Goal: Task Accomplishment & Management: Manage account settings

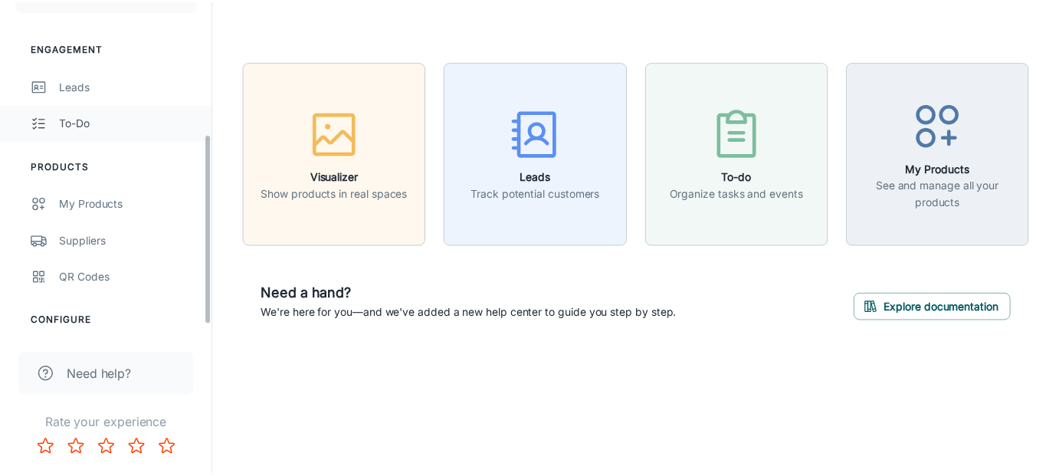
scroll to position [230, 0]
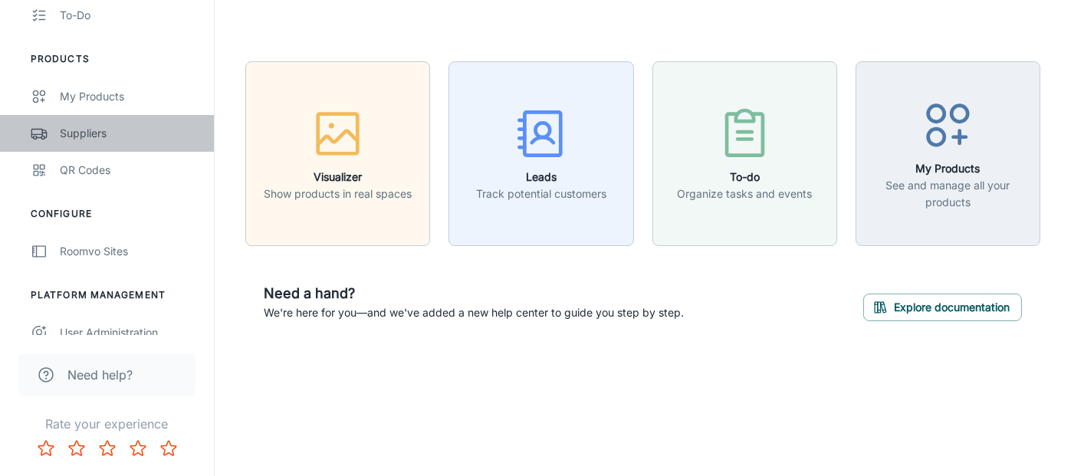
click at [98, 137] on div "Suppliers" at bounding box center [129, 133] width 139 height 17
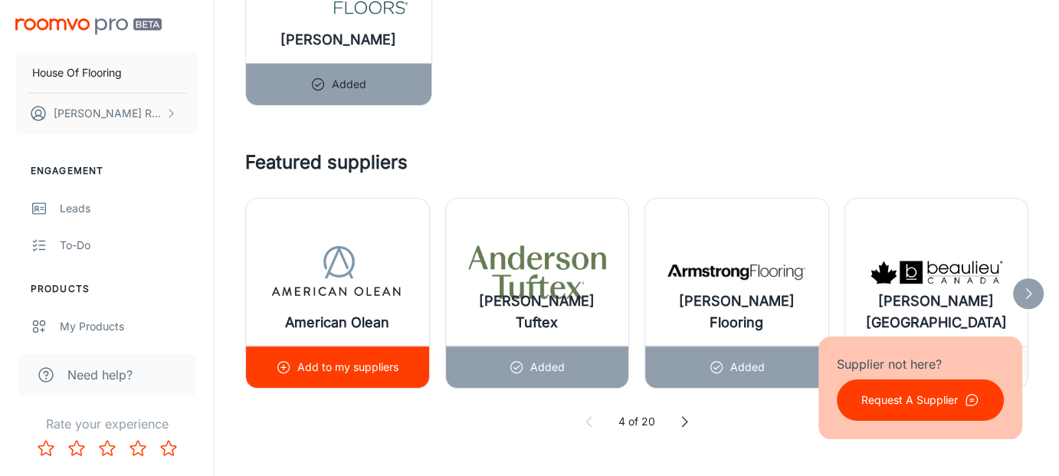
scroll to position [1150, 0]
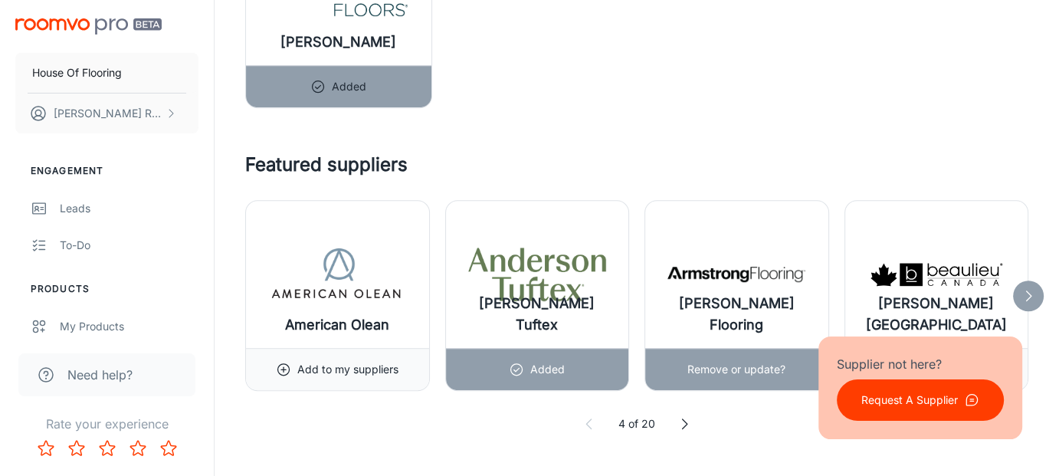
click at [733, 369] on p "Remove or update?" at bounding box center [737, 369] width 98 height 17
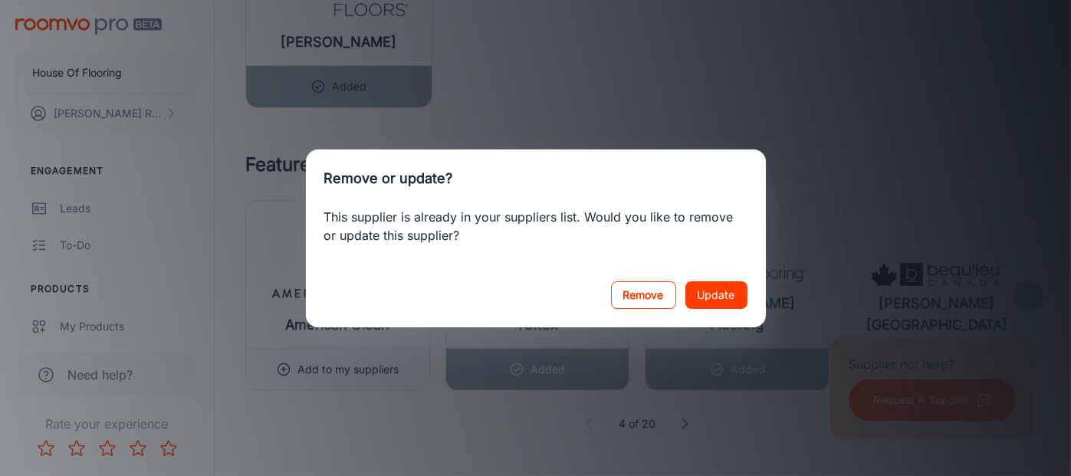
click at [639, 297] on button "Remove" at bounding box center [643, 295] width 65 height 28
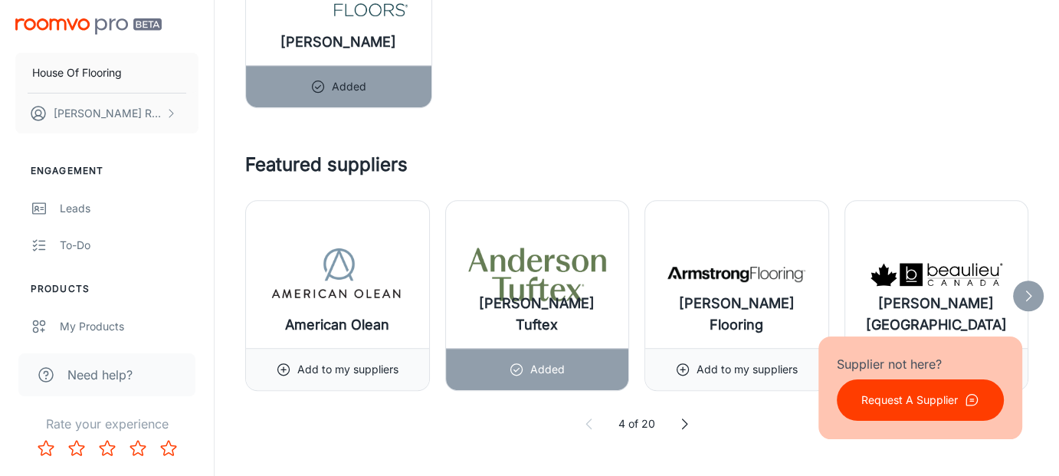
click at [672, 410] on div "Featured suppliers American Olean Add to my suppliers [PERSON_NAME] Tuftex Adde…" at bounding box center [636, 291] width 783 height 281
click at [687, 417] on icon at bounding box center [684, 423] width 15 height 15
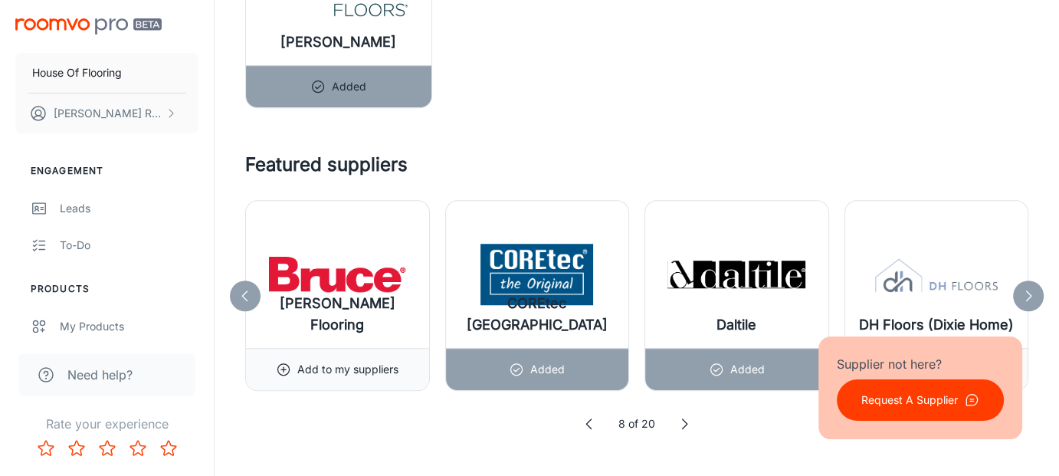
click at [582, 417] on icon at bounding box center [589, 423] width 15 height 15
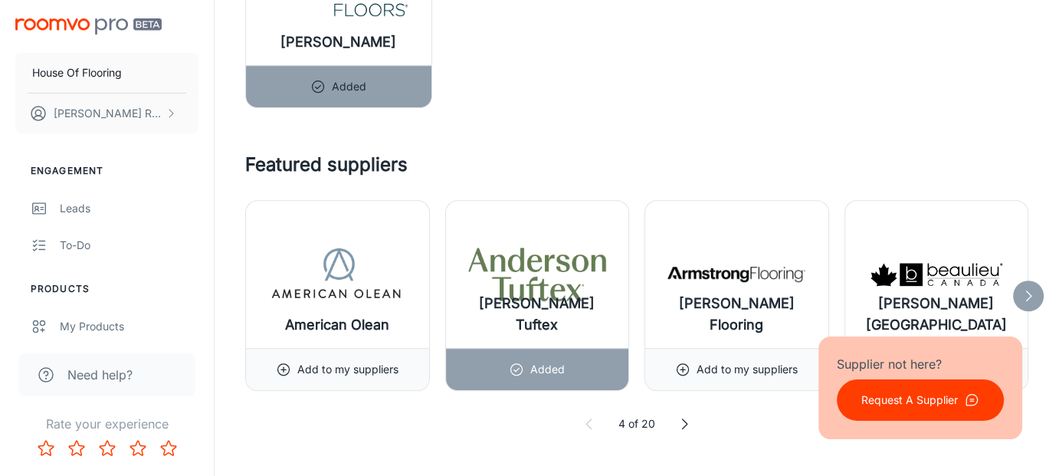
click at [682, 418] on icon at bounding box center [684, 423] width 15 height 15
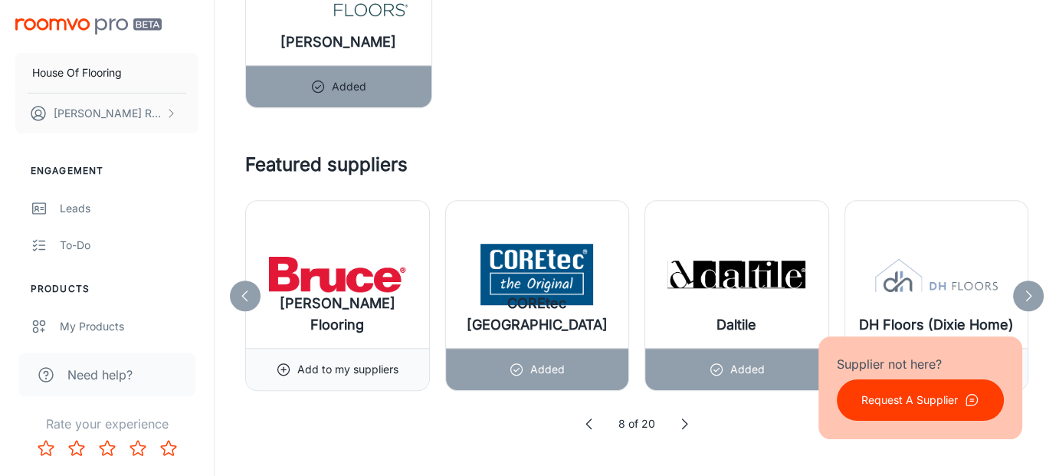
click at [1013, 356] on div "Supplier not here? Request A Supplier" at bounding box center [921, 387] width 204 height 103
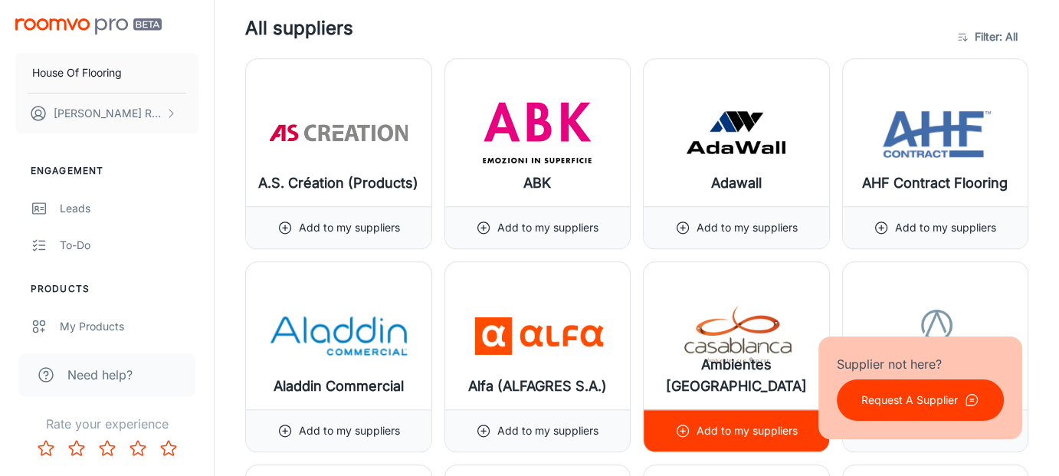
scroll to position [1686, 0]
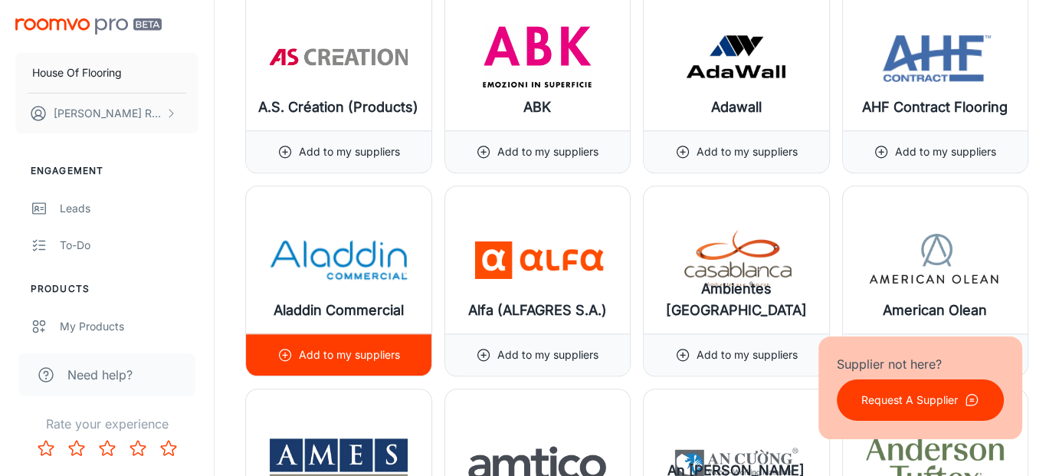
click at [378, 346] on p "Add to my suppliers" at bounding box center [349, 354] width 101 height 17
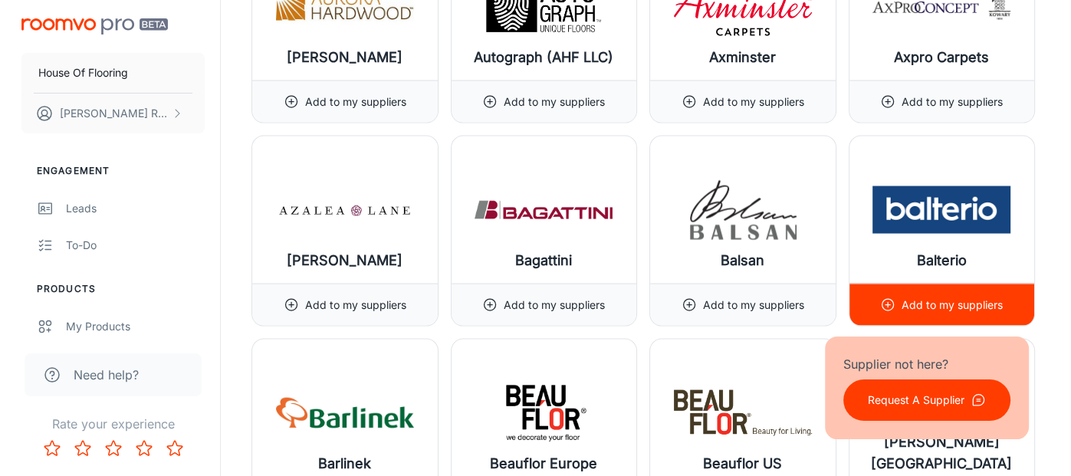
scroll to position [3284, 0]
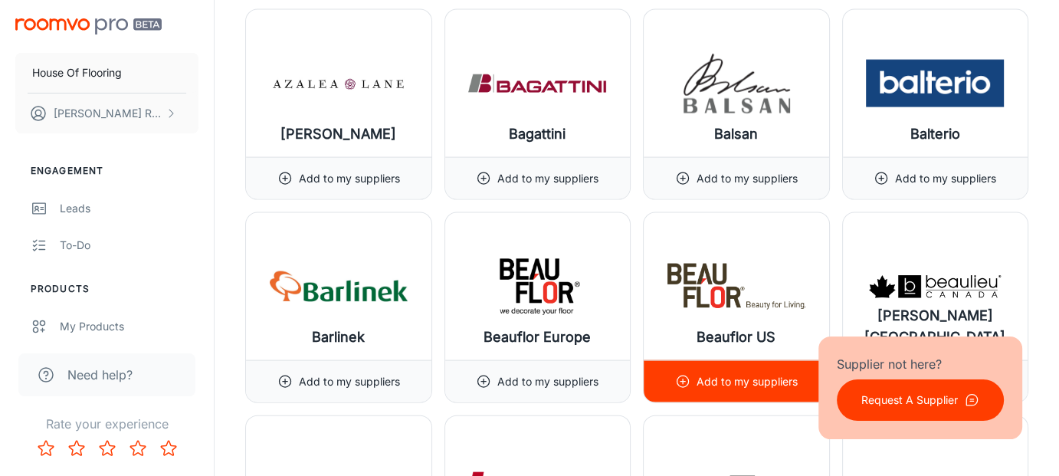
click at [701, 376] on p "Add to my suppliers" at bounding box center [747, 381] width 101 height 17
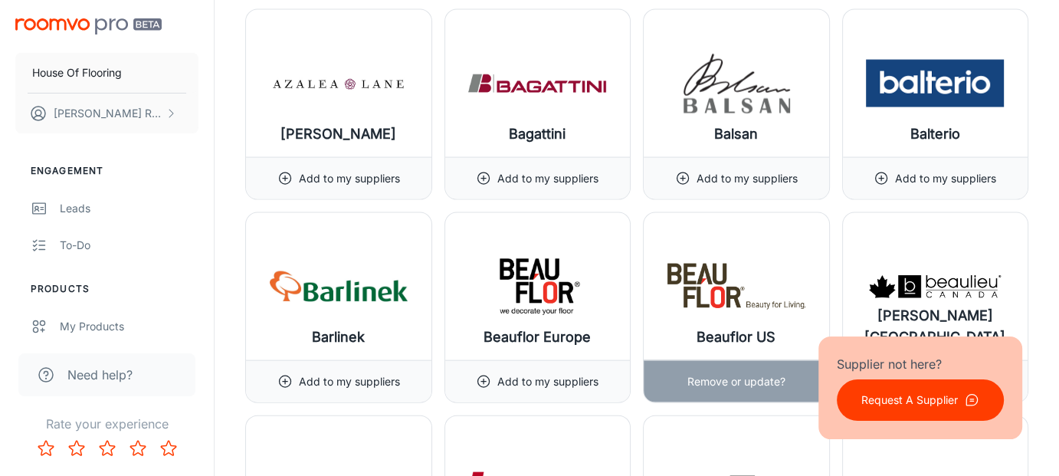
click at [750, 297] on img at bounding box center [737, 286] width 138 height 61
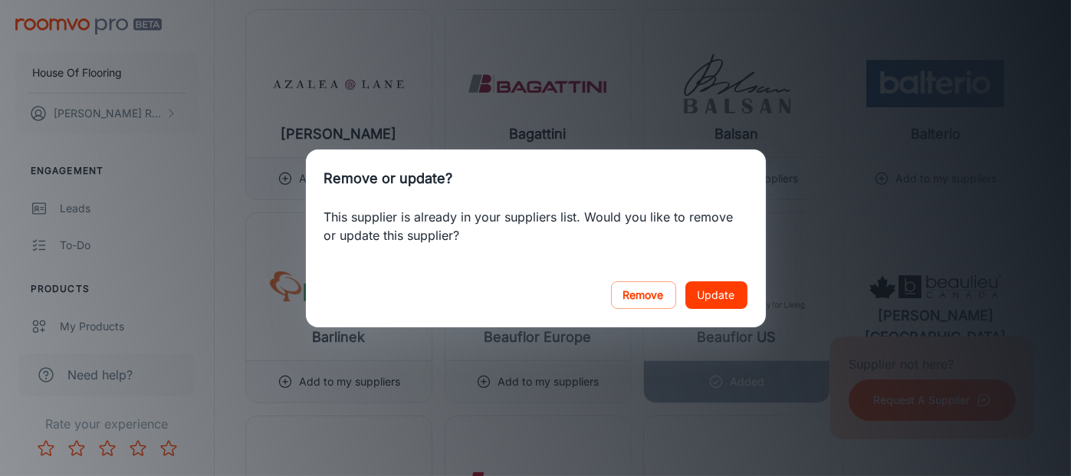
click at [717, 292] on button "Update" at bounding box center [716, 295] width 62 height 28
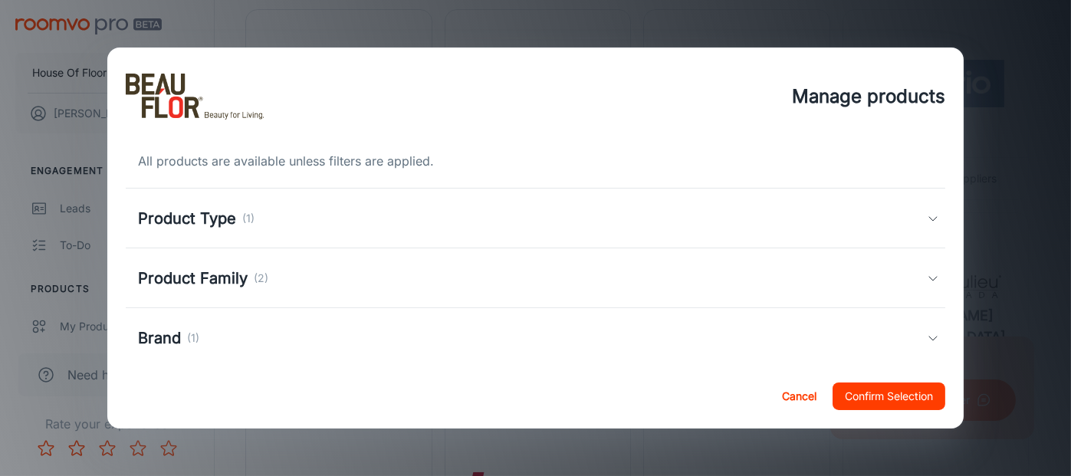
click at [765, 224] on div "Product Type (1)" at bounding box center [532, 218] width 789 height 23
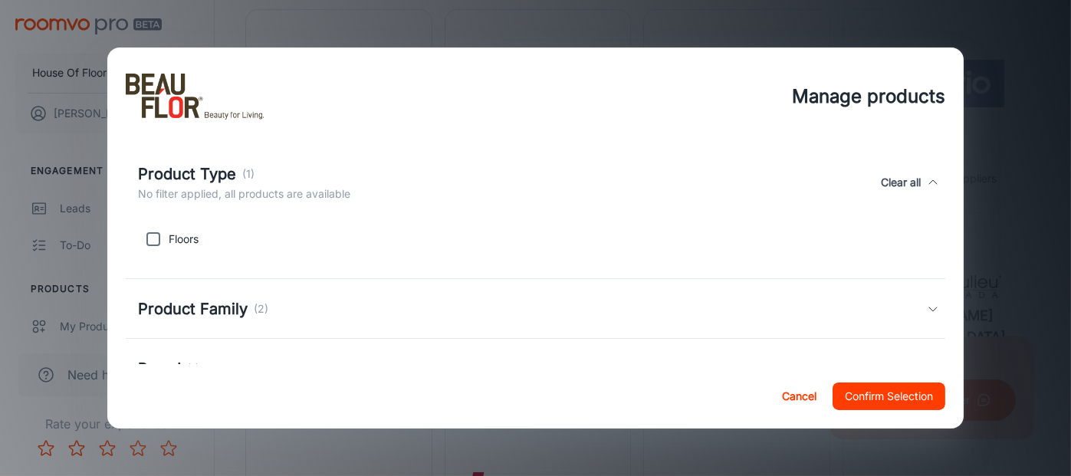
scroll to position [77, 0]
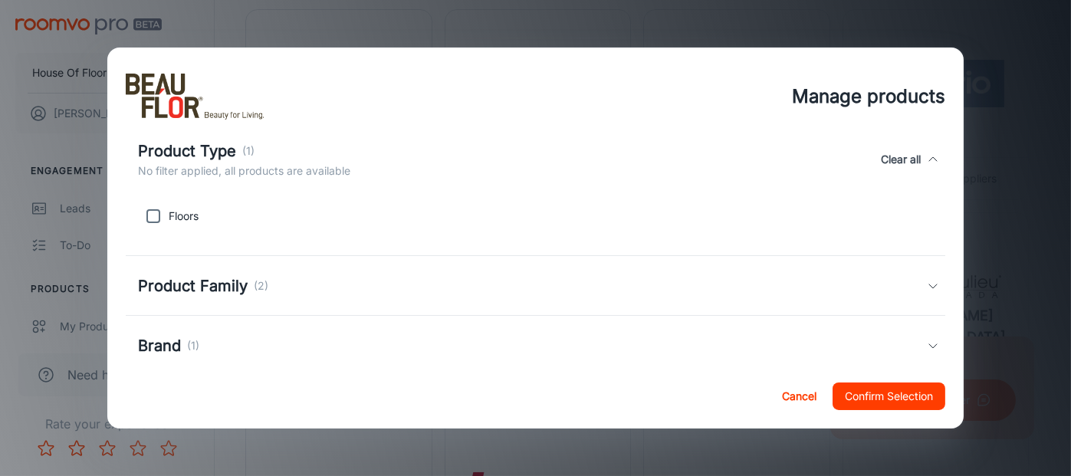
click at [770, 281] on div "Product Family (2)" at bounding box center [532, 285] width 789 height 23
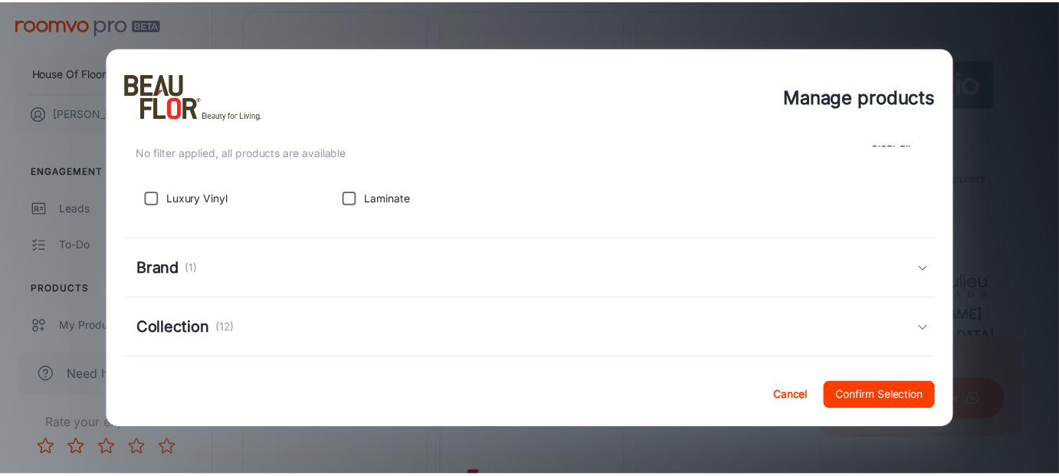
scroll to position [307, 0]
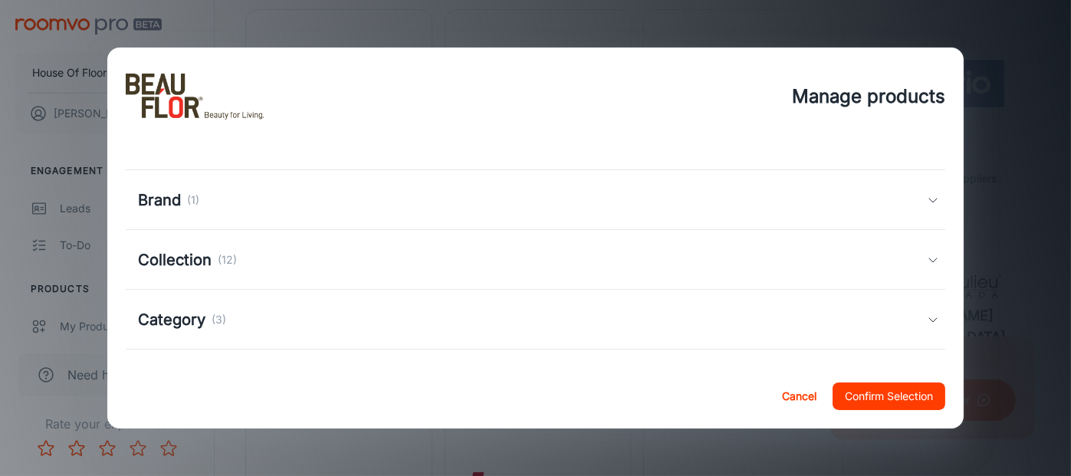
click at [793, 392] on button "Cancel" at bounding box center [798, 396] width 49 height 28
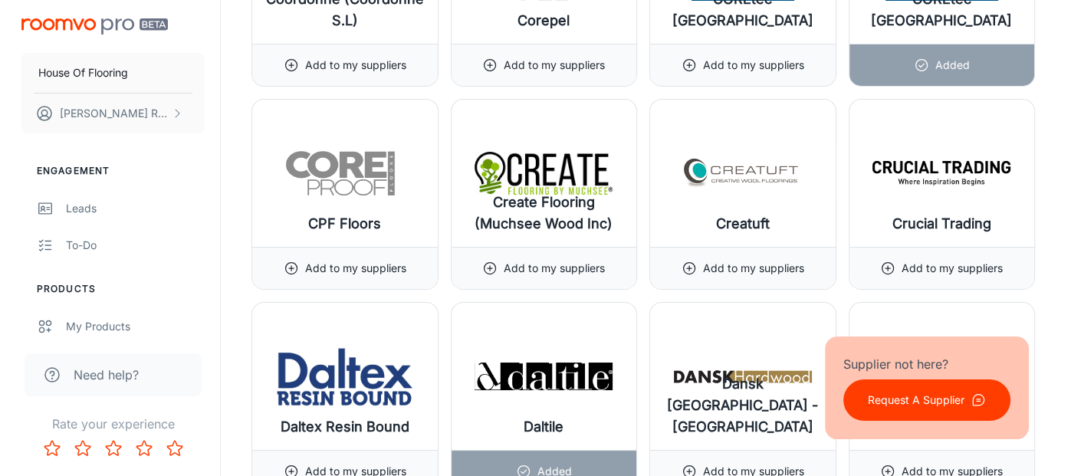
scroll to position [5845, 0]
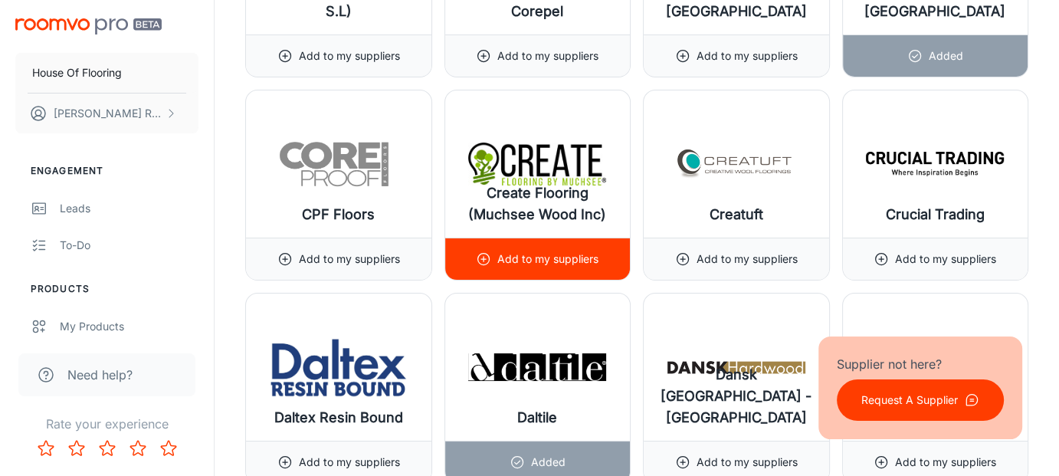
click at [571, 251] on p "Add to my suppliers" at bounding box center [547, 259] width 101 height 17
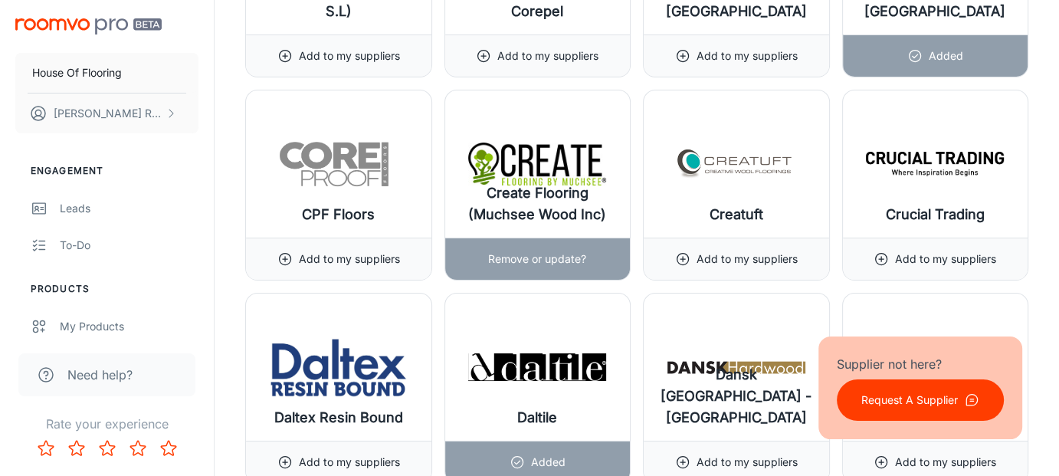
click at [574, 251] on p "Remove or update?" at bounding box center [537, 259] width 98 height 17
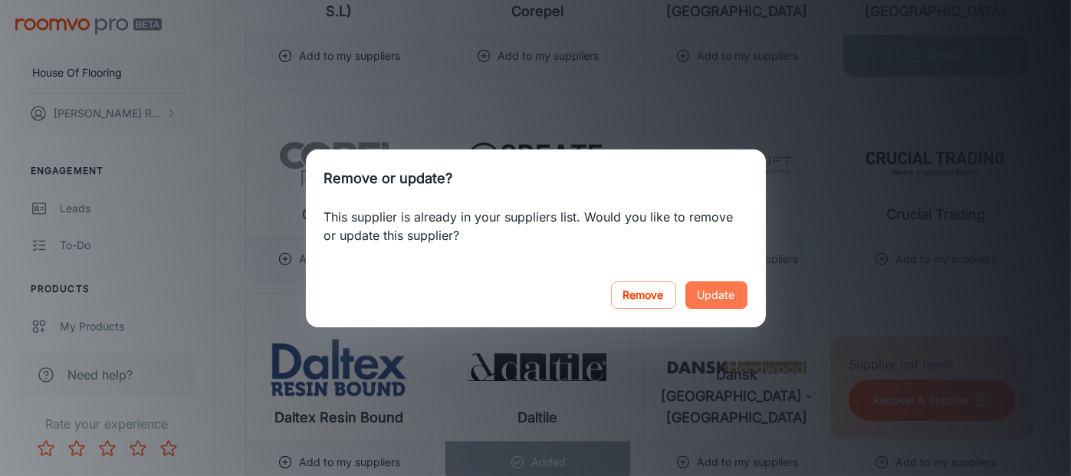
drag, startPoint x: 706, startPoint y: 284, endPoint x: 711, endPoint y: 297, distance: 13.8
click at [704, 294] on button "Update" at bounding box center [716, 295] width 62 height 28
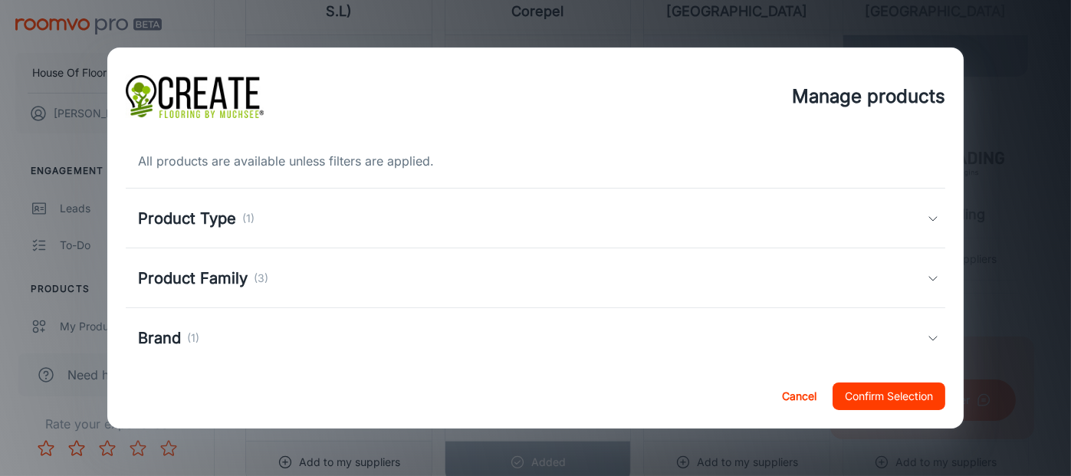
click at [742, 292] on div "Product Family (3)" at bounding box center [536, 278] width 820 height 60
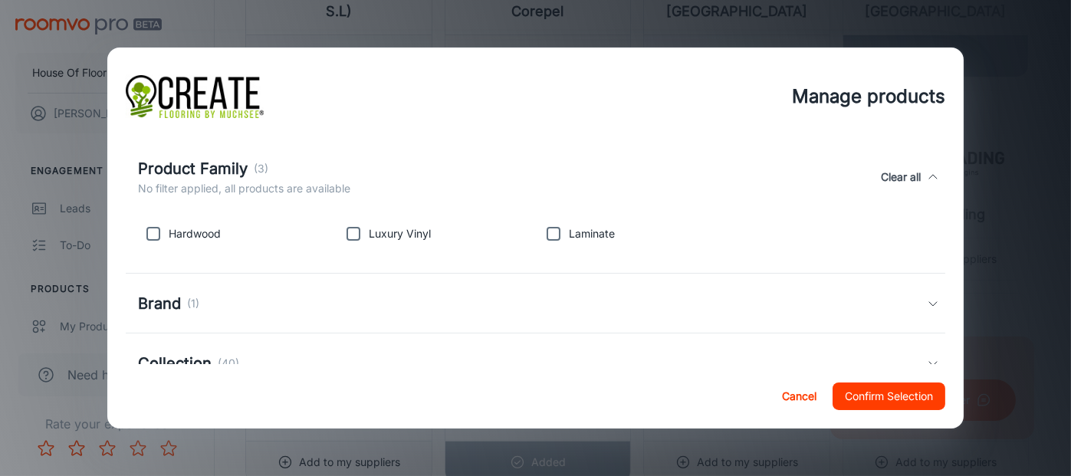
scroll to position [153, 0]
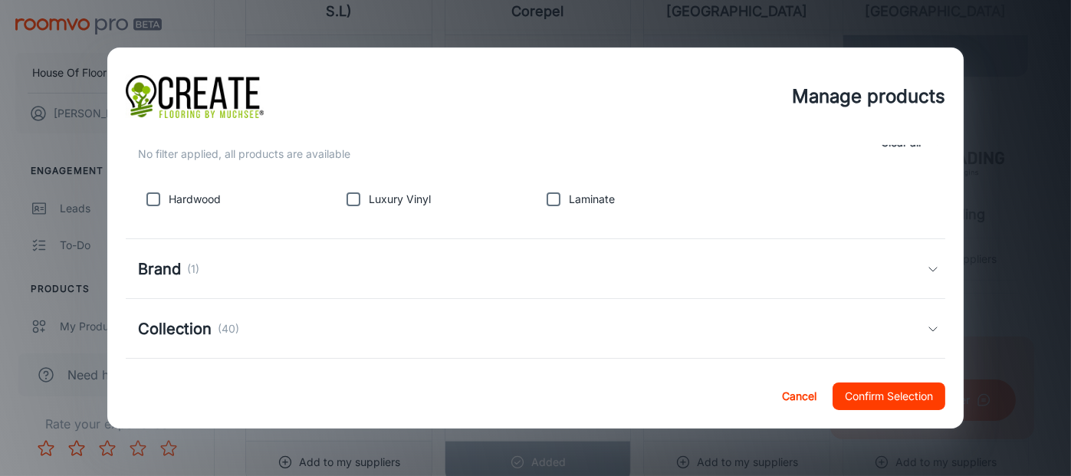
click at [346, 197] on input "checkbox" at bounding box center [353, 199] width 31 height 31
checkbox input "true"
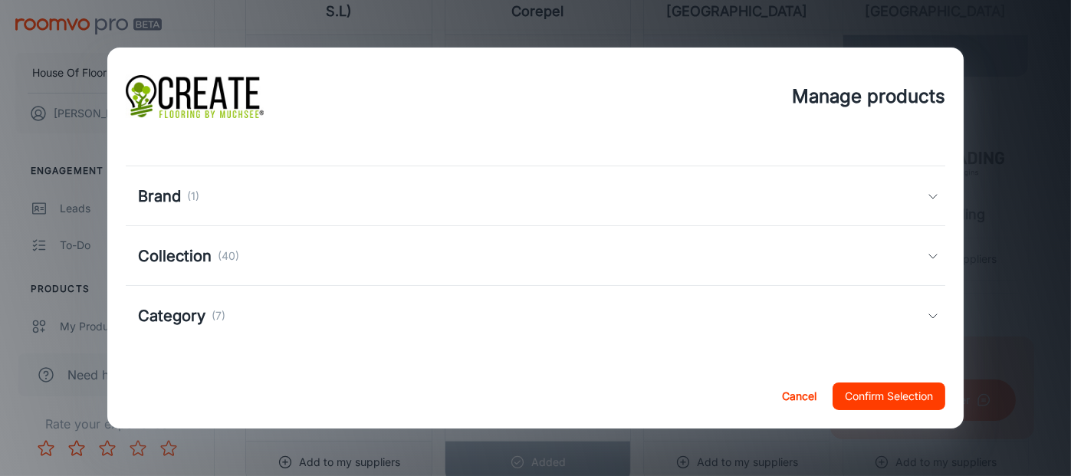
click at [643, 264] on div "Collection (40)" at bounding box center [532, 256] width 789 height 23
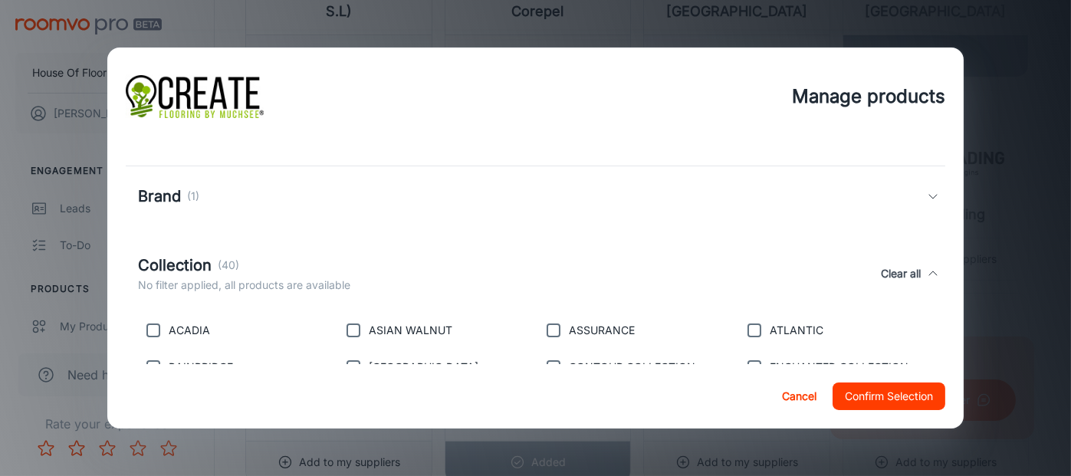
scroll to position [379, 0]
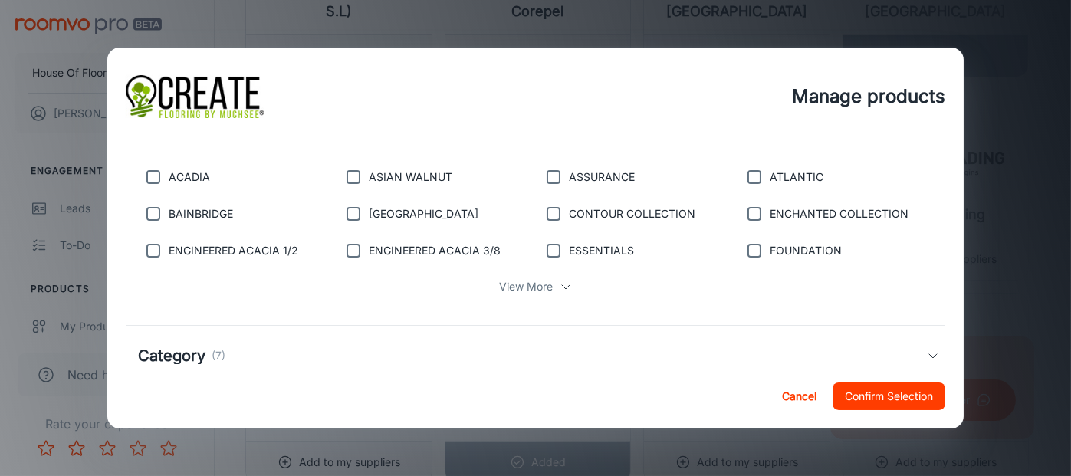
click at [527, 292] on p "View More" at bounding box center [527, 286] width 54 height 17
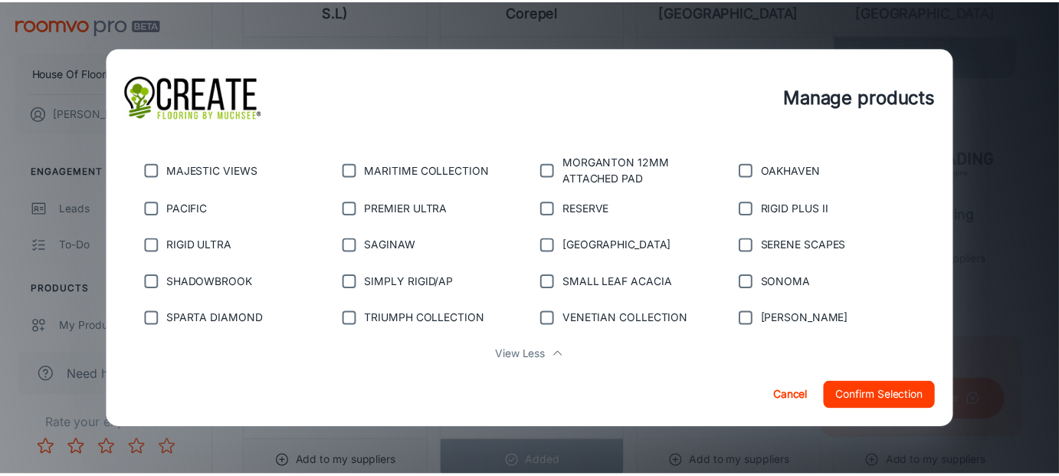
scroll to position [574, 0]
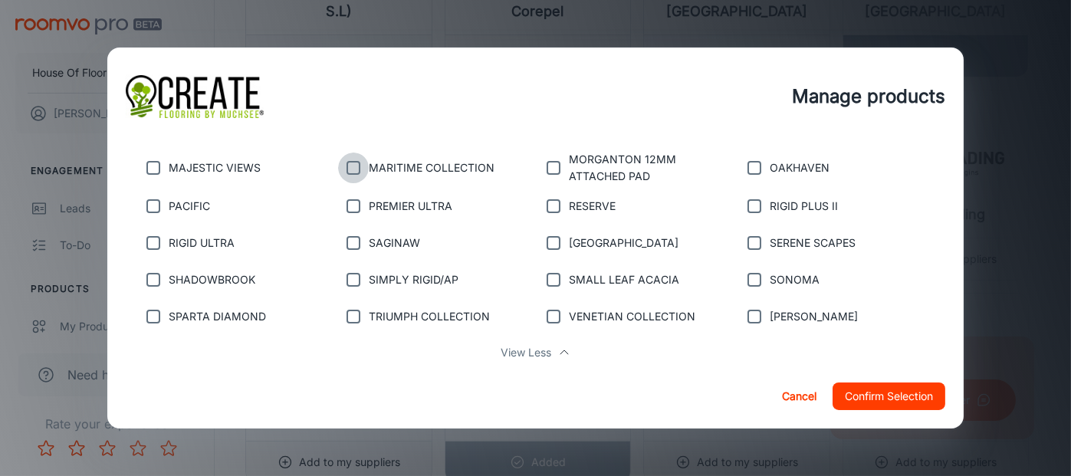
click at [348, 168] on input "checkbox" at bounding box center [353, 168] width 31 height 31
checkbox input "true"
click at [153, 320] on input "checkbox" at bounding box center [153, 316] width 31 height 31
checkbox input "true"
click at [545, 317] on input "checkbox" at bounding box center [553, 316] width 31 height 31
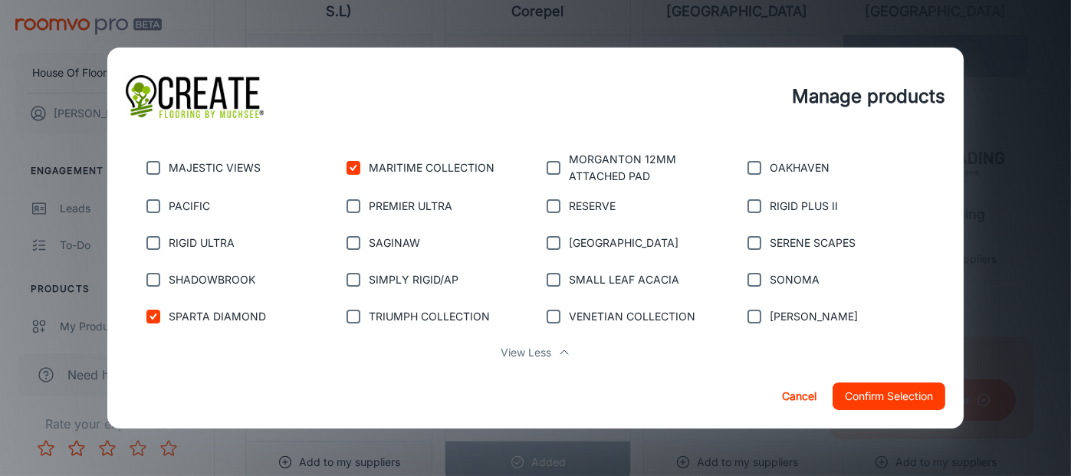
checkbox input "true"
click at [744, 245] on input "checkbox" at bounding box center [754, 243] width 31 height 31
checkbox input "true"
click at [875, 392] on button "Confirm Selection" at bounding box center [888, 396] width 113 height 28
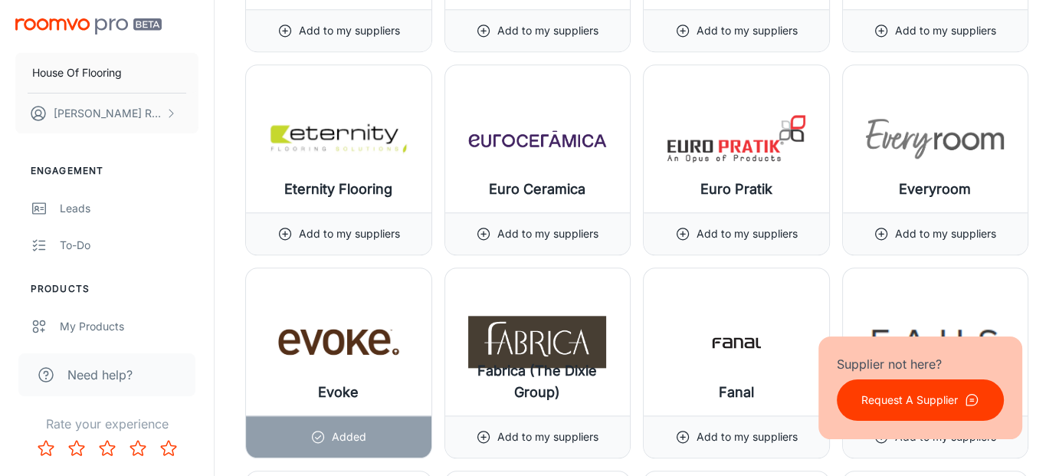
scroll to position [7519, 0]
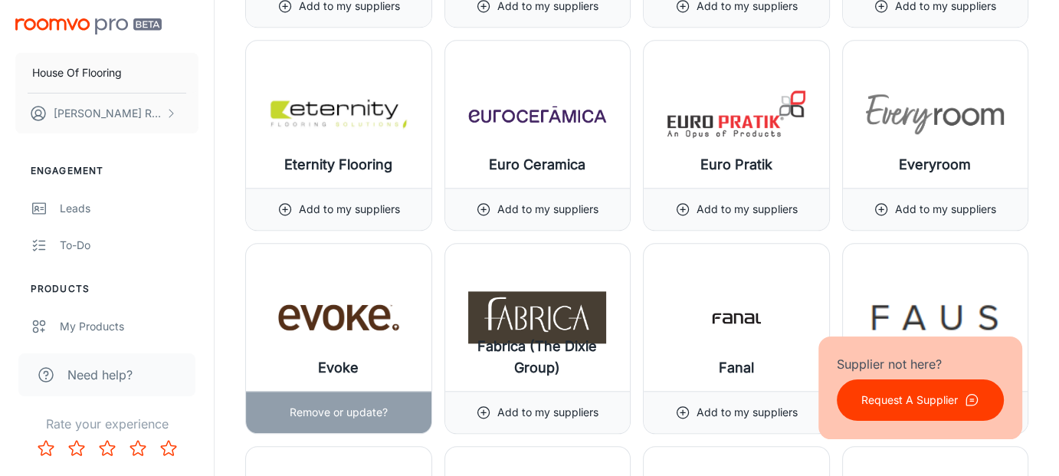
click at [363, 399] on div "Remove or update?" at bounding box center [339, 412] width 98 height 41
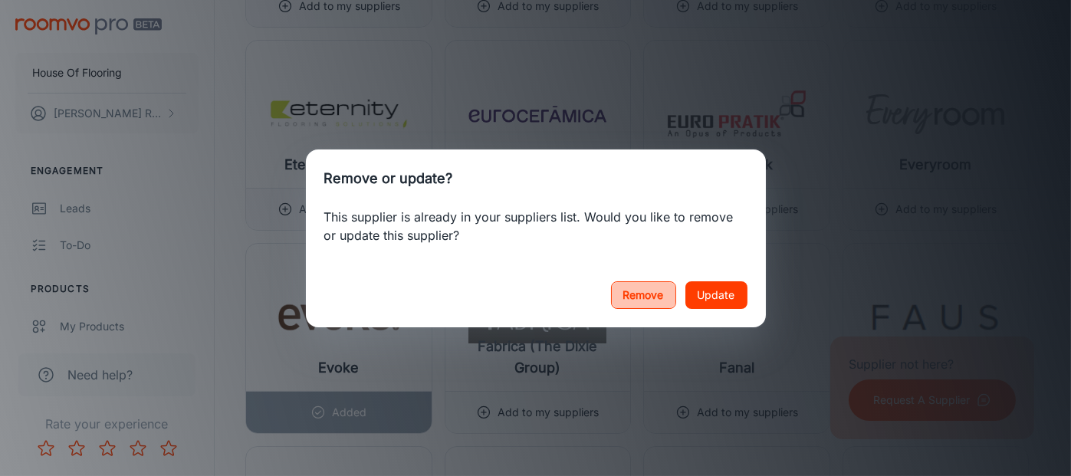
click at [648, 300] on button "Remove" at bounding box center [643, 295] width 65 height 28
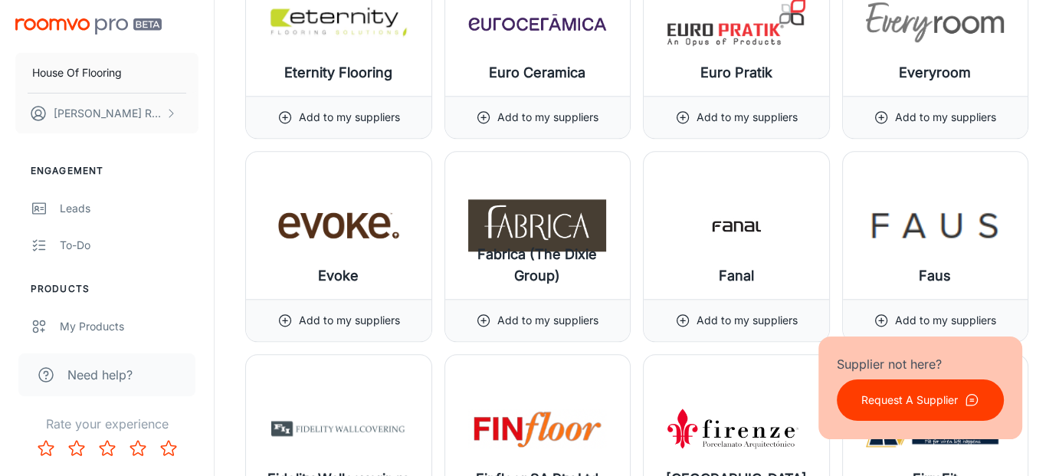
scroll to position [7642, 0]
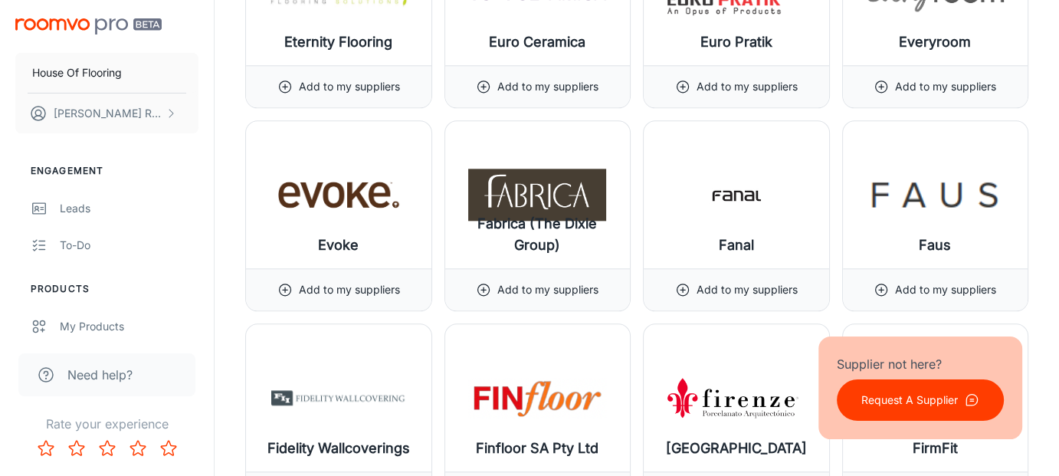
click at [973, 404] on icon "button" at bounding box center [971, 399] width 15 height 15
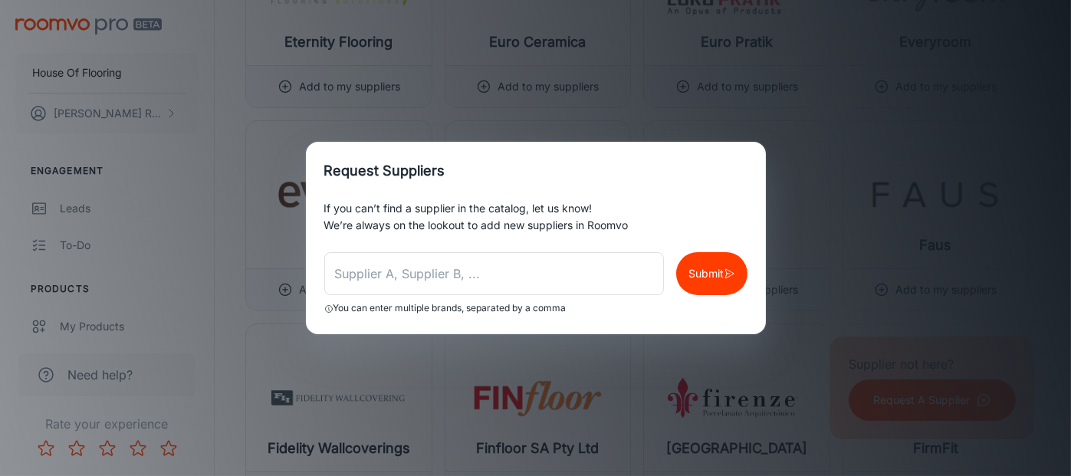
click at [981, 273] on div "Request Suppliers If you can’t find a supplier in the catalog, let us know! We’…" at bounding box center [535, 238] width 1071 height 476
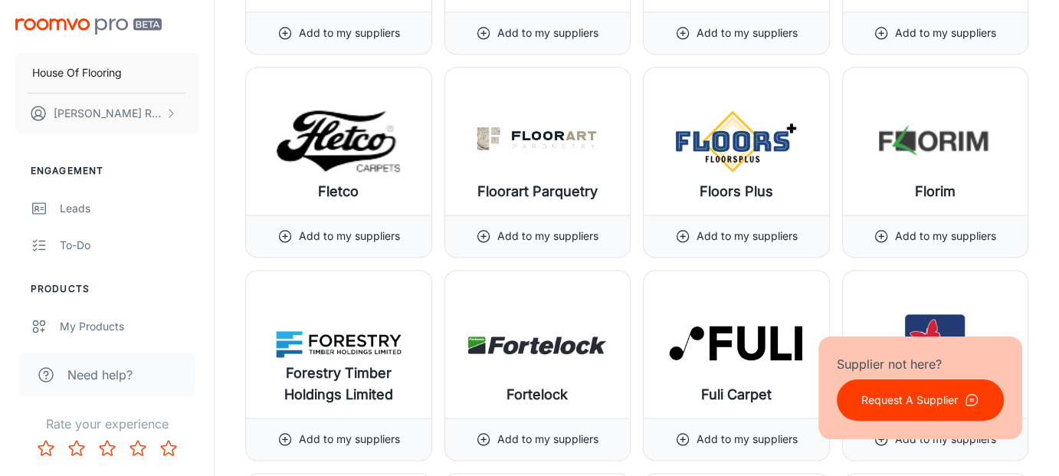
scroll to position [8132, 0]
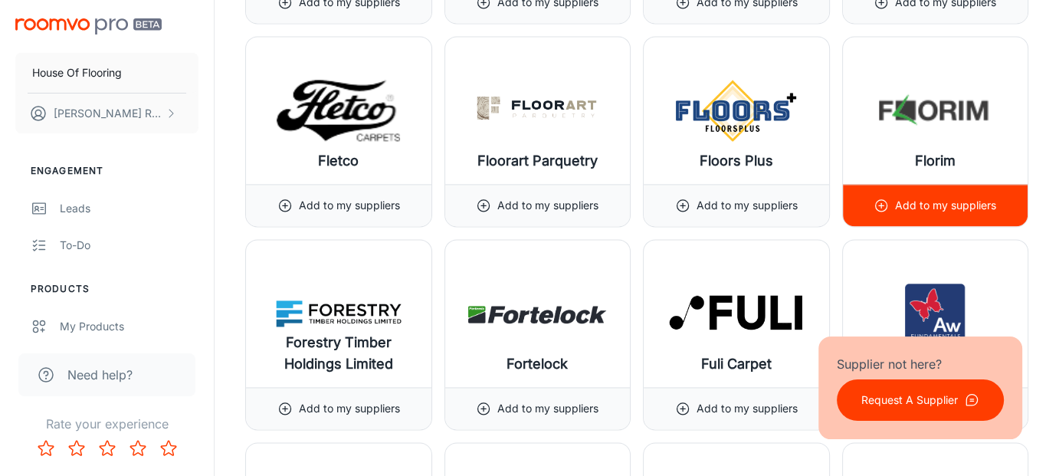
click at [954, 197] on p "Add to my suppliers" at bounding box center [945, 205] width 101 height 17
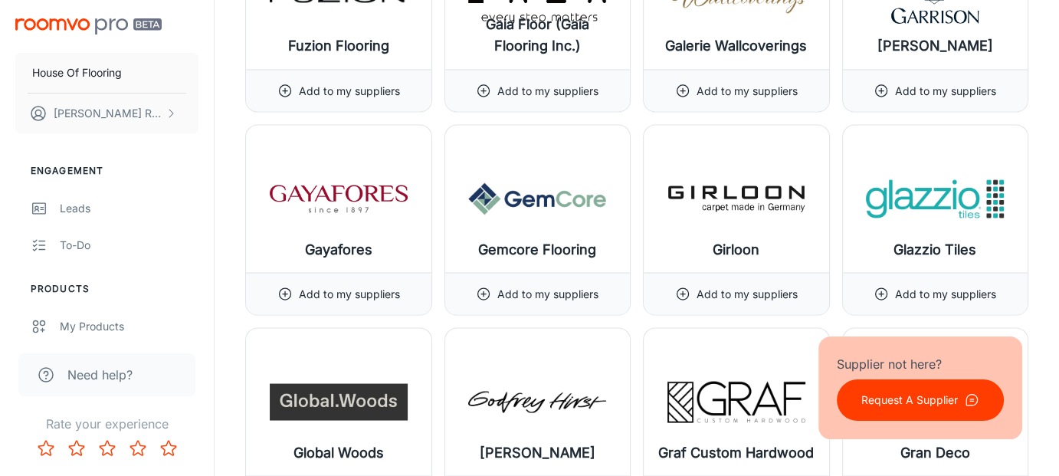
scroll to position [8746, 0]
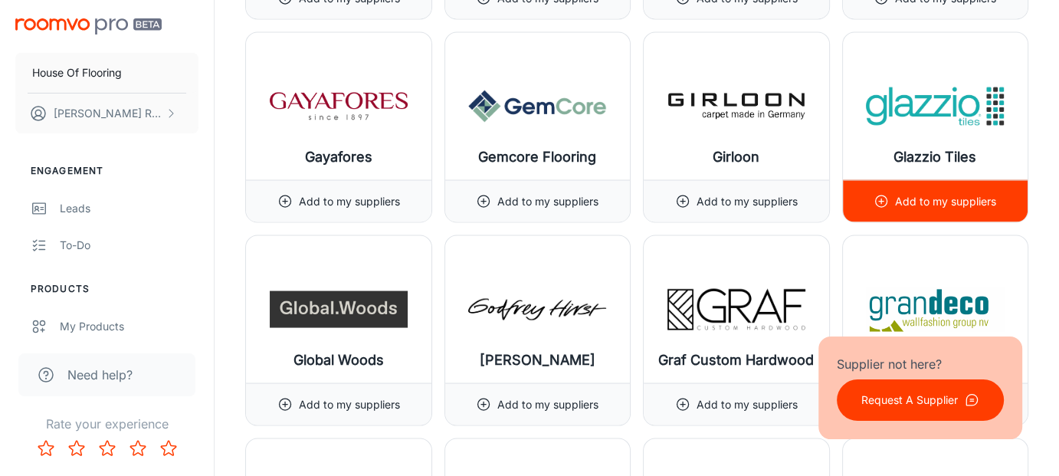
click at [966, 193] on p "Add to my suppliers" at bounding box center [945, 201] width 101 height 17
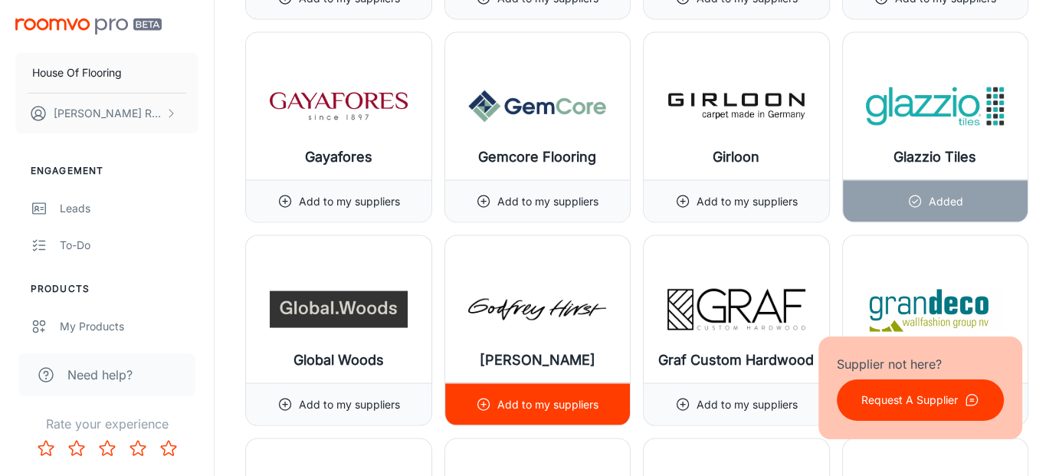
click at [595, 396] on p "Add to my suppliers" at bounding box center [547, 404] width 101 height 17
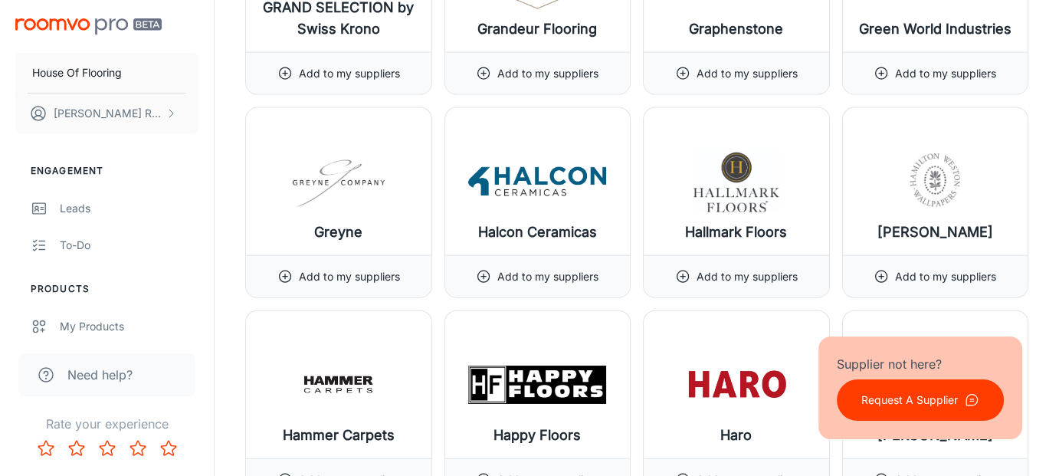
scroll to position [9359, 0]
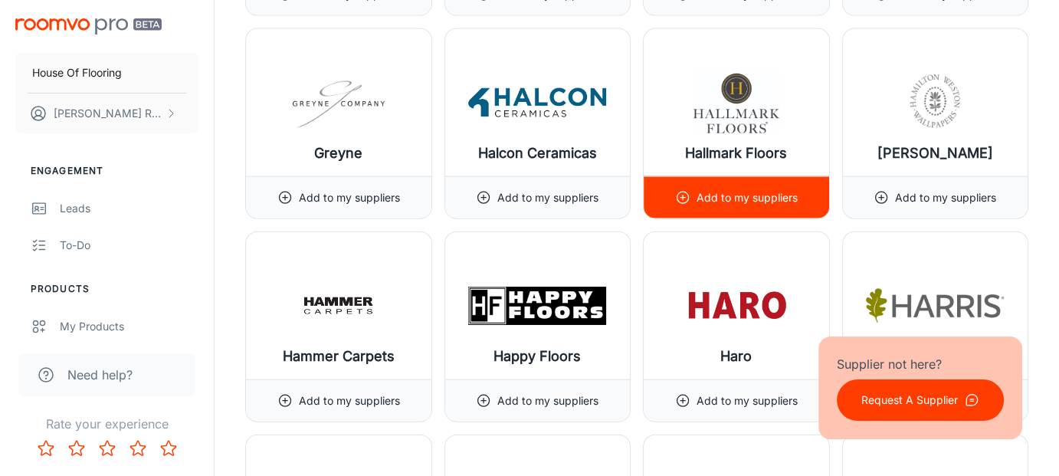
click at [745, 189] on p "Add to my suppliers" at bounding box center [747, 197] width 101 height 17
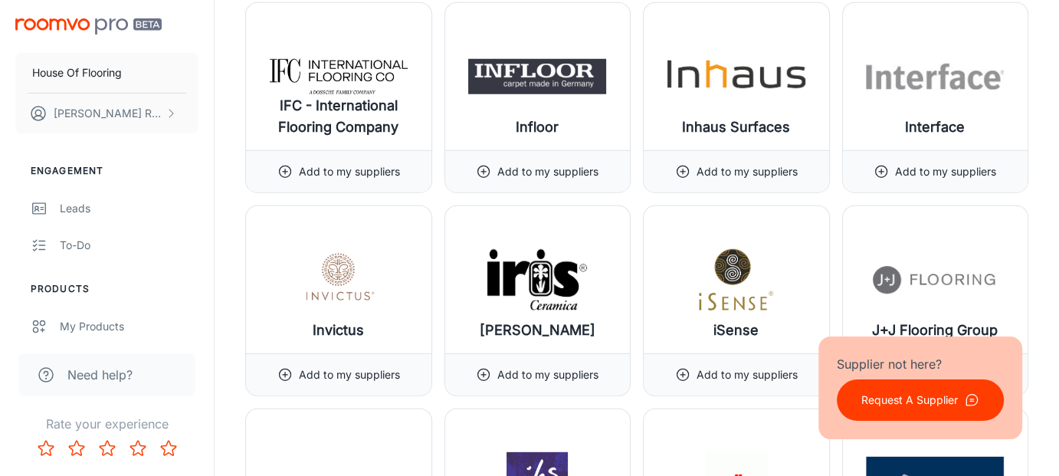
scroll to position [10228, 0]
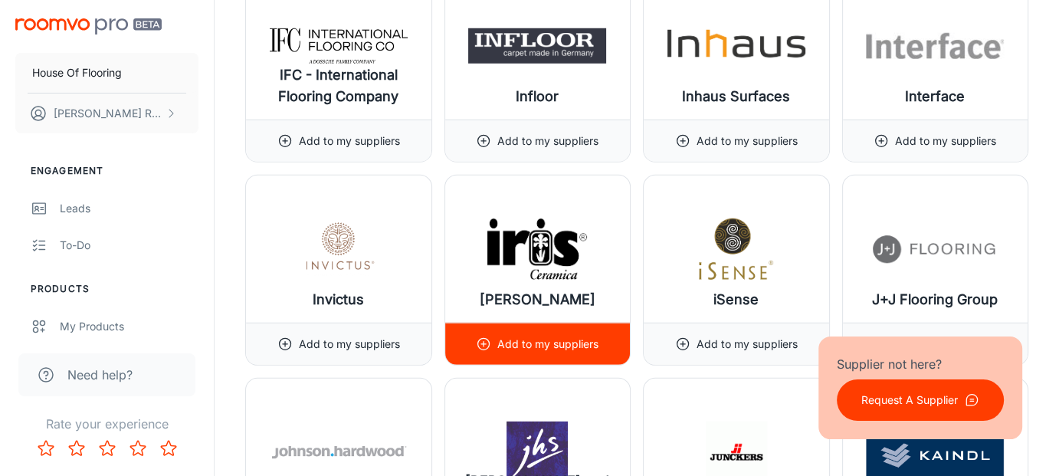
click at [543, 336] on p "Add to my suppliers" at bounding box center [547, 344] width 101 height 17
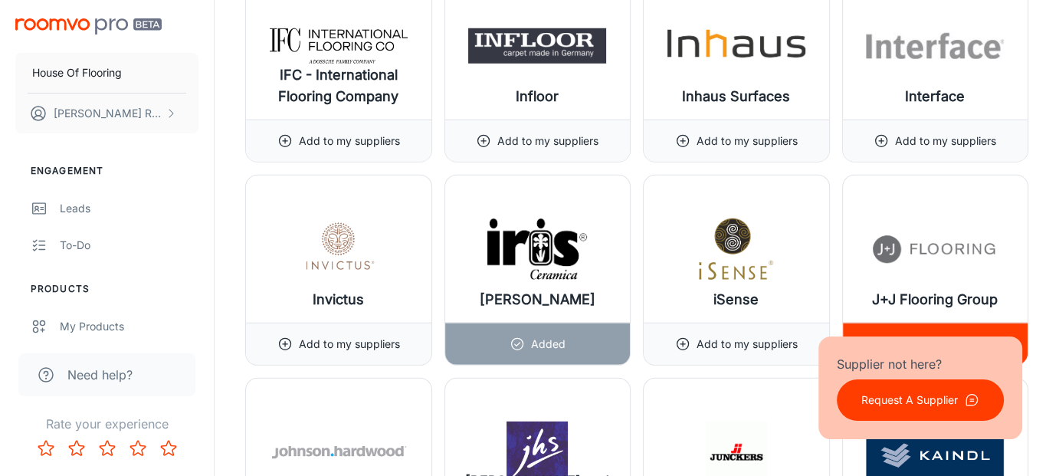
click at [976, 323] on div "Add to my suppliers" at bounding box center [935, 343] width 123 height 41
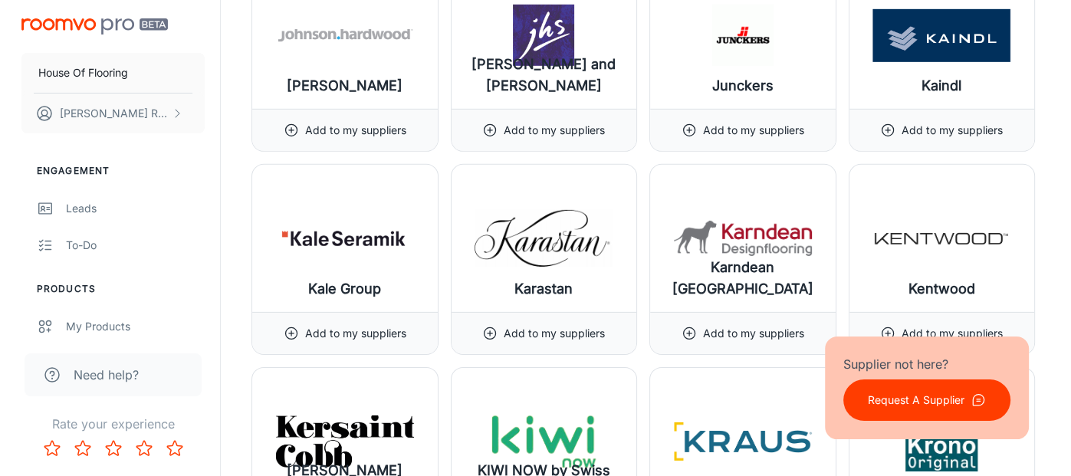
scroll to position [10668, 0]
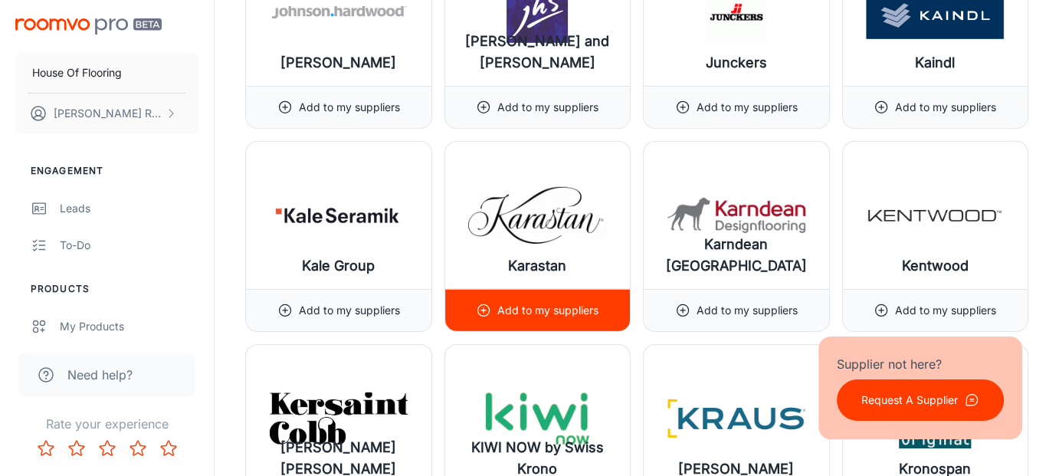
click at [530, 290] on div "Add to my suppliers" at bounding box center [537, 310] width 123 height 41
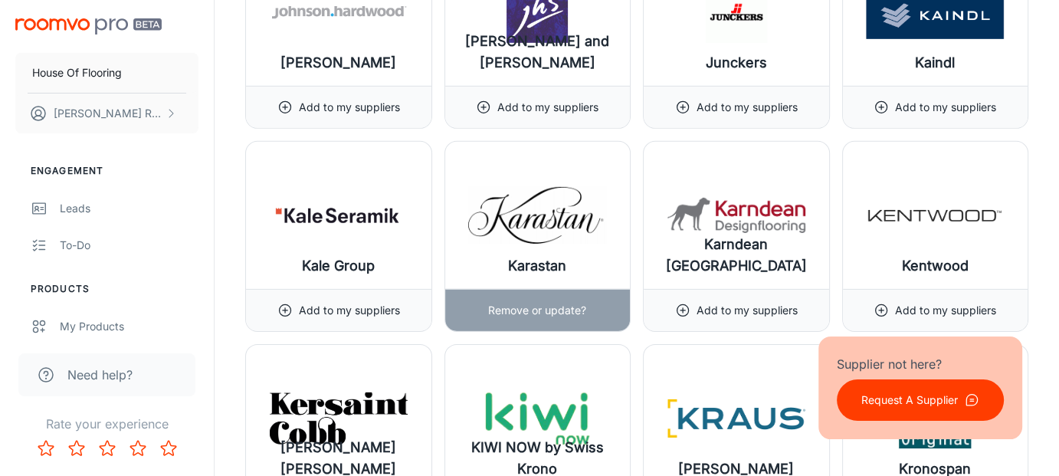
click at [529, 290] on div "Remove or update?" at bounding box center [537, 310] width 98 height 41
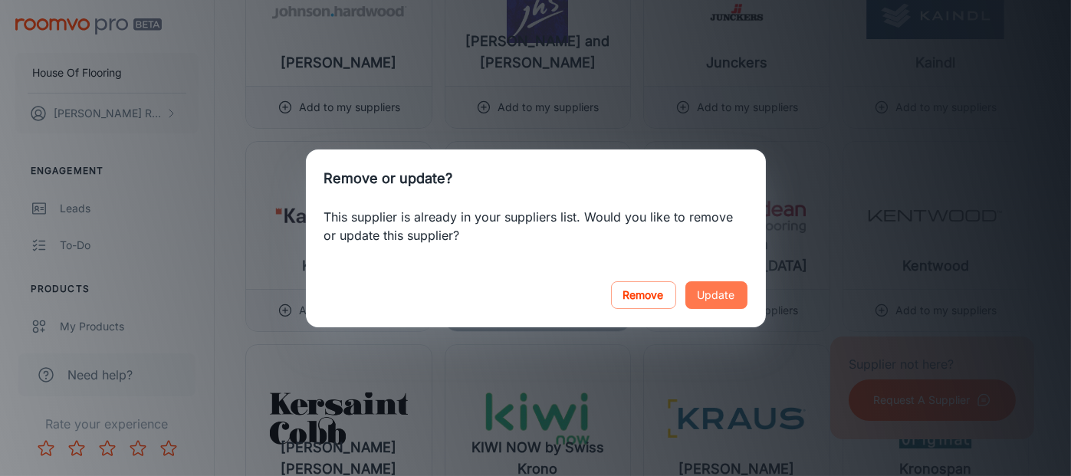
click at [724, 297] on button "Update" at bounding box center [716, 295] width 62 height 28
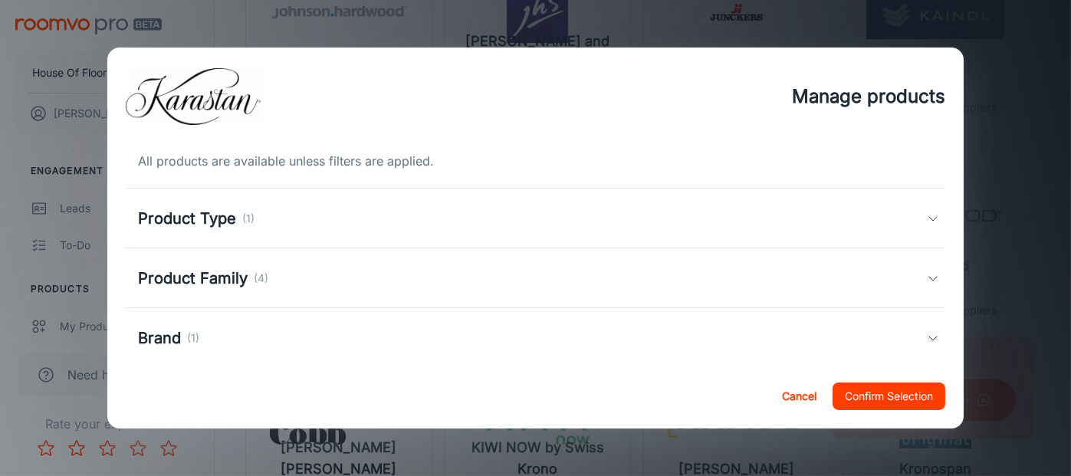
click at [415, 212] on div "Product Type (1)" at bounding box center [532, 218] width 789 height 23
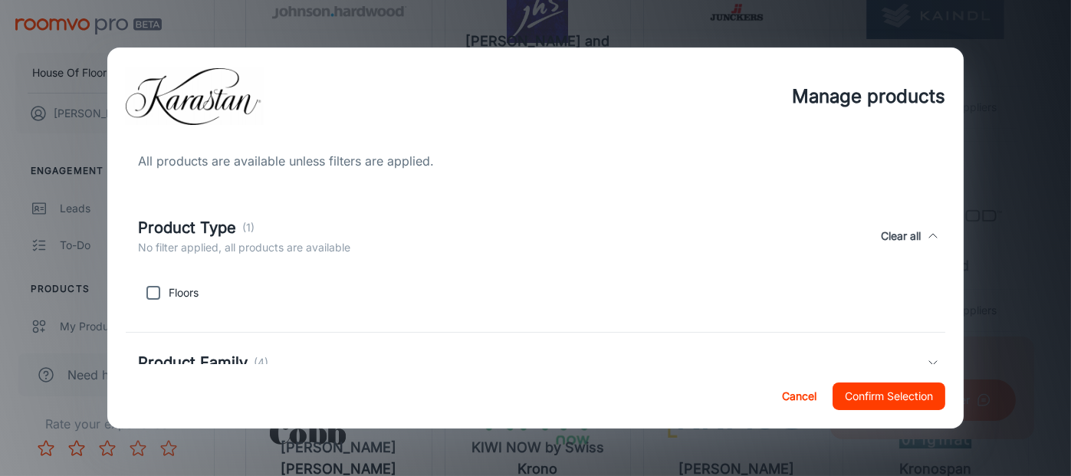
click at [415, 212] on div "Product Type (1) No filter applied, all products are available Clear all" at bounding box center [536, 236] width 820 height 71
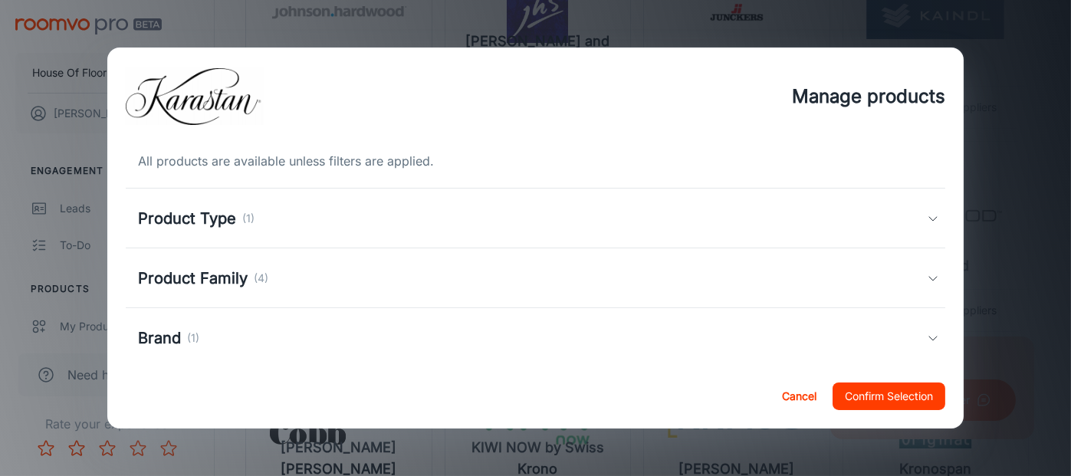
click at [461, 268] on div "Product Family (4)" at bounding box center [532, 278] width 789 height 23
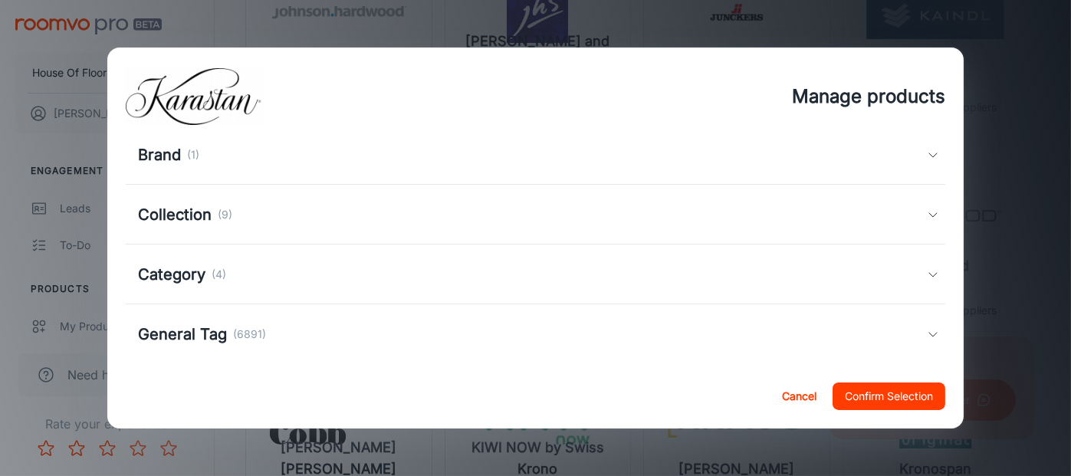
scroll to position [286, 0]
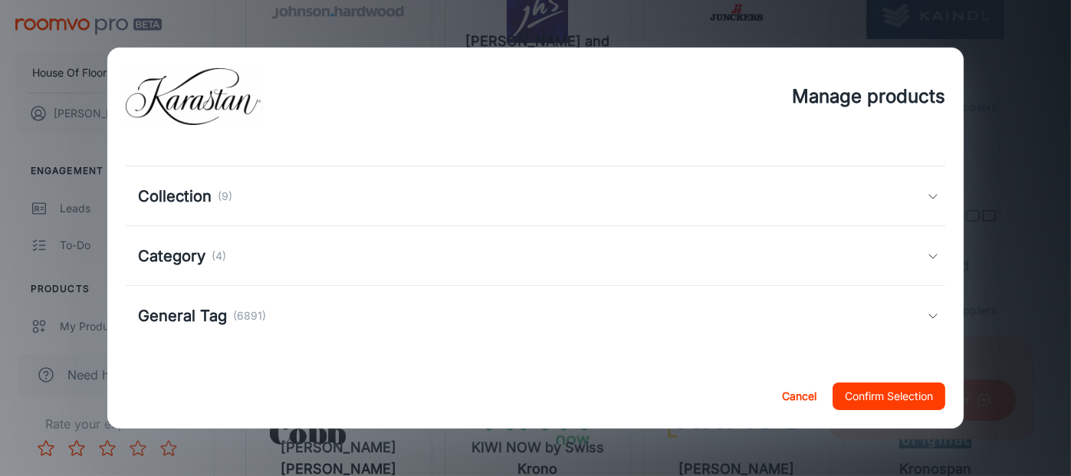
click at [566, 254] on div "Category (4)" at bounding box center [532, 256] width 789 height 23
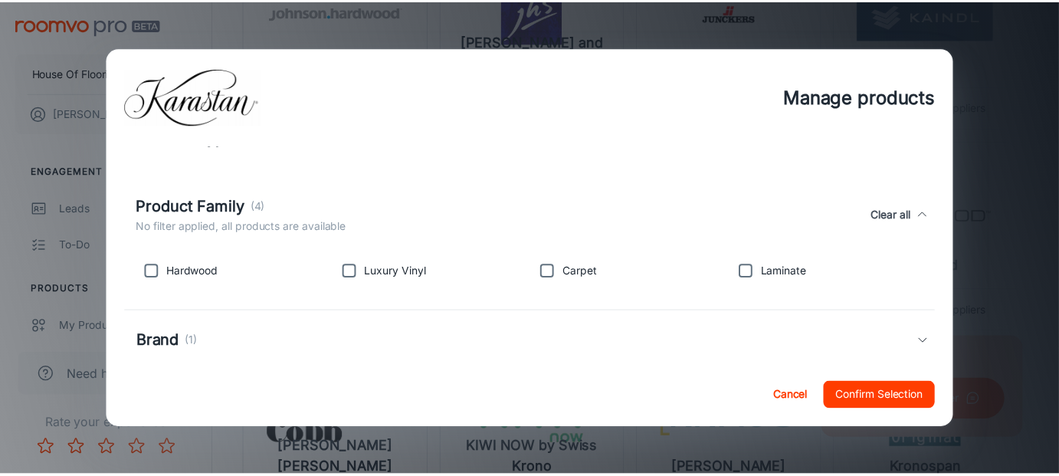
scroll to position [0, 0]
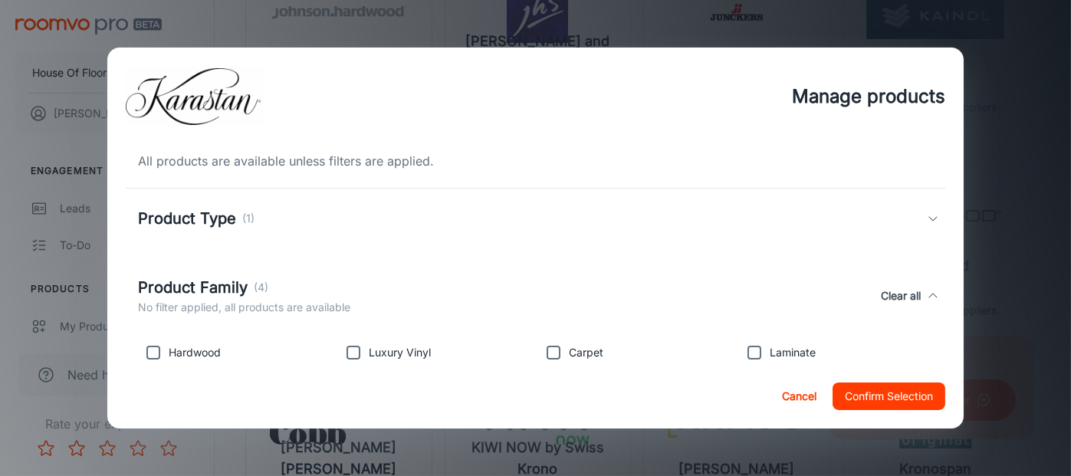
click at [797, 400] on button "Cancel" at bounding box center [798, 396] width 49 height 28
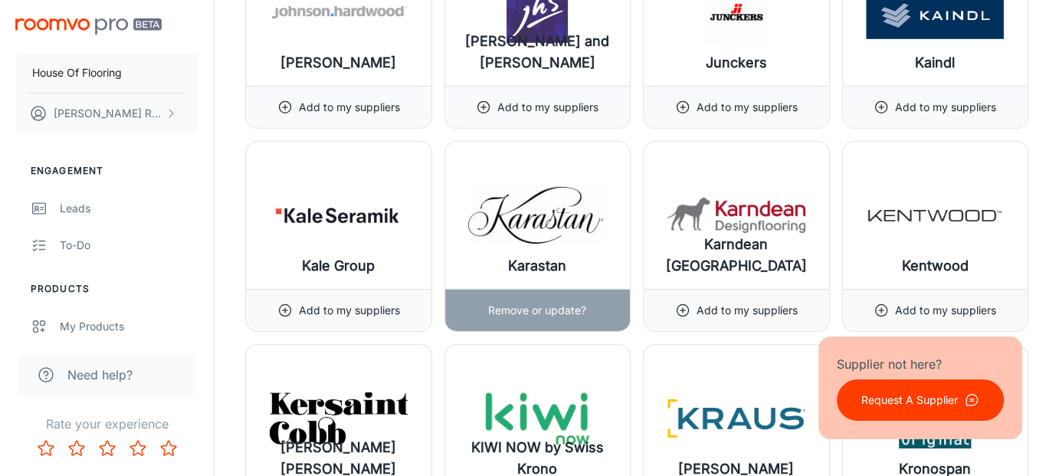
click at [565, 290] on div "Remove or update?" at bounding box center [537, 310] width 98 height 41
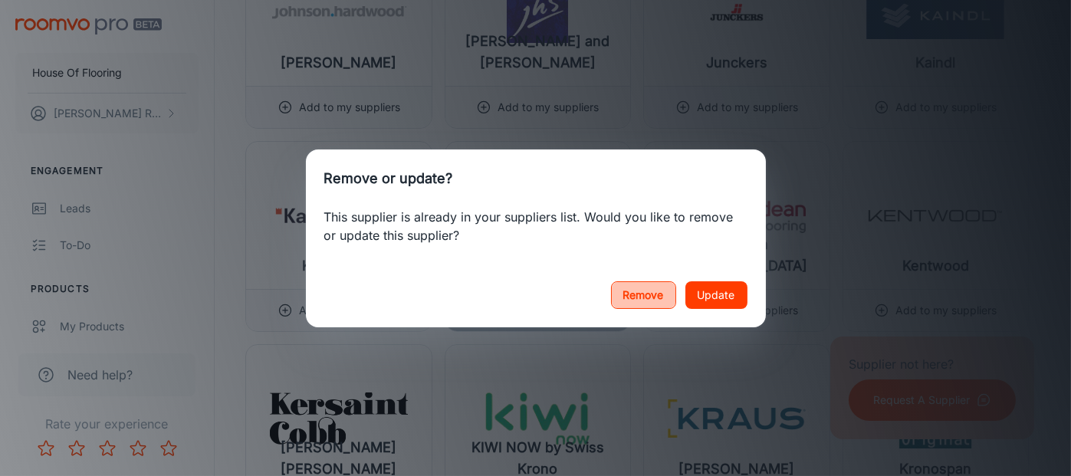
click at [635, 297] on button "Remove" at bounding box center [643, 295] width 65 height 28
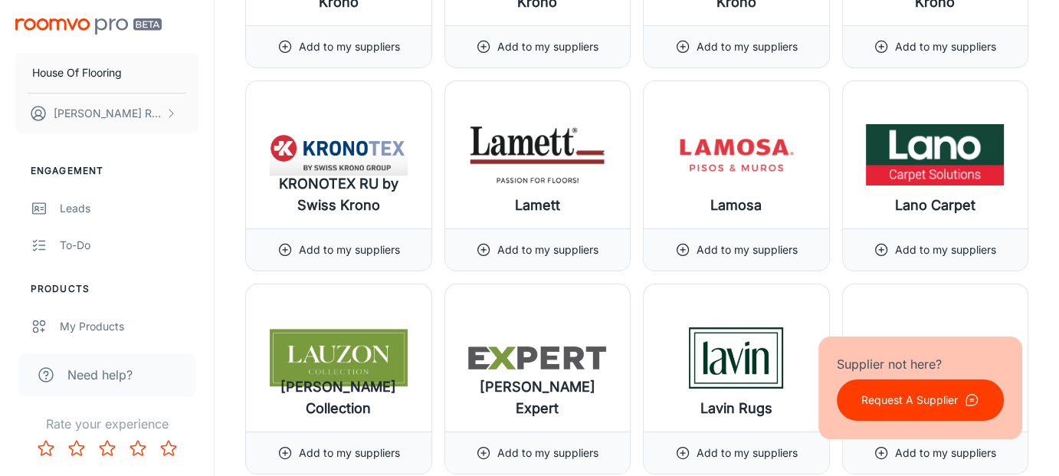
scroll to position [11362, 0]
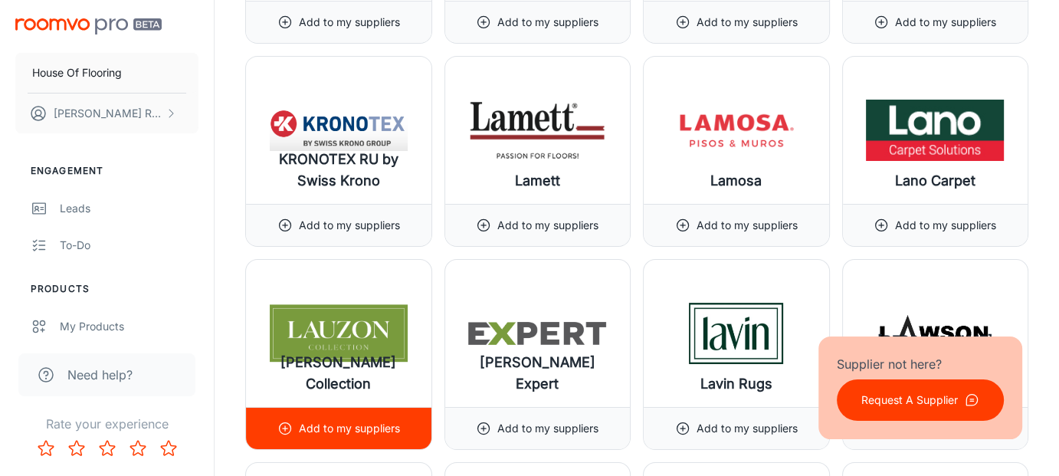
click at [394, 420] on p "Add to my suppliers" at bounding box center [349, 428] width 101 height 17
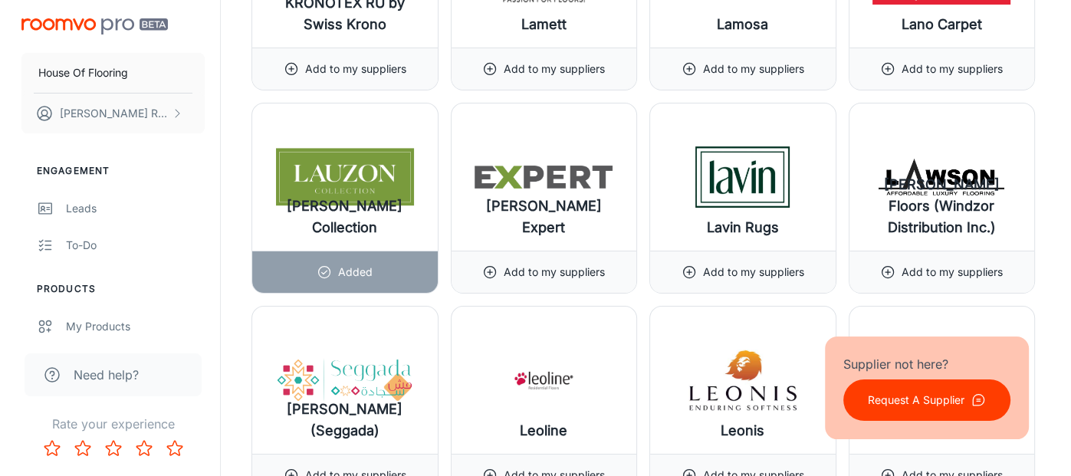
scroll to position [11617, 0]
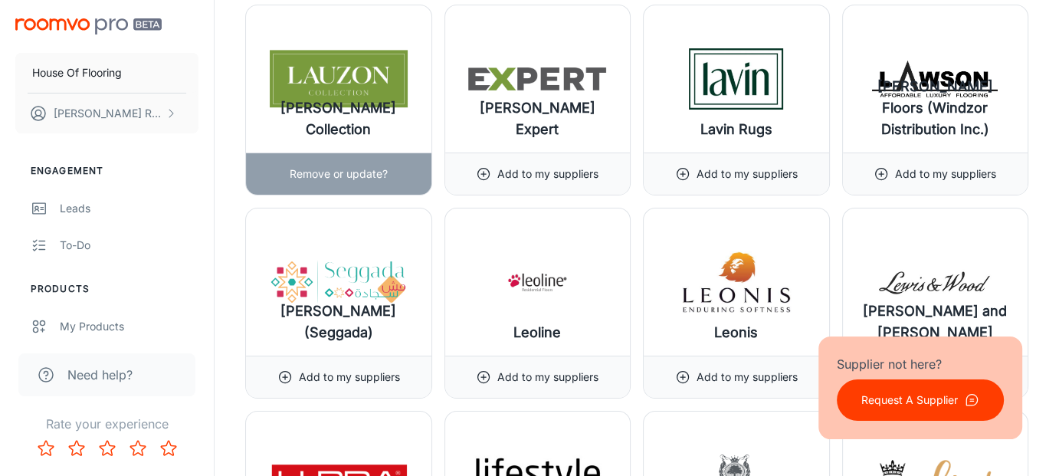
click at [359, 153] on div "Remove or update?" at bounding box center [339, 173] width 98 height 41
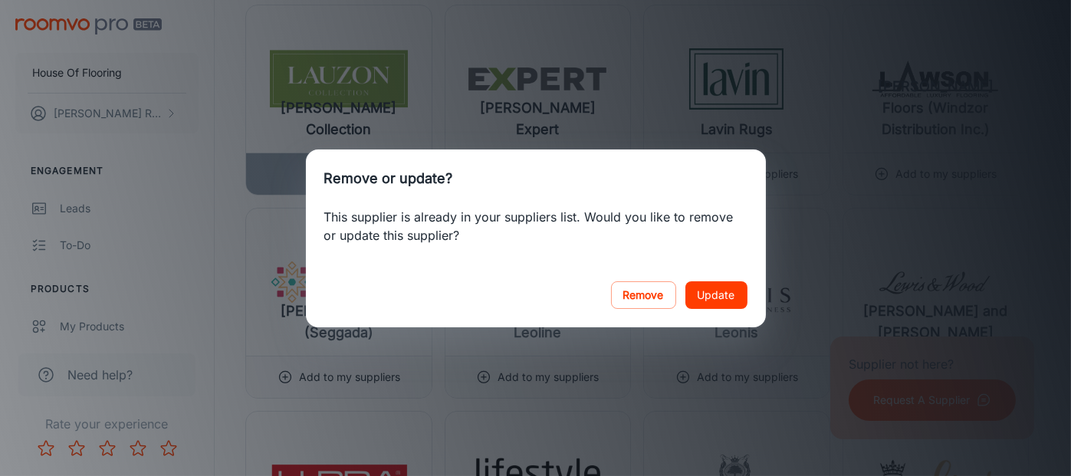
click at [710, 307] on button "Update" at bounding box center [716, 295] width 62 height 28
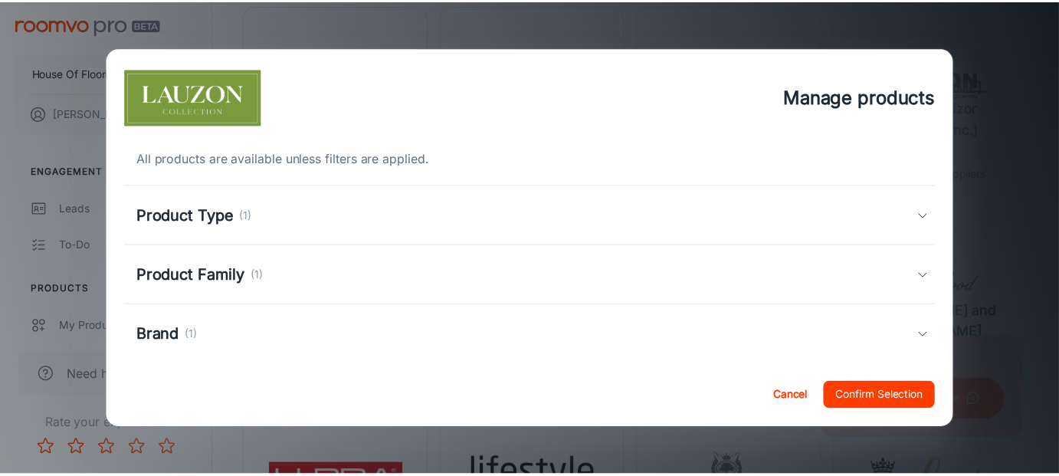
scroll to position [0, 0]
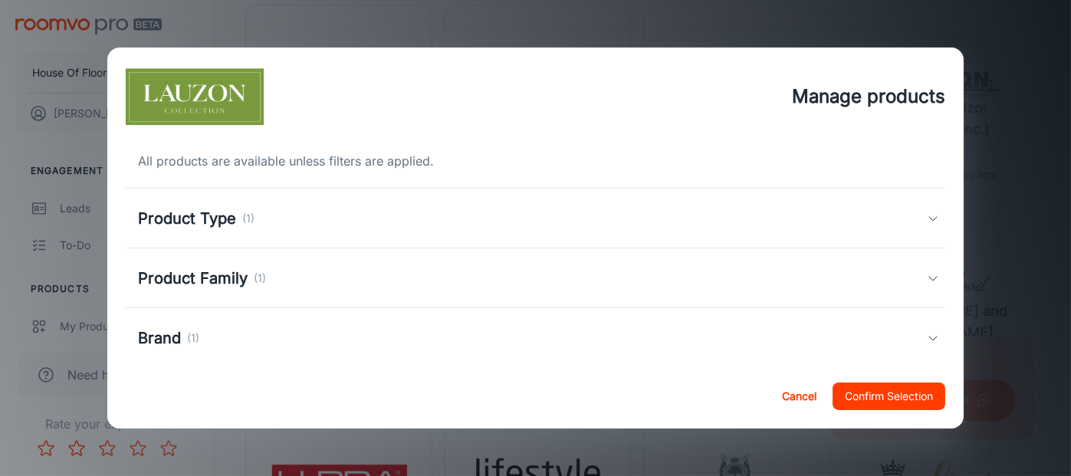
click at [259, 273] on p "(1)" at bounding box center [260, 278] width 12 height 17
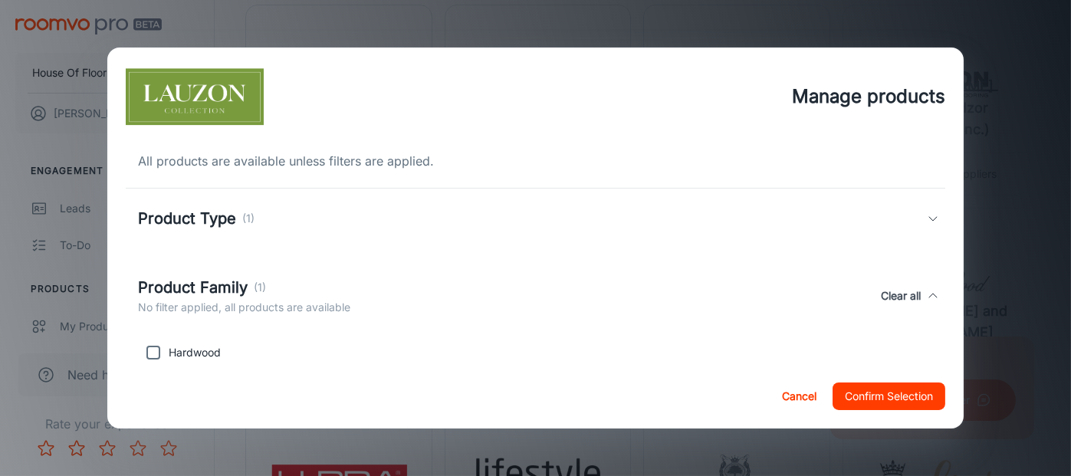
click at [805, 399] on button "Cancel" at bounding box center [798, 396] width 49 height 28
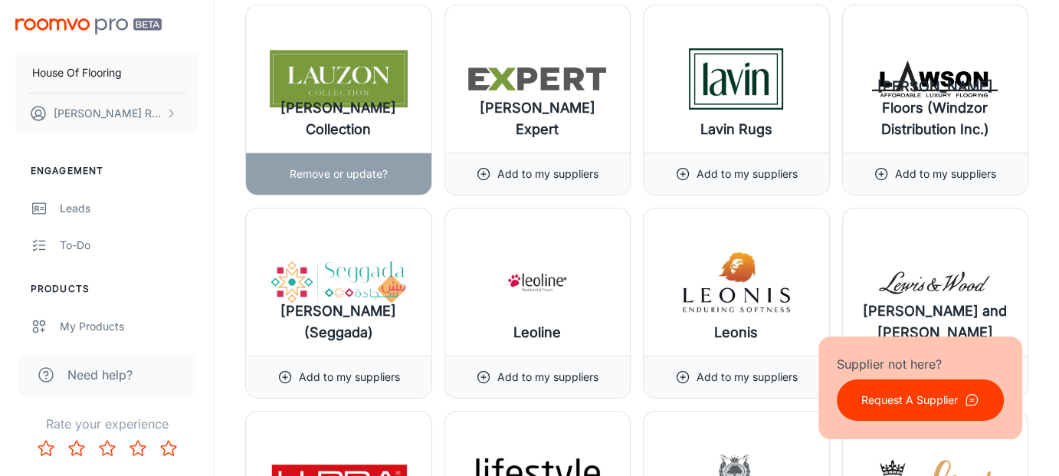
click at [369, 166] on p "Remove or update?" at bounding box center [339, 174] width 98 height 17
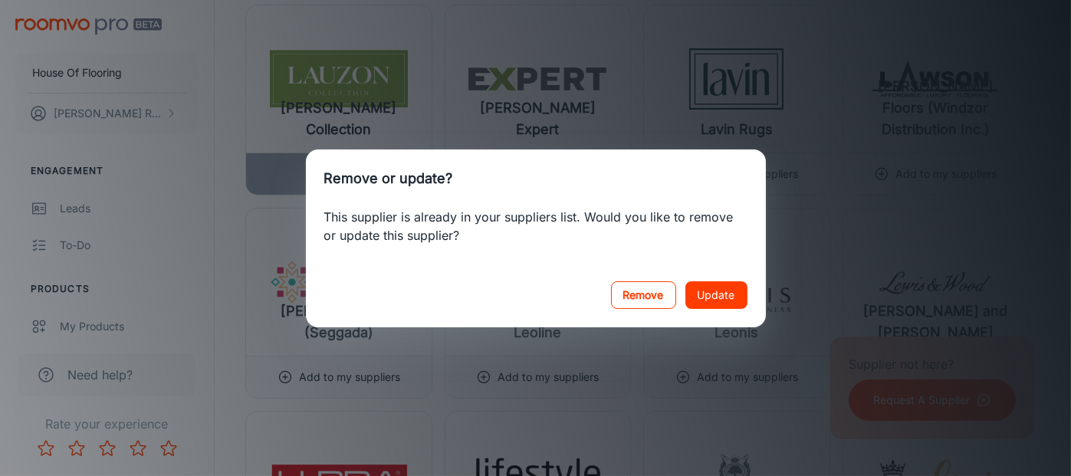
click at [627, 286] on button "Remove" at bounding box center [643, 295] width 65 height 28
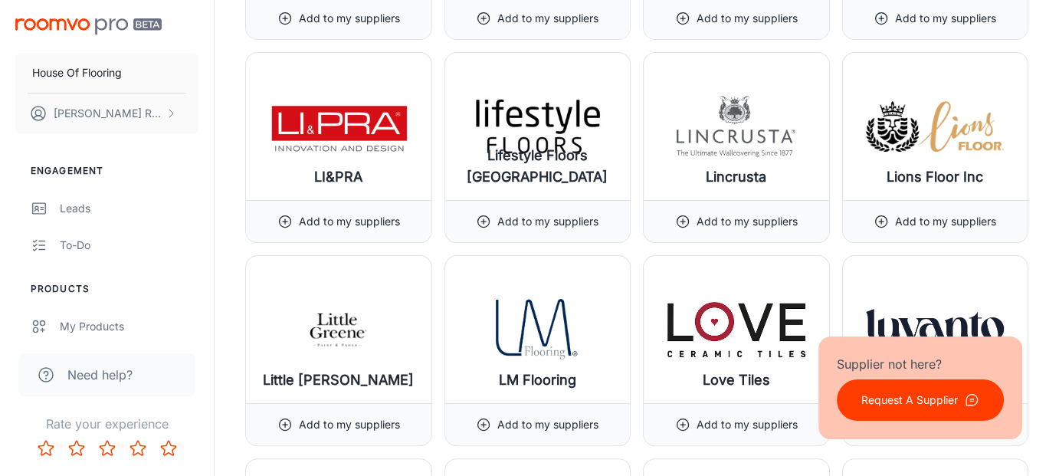
scroll to position [12000, 0]
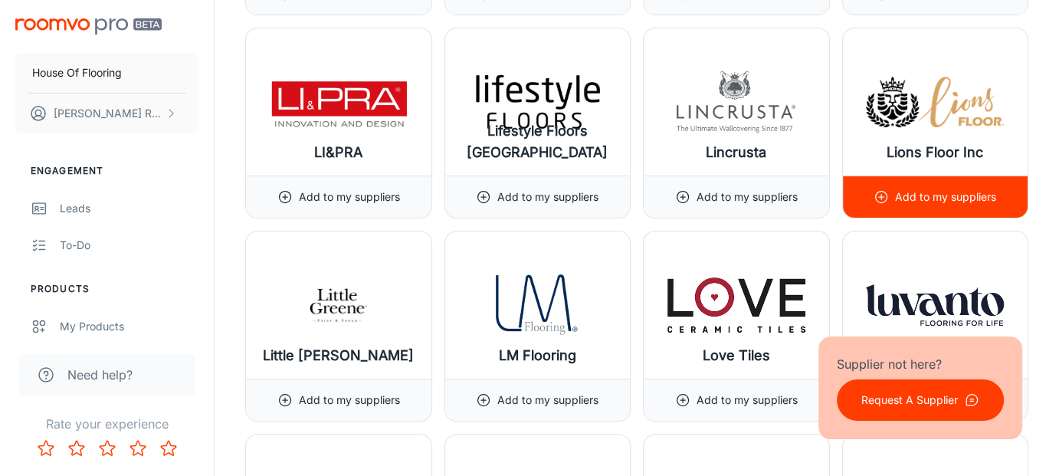
click at [921, 189] on p "Add to my suppliers" at bounding box center [945, 197] width 101 height 17
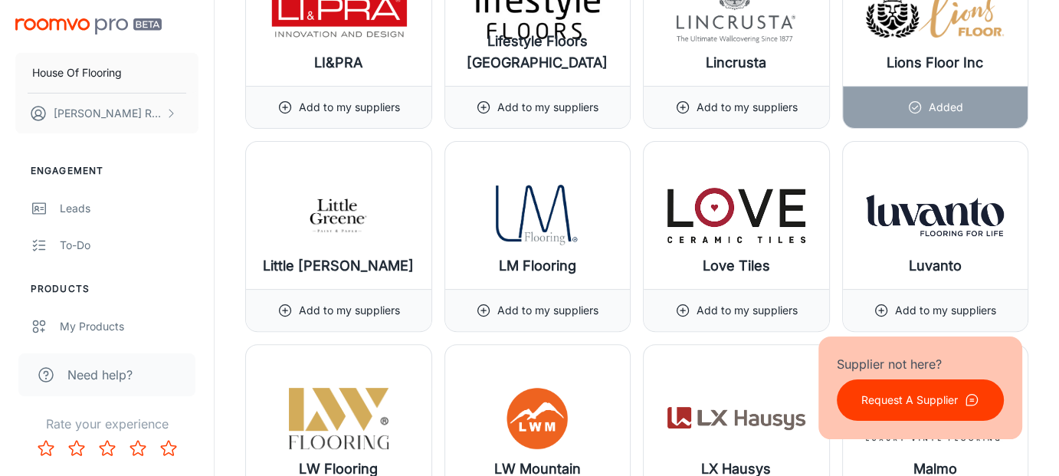
scroll to position [12154, 0]
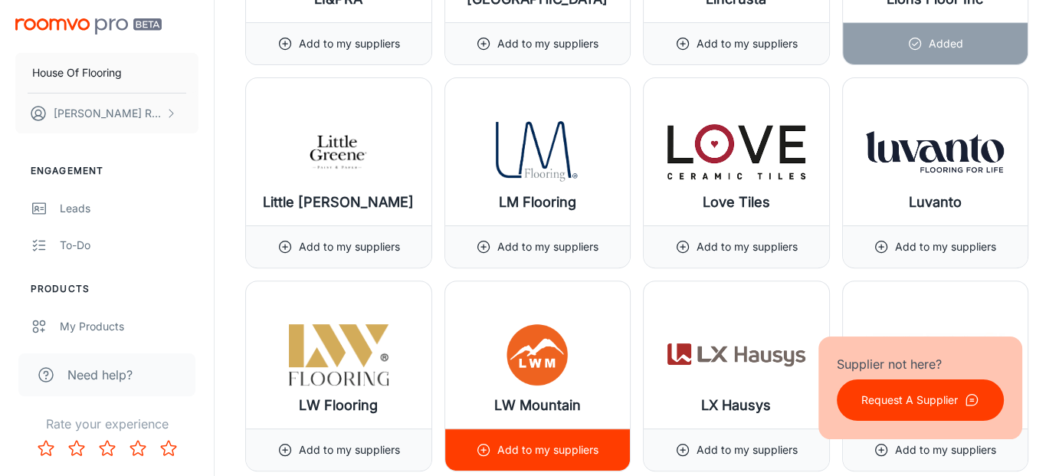
click at [563, 441] on p "Add to my suppliers" at bounding box center [547, 449] width 101 height 17
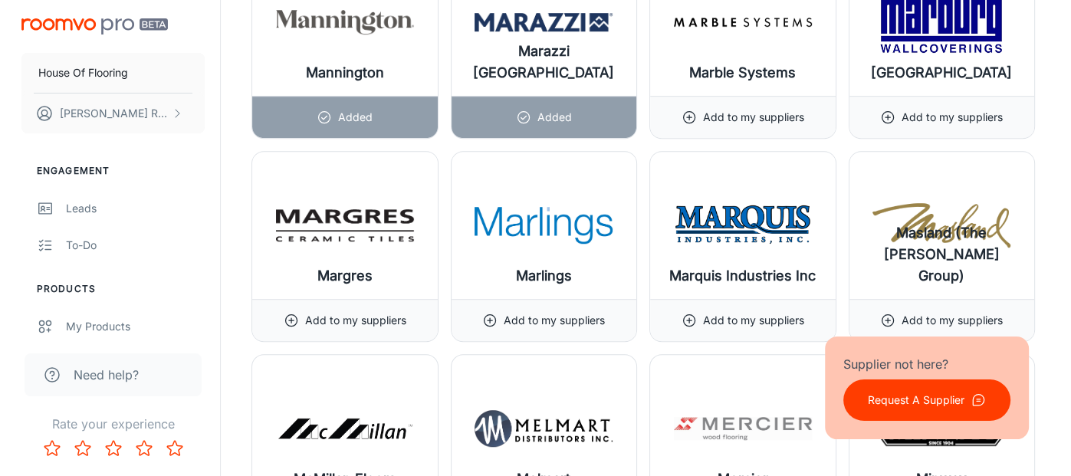
scroll to position [12720, 0]
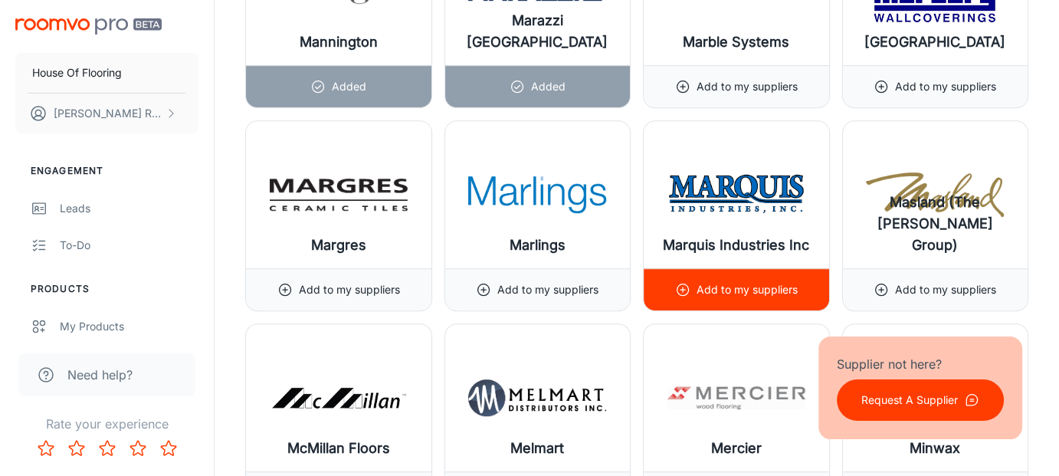
click at [731, 281] on p "Add to my suppliers" at bounding box center [747, 289] width 101 height 17
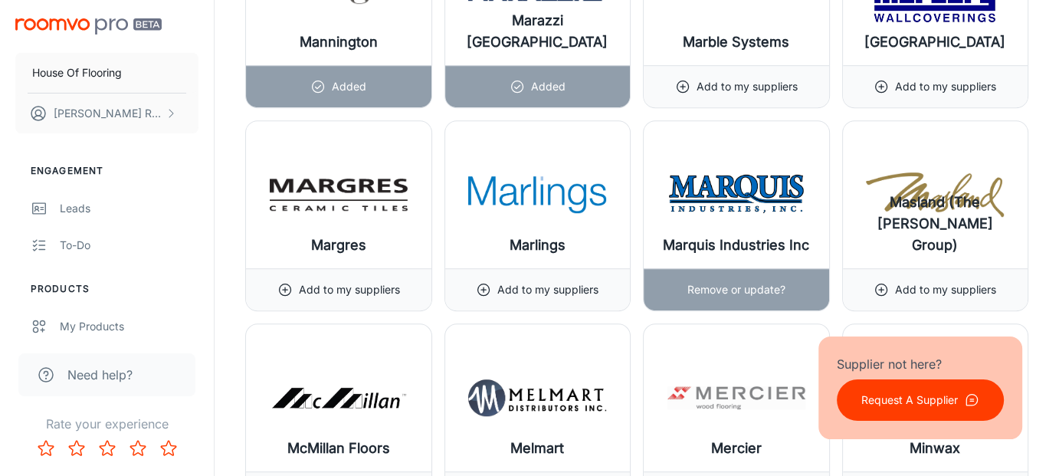
click at [731, 281] on p "Remove or update?" at bounding box center [737, 289] width 98 height 17
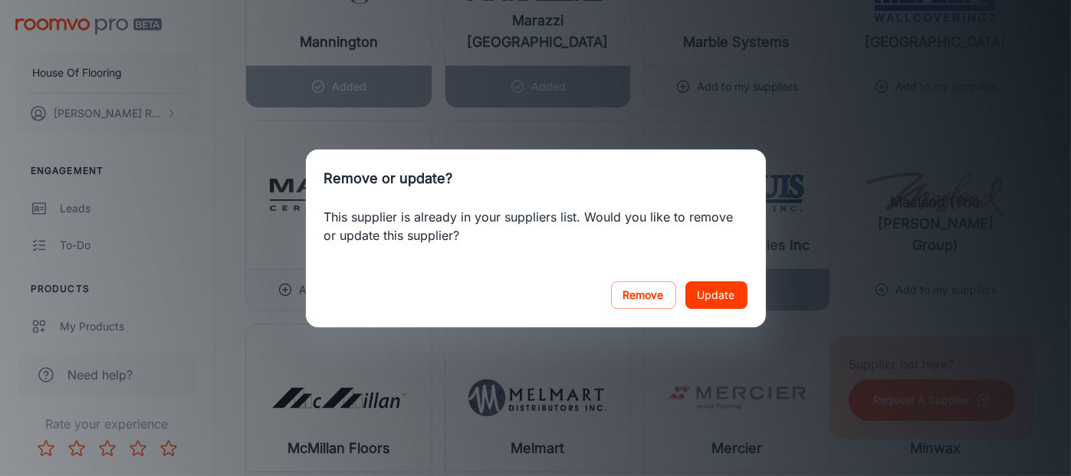
click at [728, 296] on button "Update" at bounding box center [716, 295] width 62 height 28
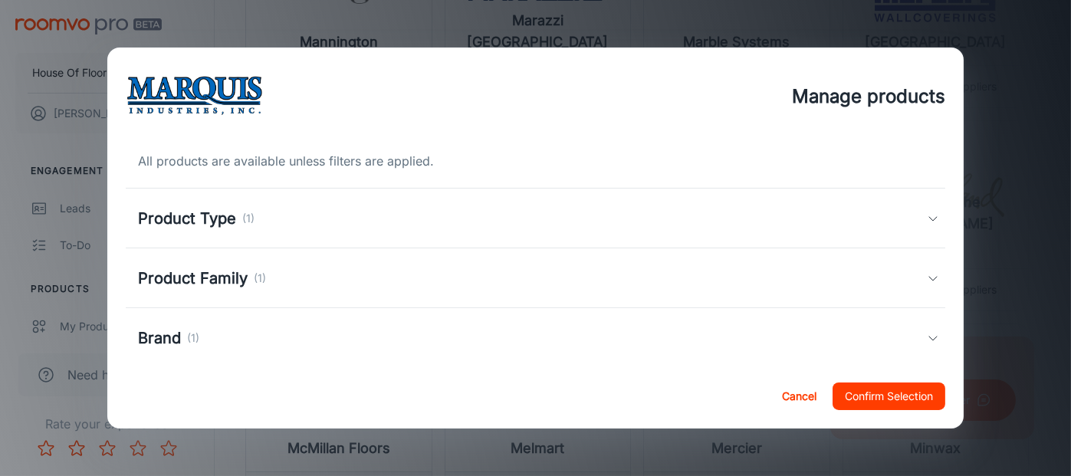
scroll to position [81, 0]
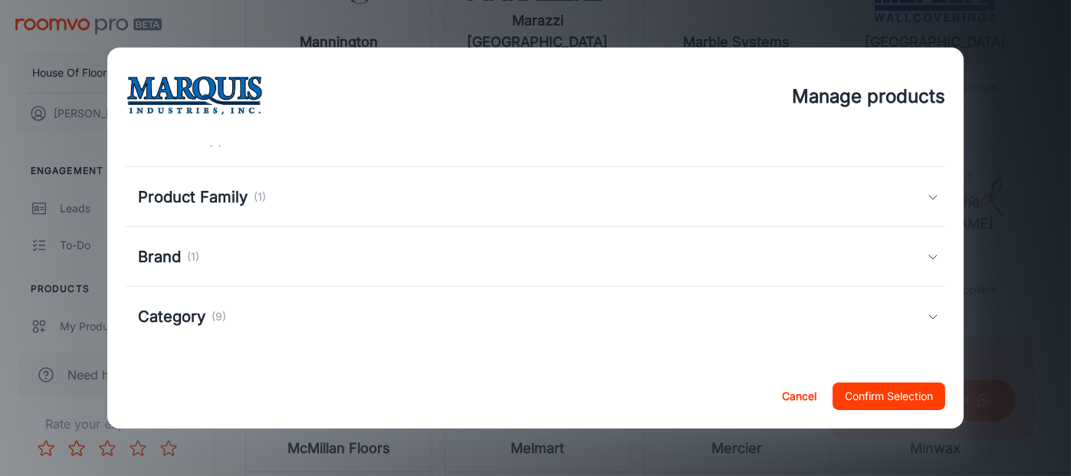
click at [721, 320] on div "Category (9)" at bounding box center [532, 316] width 789 height 23
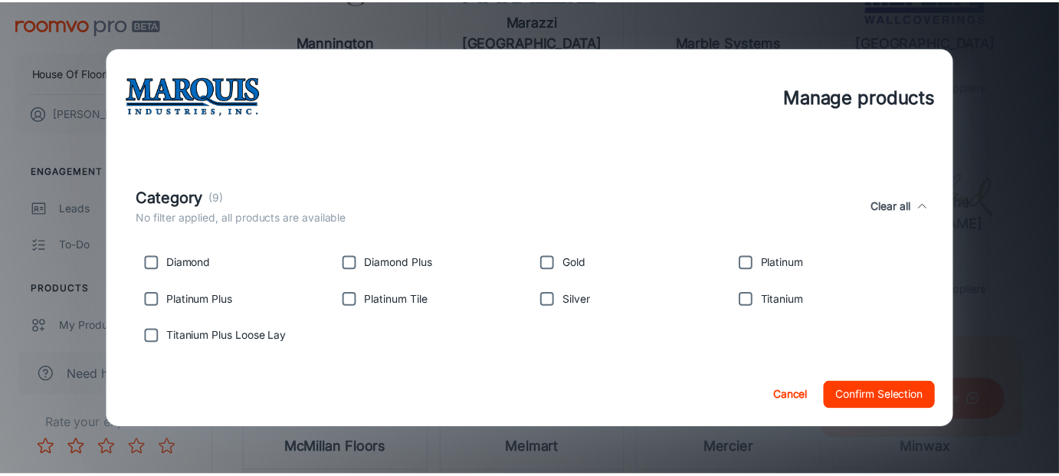
scroll to position [227, 0]
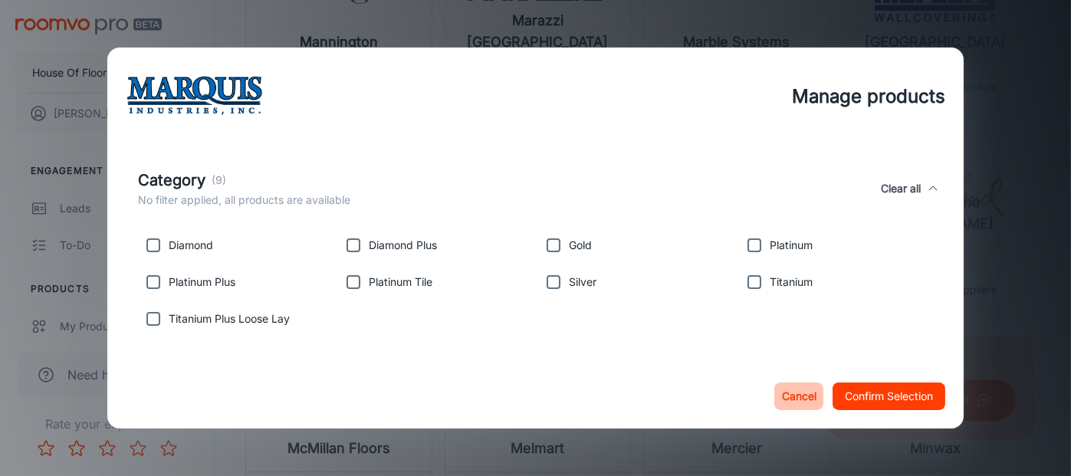
click at [784, 393] on button "Cancel" at bounding box center [798, 396] width 49 height 28
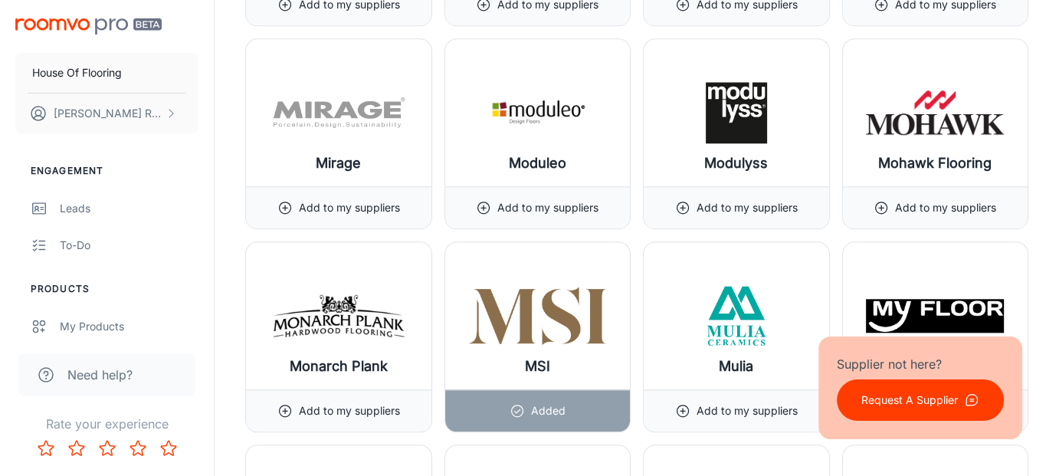
scroll to position [13257, 0]
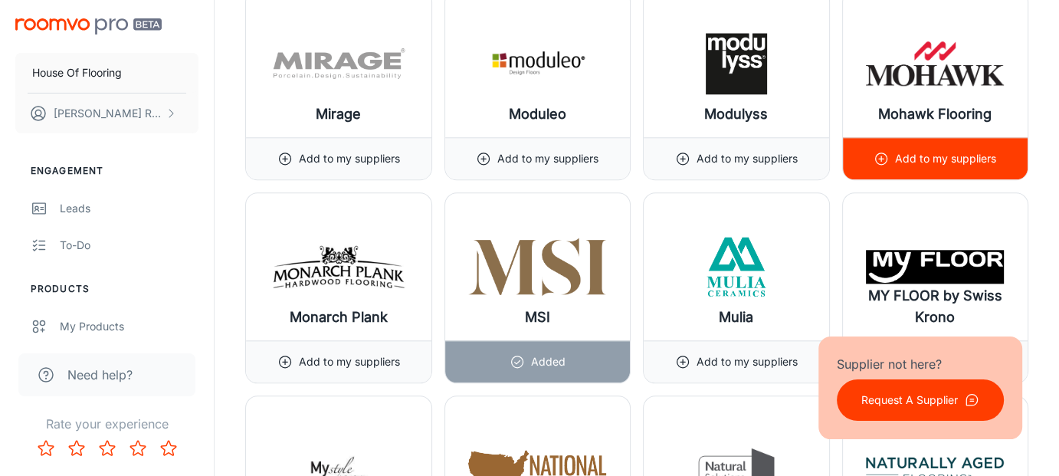
click at [968, 150] on p "Add to my suppliers" at bounding box center [945, 158] width 101 height 17
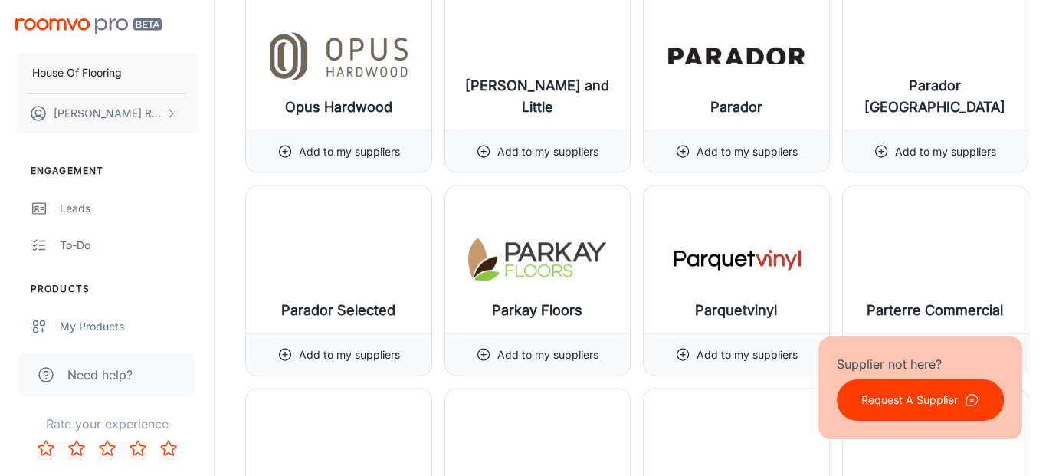
scroll to position [14637, 0]
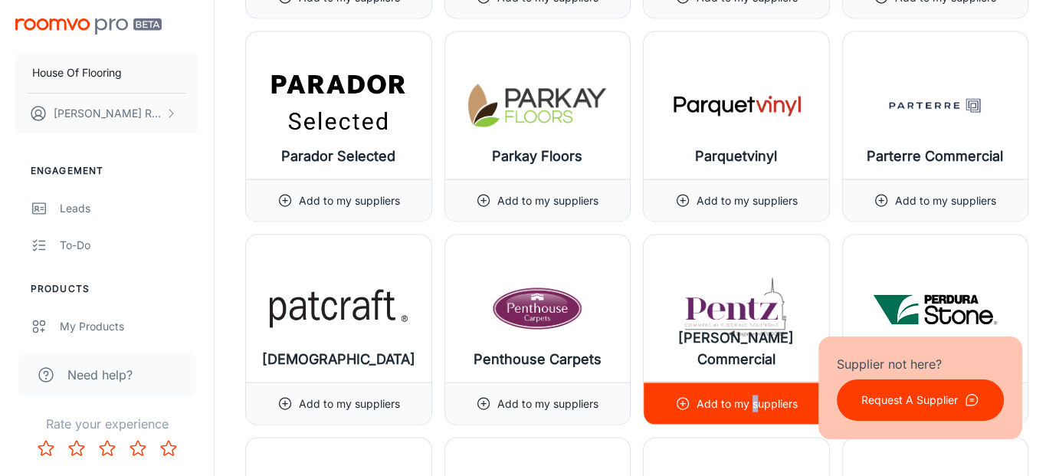
click at [754, 396] on p "Add to my suppliers" at bounding box center [747, 404] width 101 height 17
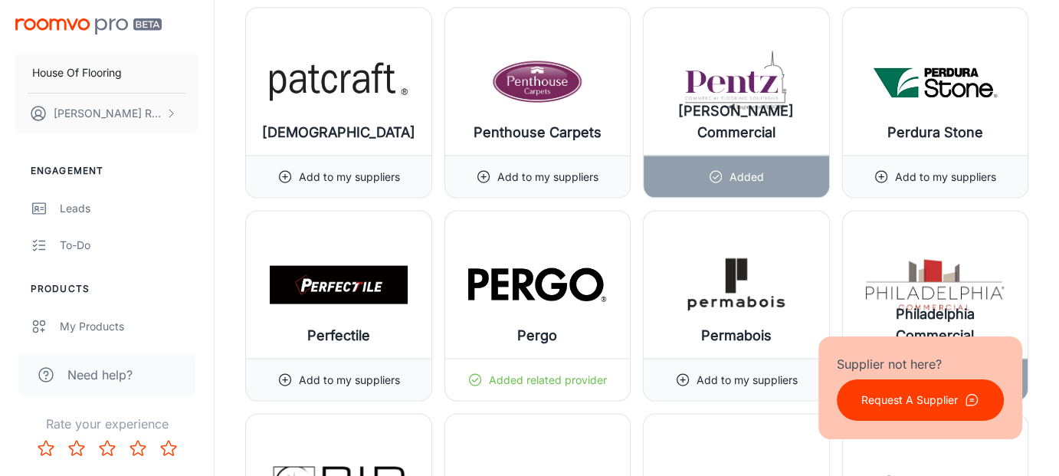
scroll to position [14866, 0]
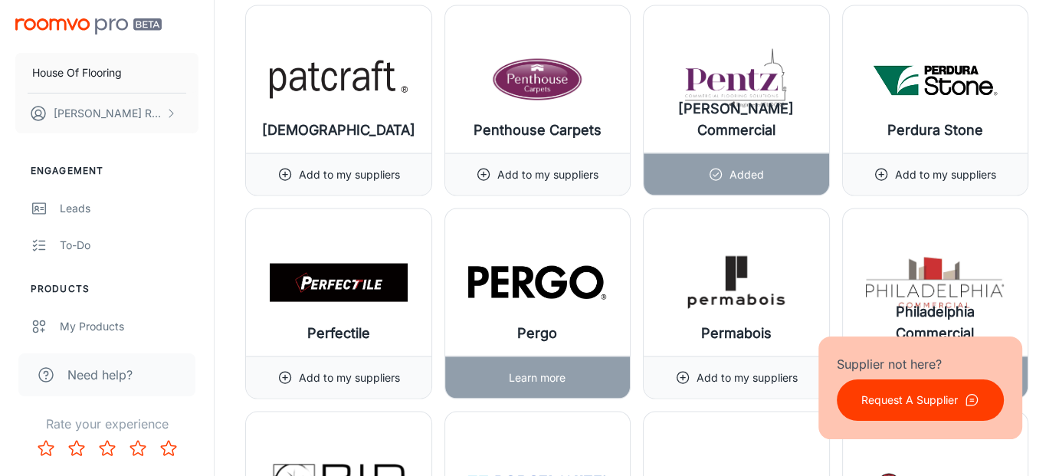
click at [576, 356] on div "Learn more" at bounding box center [537, 377] width 185 height 42
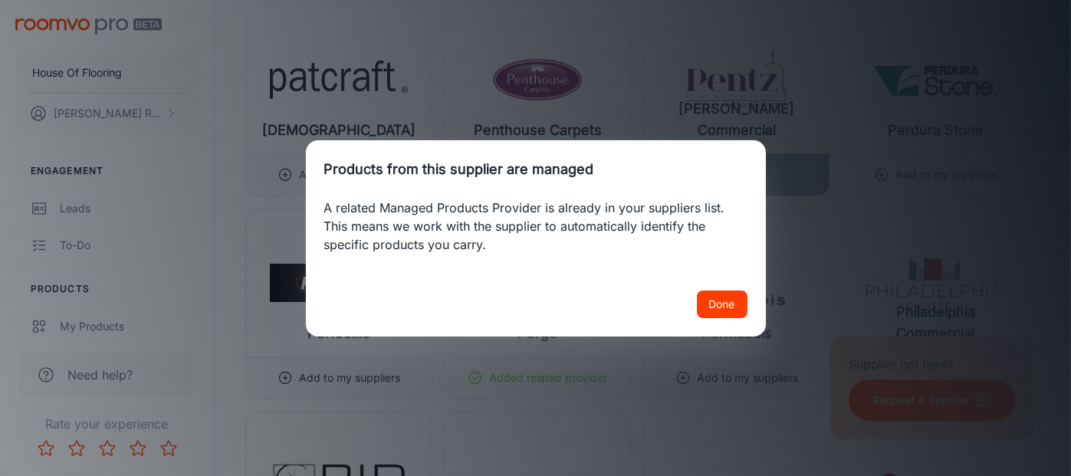
click at [706, 312] on button "Done" at bounding box center [722, 305] width 51 height 28
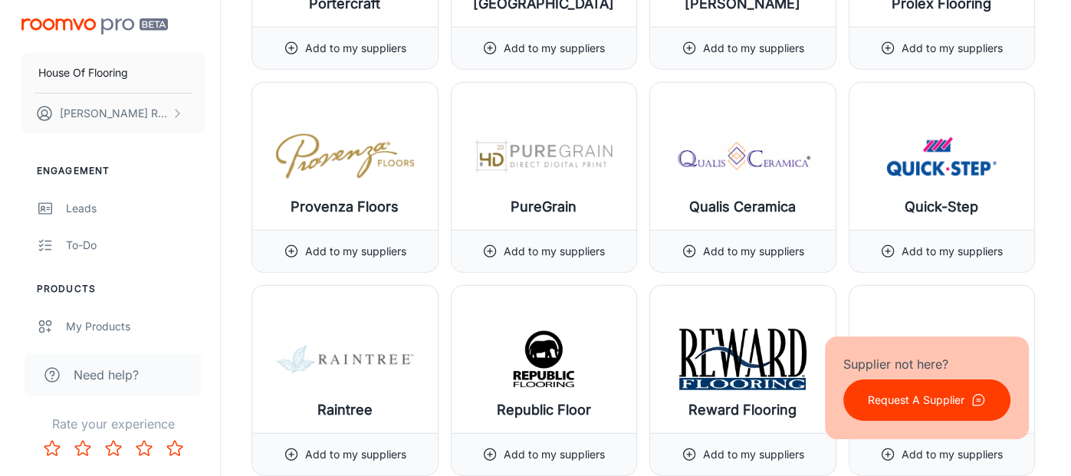
scroll to position [15633, 0]
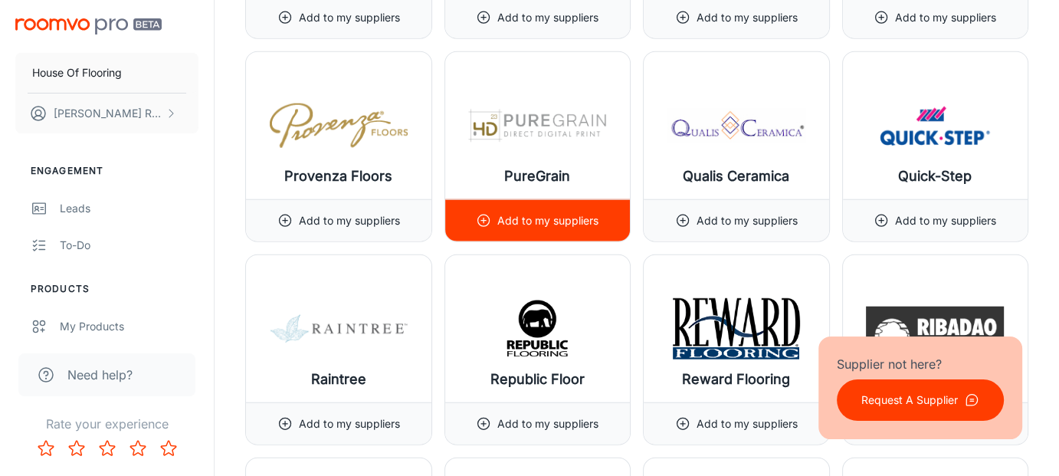
click at [563, 212] on p "Add to my suppliers" at bounding box center [547, 220] width 101 height 17
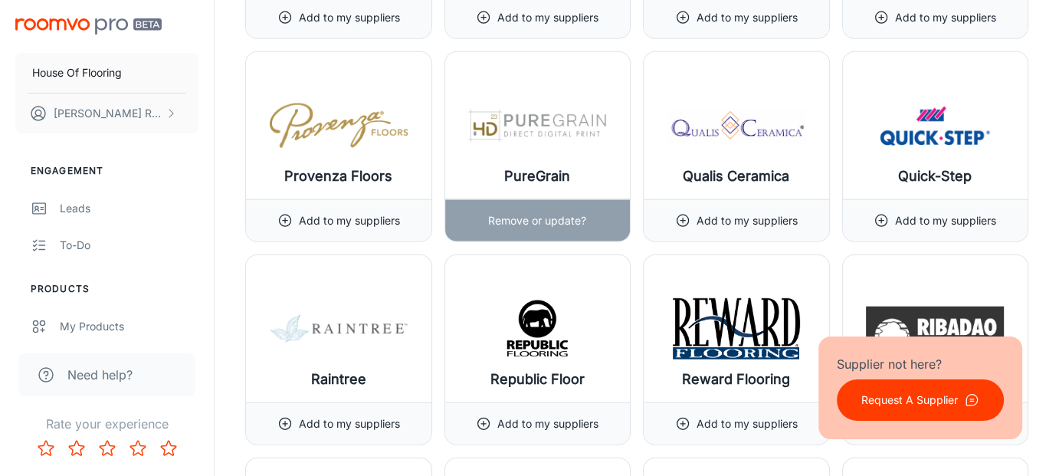
click at [563, 212] on p "Remove or update?" at bounding box center [537, 220] width 98 height 17
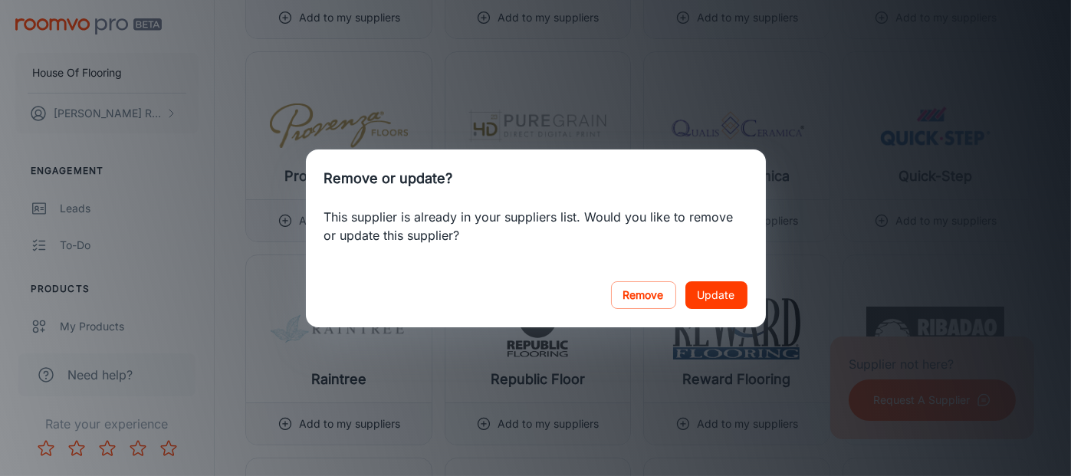
click at [734, 289] on button "Update" at bounding box center [716, 295] width 62 height 28
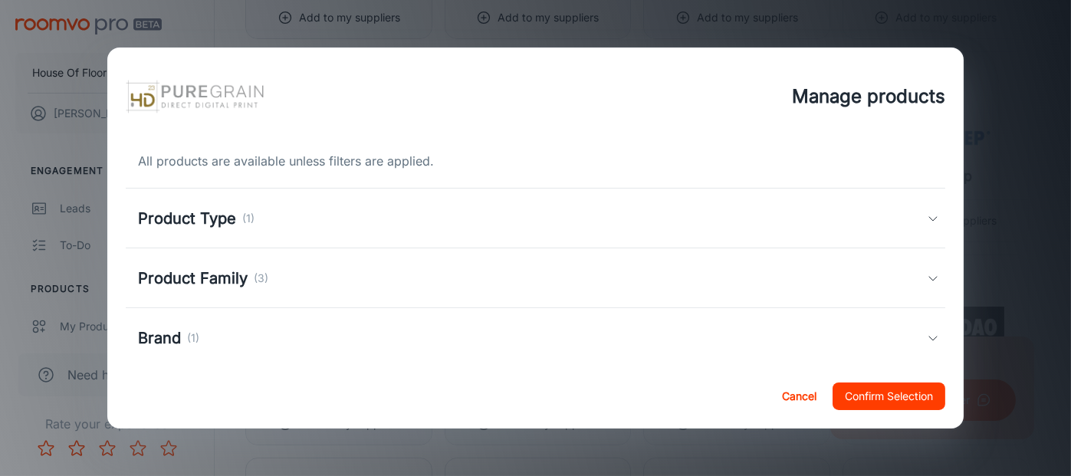
click at [734, 289] on div "Product Family (3)" at bounding box center [532, 278] width 789 height 23
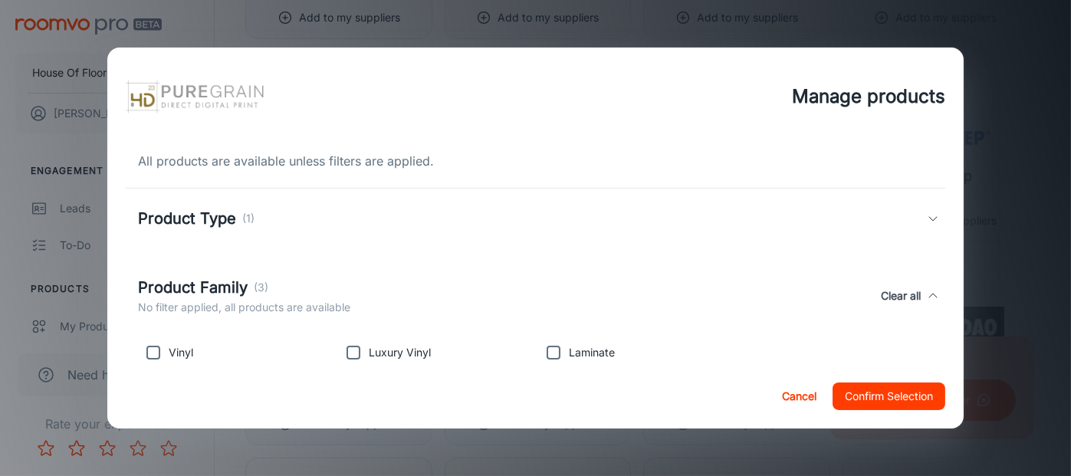
click at [734, 289] on div "Product Family (3) No filter applied, all products are available Clear all" at bounding box center [532, 296] width 789 height 40
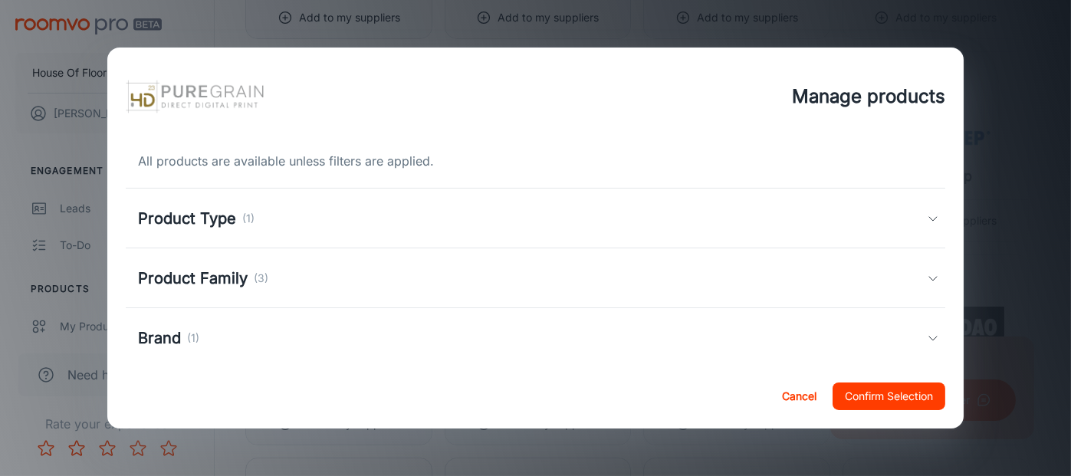
click at [734, 289] on div "Product Family (3)" at bounding box center [532, 278] width 789 height 23
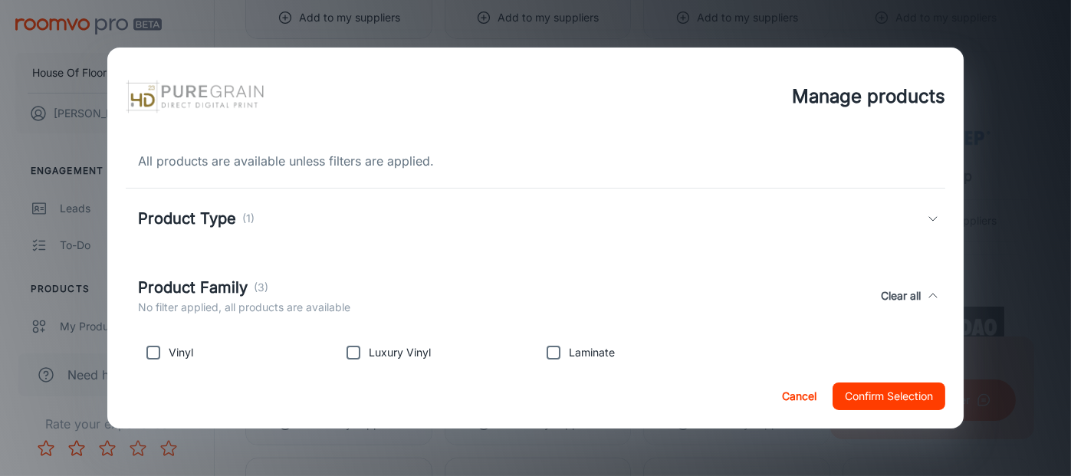
click at [734, 289] on div "Product Family (3) No filter applied, all products are available Clear all" at bounding box center [532, 296] width 789 height 40
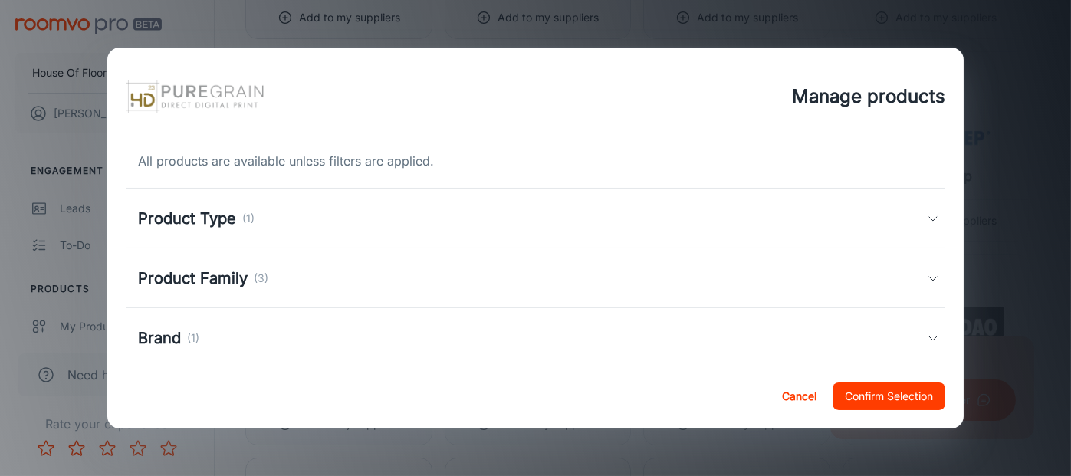
click at [708, 339] on div "Brand (1)" at bounding box center [532, 338] width 789 height 23
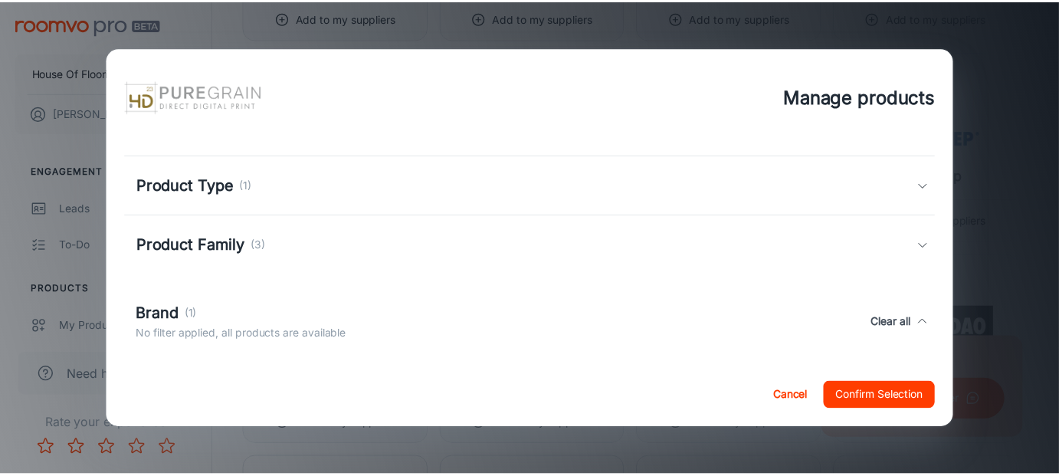
scroll to position [0, 0]
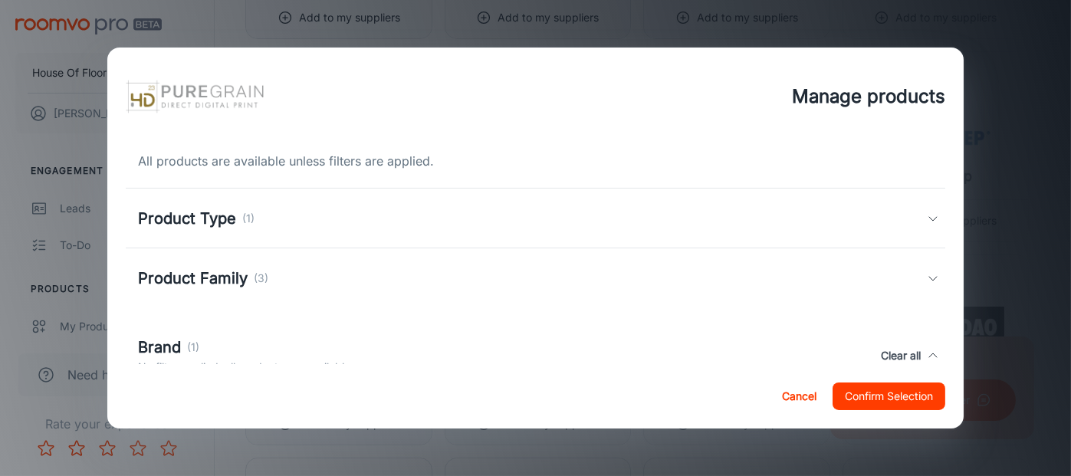
click at [707, 305] on div "Product Family (3)" at bounding box center [536, 278] width 820 height 60
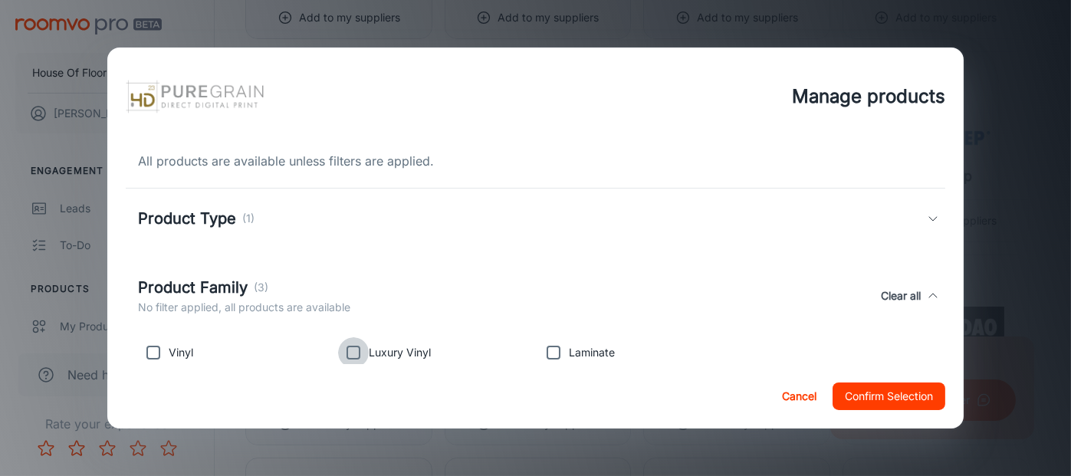
click at [355, 356] on input "checkbox" at bounding box center [353, 352] width 31 height 31
checkbox input "true"
click at [868, 405] on button "Confirm Selection" at bounding box center [888, 396] width 113 height 28
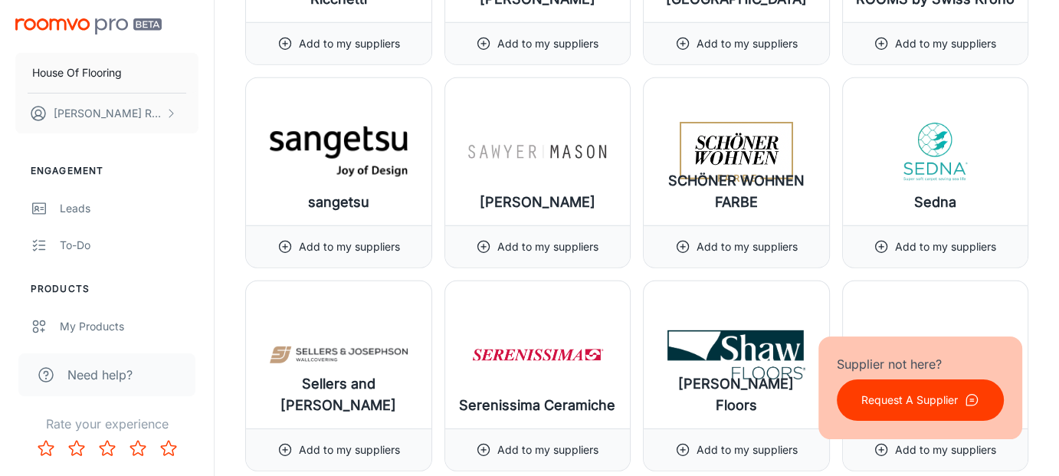
scroll to position [16247, 0]
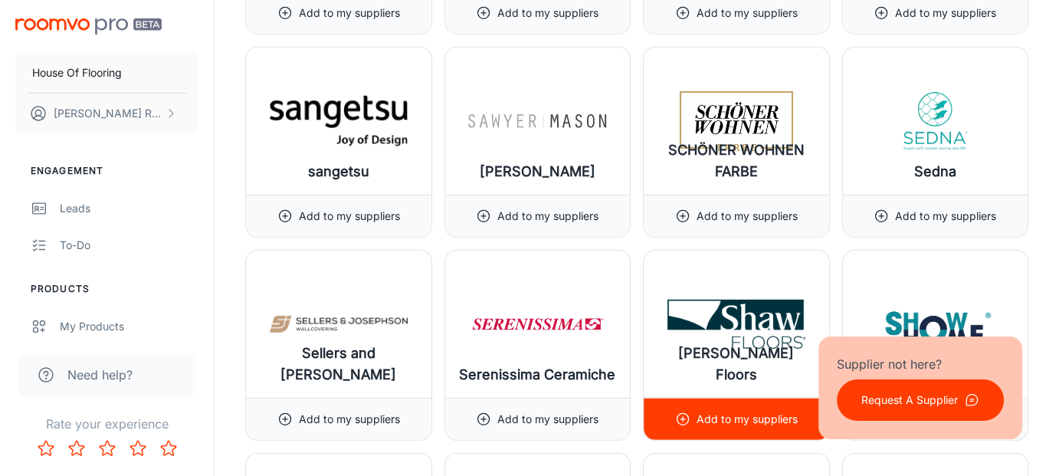
click at [705, 411] on p "Add to my suppliers" at bounding box center [747, 419] width 101 height 17
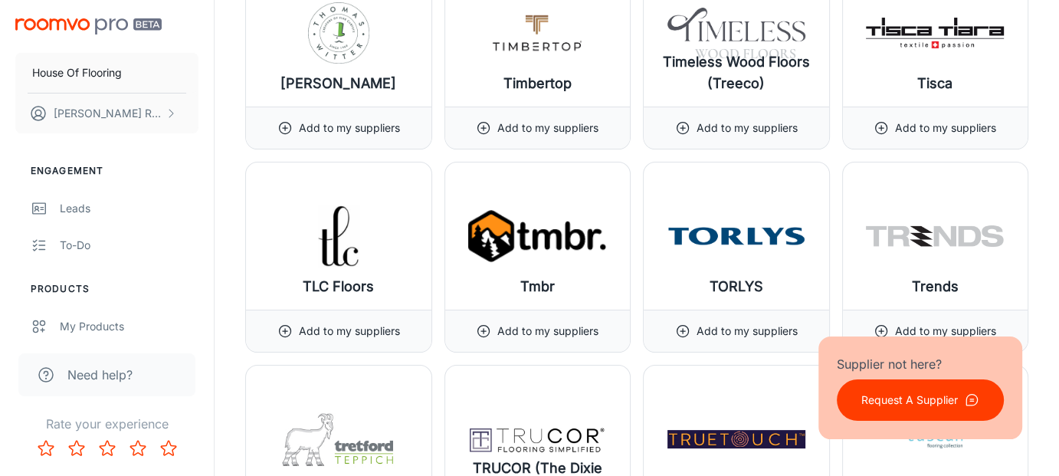
scroll to position [17770, 0]
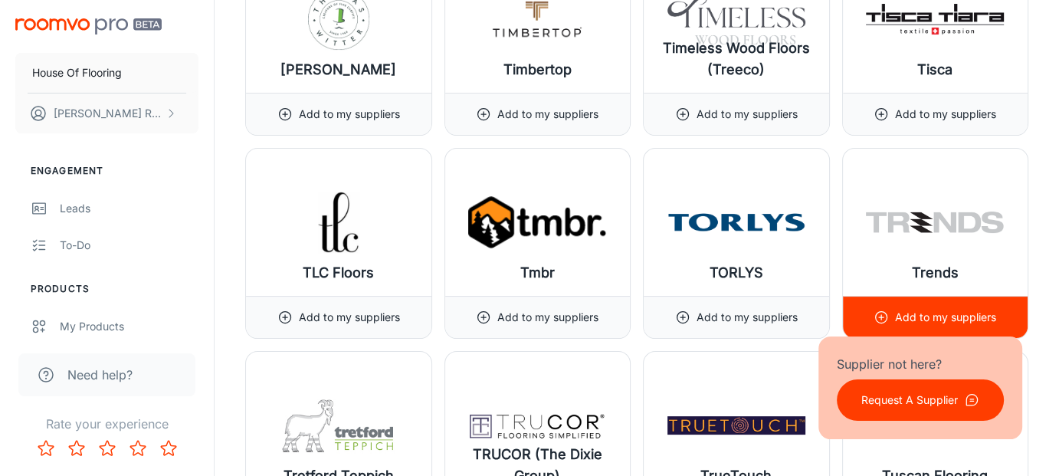
click at [963, 309] on p "Add to my suppliers" at bounding box center [945, 317] width 101 height 17
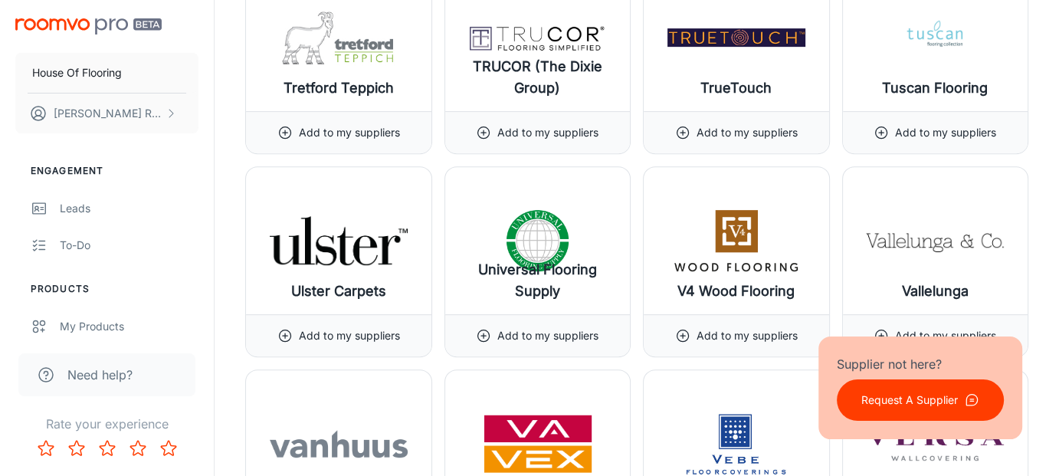
scroll to position [18169, 0]
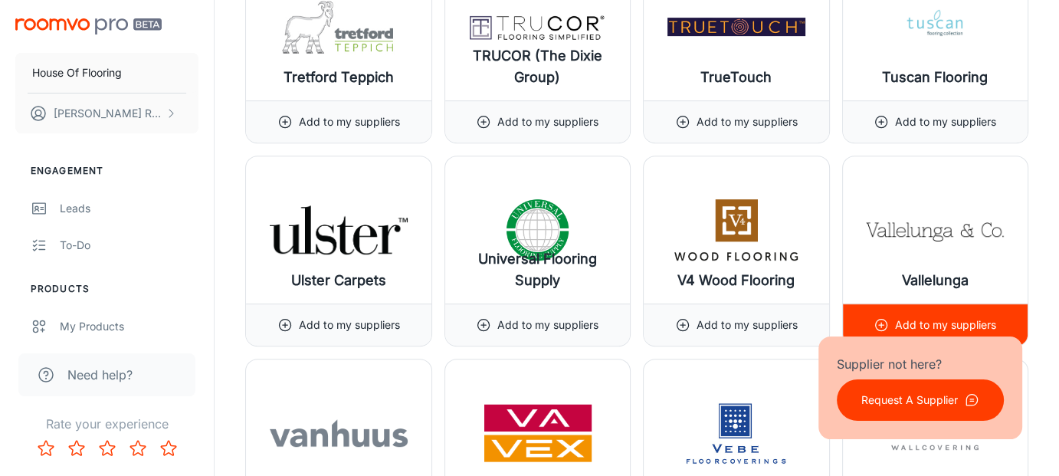
click at [958, 317] on p "Add to my suppliers" at bounding box center [945, 325] width 101 height 17
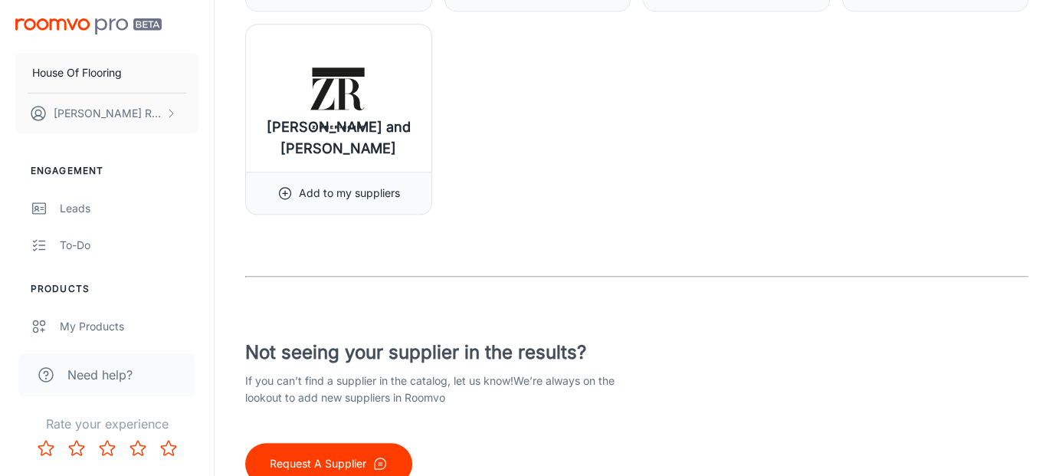
scroll to position [19124, 0]
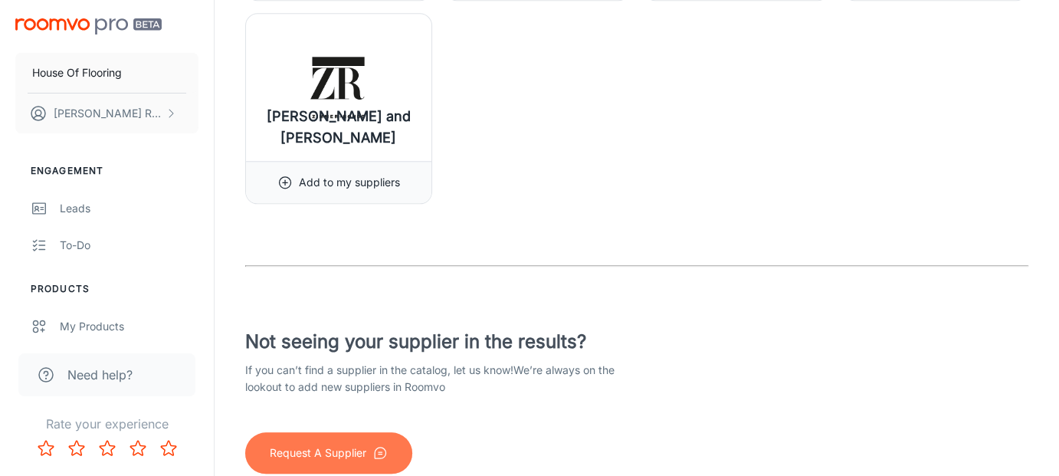
click at [358, 445] on p "Request A Supplier" at bounding box center [318, 453] width 97 height 17
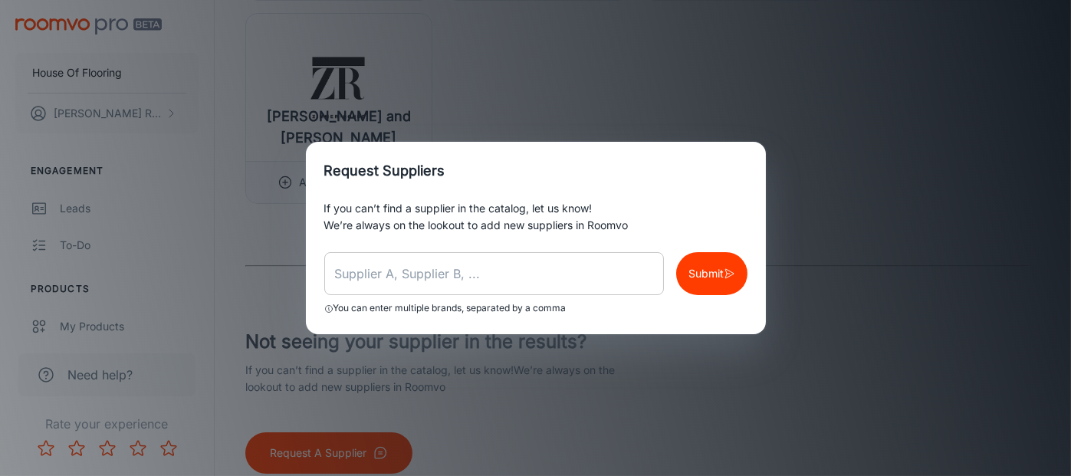
click at [374, 272] on input "text" at bounding box center [494, 273] width 340 height 43
click at [697, 273] on p "Submit" at bounding box center [705, 273] width 35 height 17
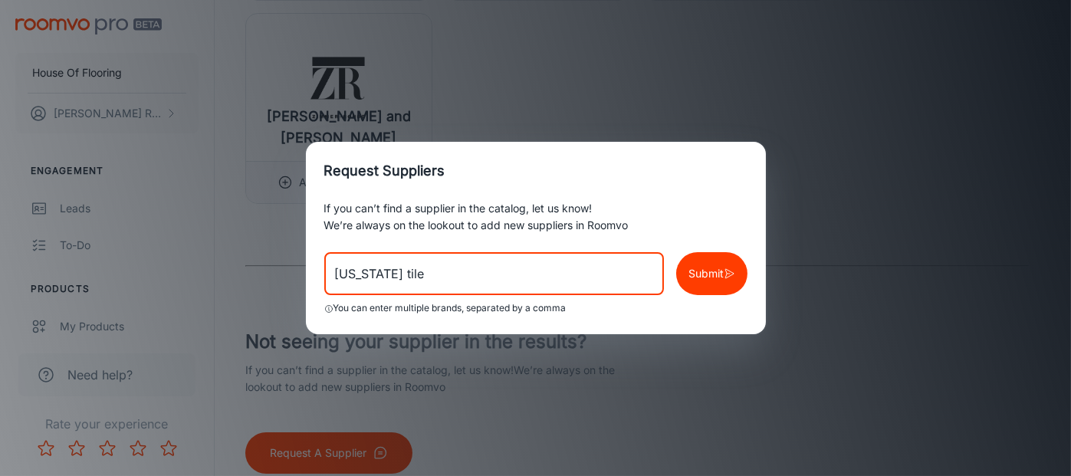
drag, startPoint x: 427, startPoint y: 271, endPoint x: 340, endPoint y: 260, distance: 87.3
click at [340, 260] on input "[US_STATE] tile" at bounding box center [494, 273] width 340 height 43
type input "v"
click at [707, 274] on p "Submit" at bounding box center [705, 273] width 35 height 17
drag, startPoint x: 379, startPoint y: 279, endPoint x: 264, endPoint y: 261, distance: 117.1
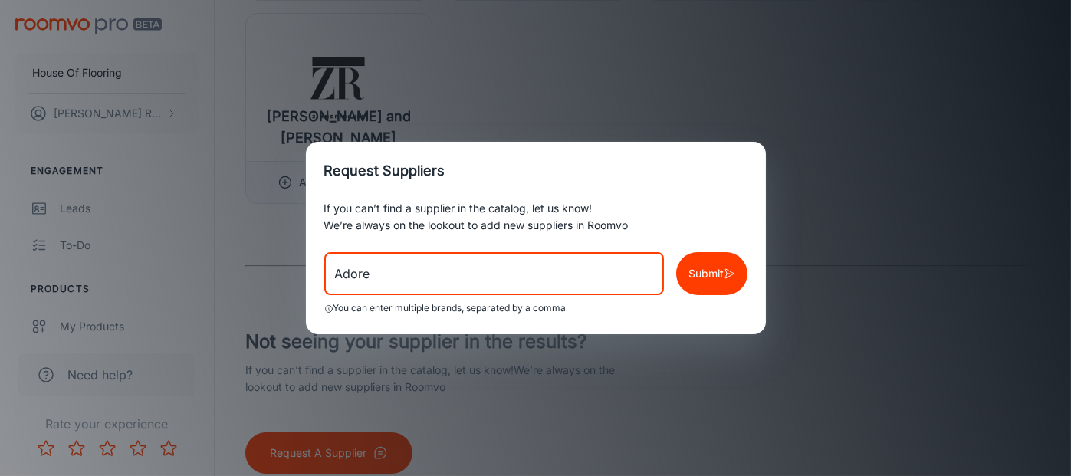
click at [264, 261] on div "Request Suppliers If you can’t find a supplier in the catalog, let us know! We’…" at bounding box center [535, 238] width 1071 height 476
type input "[US_STATE]"
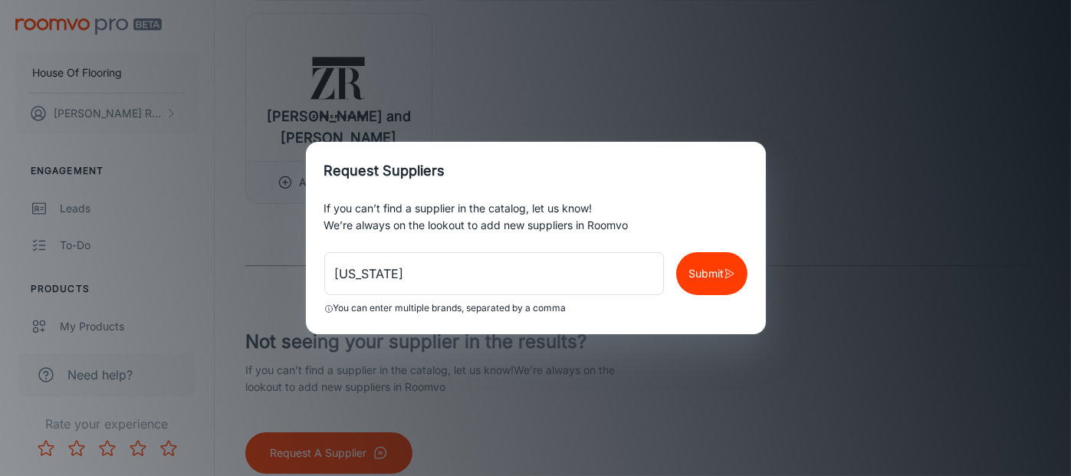
click at [717, 383] on div "Request Suppliers If you can’t find a supplier in the catalog, let us know! We’…" at bounding box center [535, 238] width 1071 height 476
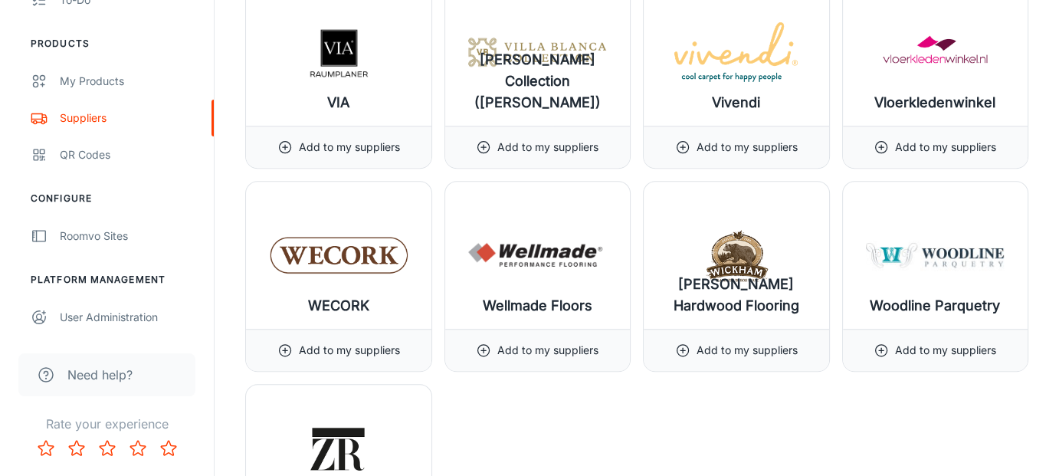
scroll to position [18664, 0]
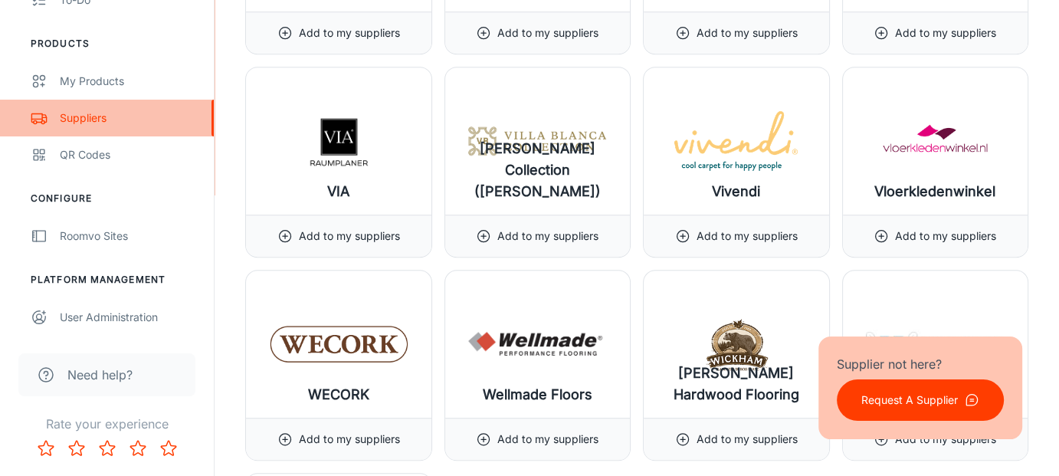
click at [92, 117] on div "Suppliers" at bounding box center [129, 118] width 139 height 17
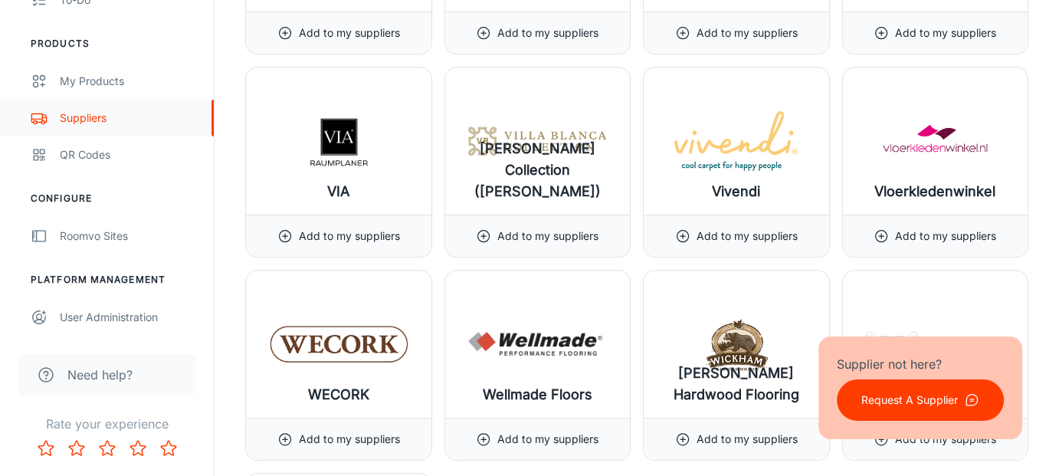
scroll to position [0, 0]
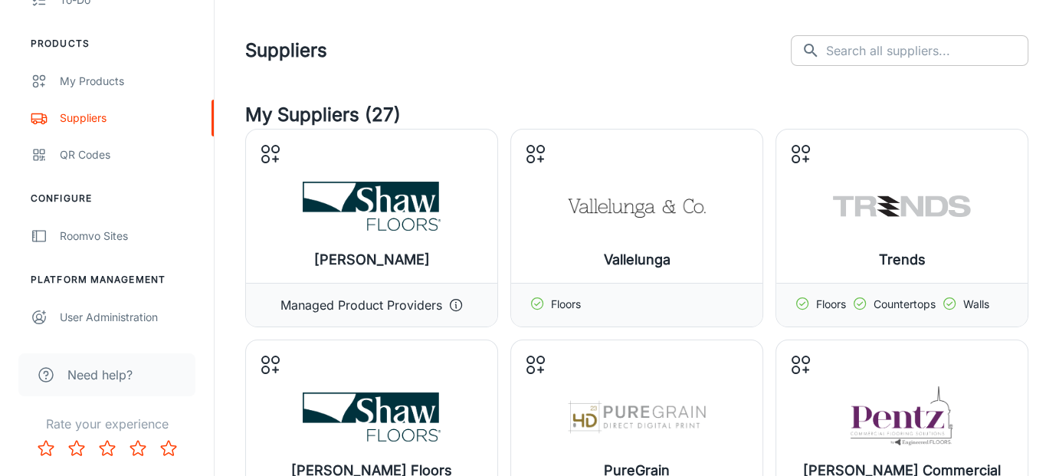
click at [911, 57] on input "text" at bounding box center [927, 50] width 202 height 31
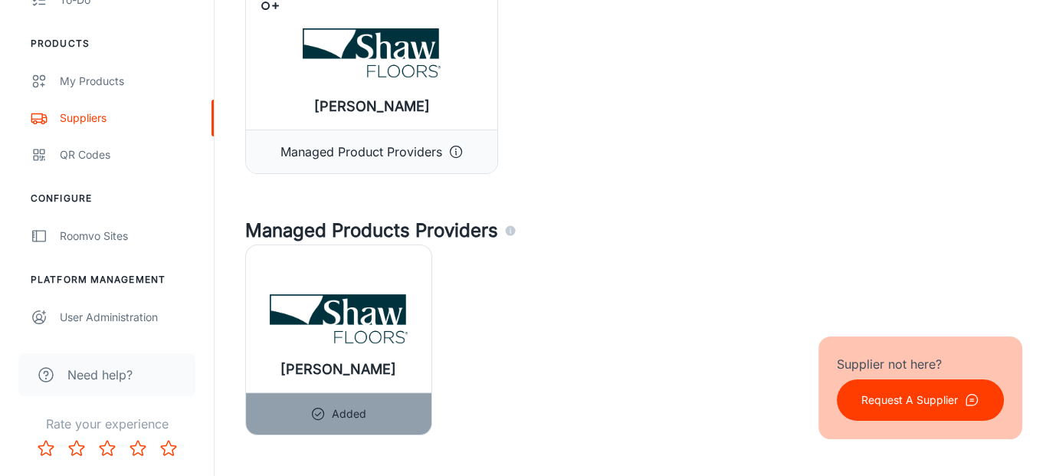
scroll to position [379, 0]
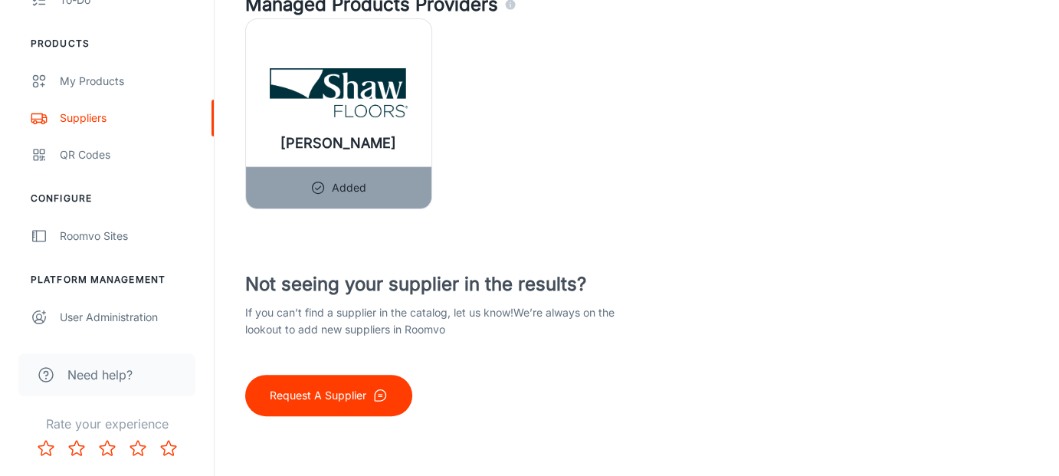
type input "[US_STATE] tile"
click at [366, 396] on button "Request A Supplier" at bounding box center [328, 395] width 167 height 41
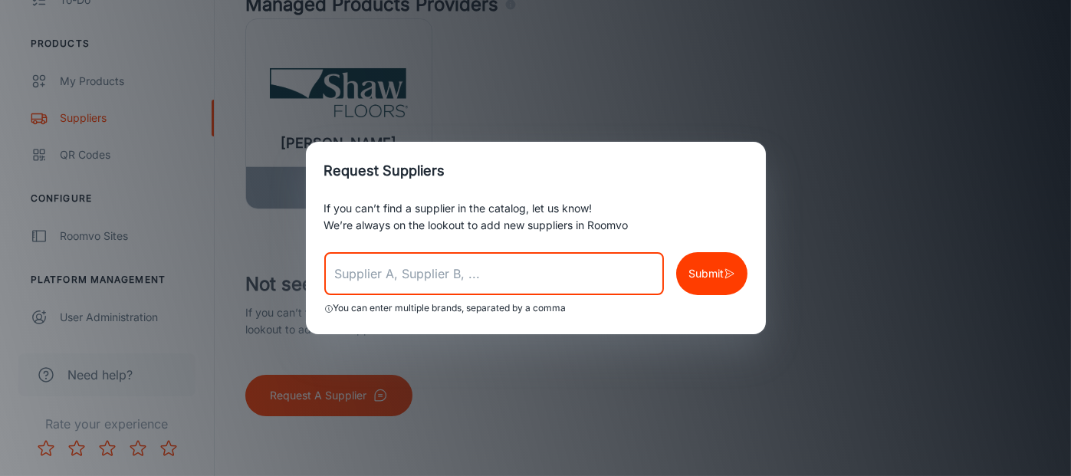
click at [451, 268] on input "text" at bounding box center [494, 273] width 340 height 43
type input "[US_STATE] Tile"
click at [705, 277] on p "Submit" at bounding box center [705, 273] width 35 height 17
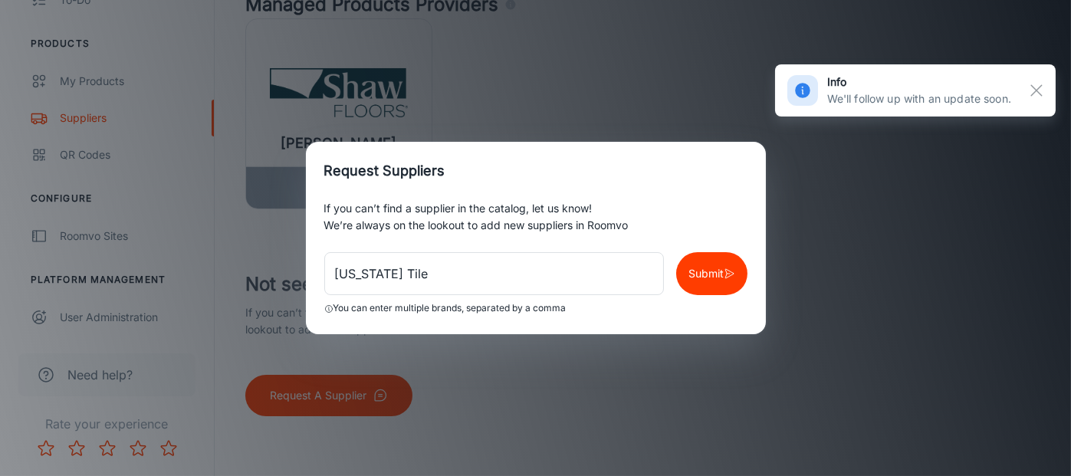
click at [636, 366] on div "Request Suppliers If you can’t find a supplier in the catalog, let us know! We’…" at bounding box center [535, 238] width 1071 height 476
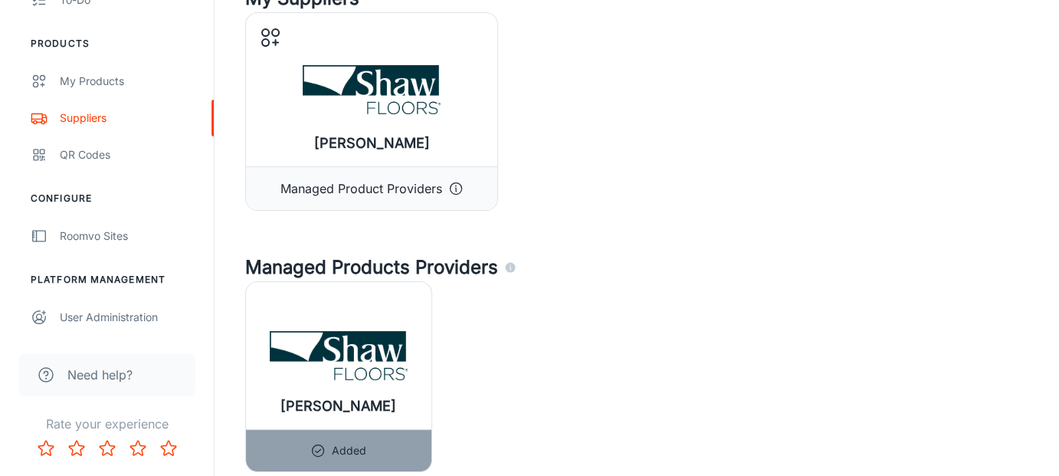
scroll to position [0, 0]
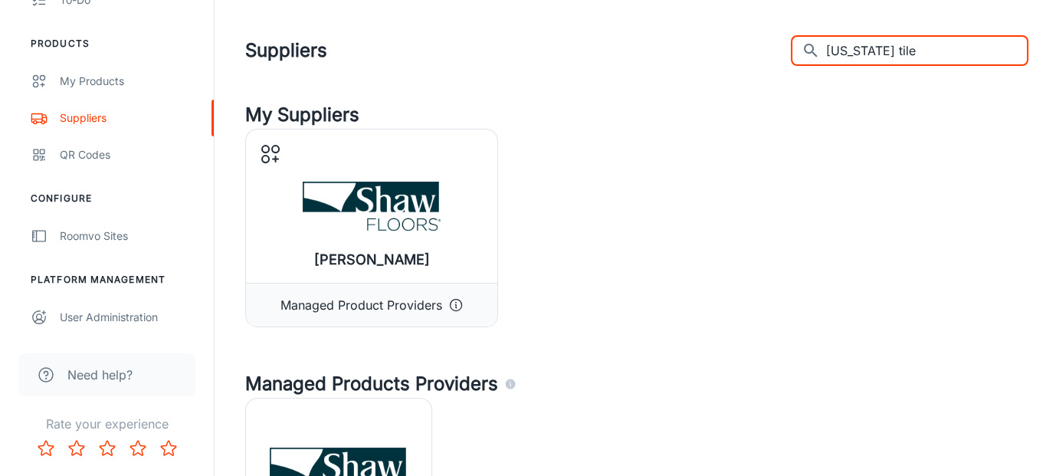
drag, startPoint x: 975, startPoint y: 44, endPoint x: 826, endPoint y: 49, distance: 149.5
click at [826, 49] on div "​ [US_STATE] tile ​" at bounding box center [910, 50] width 238 height 31
drag, startPoint x: 910, startPoint y: 51, endPoint x: 816, endPoint y: 45, distance: 93.7
click at [816, 45] on div "Suppliers ​ iconic ​" at bounding box center [636, 51] width 783 height 40
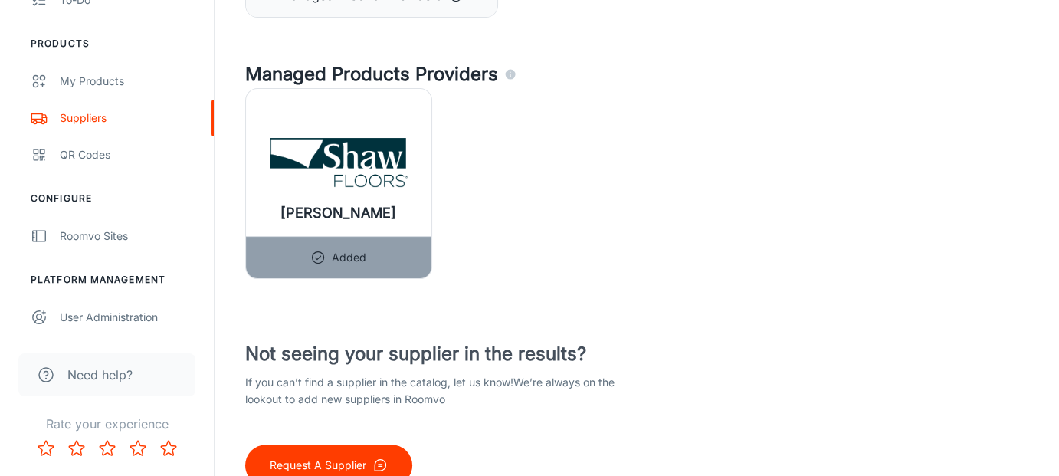
scroll to position [379, 0]
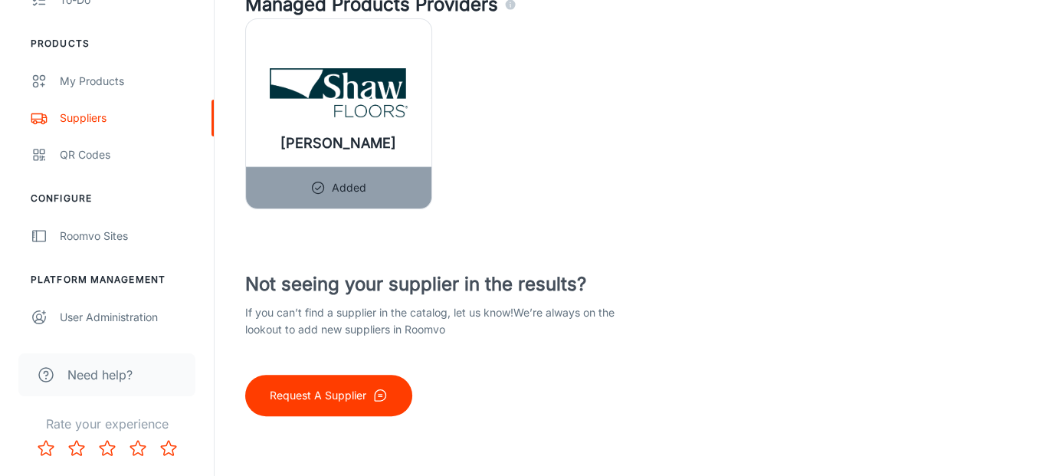
type input "iconic"
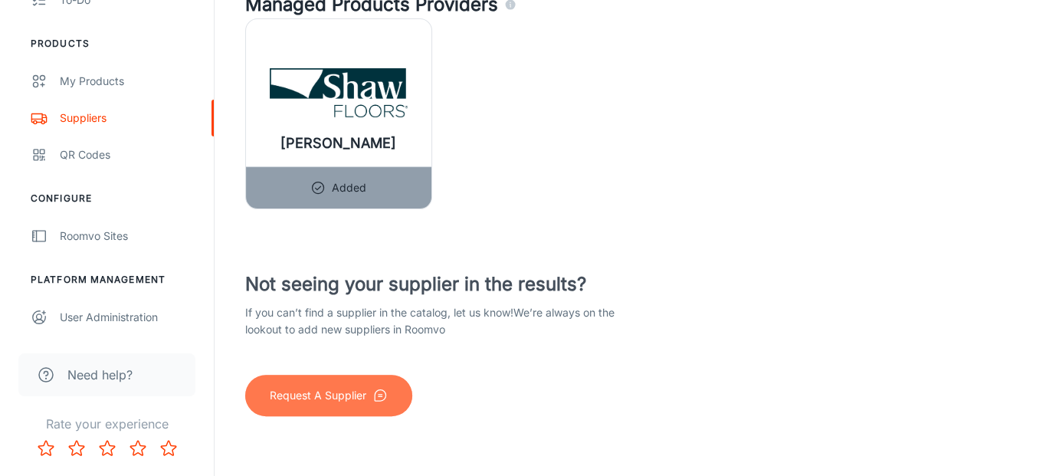
click at [350, 406] on button "Request A Supplier" at bounding box center [328, 395] width 167 height 41
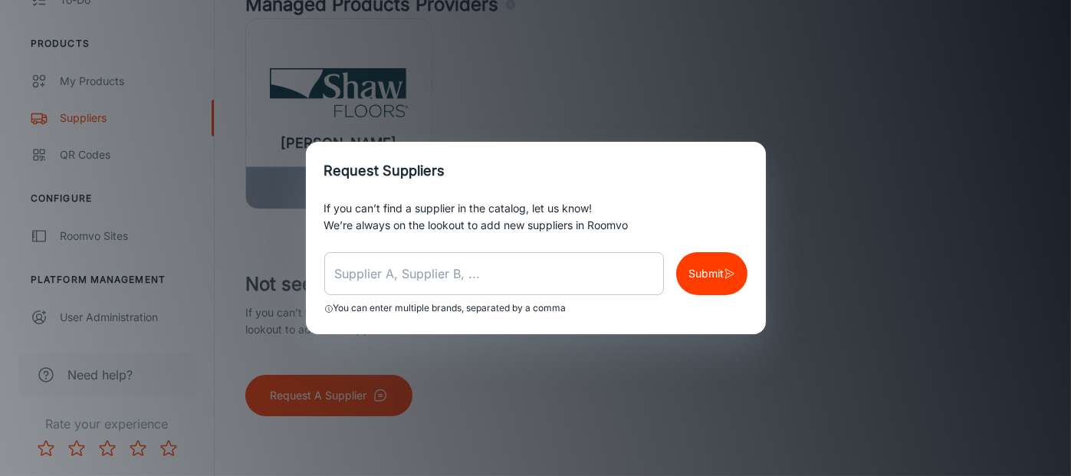
click at [425, 269] on input "text" at bounding box center [494, 273] width 340 height 43
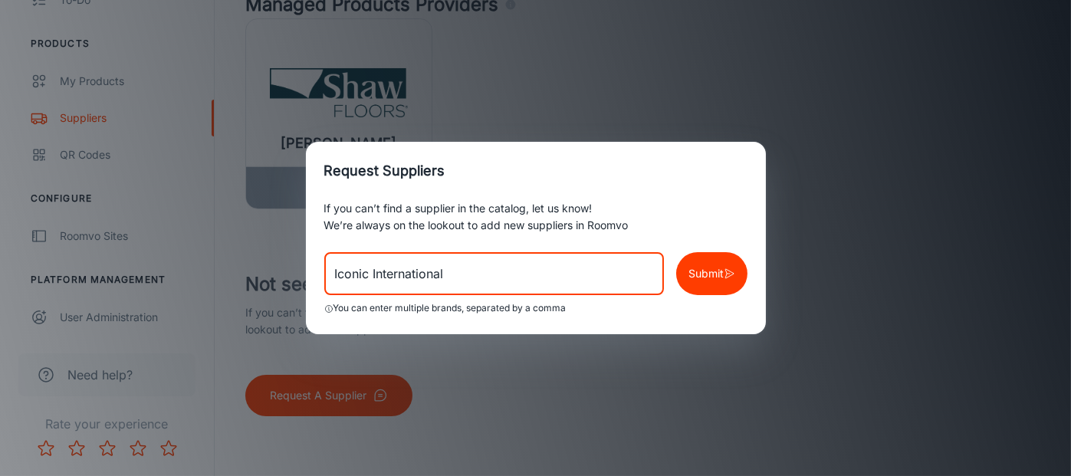
type input "Iconic International"
click at [713, 290] on button "Submit" at bounding box center [711, 273] width 71 height 43
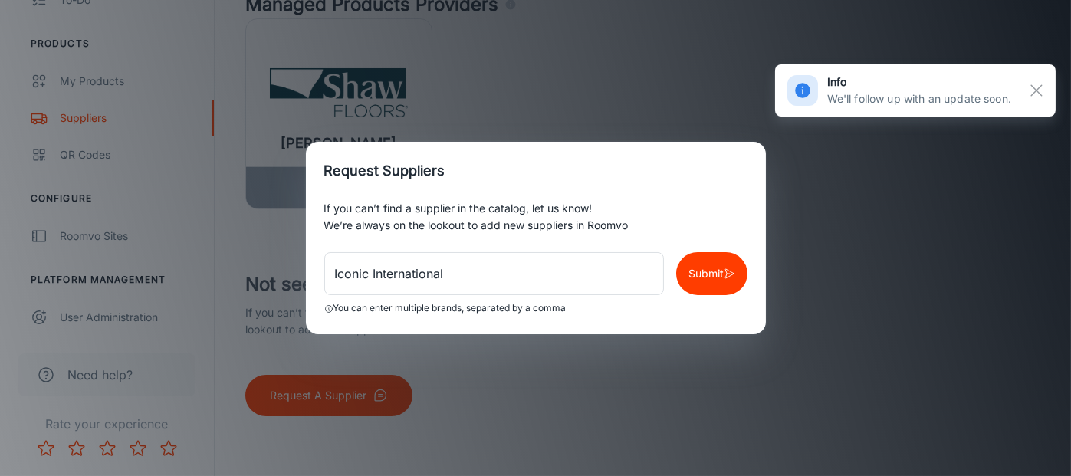
click at [699, 262] on button "Submit" at bounding box center [711, 273] width 71 height 43
click at [1032, 90] on rect "button" at bounding box center [1036, 90] width 18 height 18
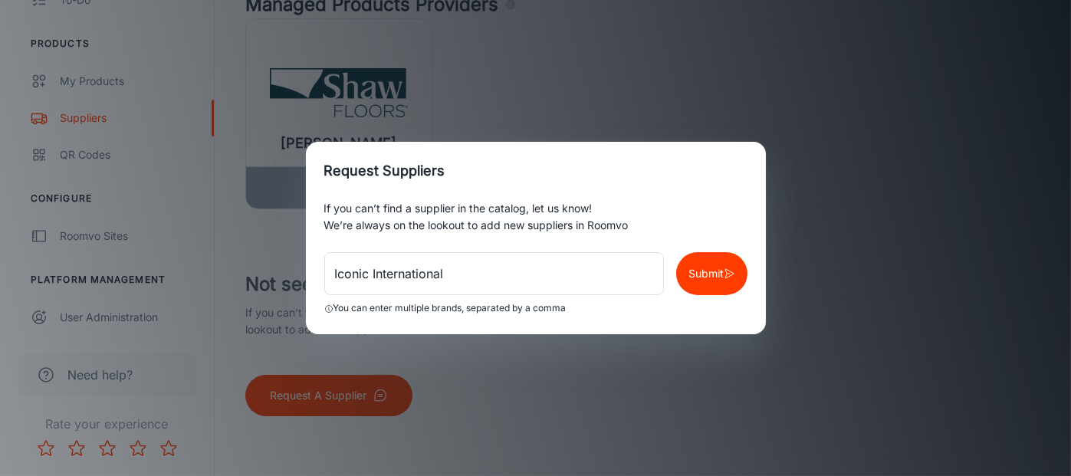
click at [484, 460] on div "Request Suppliers If you can’t find a supplier in the catalog, let us know! We’…" at bounding box center [535, 238] width 1071 height 476
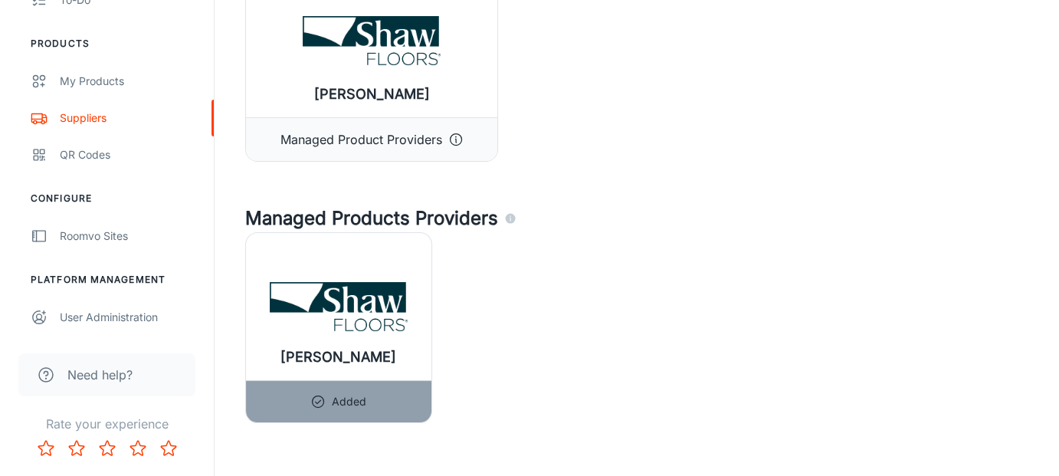
scroll to position [0, 0]
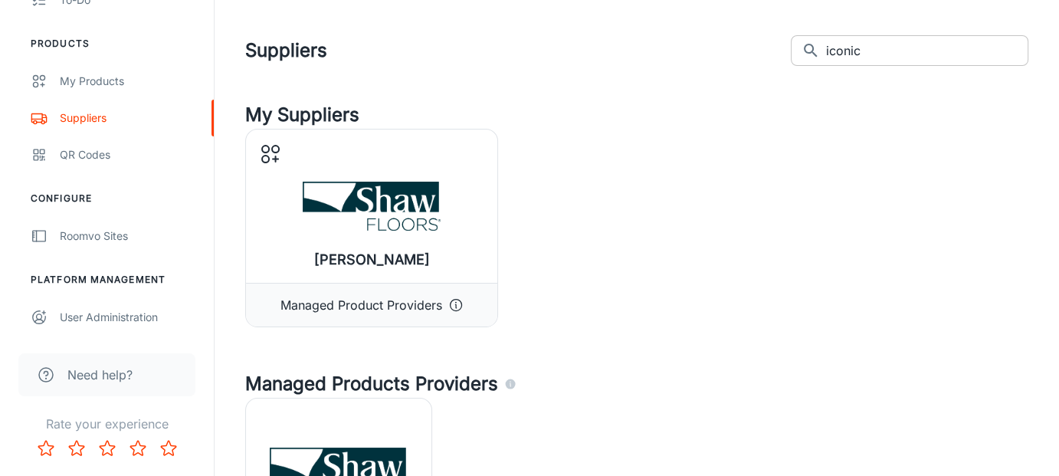
click at [967, 44] on input "iconic" at bounding box center [927, 50] width 202 height 31
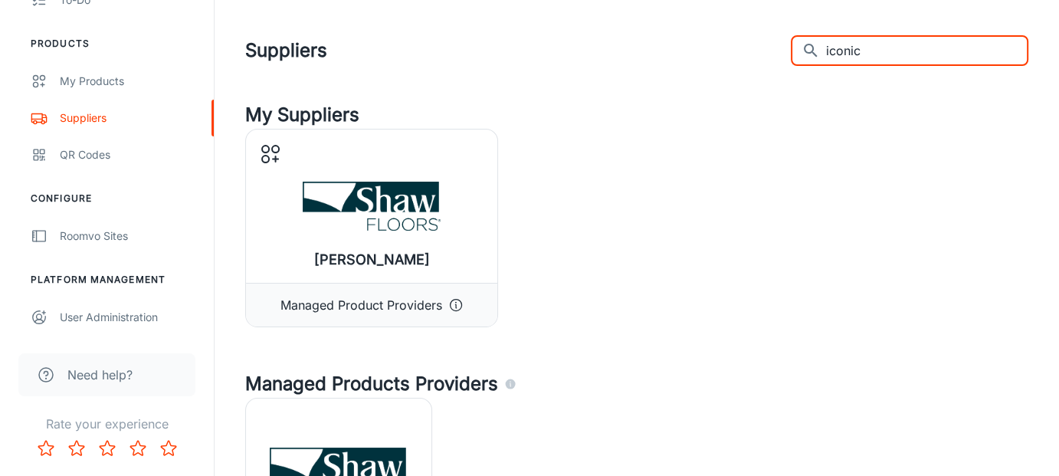
click at [964, 44] on input "iconic" at bounding box center [927, 50] width 202 height 31
type input "lungarno"
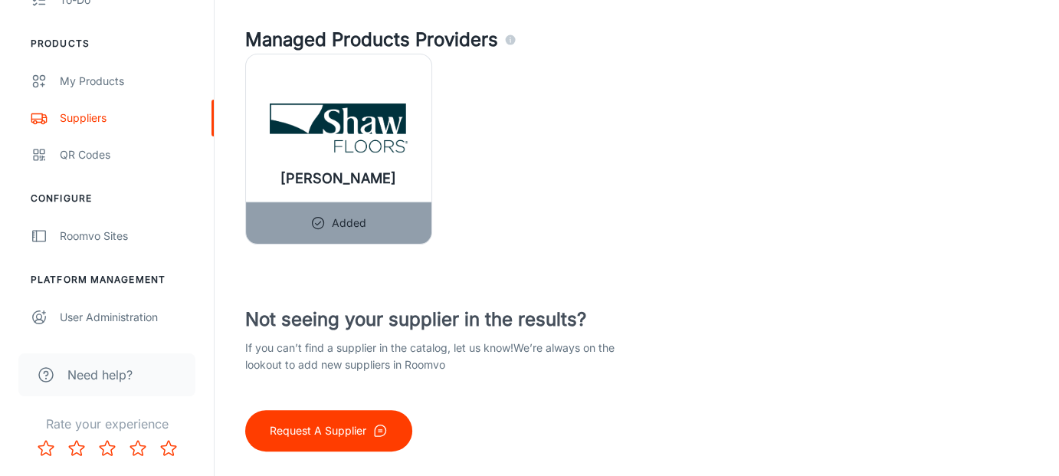
scroll to position [379, 0]
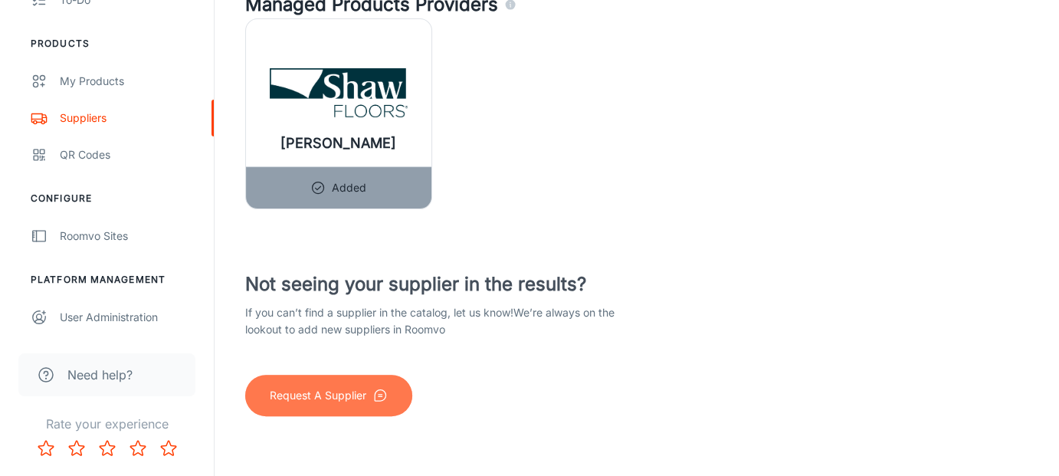
click at [365, 407] on button "Request A Supplier" at bounding box center [328, 395] width 167 height 41
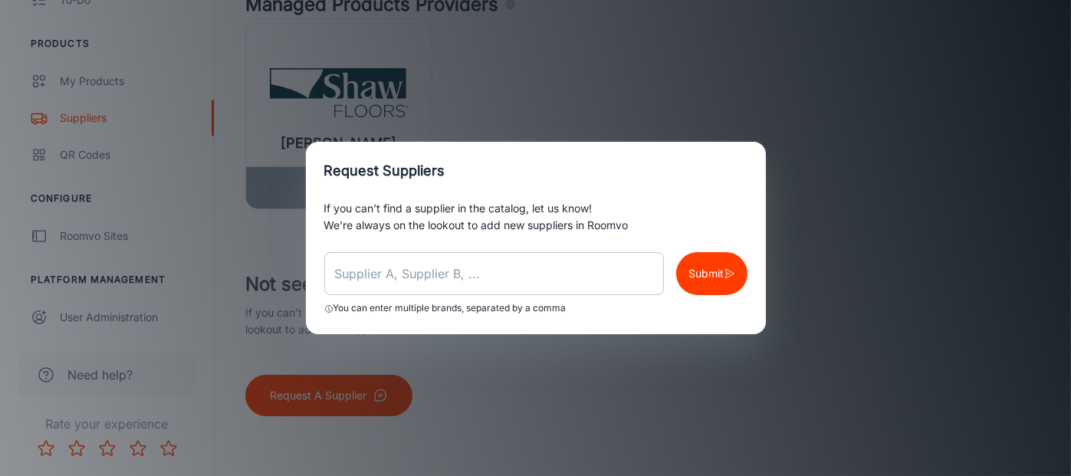
click at [388, 259] on input "text" at bounding box center [494, 273] width 340 height 43
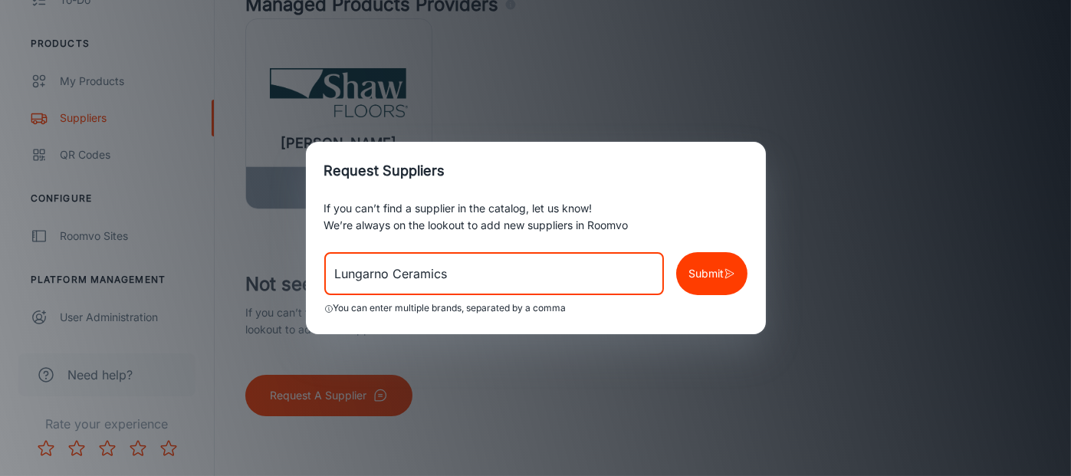
click at [719, 279] on p "Submit" at bounding box center [705, 273] width 35 height 17
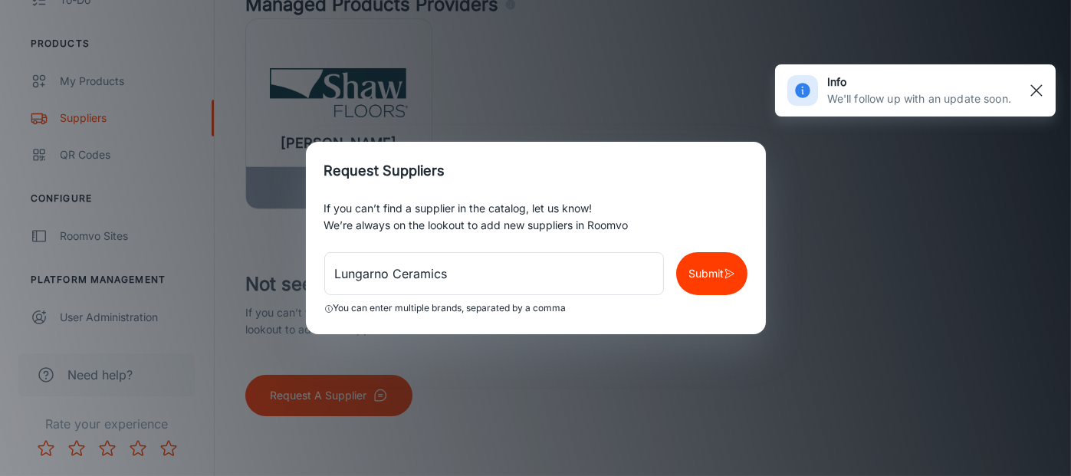
click at [1042, 89] on rect "button" at bounding box center [1036, 90] width 18 height 18
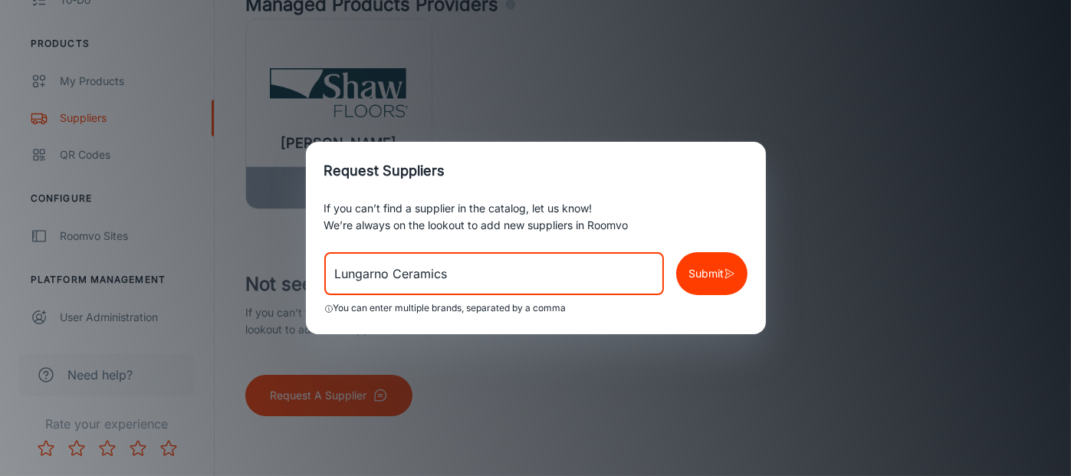
drag, startPoint x: 492, startPoint y: 273, endPoint x: 274, endPoint y: 278, distance: 218.5
click at [274, 278] on div "Request Suppliers If you can’t find a supplier in the catalog, let us know! We’…" at bounding box center [535, 238] width 1071 height 476
paste input "[PERSON_NAME]"
type input "[PERSON_NAME]"
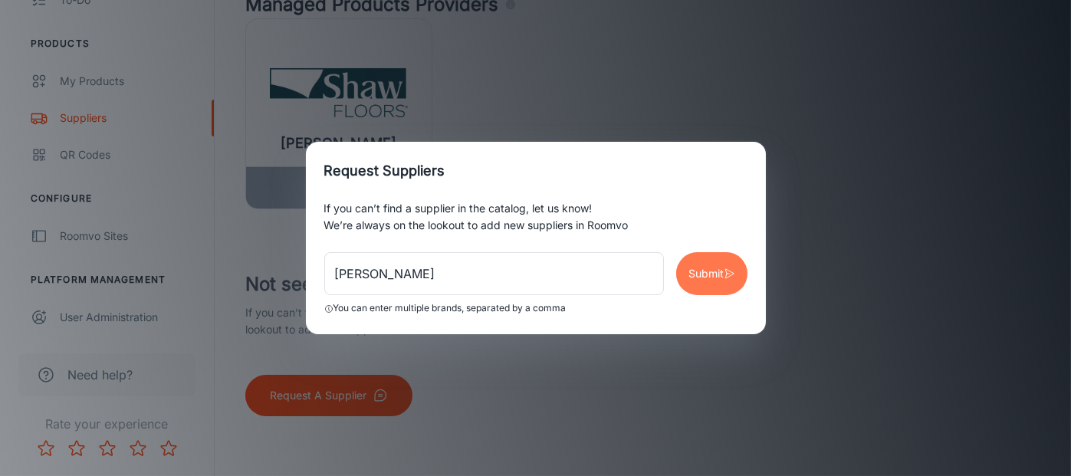
click at [691, 284] on button "Submit" at bounding box center [711, 273] width 71 height 43
click at [313, 392] on div "Request Suppliers If you can’t find a supplier in the catalog, let us know! We’…" at bounding box center [535, 238] width 1071 height 476
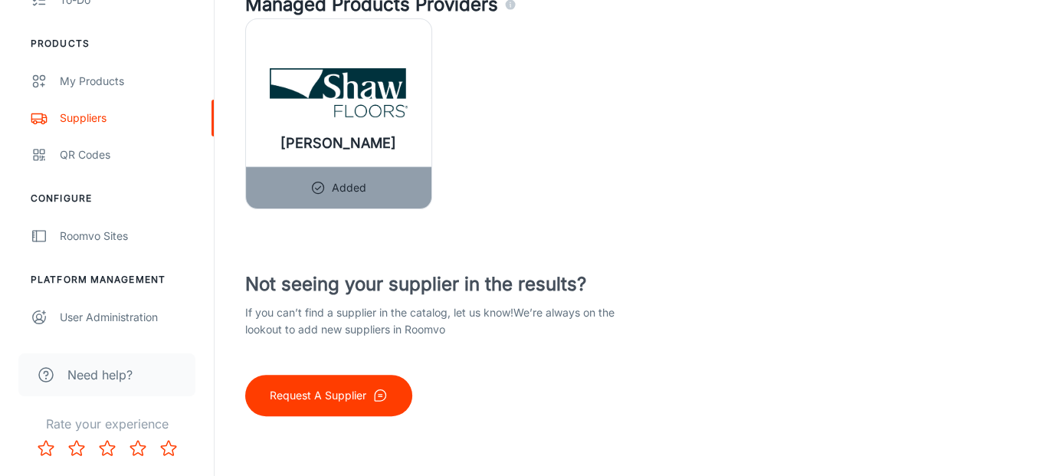
click at [313, 392] on p "Request A Supplier" at bounding box center [318, 395] width 97 height 17
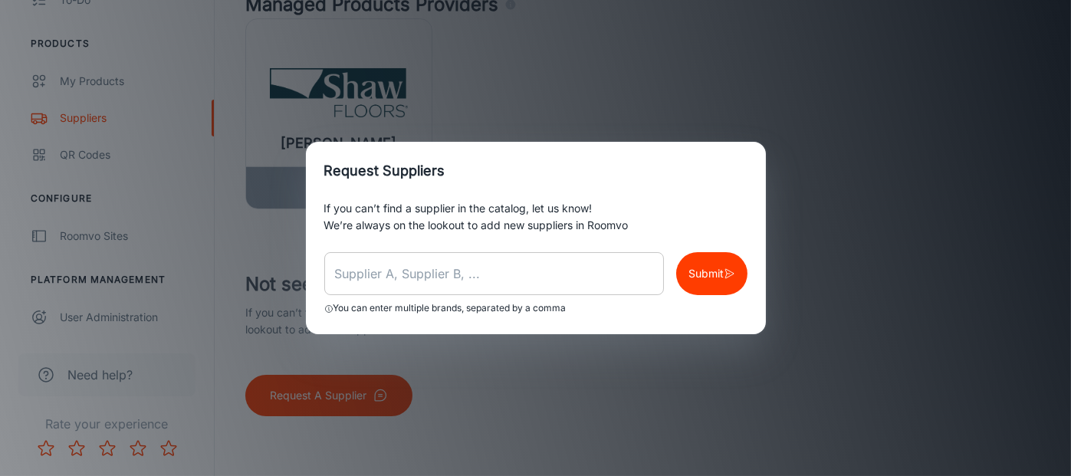
click at [362, 271] on input "text" at bounding box center [494, 273] width 340 height 43
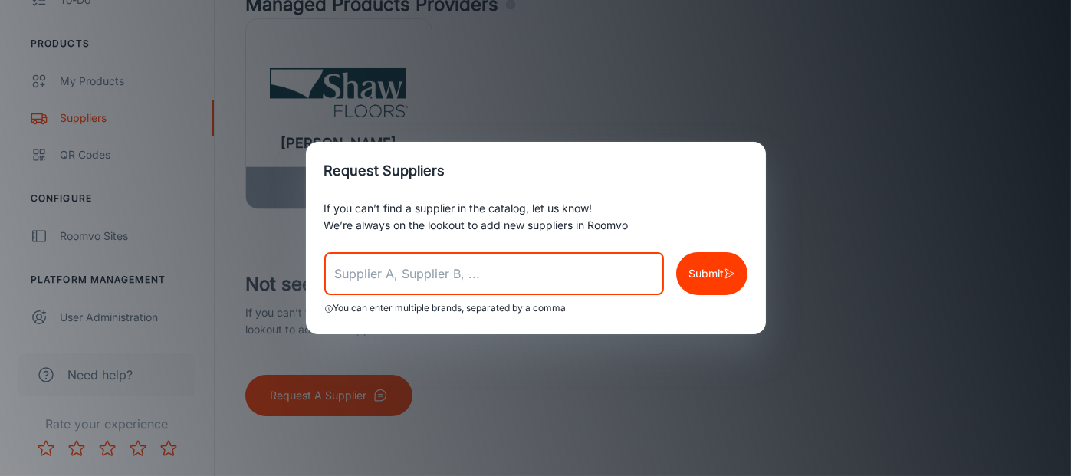
paste input "[PERSON_NAME]"
type input "[PERSON_NAME]"
click at [694, 274] on p "Submit" at bounding box center [705, 273] width 35 height 17
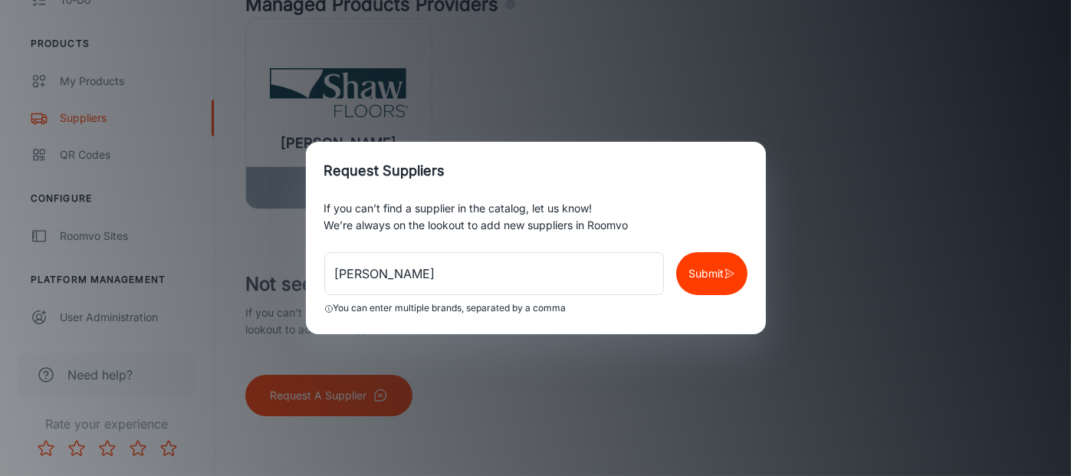
click at [722, 107] on div "Request Suppliers If you can’t find a supplier in the catalog, let us know! We’…" at bounding box center [535, 238] width 1071 height 476
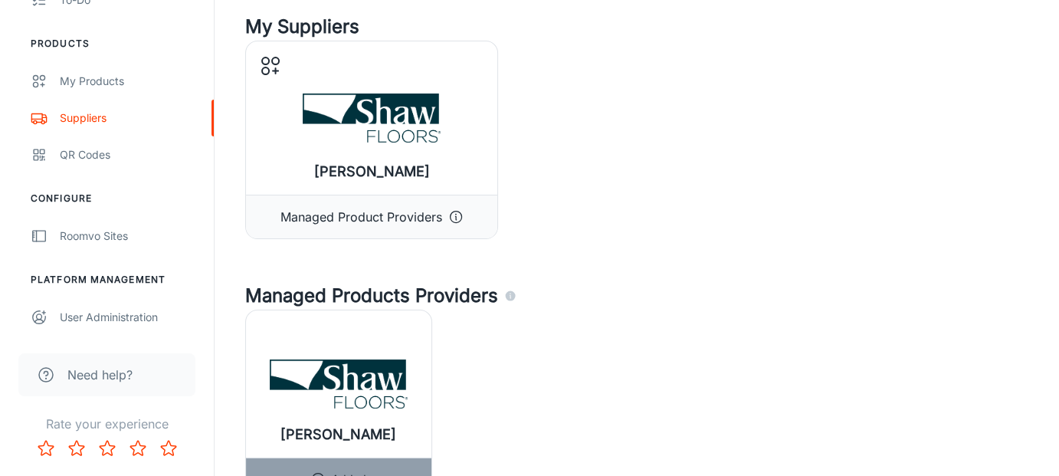
scroll to position [0, 0]
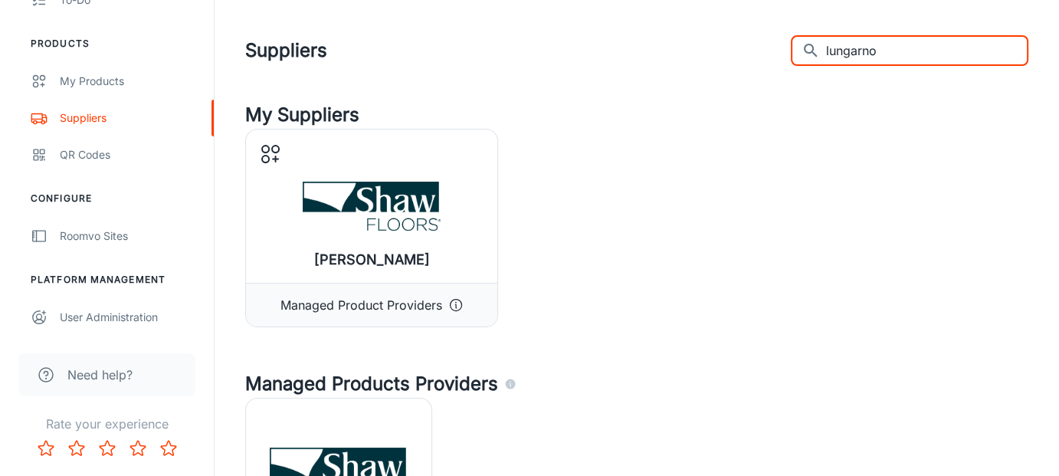
drag, startPoint x: 921, startPoint y: 57, endPoint x: 824, endPoint y: 51, distance: 97.5
click at [824, 51] on div "​ lungarno ​" at bounding box center [910, 50] width 238 height 31
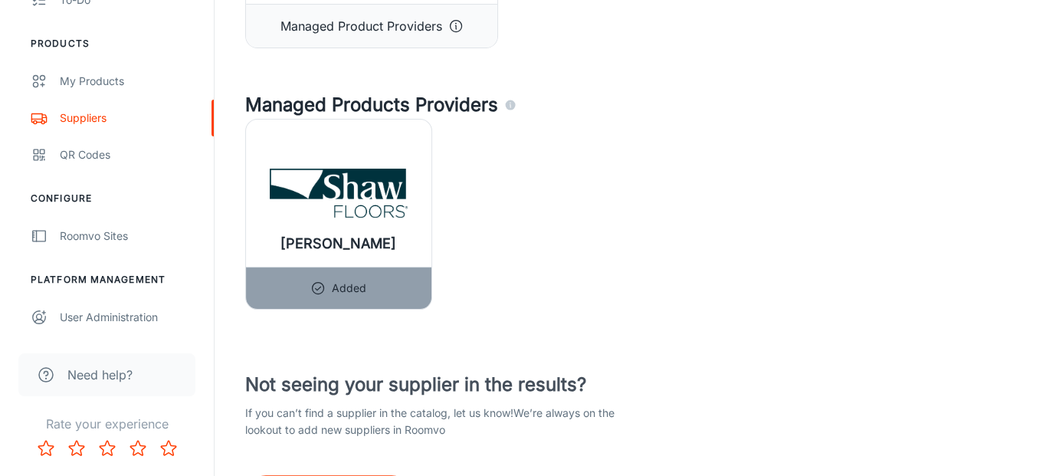
scroll to position [379, 0]
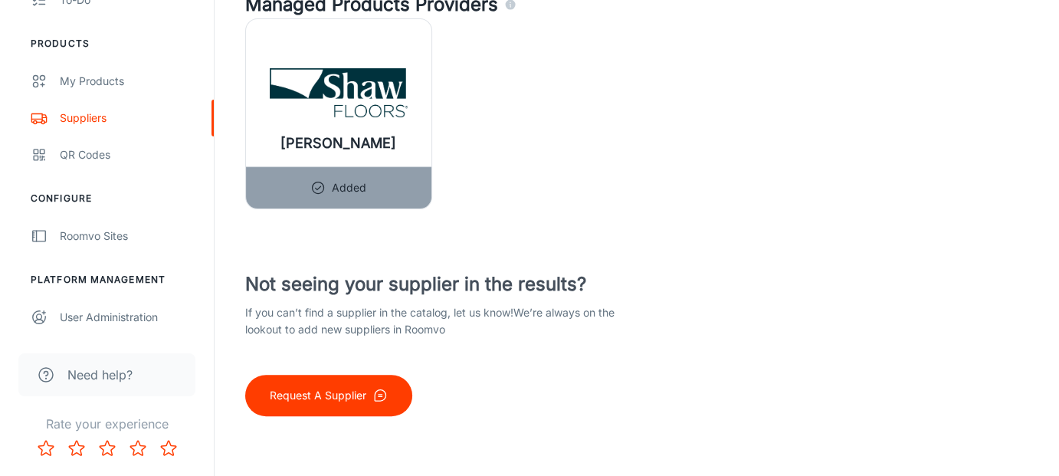
type input "matrexx"
click at [308, 399] on p "Request A Supplier" at bounding box center [318, 395] width 97 height 17
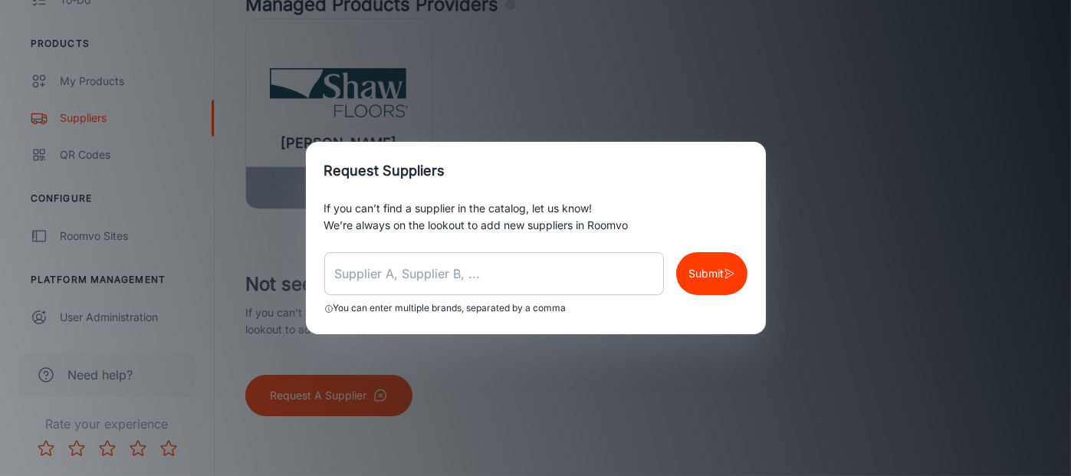
click at [450, 277] on input "text" at bounding box center [494, 273] width 340 height 43
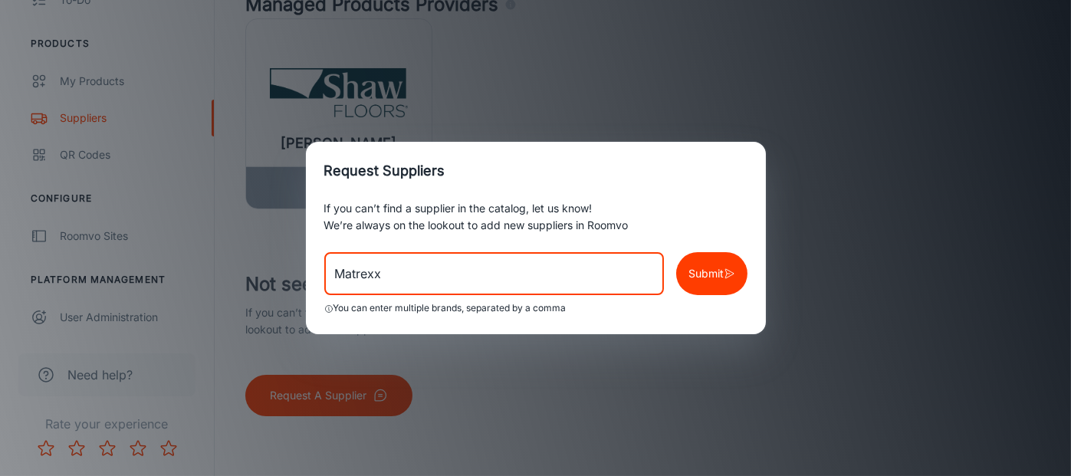
type input "Matrexx"
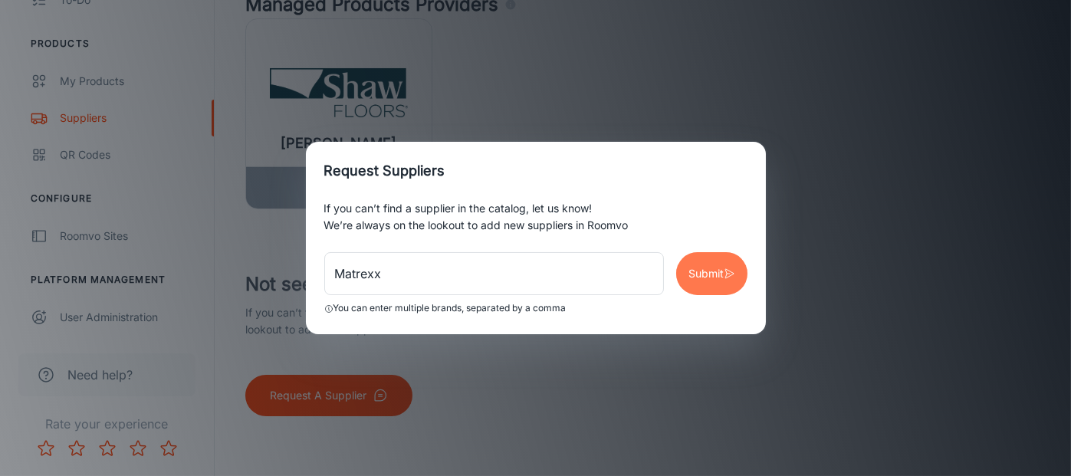
click at [693, 265] on p "Submit" at bounding box center [705, 273] width 35 height 17
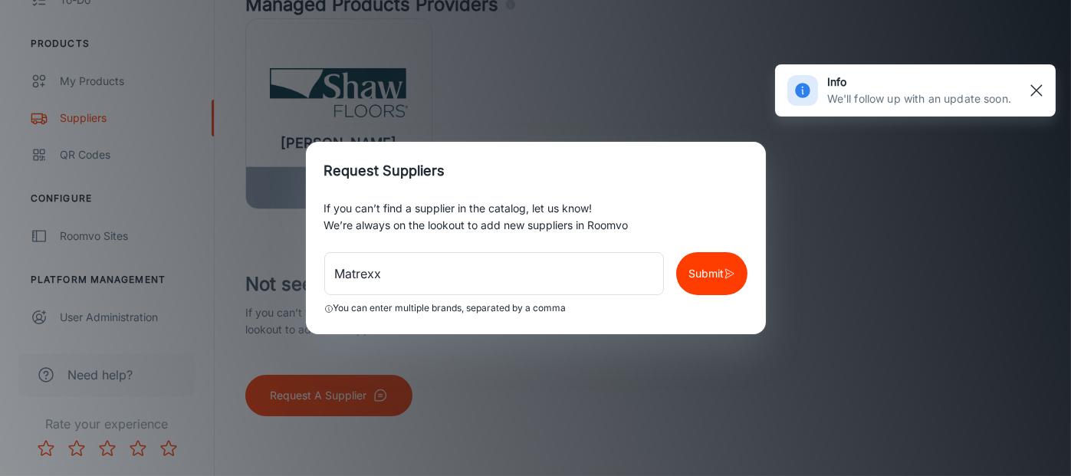
click at [1036, 89] on line "button" at bounding box center [1036, 90] width 11 height 11
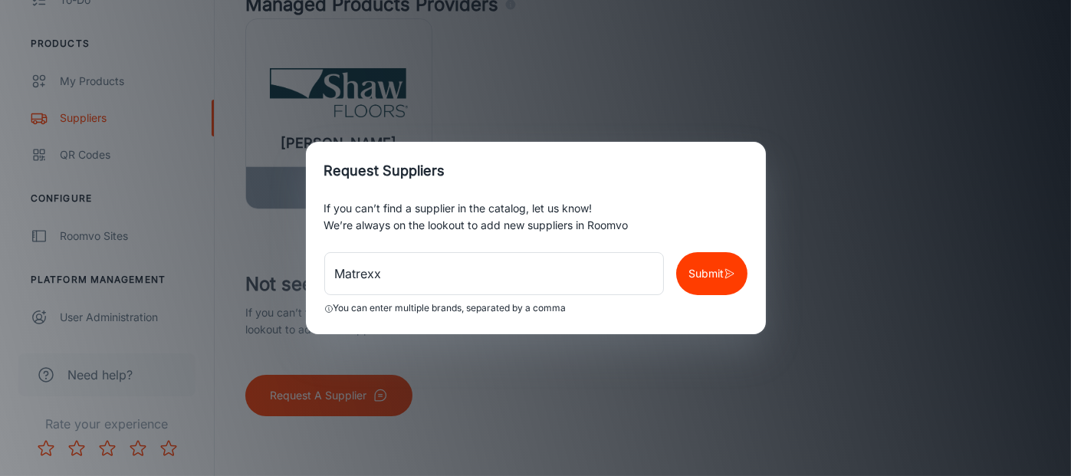
click at [735, 115] on div "Request Suppliers If you can’t find a supplier in the catalog, let us know! We’…" at bounding box center [535, 238] width 1071 height 476
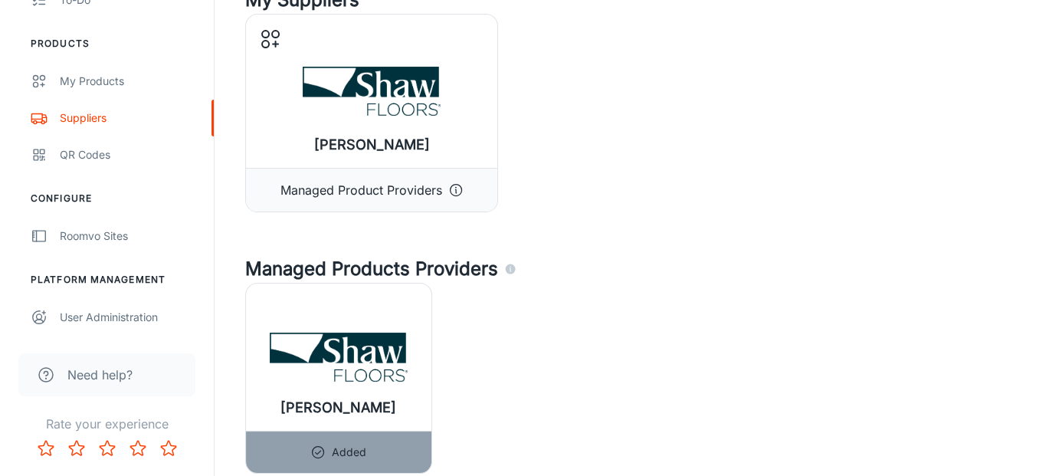
scroll to position [0, 0]
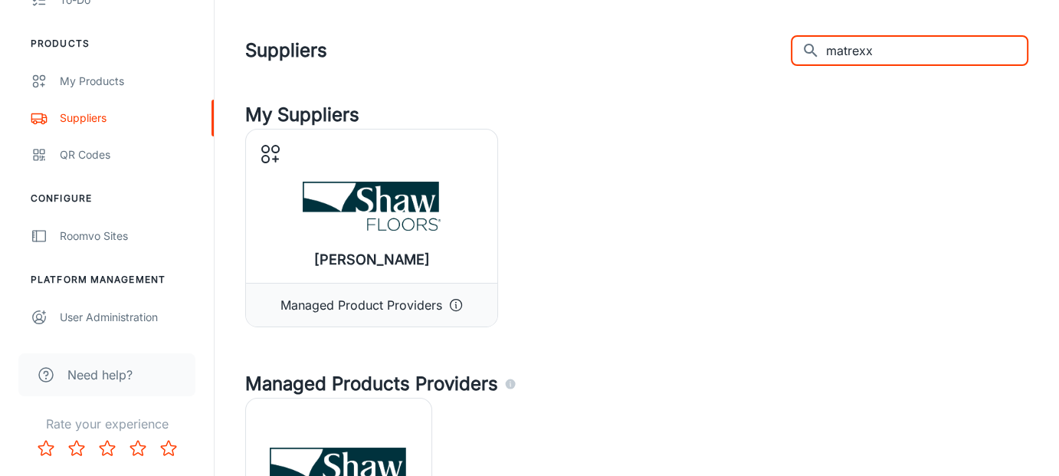
drag, startPoint x: 903, startPoint y: 58, endPoint x: 823, endPoint y: 61, distance: 79.7
click at [823, 61] on div "​ matrexx ​" at bounding box center [910, 50] width 238 height 31
type input "paramount"
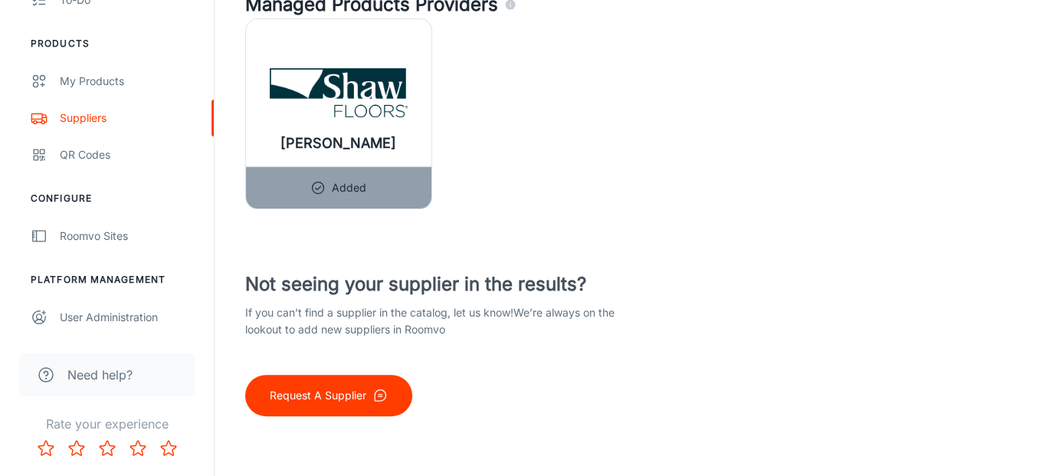
click at [341, 405] on button "Request A Supplier" at bounding box center [328, 395] width 167 height 41
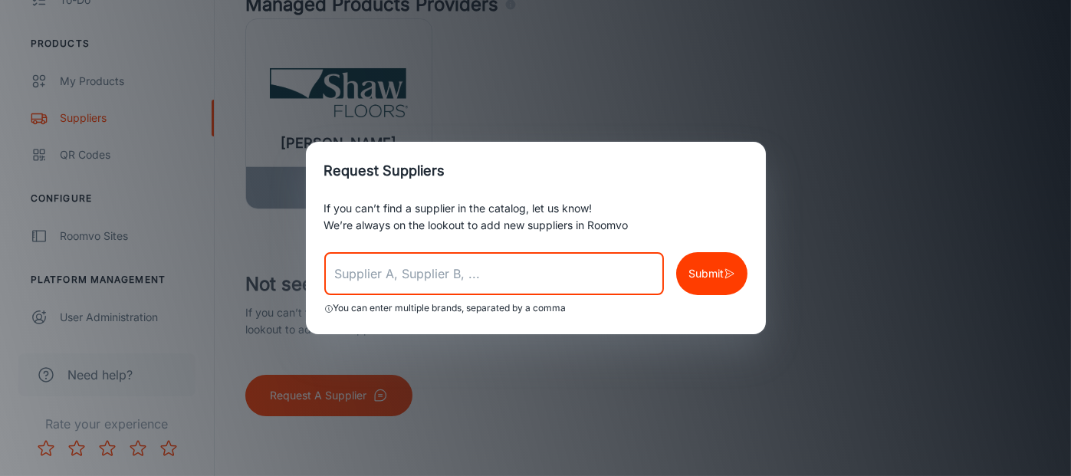
click at [463, 277] on input "text" at bounding box center [494, 273] width 340 height 43
type input "Paramount"
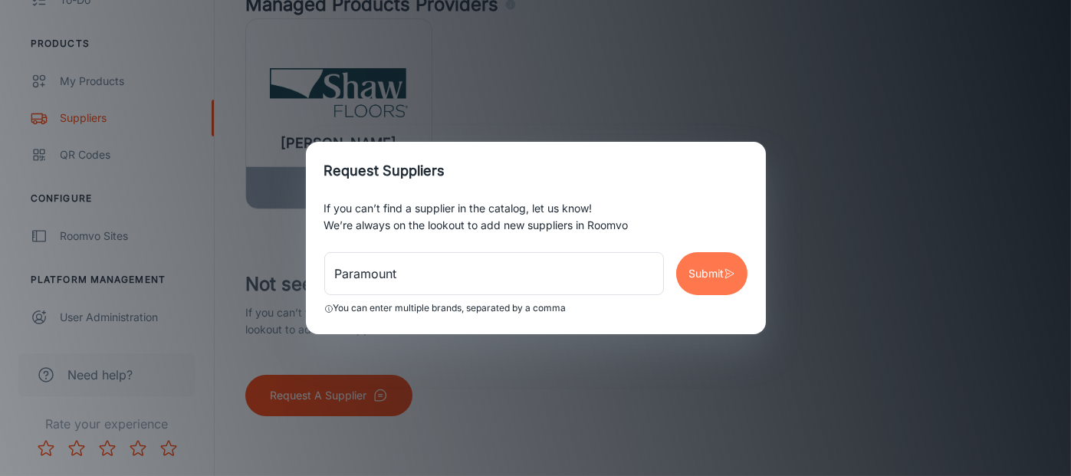
click at [702, 281] on p "Submit" at bounding box center [705, 273] width 35 height 17
click at [900, 116] on div "Request Suppliers If you can’t find a supplier in the catalog, let us know! We’…" at bounding box center [535, 238] width 1071 height 476
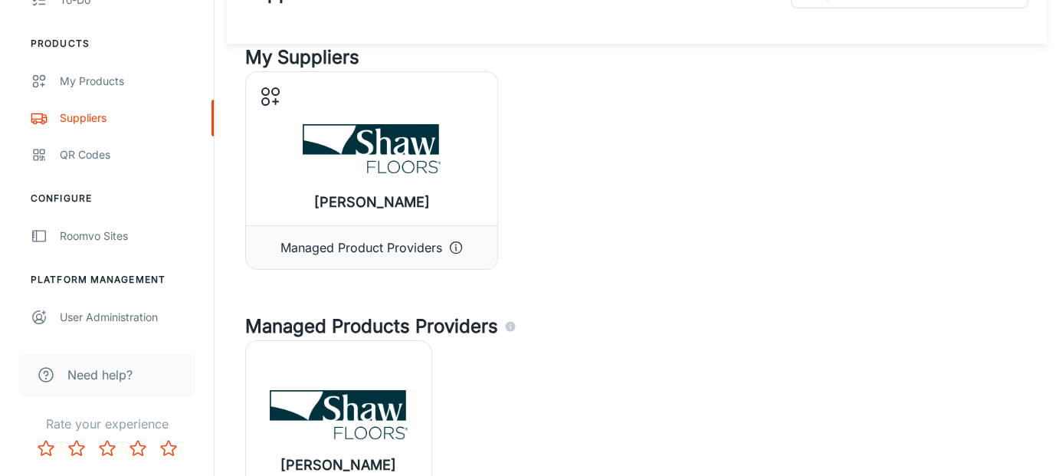
scroll to position [0, 0]
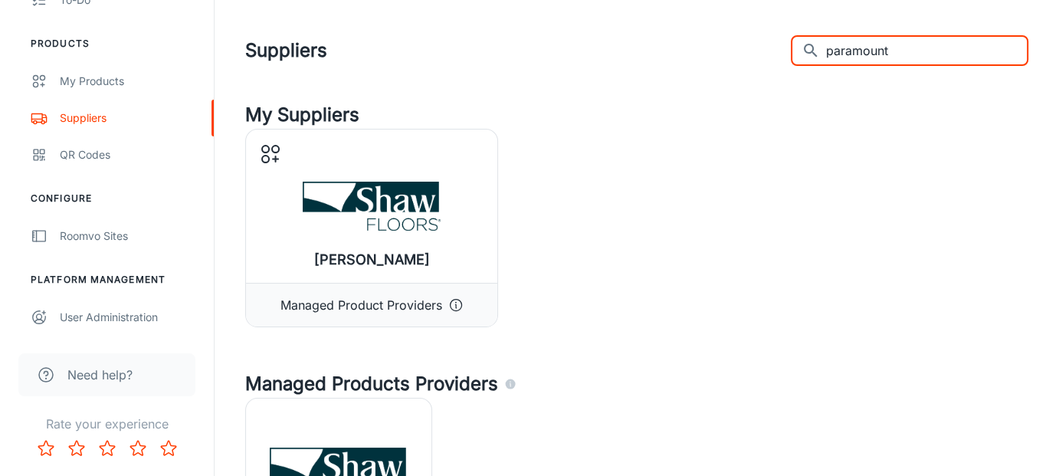
drag, startPoint x: 926, startPoint y: 45, endPoint x: 834, endPoint y: 46, distance: 92.0
click at [834, 46] on div "​ paramount ​" at bounding box center [910, 50] width 238 height 31
type input "naturale elegance"
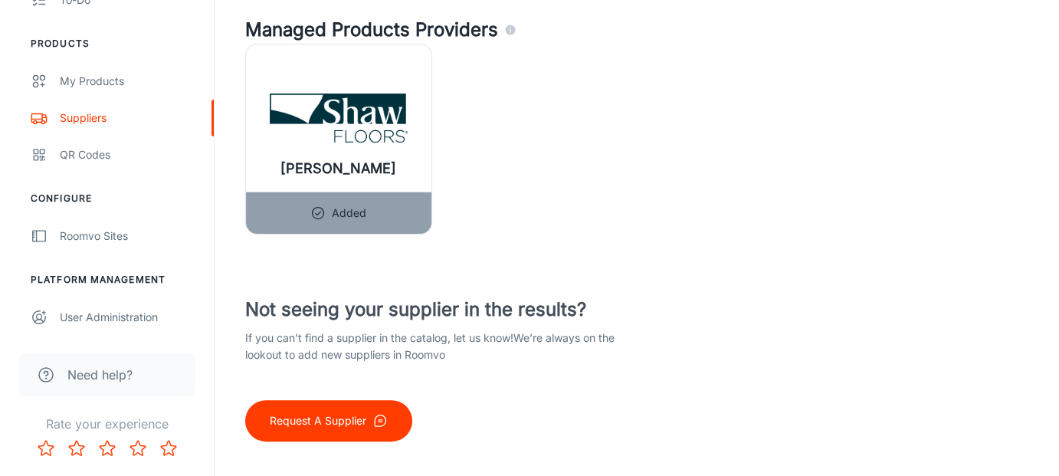
scroll to position [379, 0]
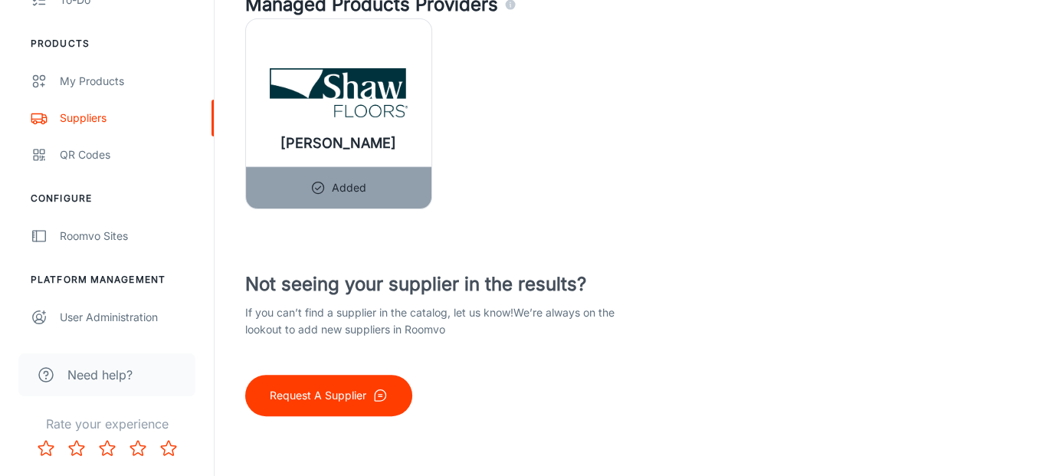
click at [389, 401] on button "Request A Supplier" at bounding box center [328, 395] width 167 height 41
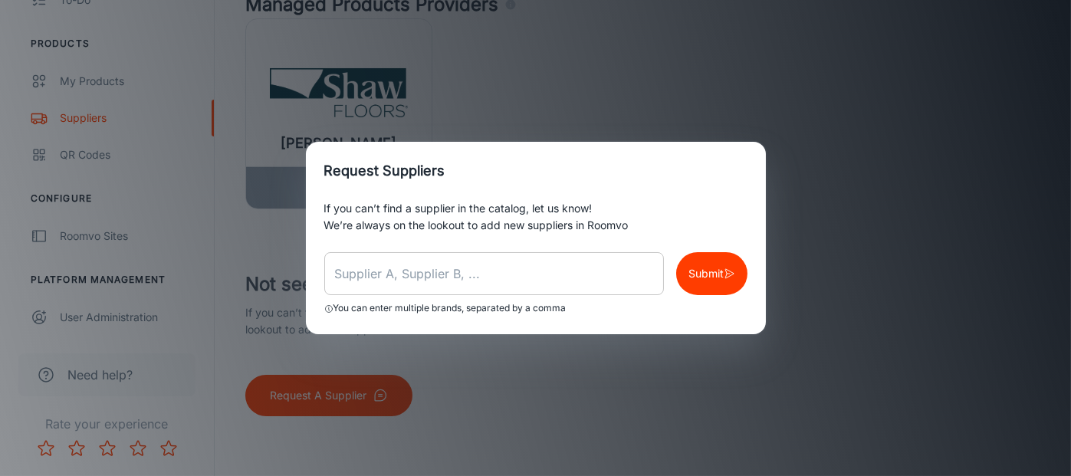
click at [391, 277] on input "text" at bounding box center [494, 273] width 340 height 43
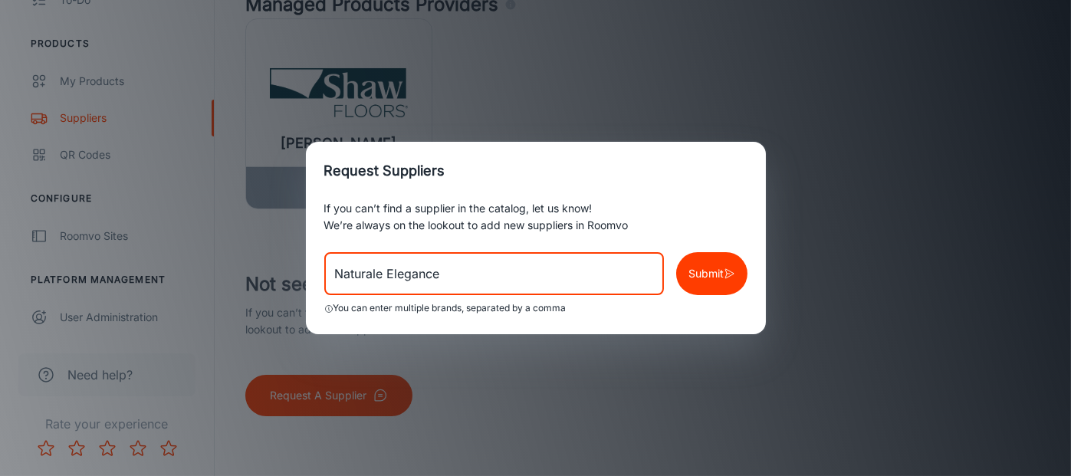
type input "Naturale Elegance"
click at [717, 279] on p "Submit" at bounding box center [705, 273] width 35 height 17
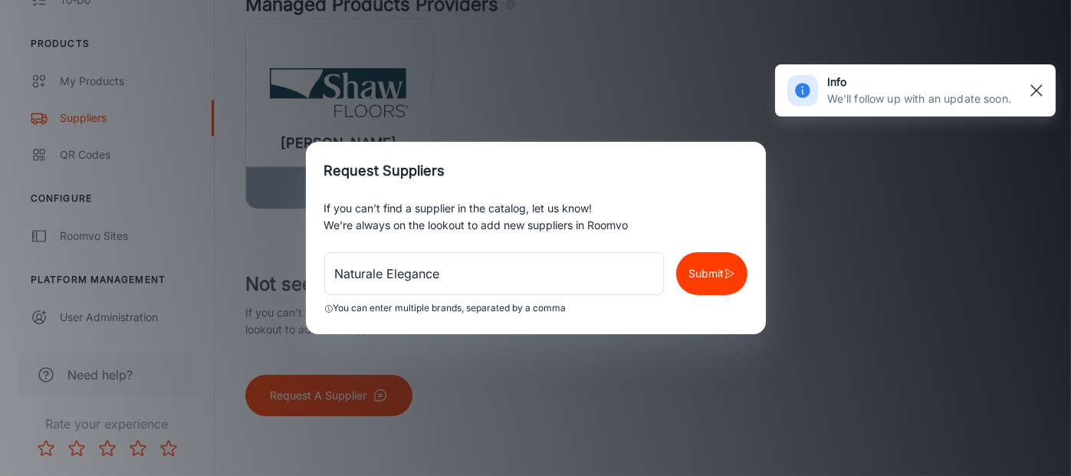
click at [1043, 84] on rect "button" at bounding box center [1036, 90] width 18 height 18
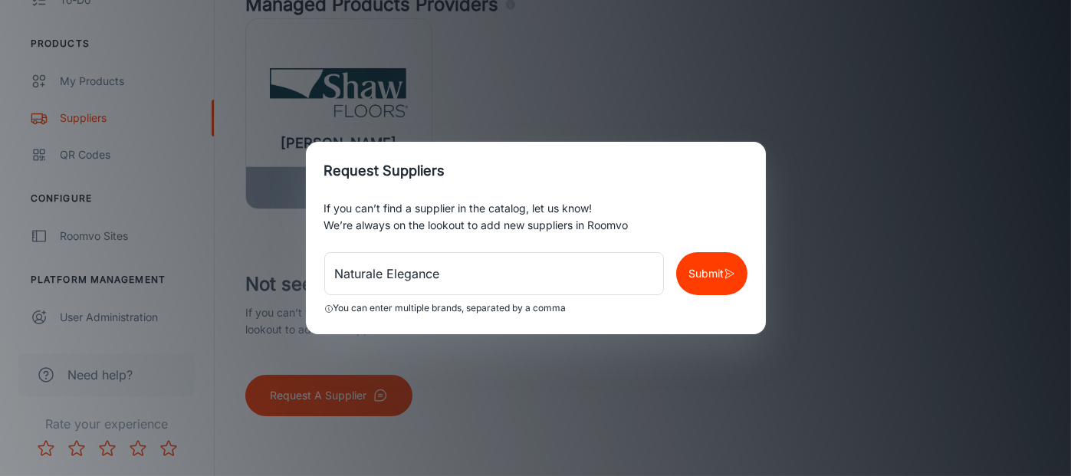
click at [476, 360] on div "Request Suppliers If you can’t find a supplier in the catalog, let us know! We’…" at bounding box center [535, 238] width 1071 height 476
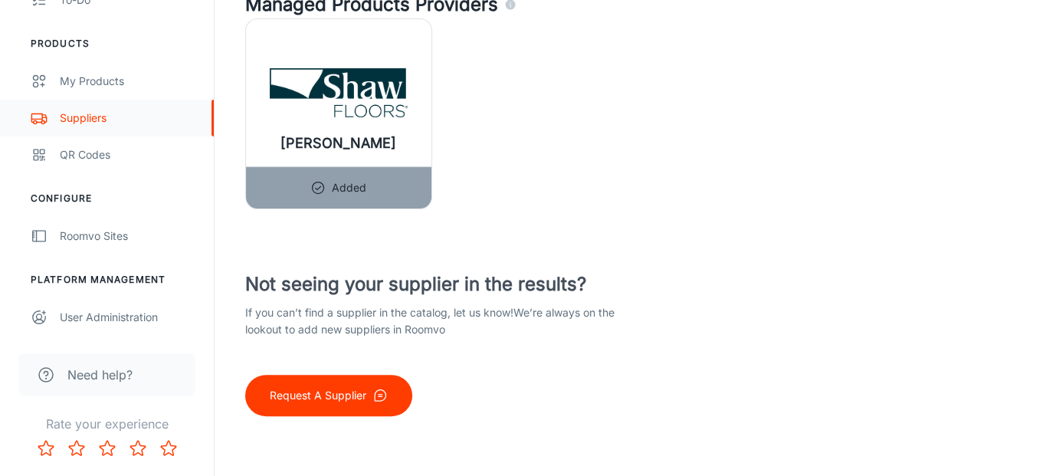
click at [94, 126] on link "Suppliers" at bounding box center [107, 118] width 214 height 37
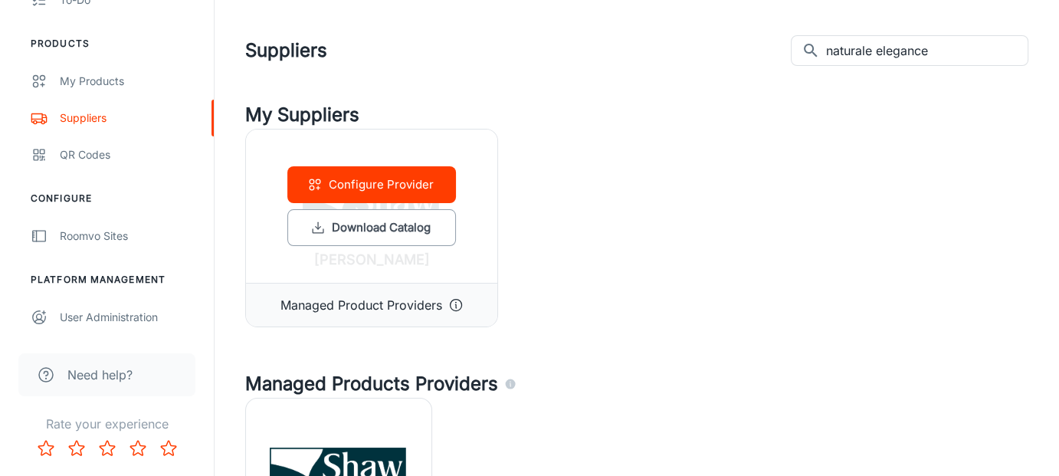
click at [392, 304] on p "Managed Product Providers" at bounding box center [362, 305] width 162 height 18
click at [399, 187] on button "Configure Provider" at bounding box center [371, 184] width 169 height 37
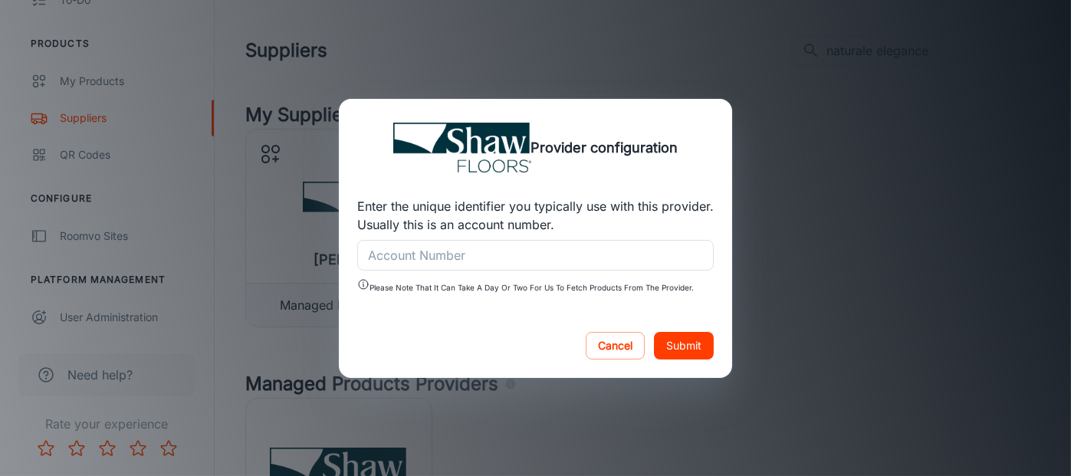
click at [402, 251] on div "Account Number Account Number" at bounding box center [535, 255] width 356 height 31
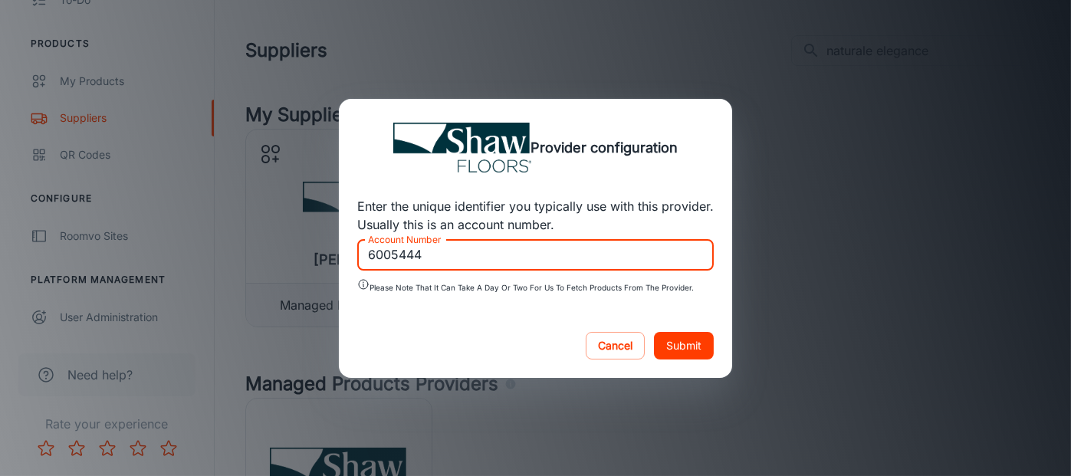
type input "6005444"
click at [688, 338] on button "Submit" at bounding box center [684, 346] width 60 height 28
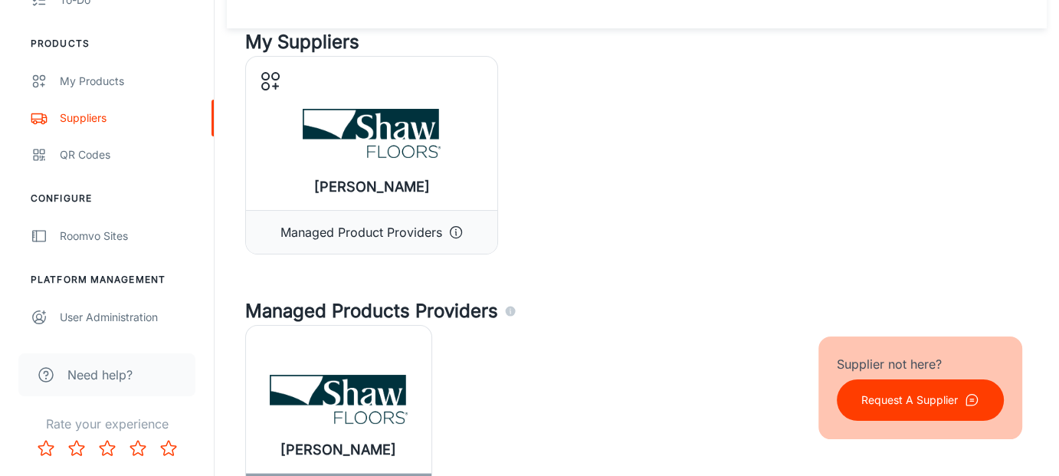
scroll to position [303, 0]
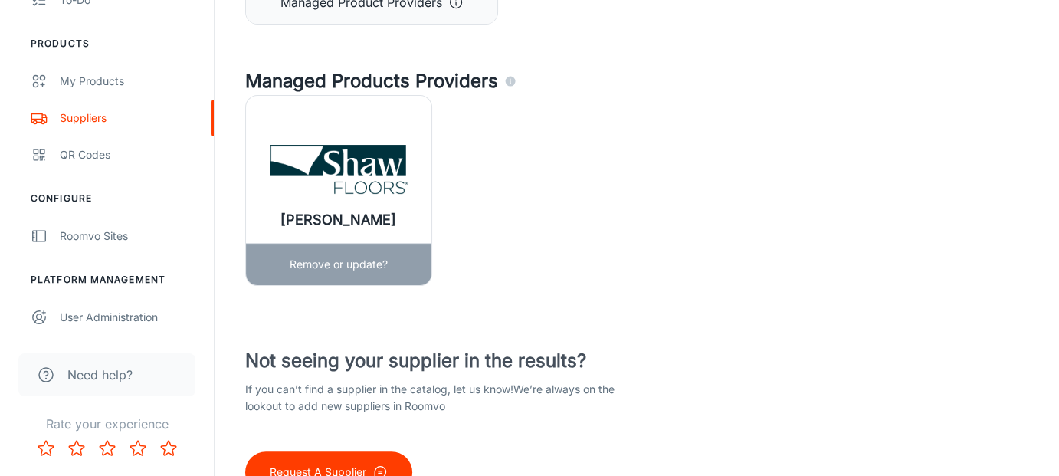
click at [336, 227] on h6 "[PERSON_NAME]" at bounding box center [339, 219] width 116 height 21
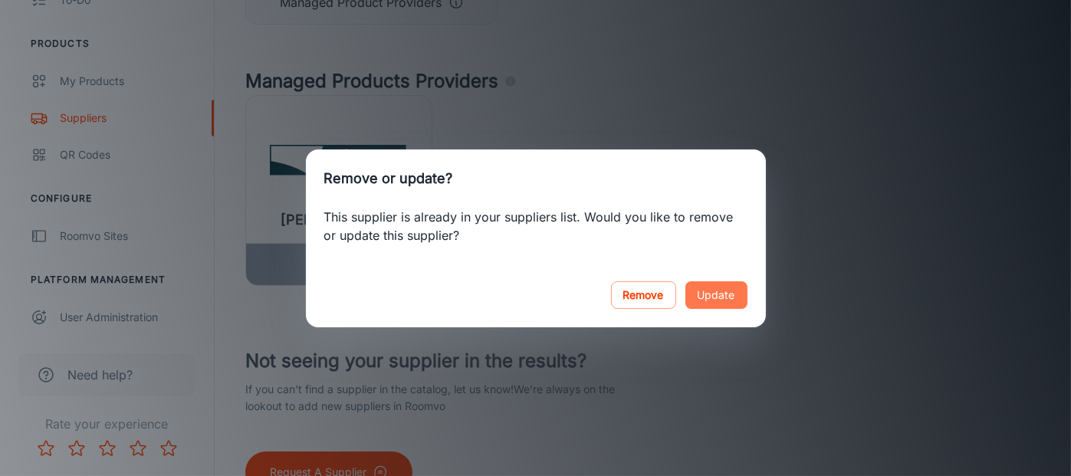
click at [707, 300] on button "Update" at bounding box center [716, 295] width 62 height 28
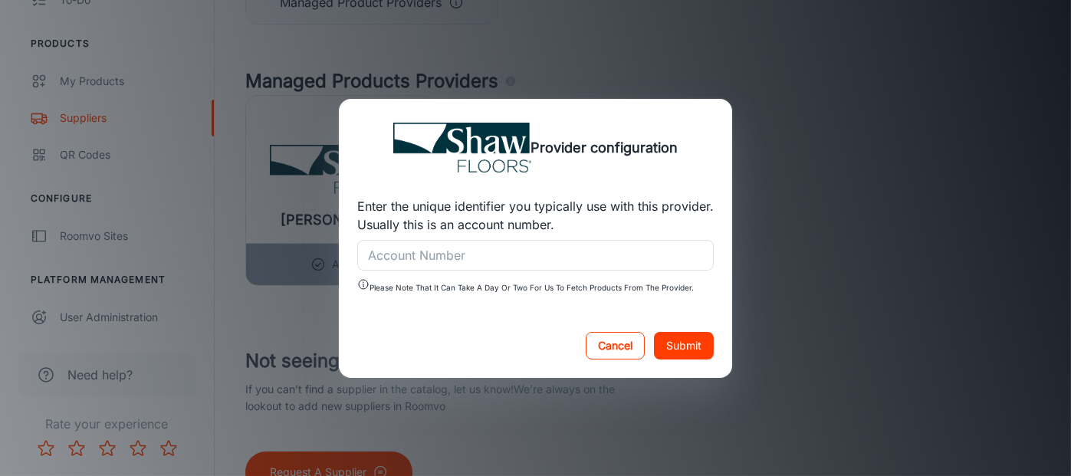
drag, startPoint x: 614, startPoint y: 332, endPoint x: 610, endPoint y: 346, distance: 15.1
click at [610, 346] on div "Cancel Submit" at bounding box center [535, 345] width 393 height 64
click at [610, 346] on button "Cancel" at bounding box center [615, 346] width 59 height 28
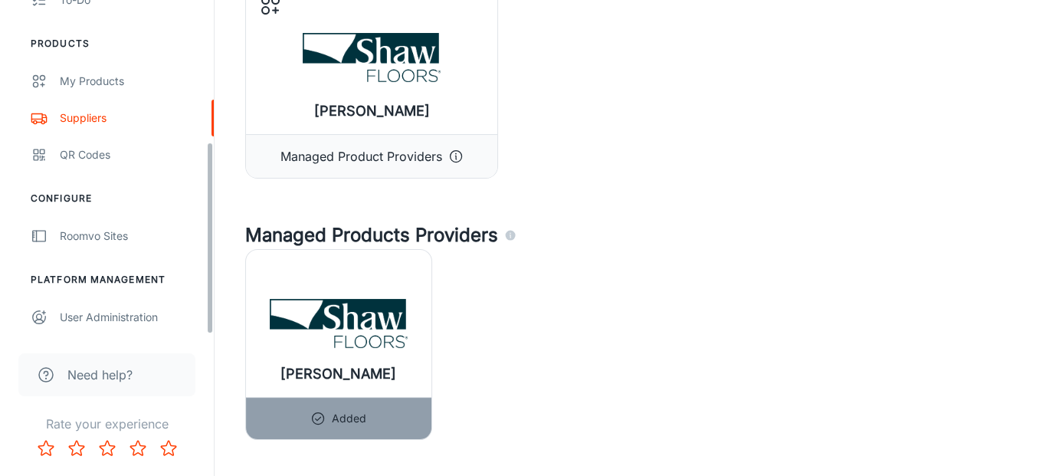
scroll to position [0, 0]
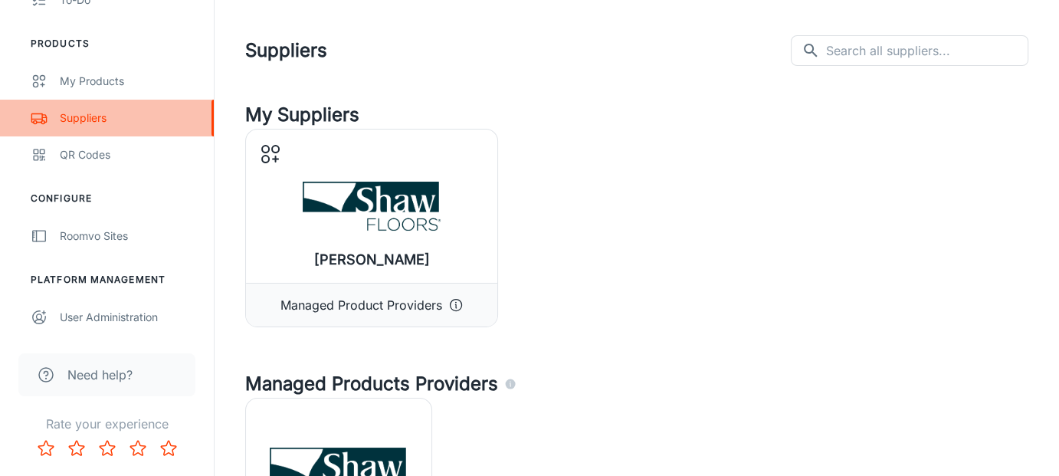
click at [112, 112] on div "Suppliers" at bounding box center [129, 118] width 139 height 17
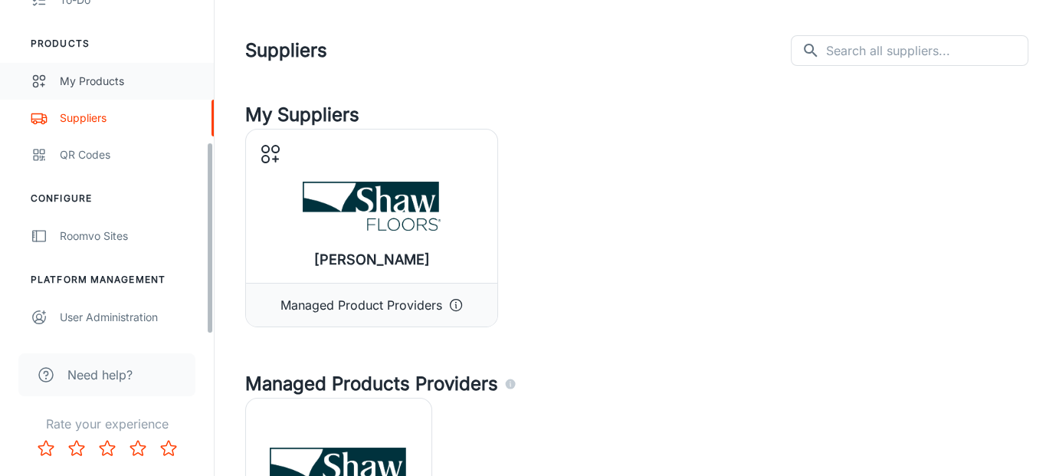
click at [87, 74] on div "My Products" at bounding box center [129, 81] width 139 height 17
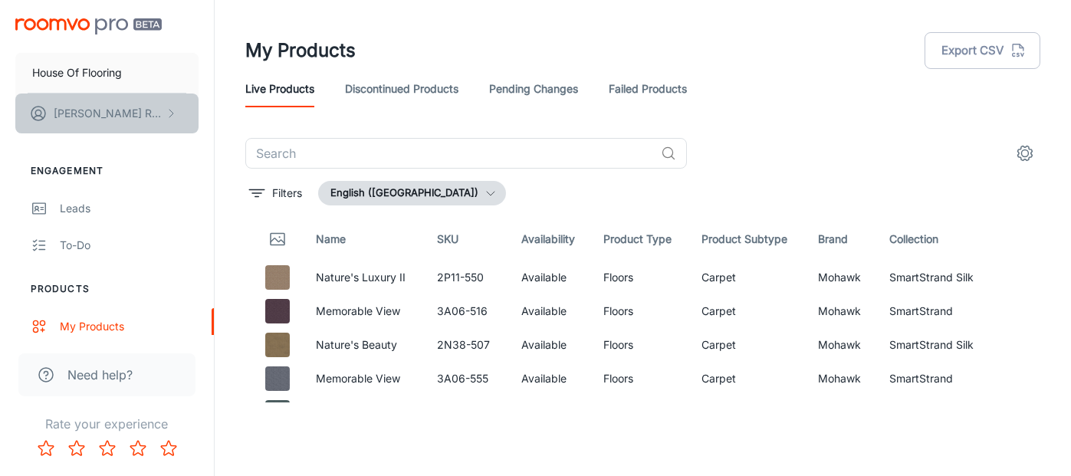
click at [47, 104] on icon "scrollable content" at bounding box center [38, 113] width 18 height 18
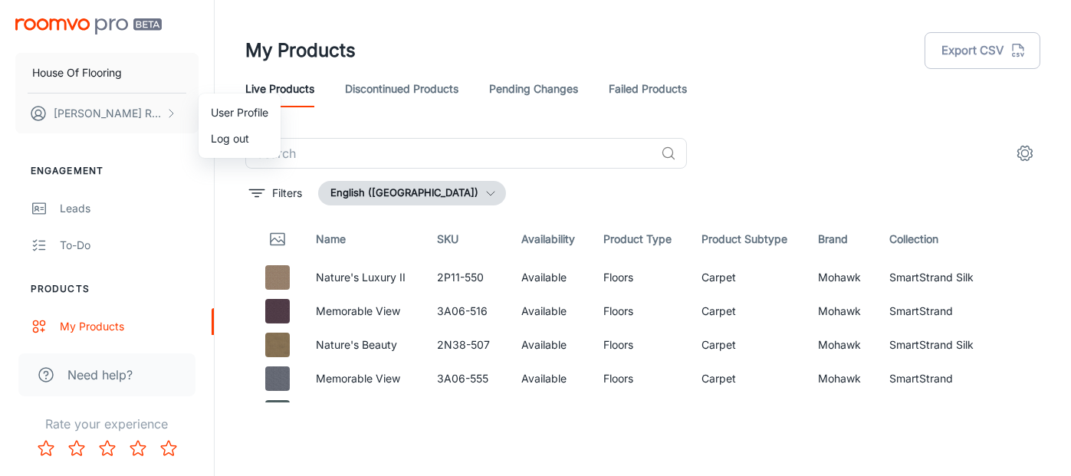
click at [43, 25] on div at bounding box center [535, 238] width 1071 height 476
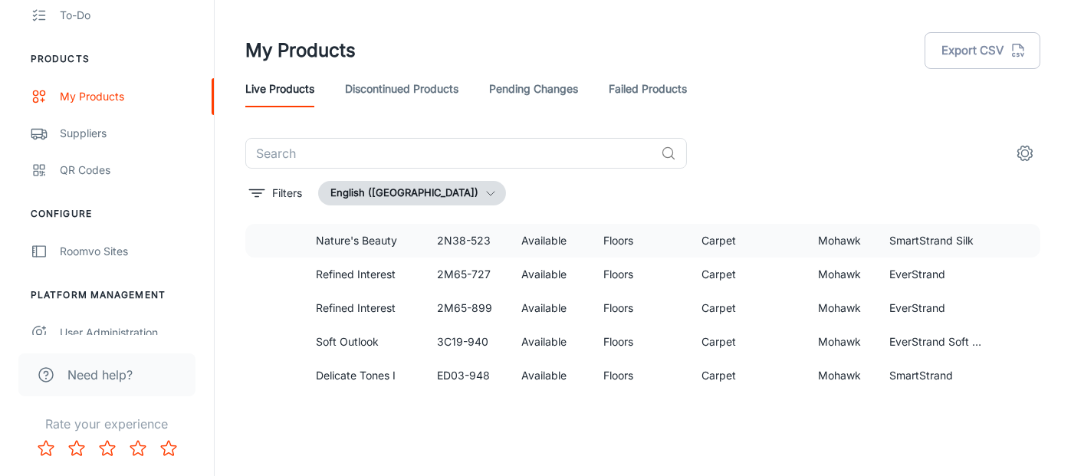
scroll to position [843, 0]
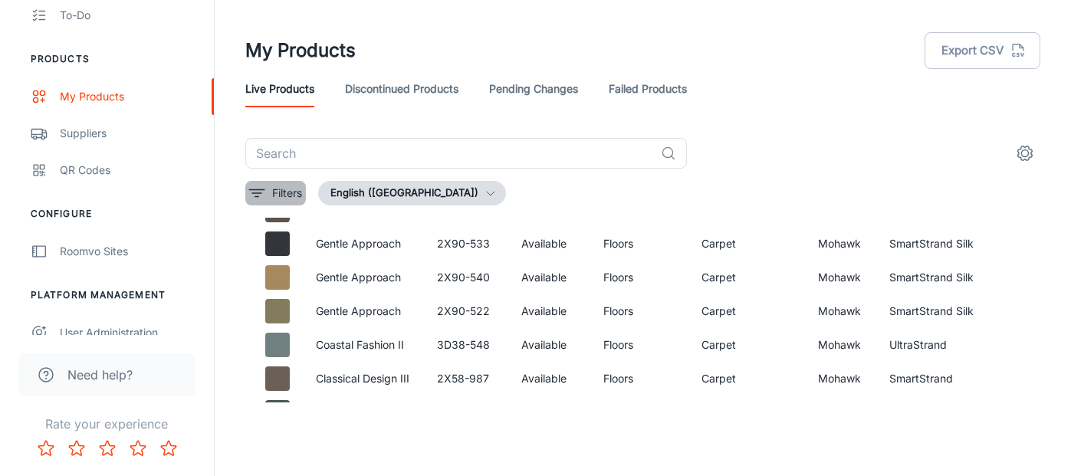
click at [284, 192] on p "Filters" at bounding box center [287, 193] width 30 height 17
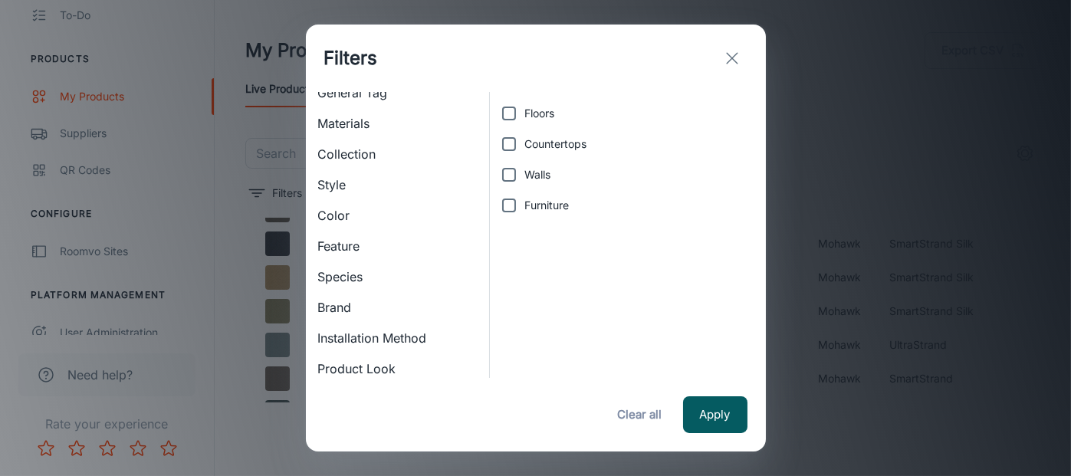
scroll to position [185, 0]
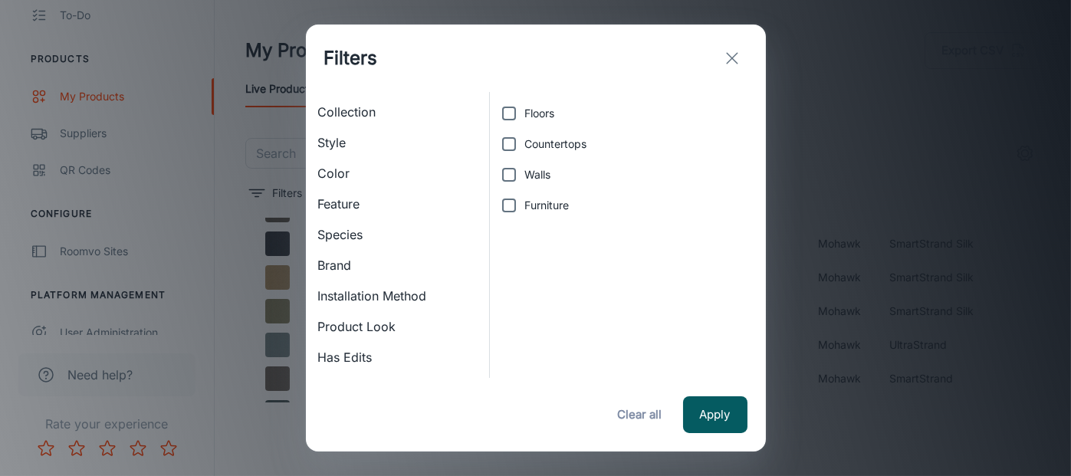
click at [350, 263] on span "Brand" at bounding box center [397, 265] width 159 height 18
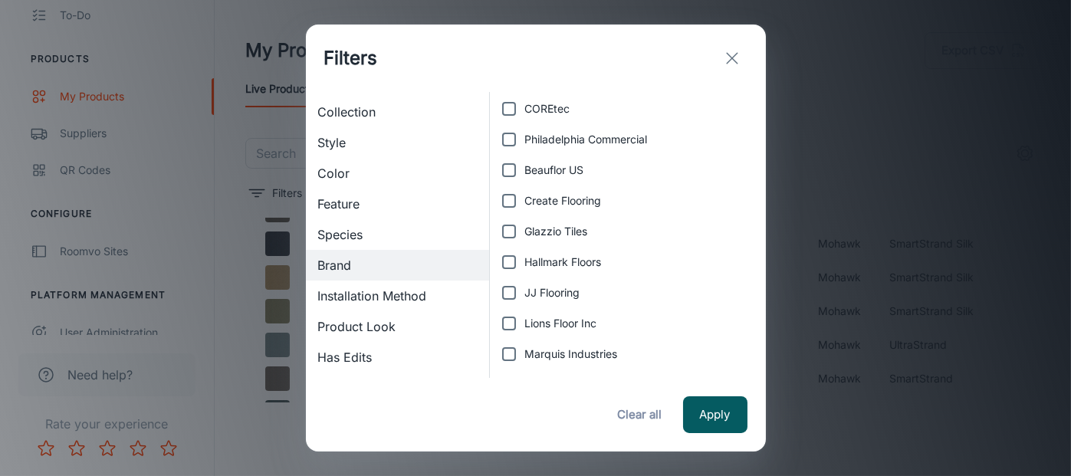
scroll to position [399, 0]
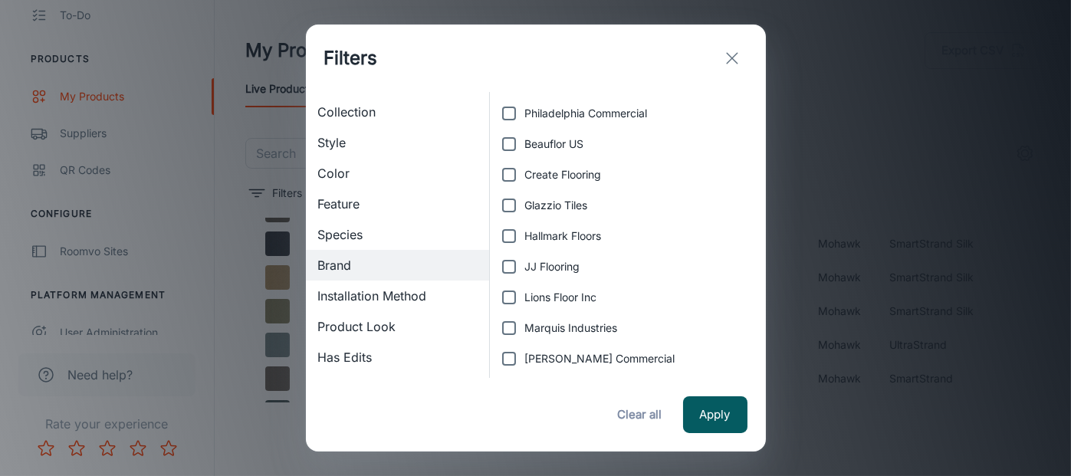
click at [508, 175] on input "Create Flooring" at bounding box center [509, 174] width 31 height 31
checkbox input "true"
click at [703, 413] on button "Apply" at bounding box center [715, 414] width 64 height 37
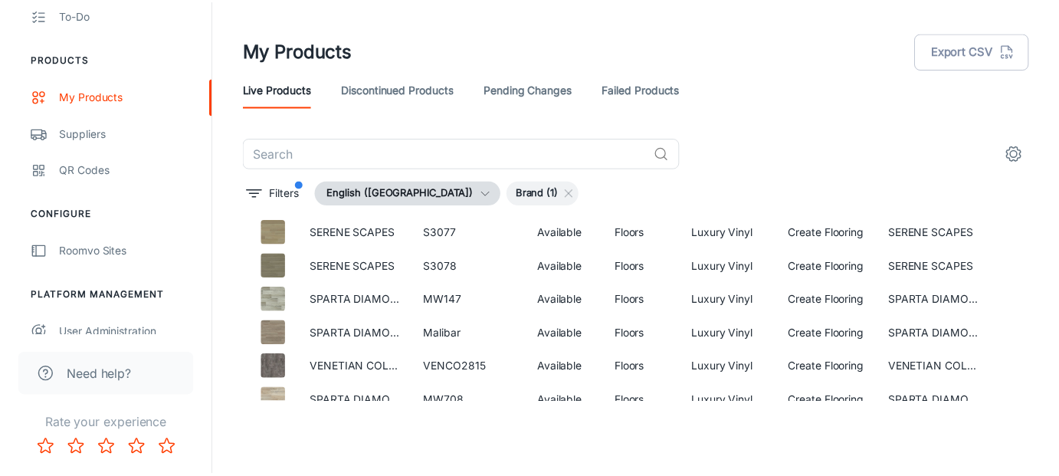
scroll to position [843, 0]
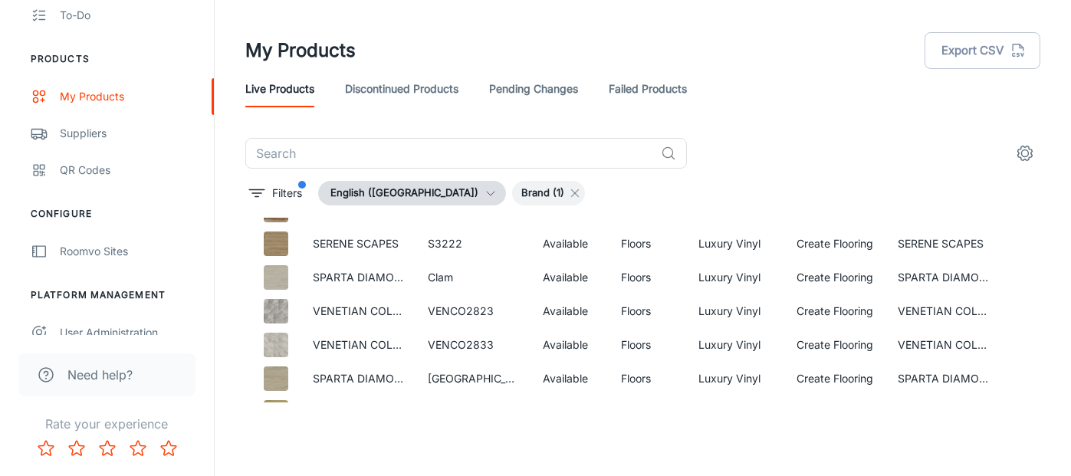
click at [569, 191] on icon at bounding box center [575, 193] width 12 height 12
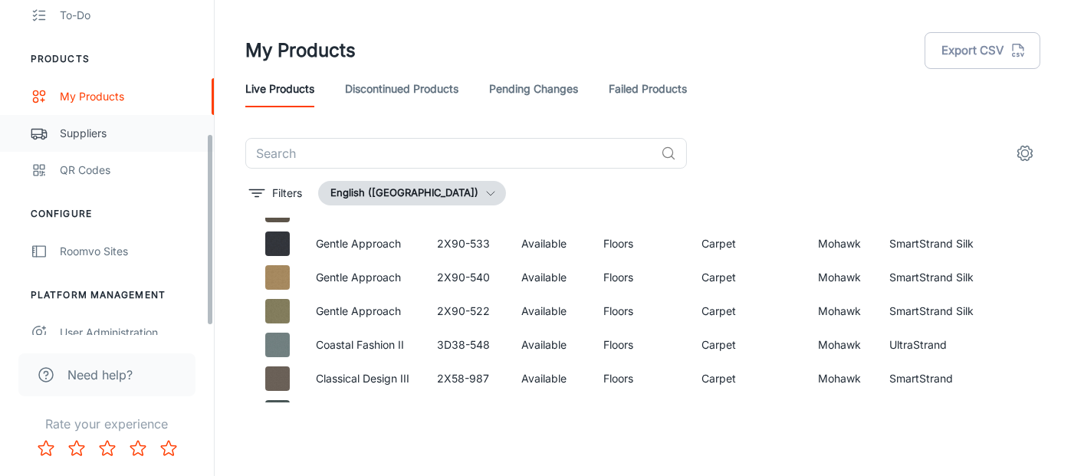
click at [106, 142] on link "Suppliers" at bounding box center [107, 133] width 214 height 37
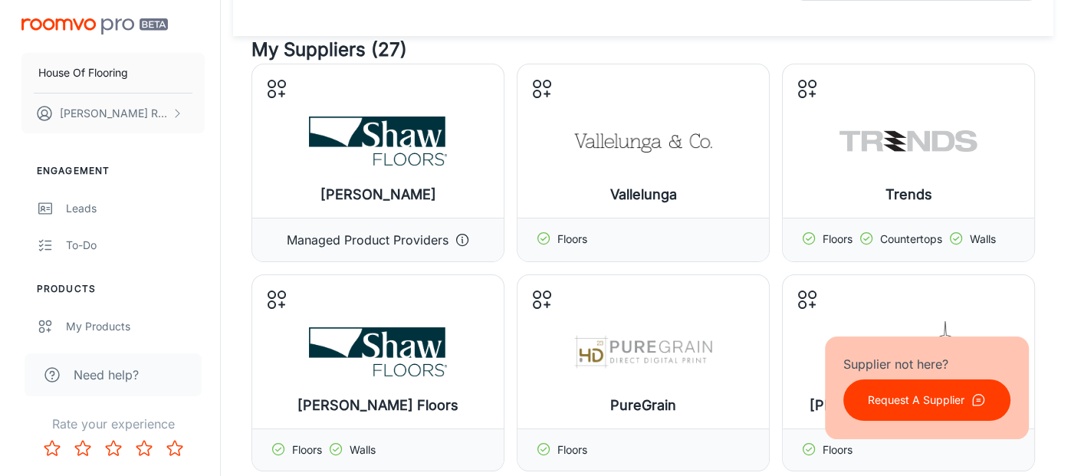
scroll to position [98, 0]
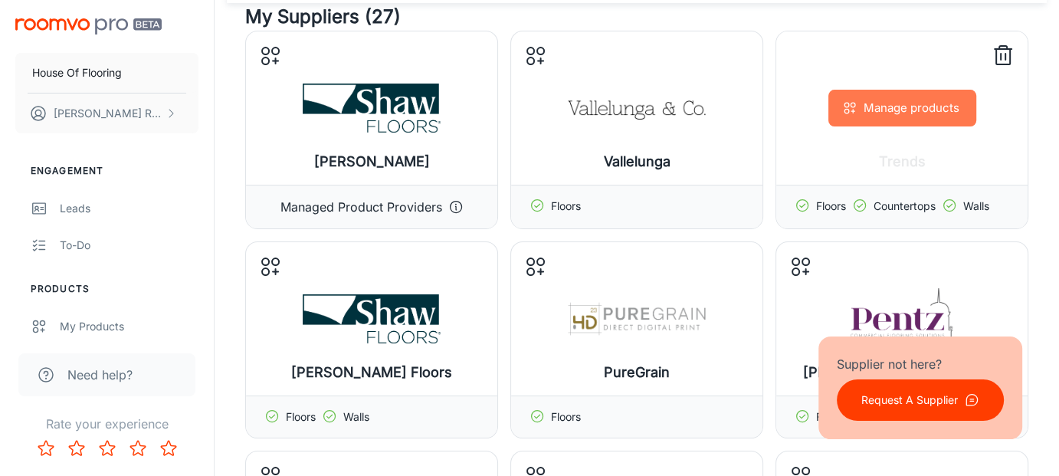
click at [934, 111] on button "Manage products" at bounding box center [903, 108] width 148 height 37
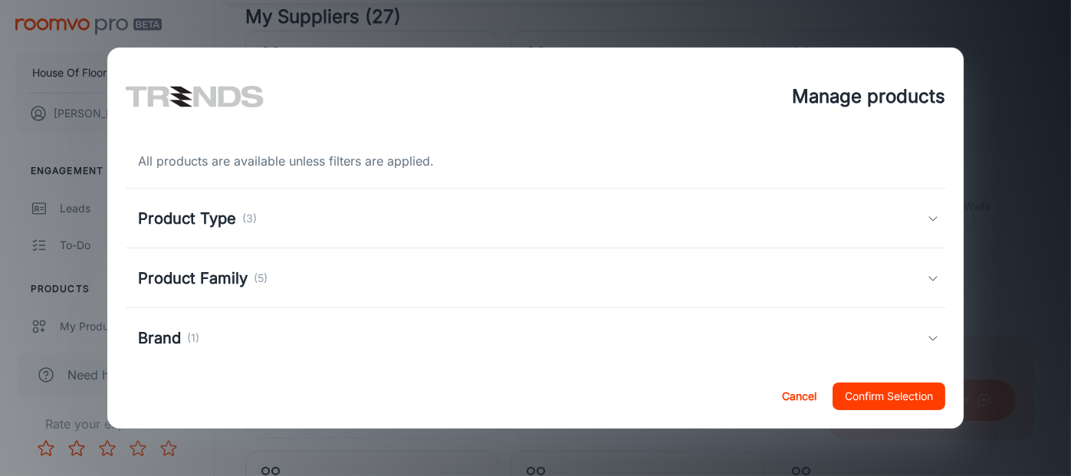
click at [789, 211] on div "Product Type (3)" at bounding box center [532, 218] width 789 height 23
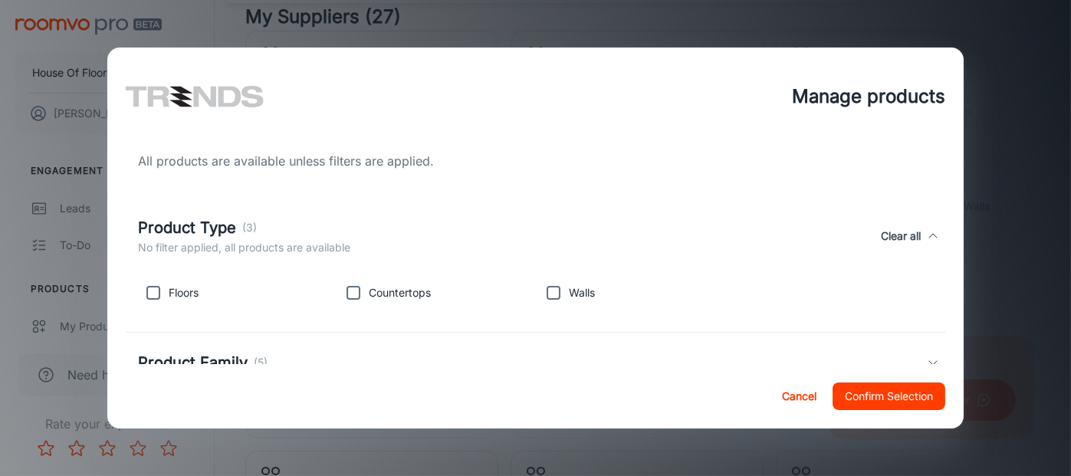
click at [158, 294] on input "checkbox" at bounding box center [153, 292] width 31 height 31
checkbox input "true"
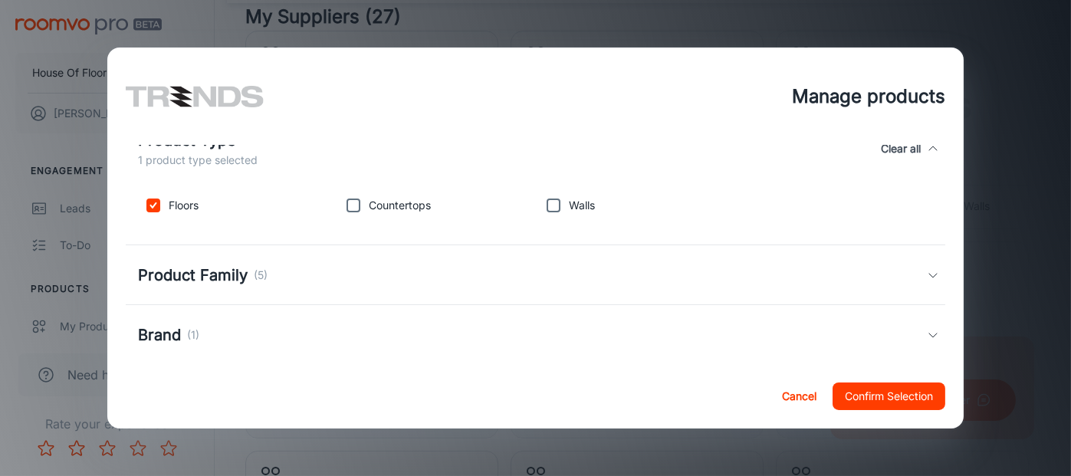
scroll to position [153, 0]
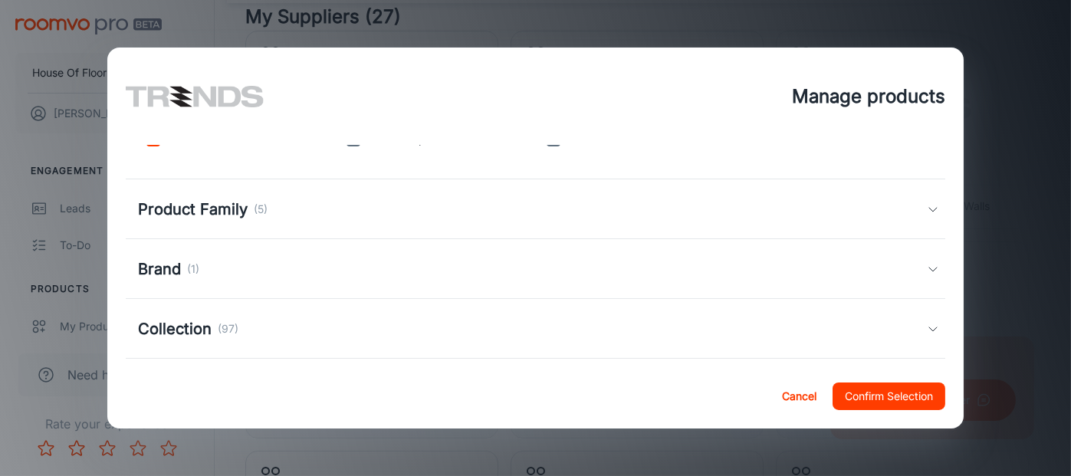
click at [370, 225] on div "Product Family (5)" at bounding box center [536, 209] width 820 height 60
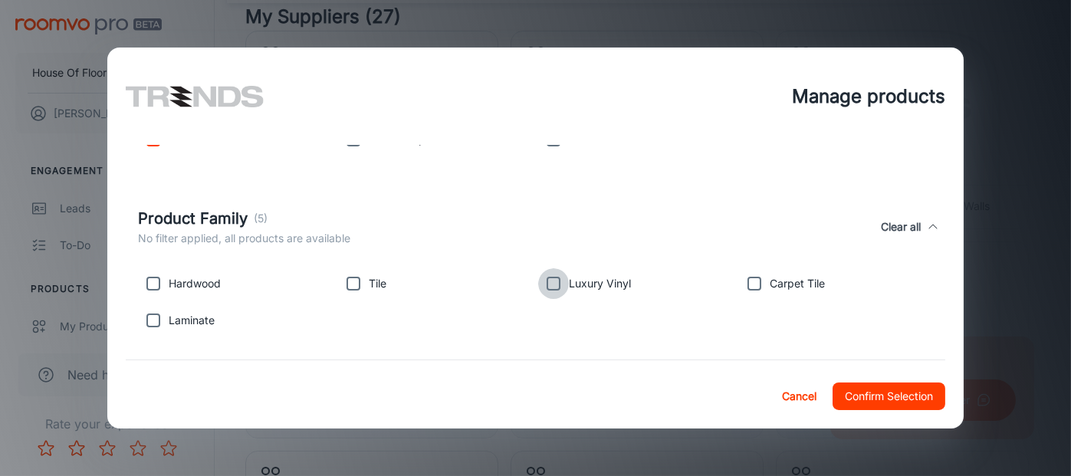
click at [548, 286] on input "checkbox" at bounding box center [553, 283] width 31 height 31
checkbox input "true"
click at [356, 286] on input "checkbox" at bounding box center [353, 283] width 31 height 31
checkbox input "true"
click at [162, 283] on input "checkbox" at bounding box center [153, 283] width 31 height 31
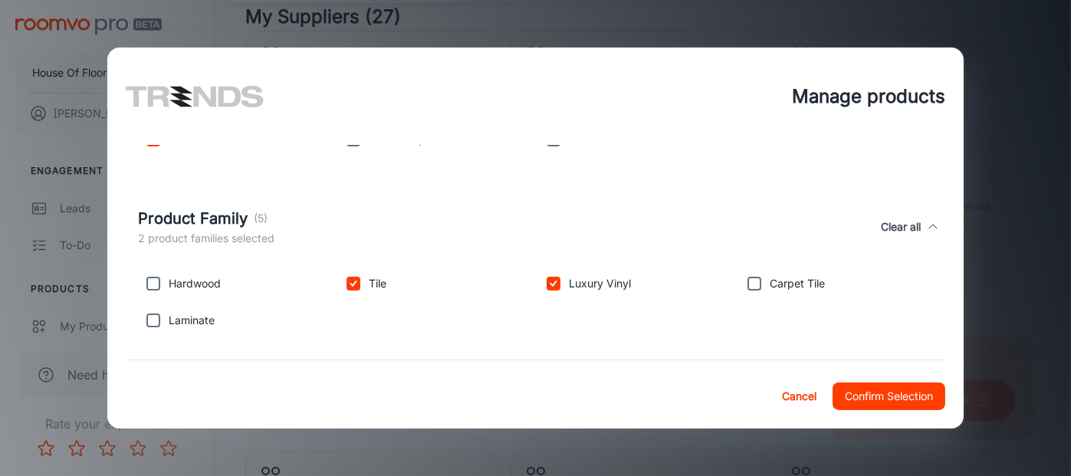
checkbox input "true"
click at [155, 322] on input "checkbox" at bounding box center [153, 320] width 31 height 31
checkbox input "false"
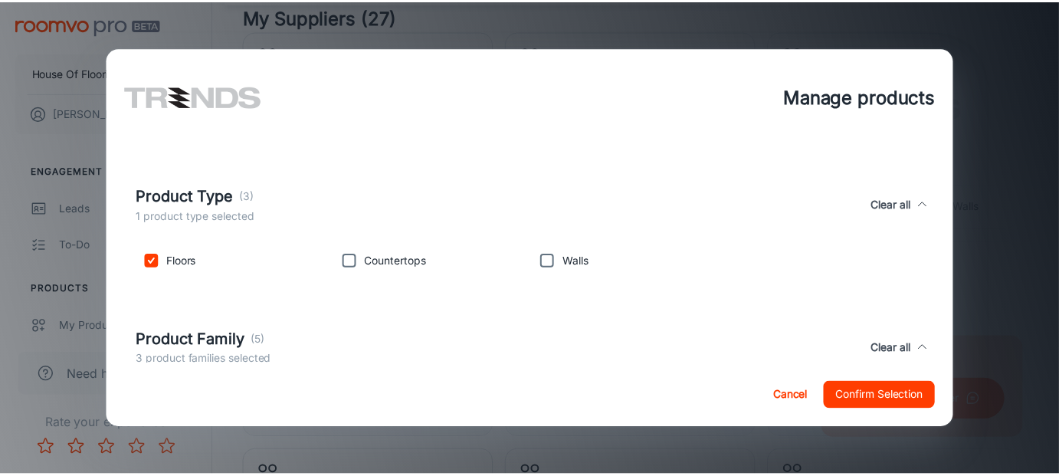
scroll to position [0, 0]
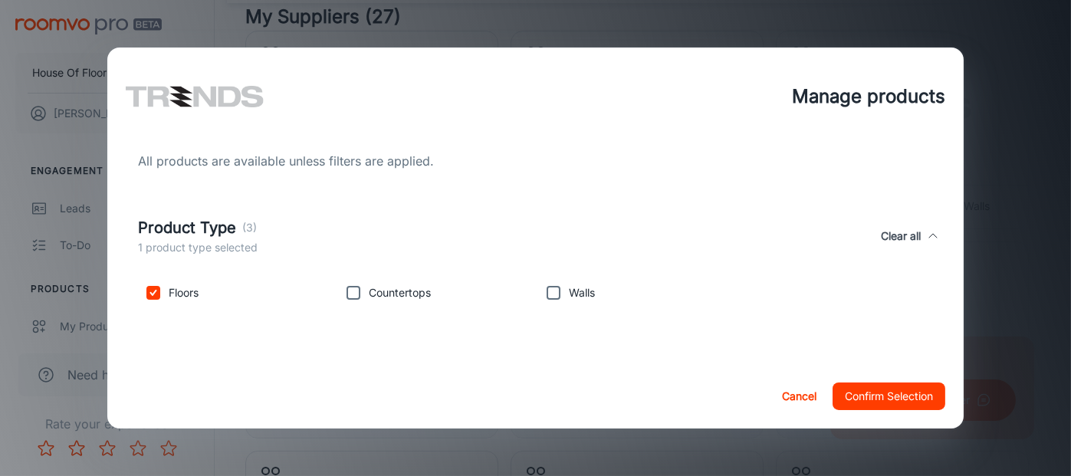
click at [875, 387] on button "Confirm Selection" at bounding box center [888, 396] width 113 height 28
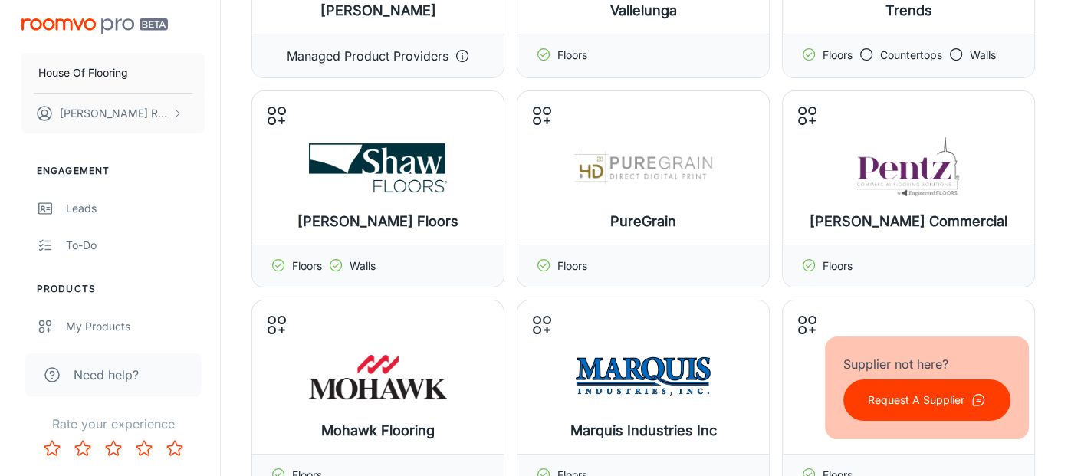
scroll to position [328, 0]
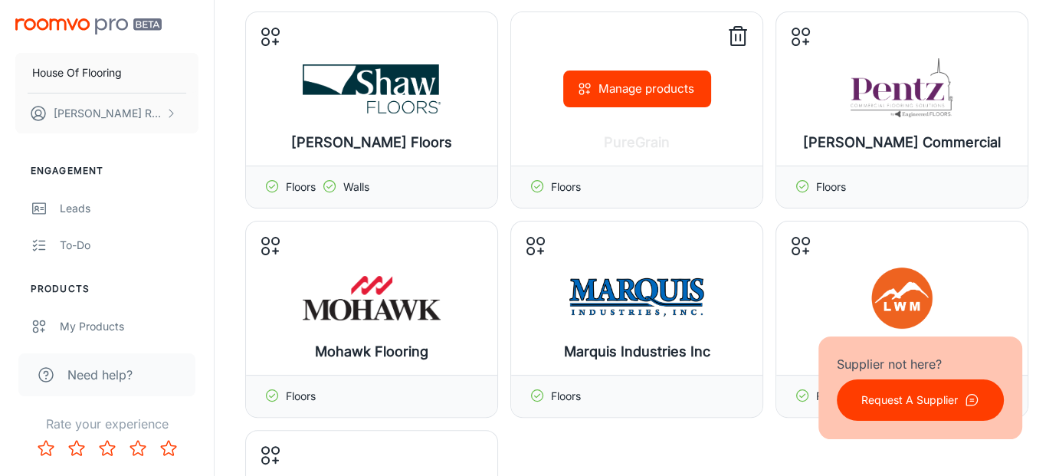
click at [644, 143] on div "Manage products" at bounding box center [636, 88] width 251 height 153
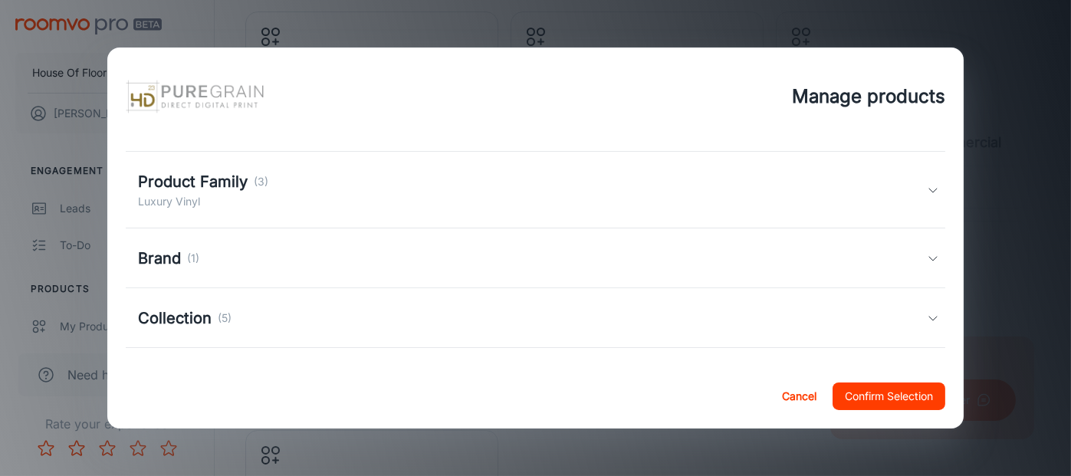
scroll to position [153, 0]
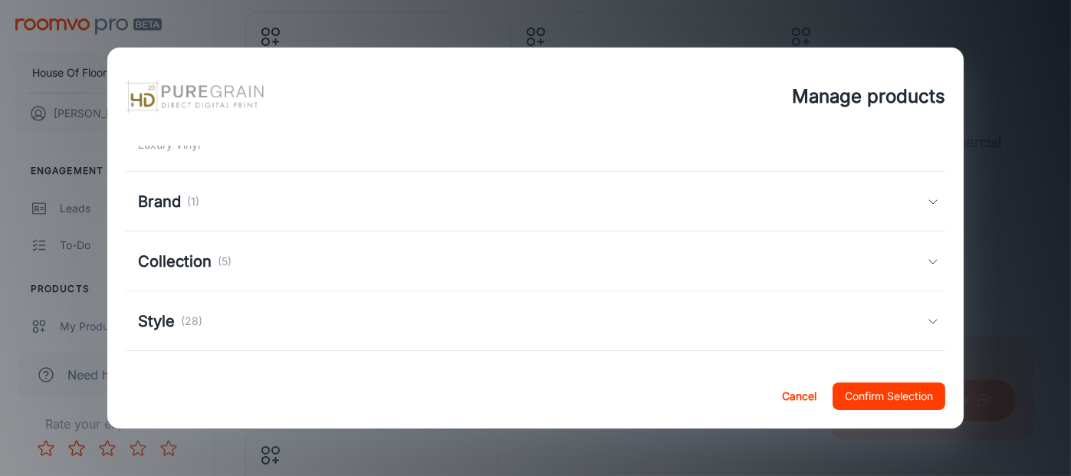
click at [448, 222] on div "Brand (1)" at bounding box center [536, 202] width 820 height 60
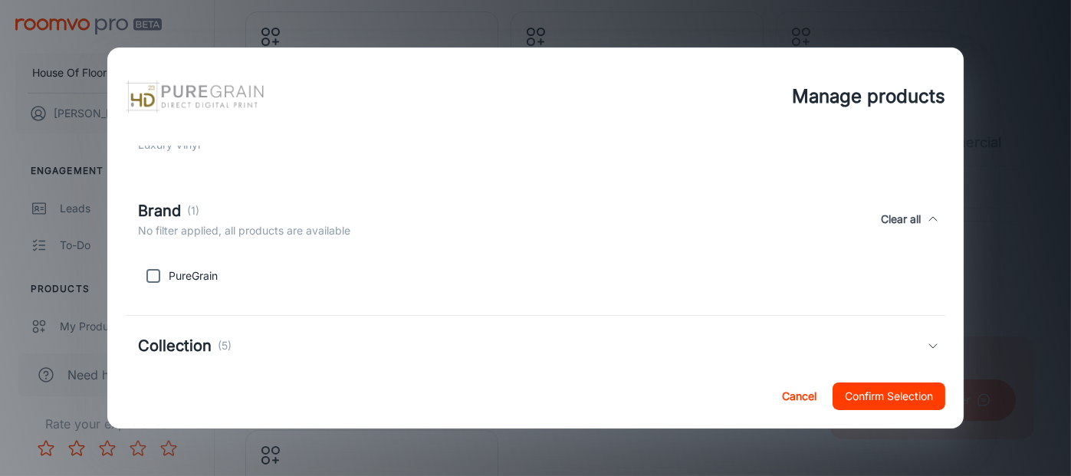
click at [448, 222] on div "Brand (1) No filter applied, all products are available Clear all" at bounding box center [532, 219] width 789 height 40
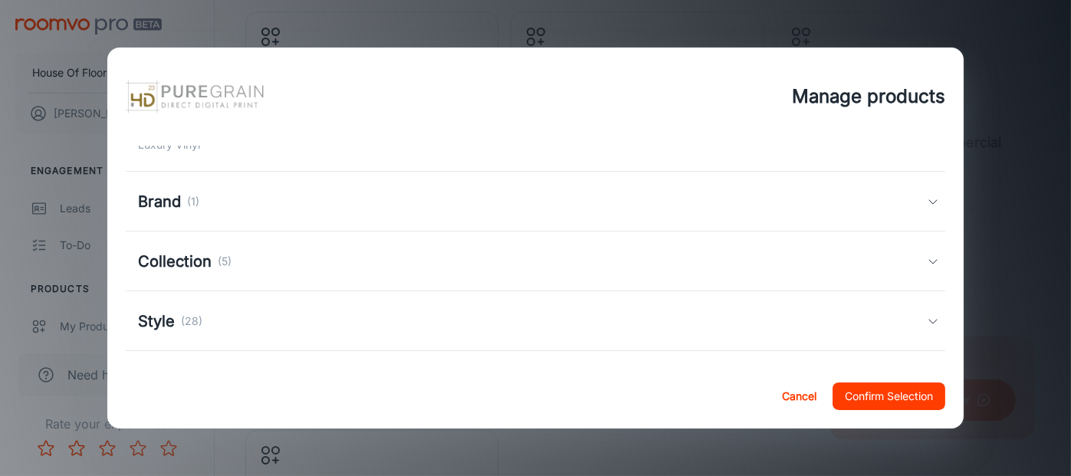
click at [437, 256] on div "Collection (5)" at bounding box center [532, 261] width 789 height 23
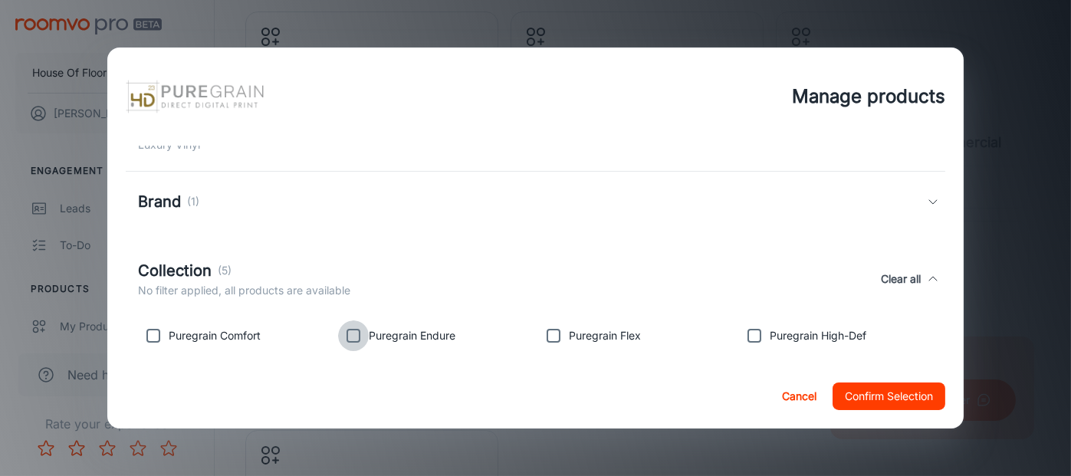
click at [347, 339] on input "checkbox" at bounding box center [353, 335] width 31 height 31
checkbox input "true"
click at [550, 336] on input "checkbox" at bounding box center [553, 335] width 31 height 31
checkbox input "true"
click at [747, 335] on input "checkbox" at bounding box center [754, 335] width 31 height 31
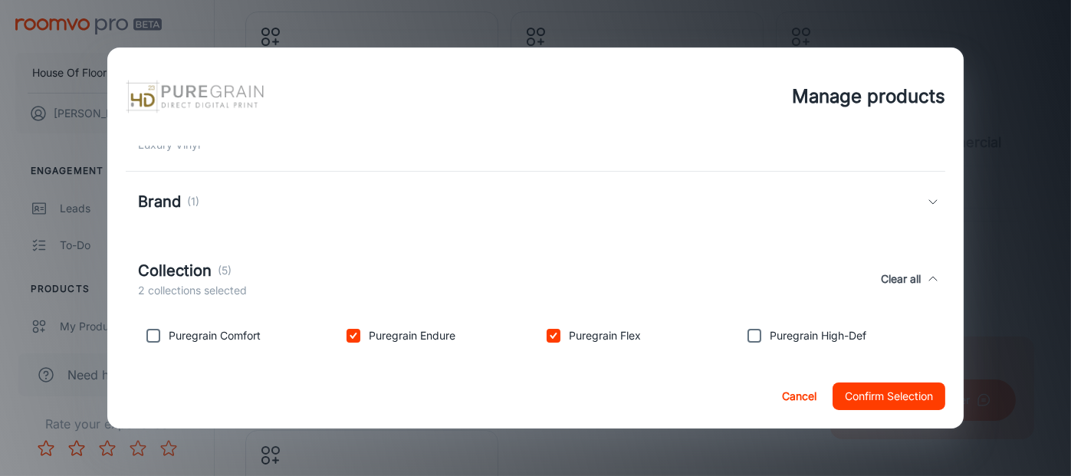
checkbox input "true"
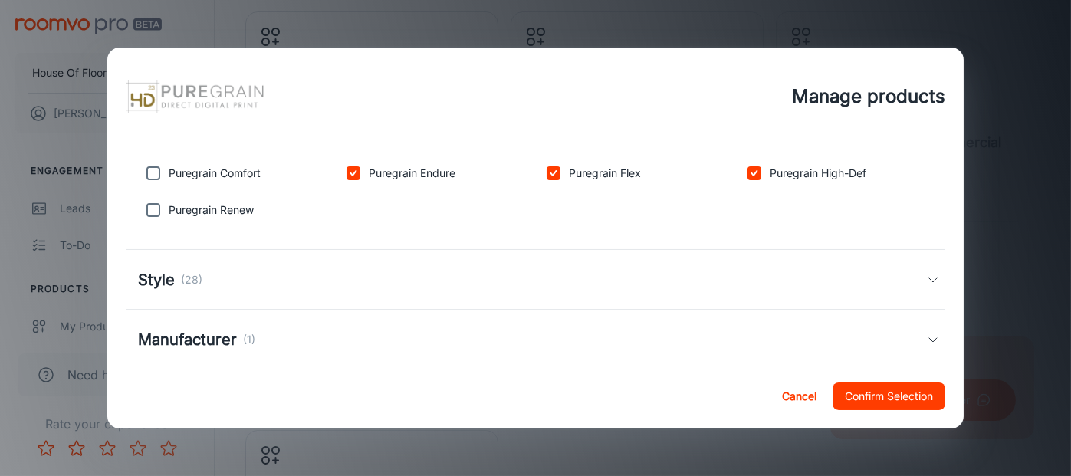
scroll to position [339, 0]
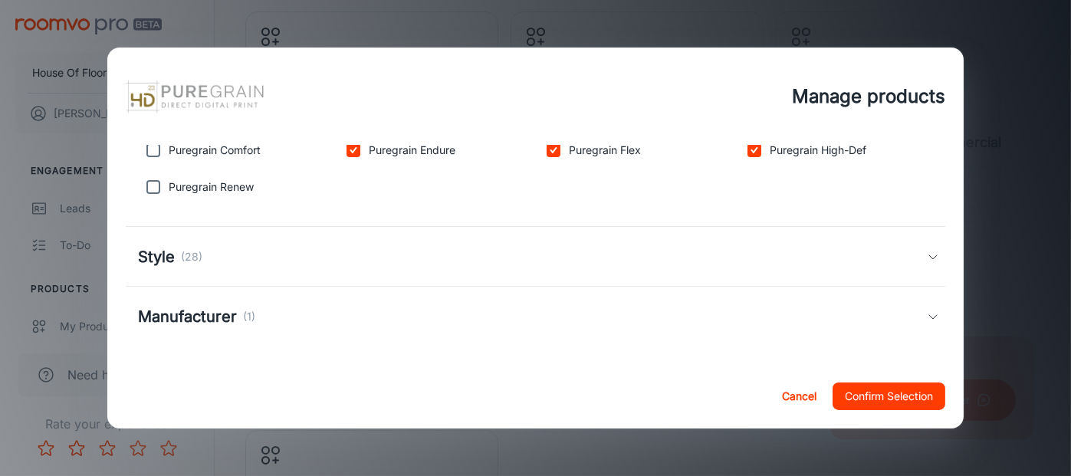
click at [231, 326] on h5 "Manufacturer" at bounding box center [187, 316] width 99 height 23
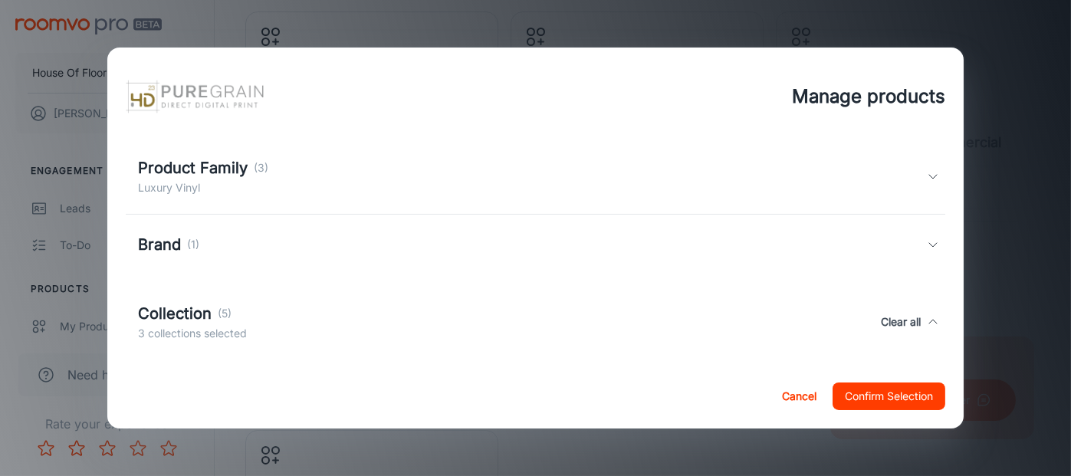
scroll to position [28, 0]
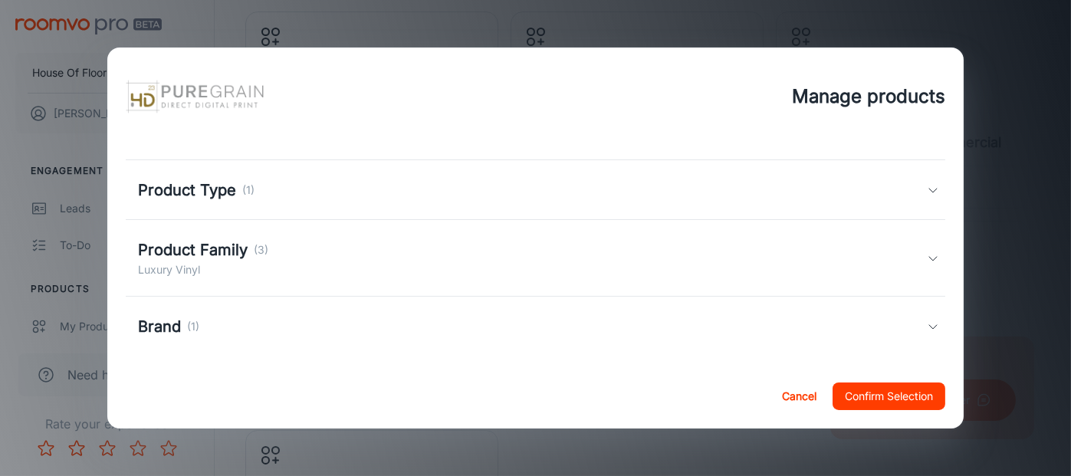
click at [921, 391] on button "Confirm Selection" at bounding box center [888, 396] width 113 height 28
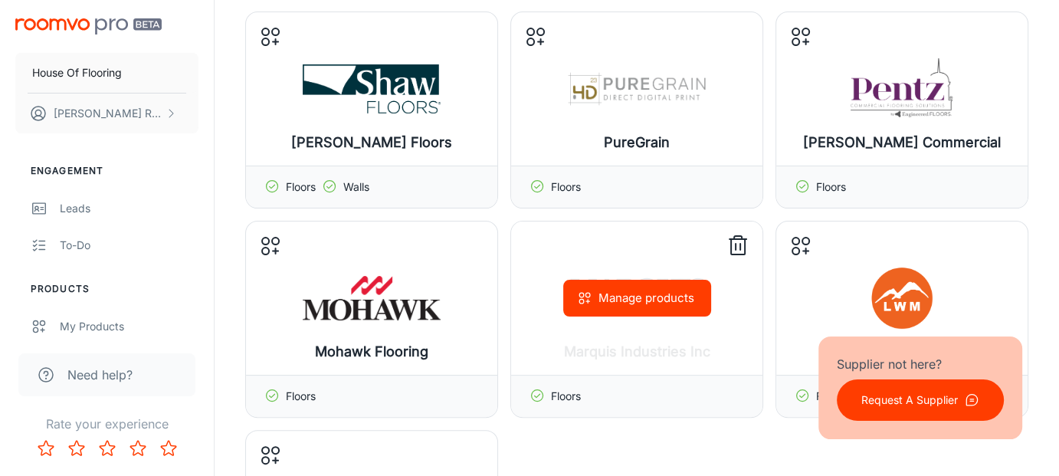
click at [648, 295] on button "Manage products" at bounding box center [637, 298] width 148 height 37
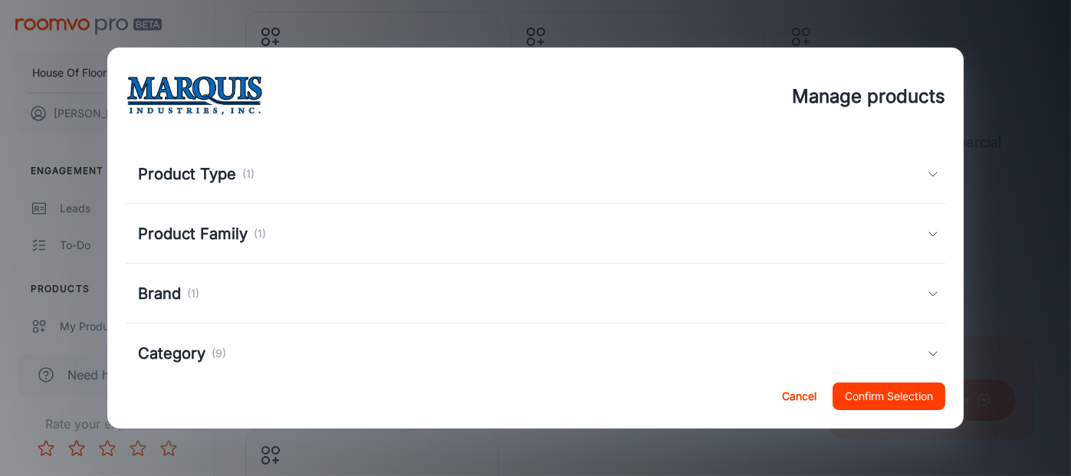
scroll to position [81, 0]
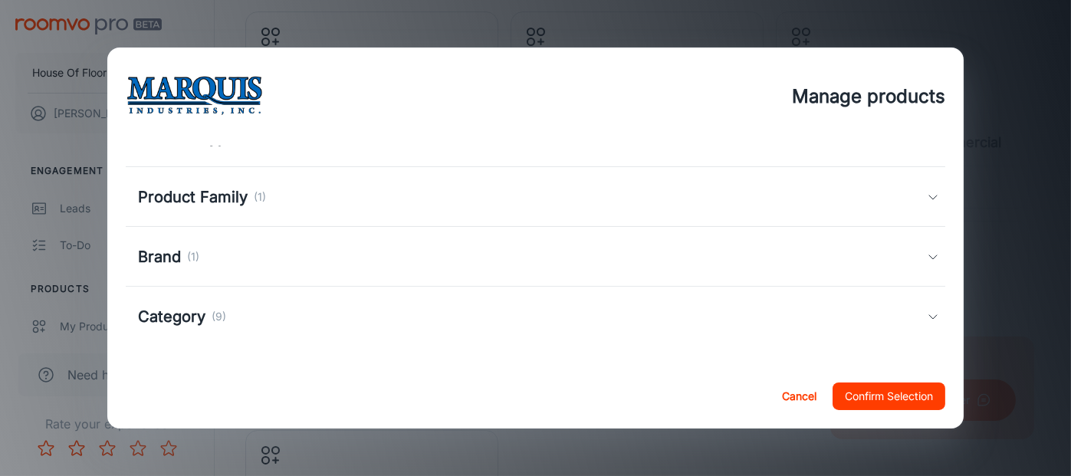
click at [636, 307] on div "Category (9)" at bounding box center [532, 316] width 789 height 23
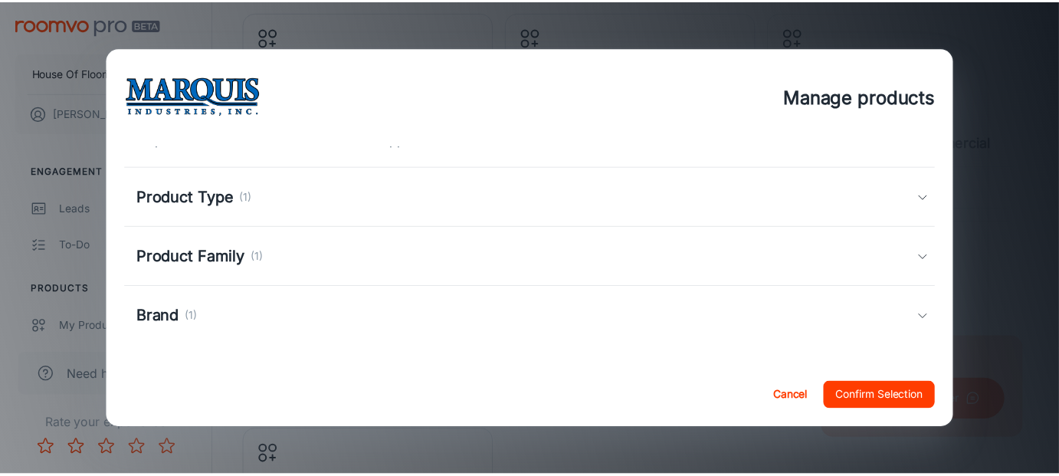
scroll to position [0, 0]
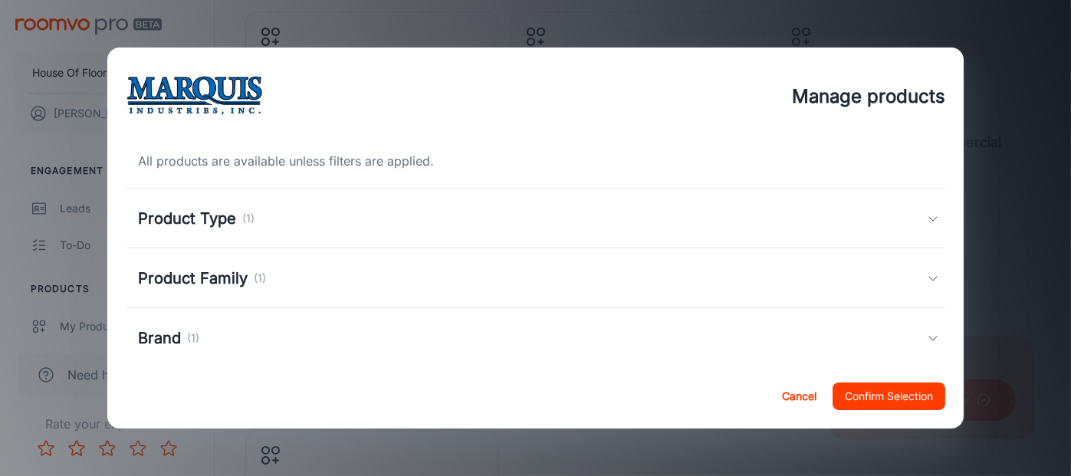
click at [791, 396] on button "Cancel" at bounding box center [798, 396] width 49 height 28
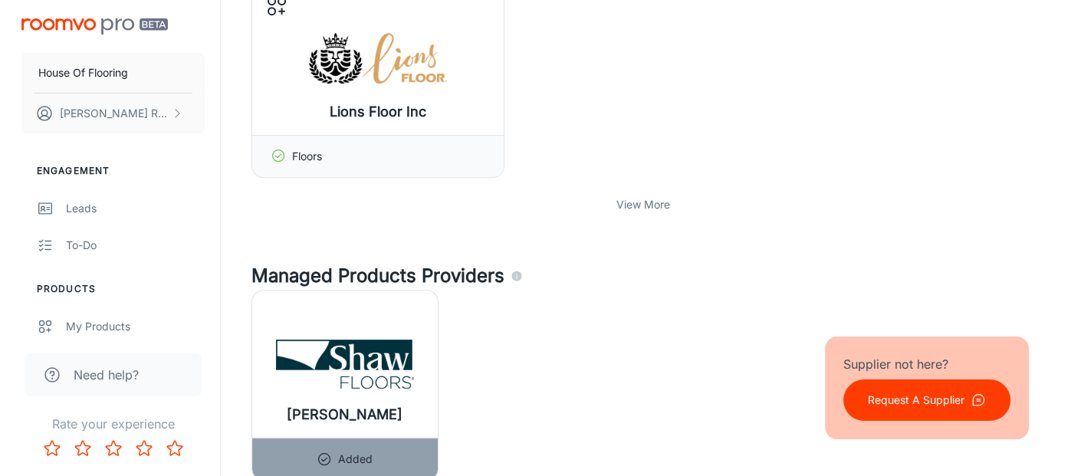
scroll to position [788, 0]
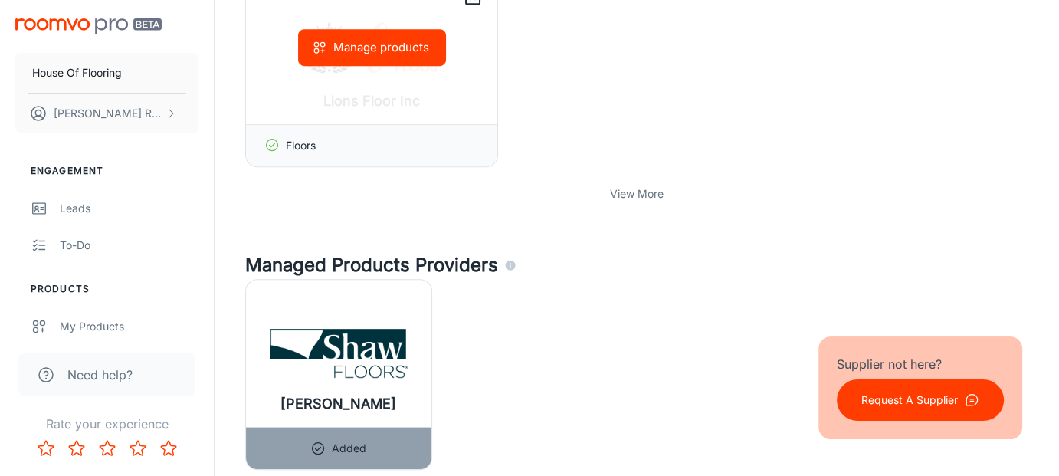
click at [409, 89] on div "Manage products" at bounding box center [371, 47] width 251 height 153
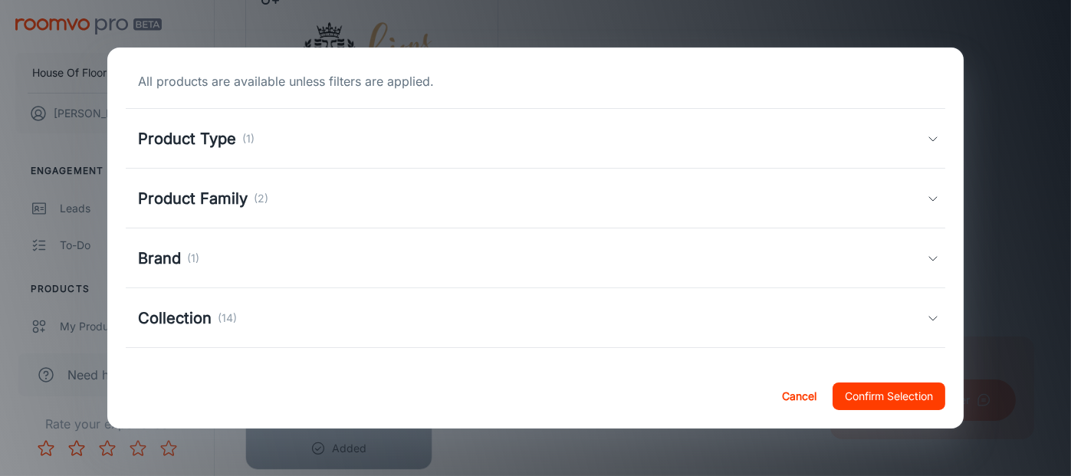
click at [390, 55] on div "All products are available unless filters are applied. Product Type (1) Floors …" at bounding box center [535, 206] width 857 height 317
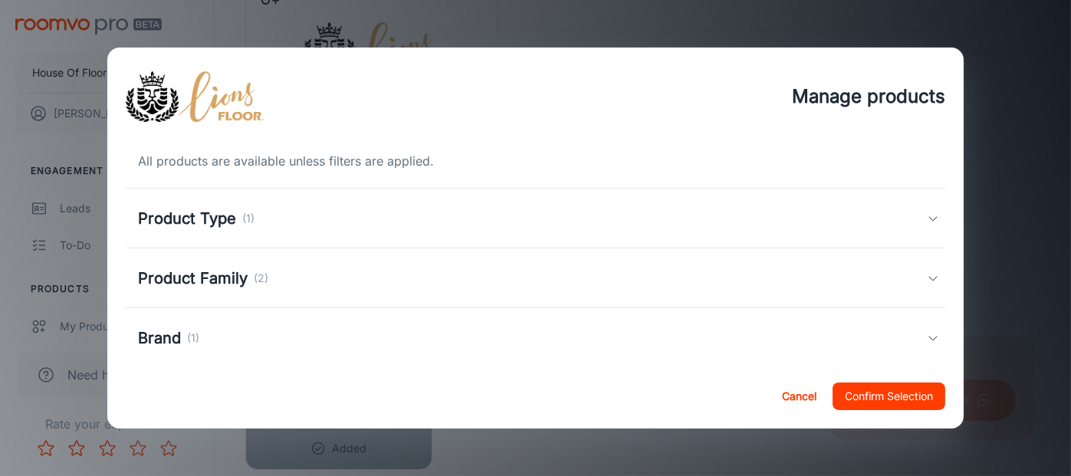
click at [326, 225] on div "Product Type (1)" at bounding box center [532, 218] width 789 height 23
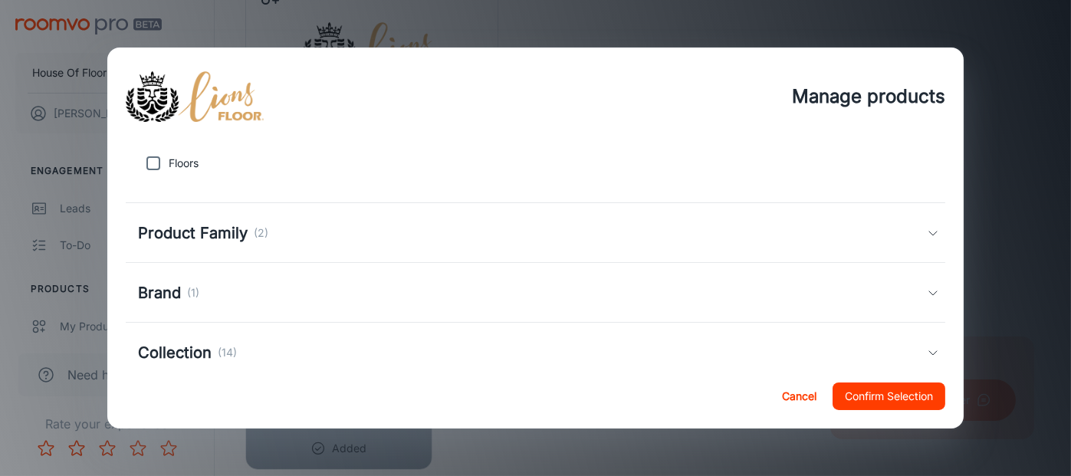
scroll to position [73, 0]
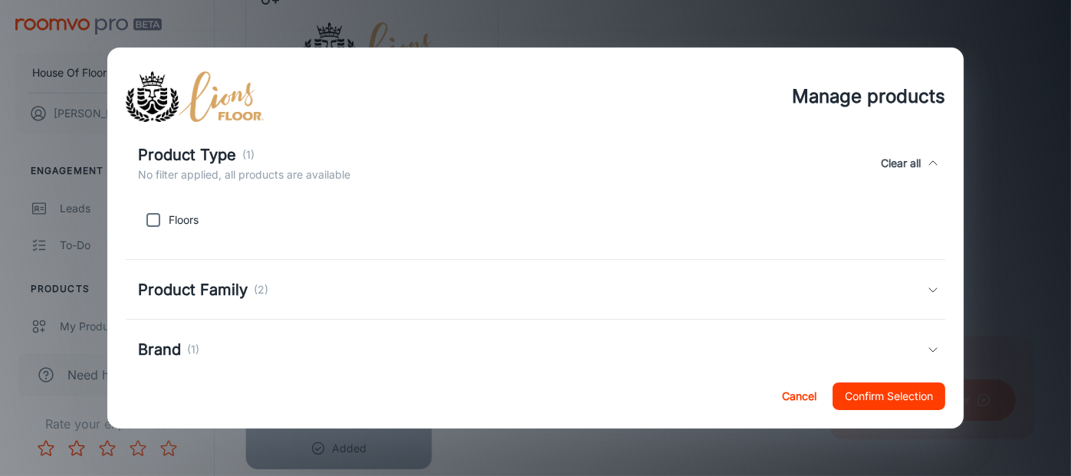
click at [294, 292] on div "Product Family (2)" at bounding box center [532, 289] width 789 height 23
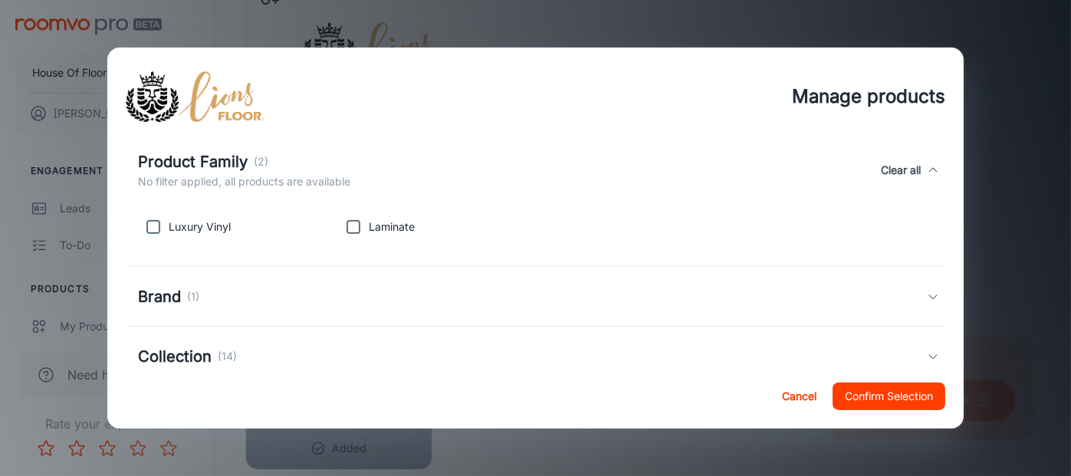
scroll to position [149, 0]
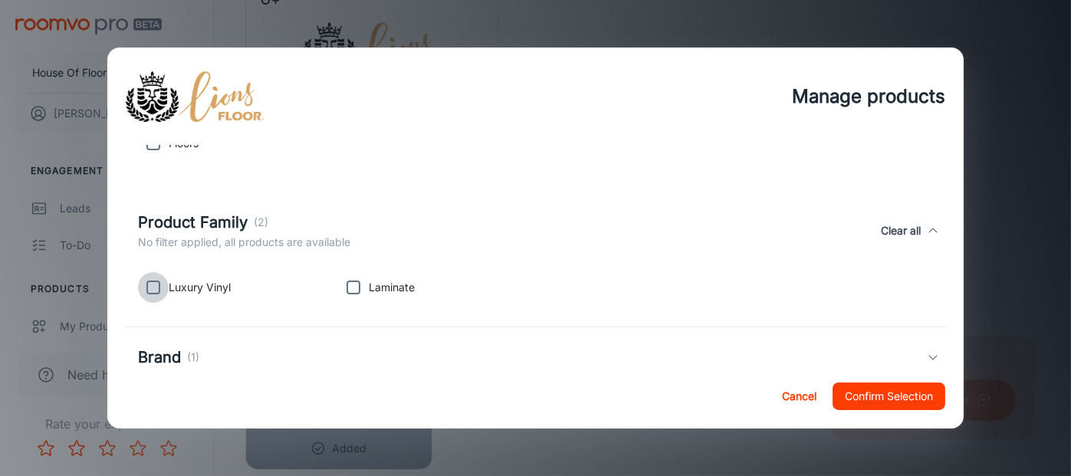
click at [153, 286] on input "checkbox" at bounding box center [153, 287] width 31 height 31
checkbox input "true"
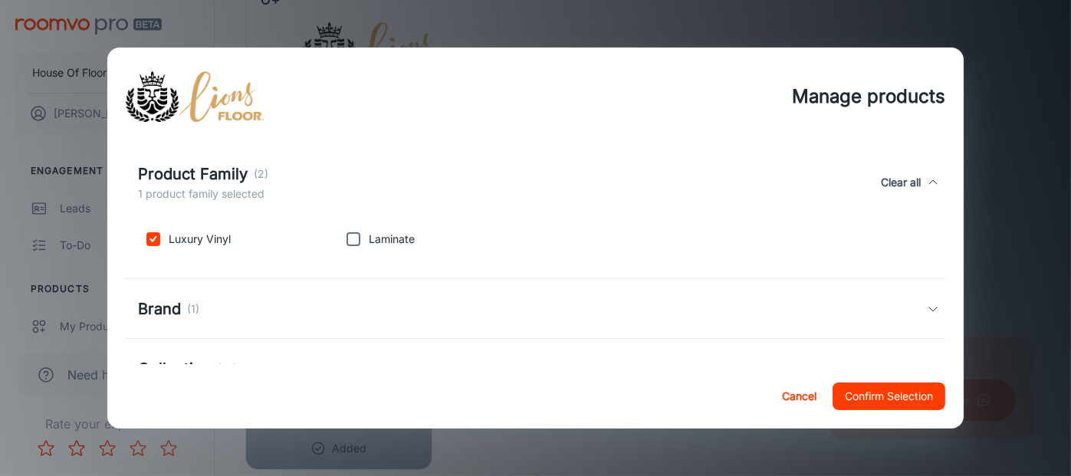
scroll to position [303, 0]
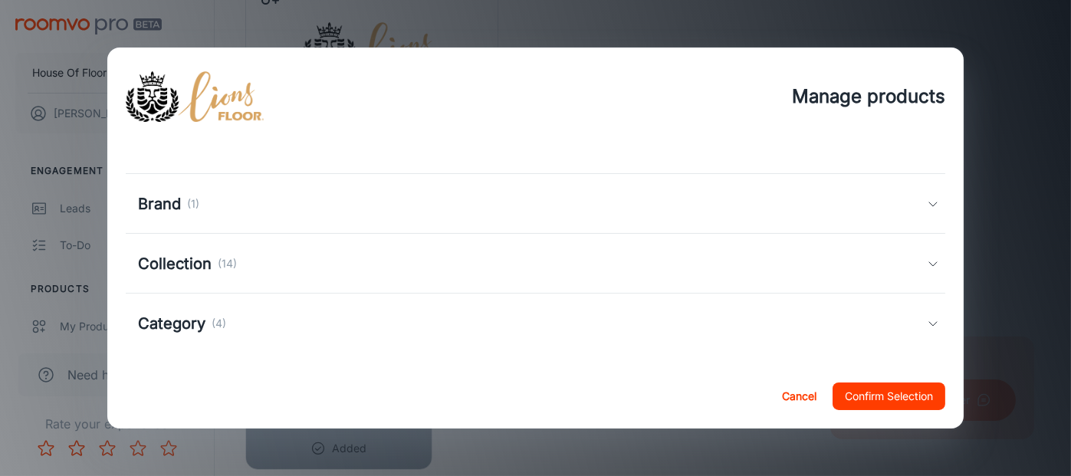
click at [493, 281] on div "Collection (14)" at bounding box center [536, 264] width 820 height 60
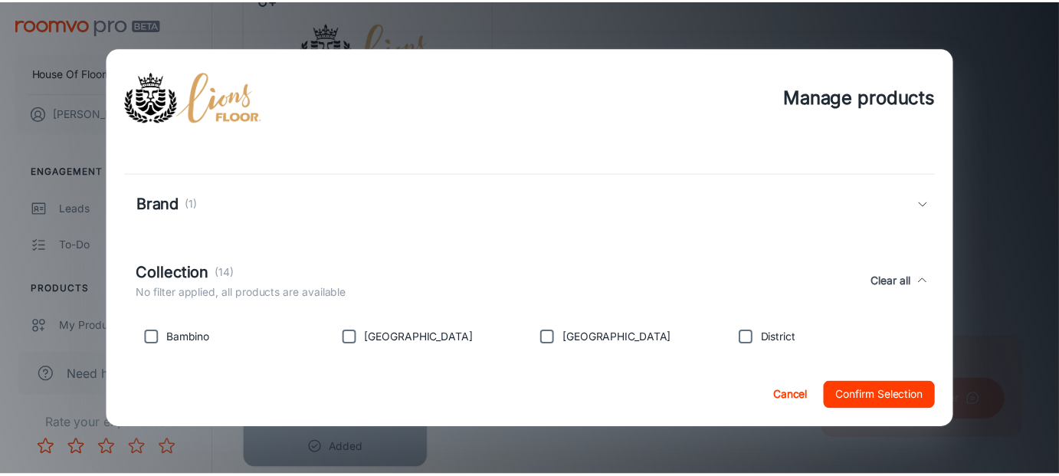
scroll to position [456, 0]
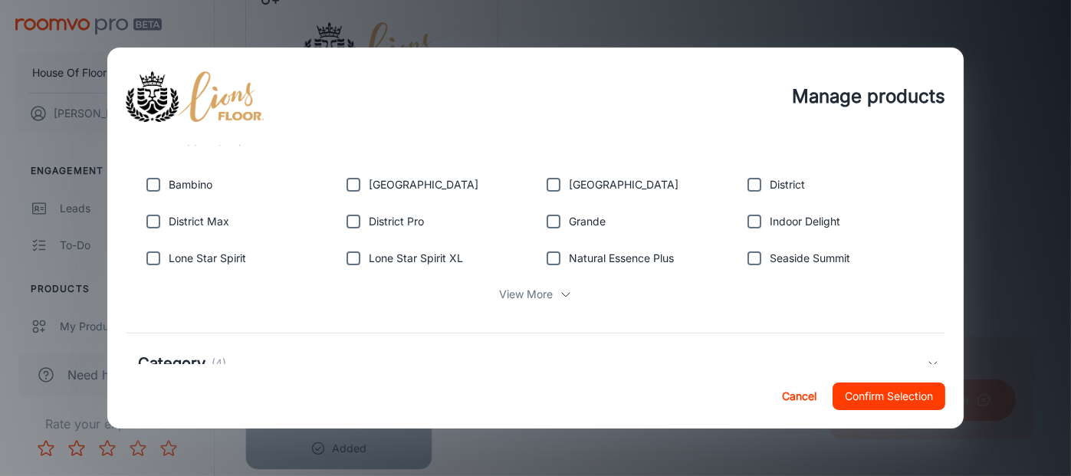
click at [156, 225] on input "checkbox" at bounding box center [153, 221] width 31 height 31
click at [517, 293] on p "View More" at bounding box center [527, 294] width 54 height 17
click at [152, 215] on input "checkbox" at bounding box center [153, 221] width 31 height 31
checkbox input "false"
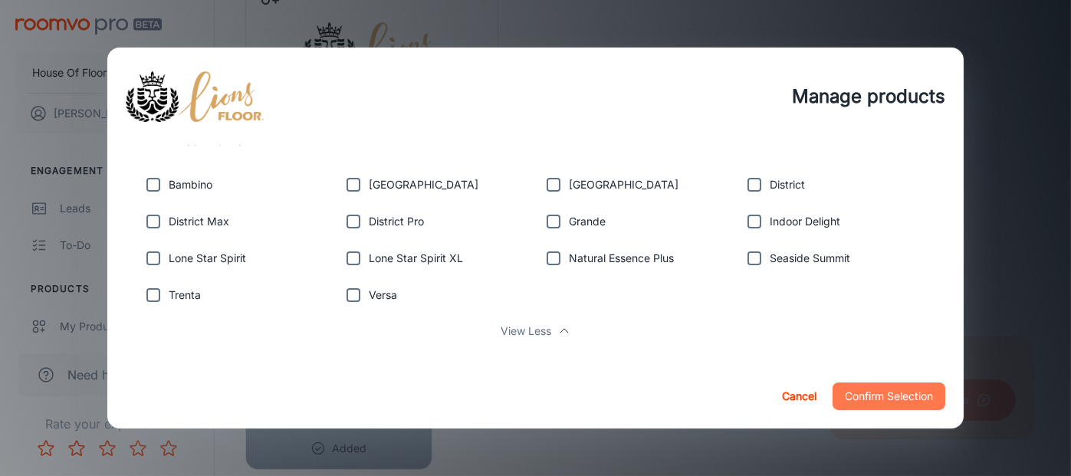
click at [920, 404] on button "Confirm Selection" at bounding box center [888, 396] width 113 height 28
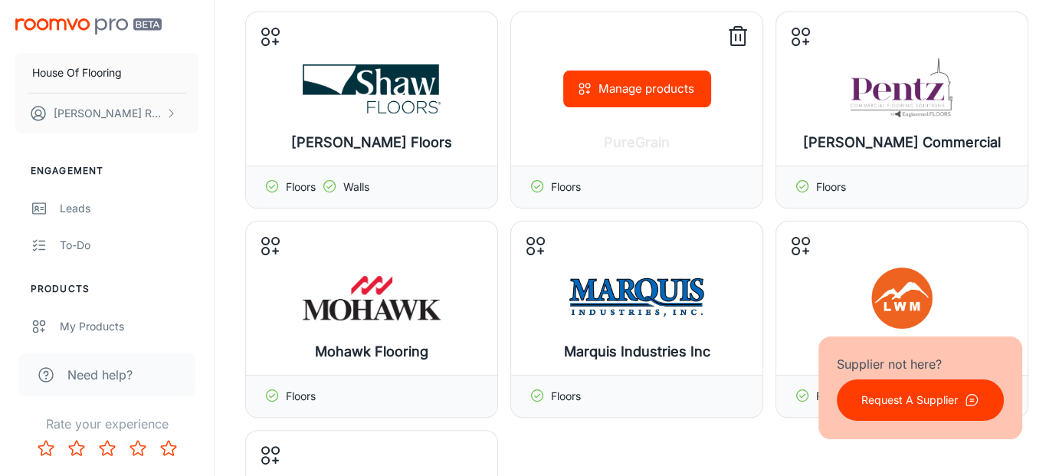
scroll to position [788, 0]
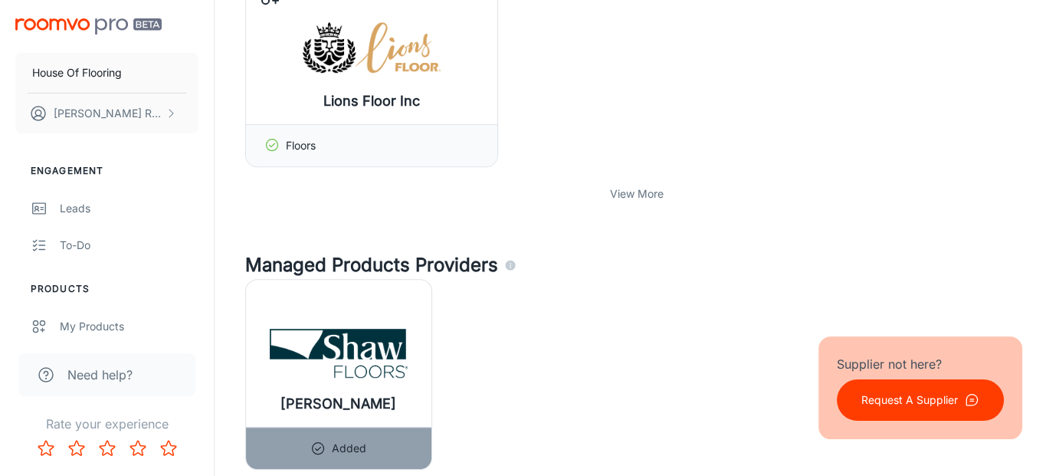
click at [668, 190] on div "View More" at bounding box center [636, 193] width 783 height 29
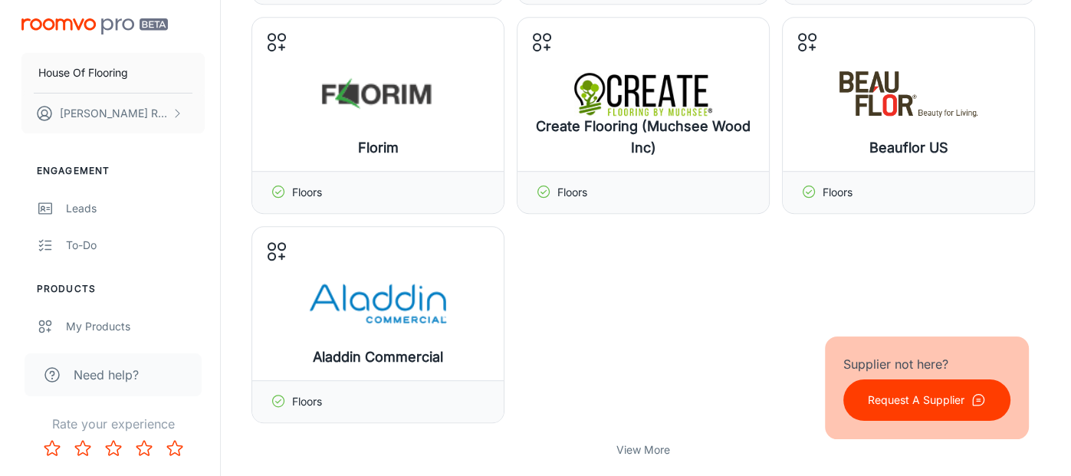
scroll to position [1095, 0]
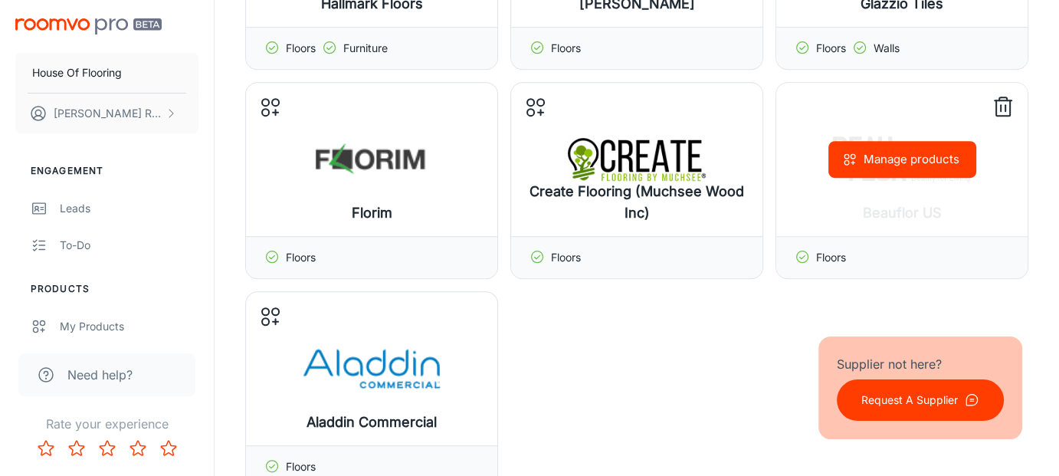
click at [845, 229] on div "Manage products" at bounding box center [901, 159] width 251 height 153
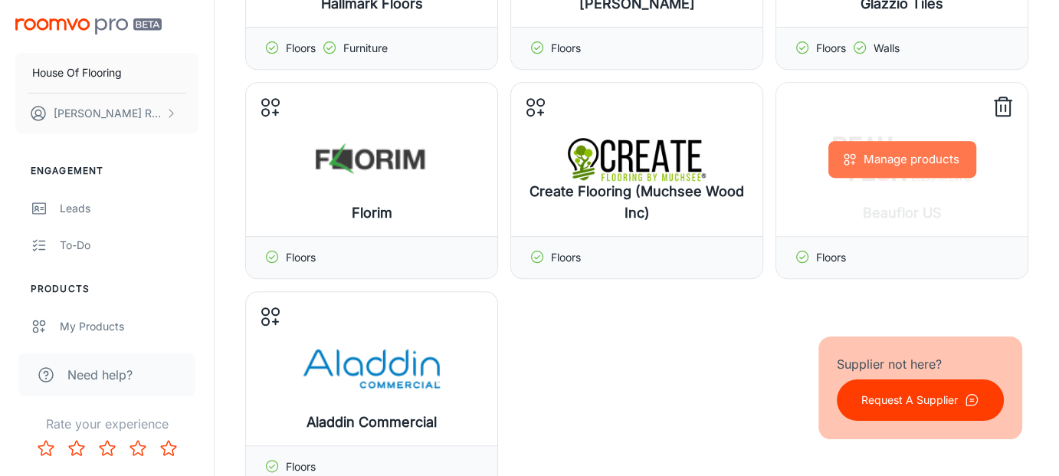
click at [894, 162] on button "Manage products" at bounding box center [903, 159] width 148 height 37
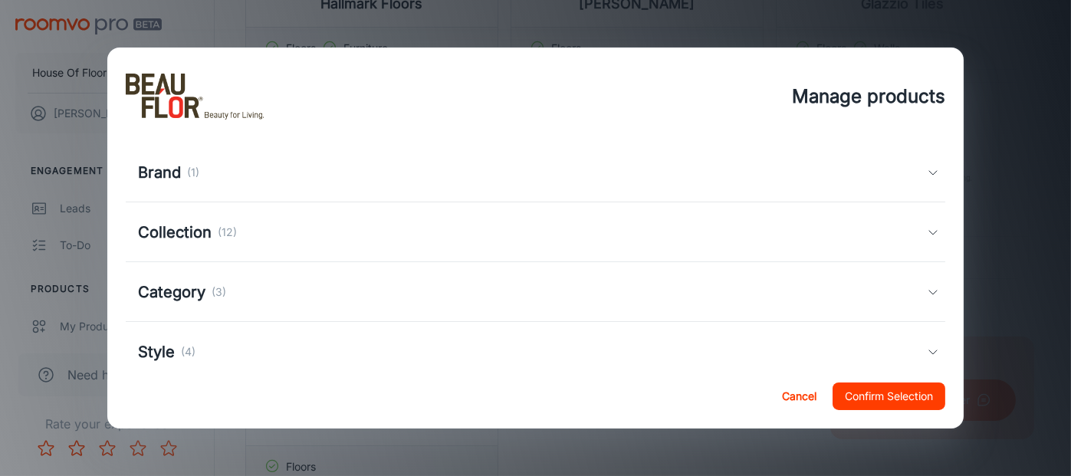
scroll to position [202, 0]
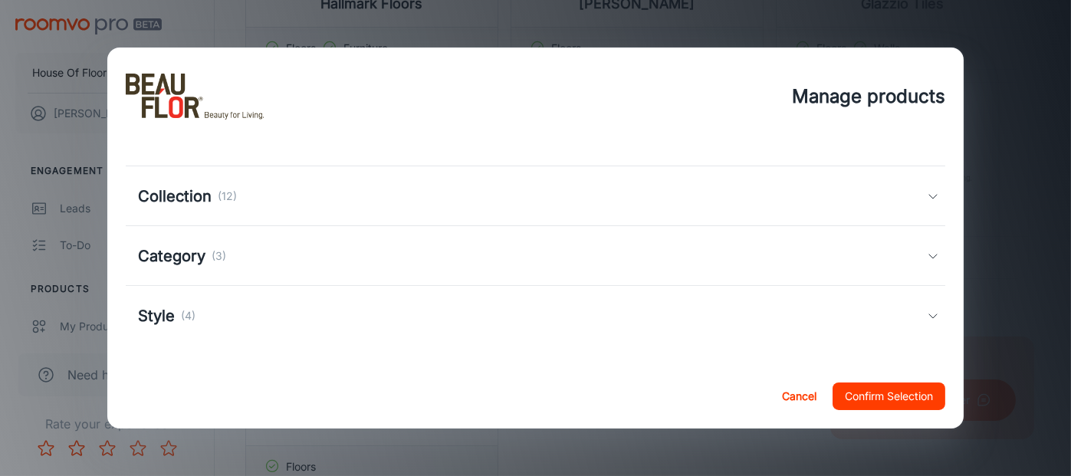
click at [317, 209] on div "Collection (12)" at bounding box center [536, 196] width 820 height 60
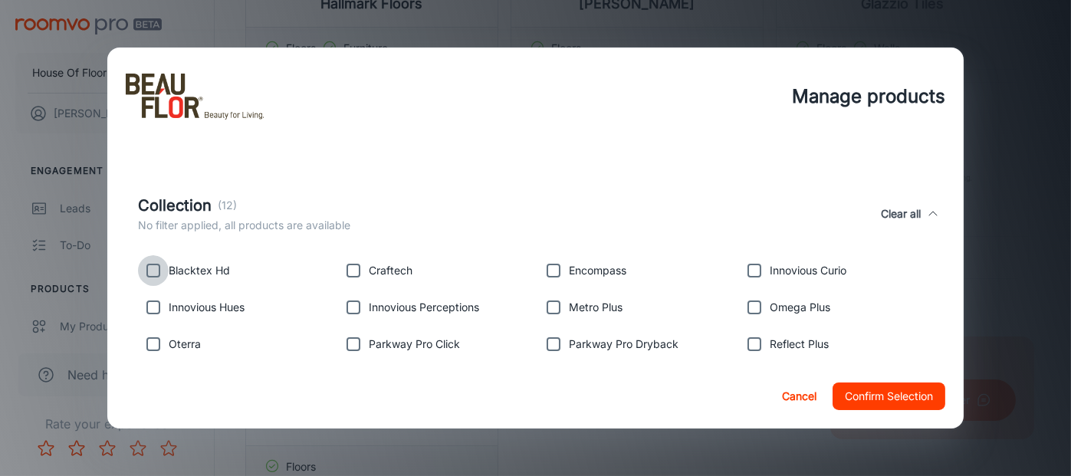
click at [154, 272] on input "checkbox" at bounding box center [153, 270] width 31 height 31
checkbox input "true"
click at [346, 344] on input "checkbox" at bounding box center [353, 344] width 31 height 31
checkbox input "true"
click at [551, 349] on input "checkbox" at bounding box center [553, 344] width 31 height 31
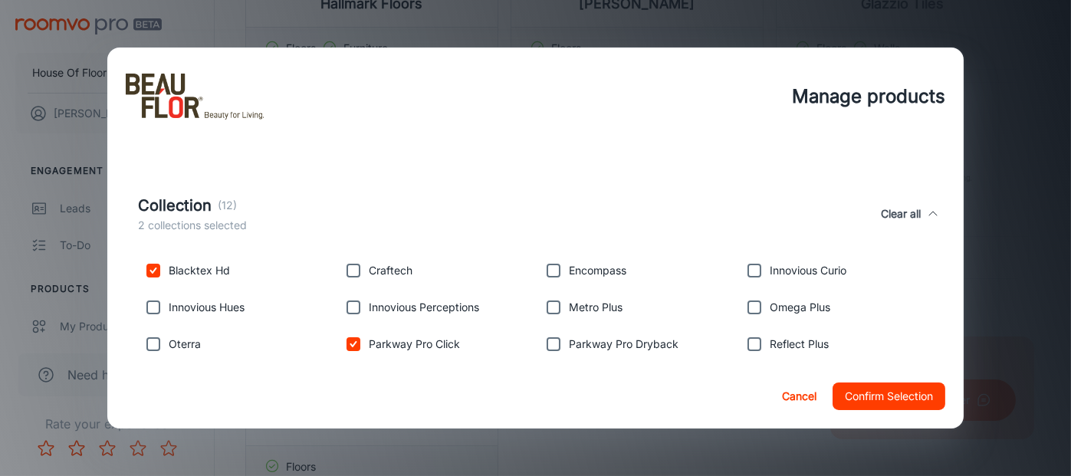
checkbox input "true"
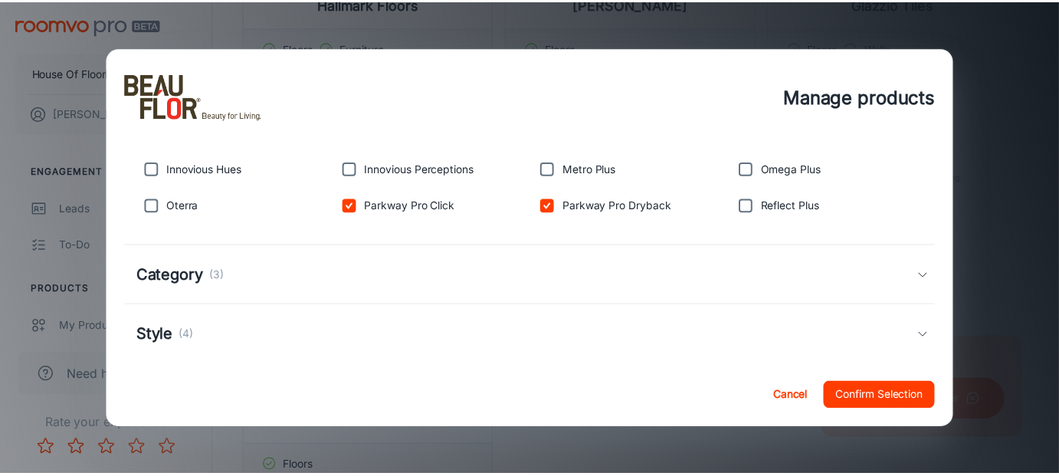
scroll to position [283, 0]
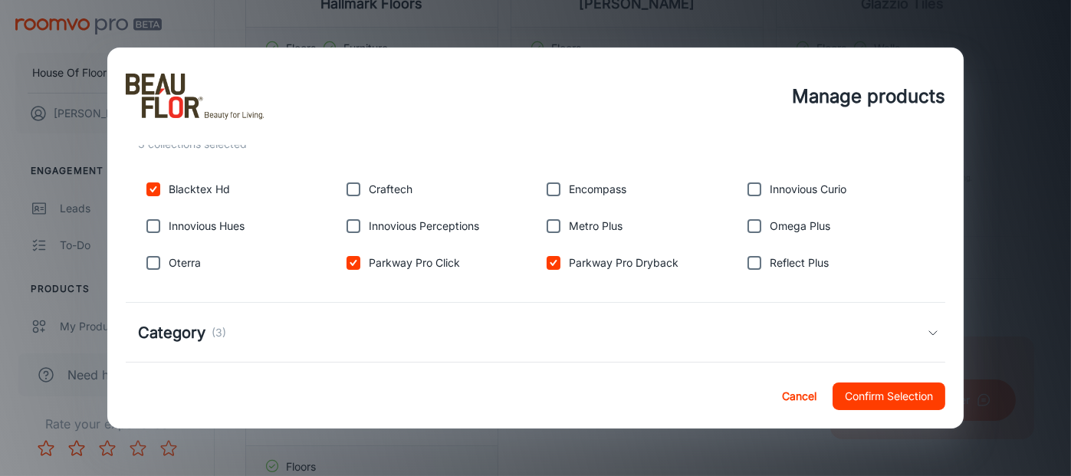
click at [914, 402] on button "Confirm Selection" at bounding box center [888, 396] width 113 height 28
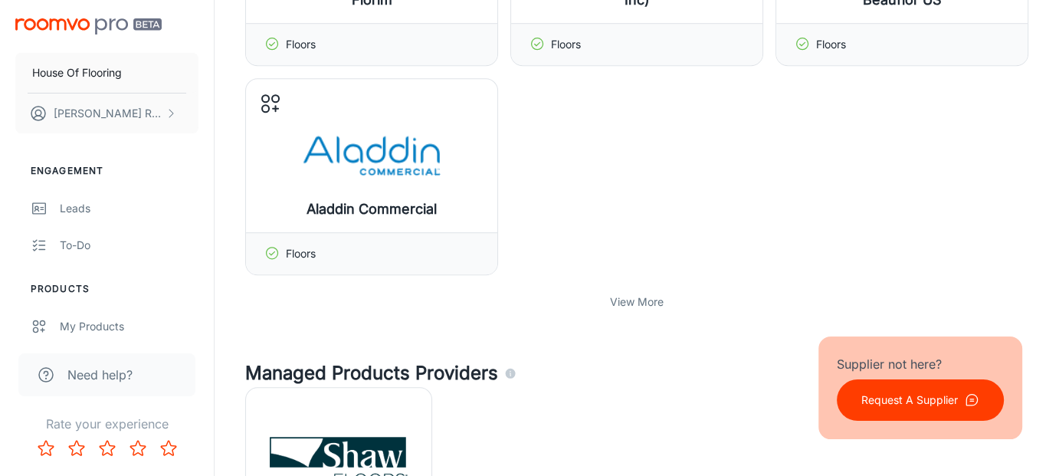
scroll to position [1324, 0]
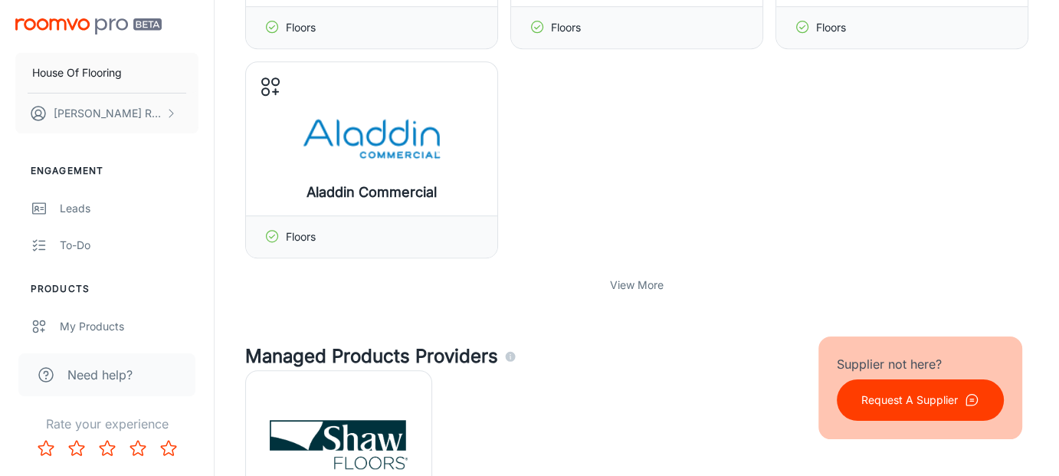
click at [636, 285] on p "View More" at bounding box center [637, 285] width 54 height 17
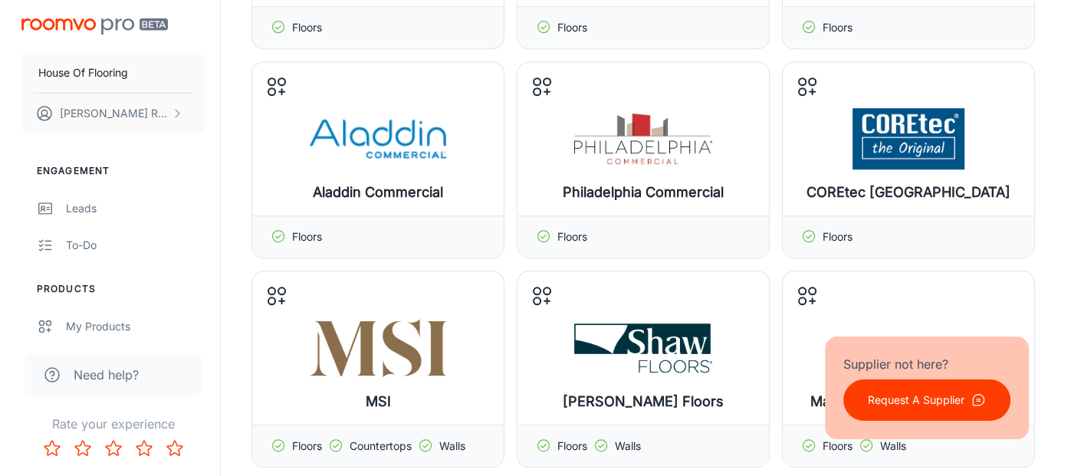
scroll to position [1708, 0]
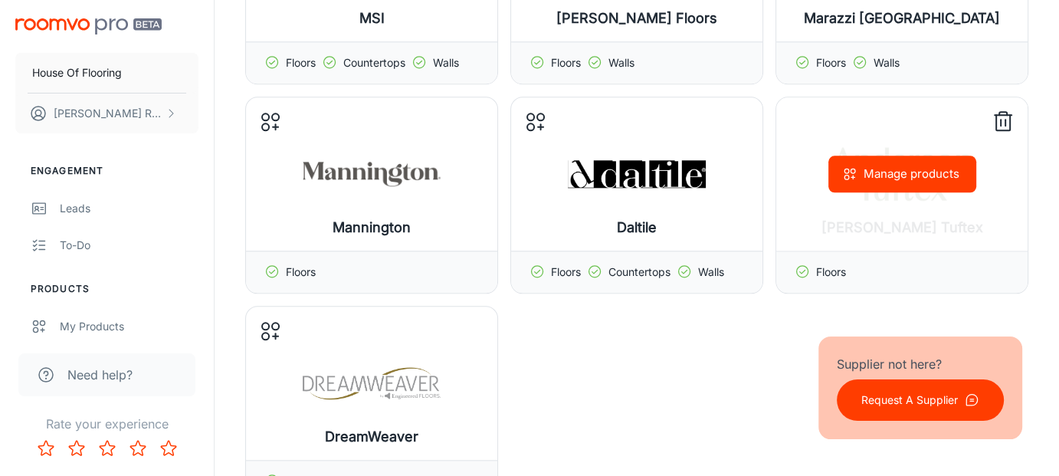
click at [940, 240] on div "Manage products" at bounding box center [901, 173] width 251 height 153
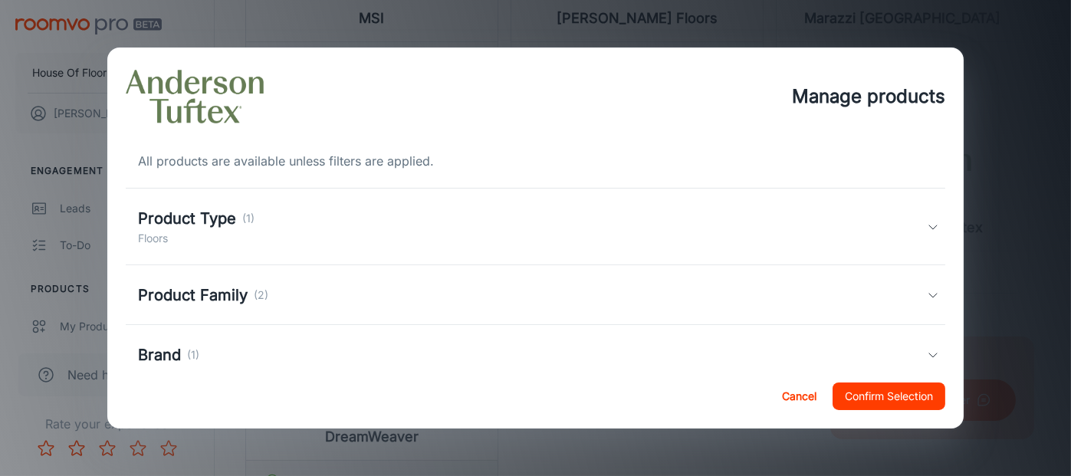
click at [331, 307] on div "Product Family (2)" at bounding box center [536, 295] width 820 height 60
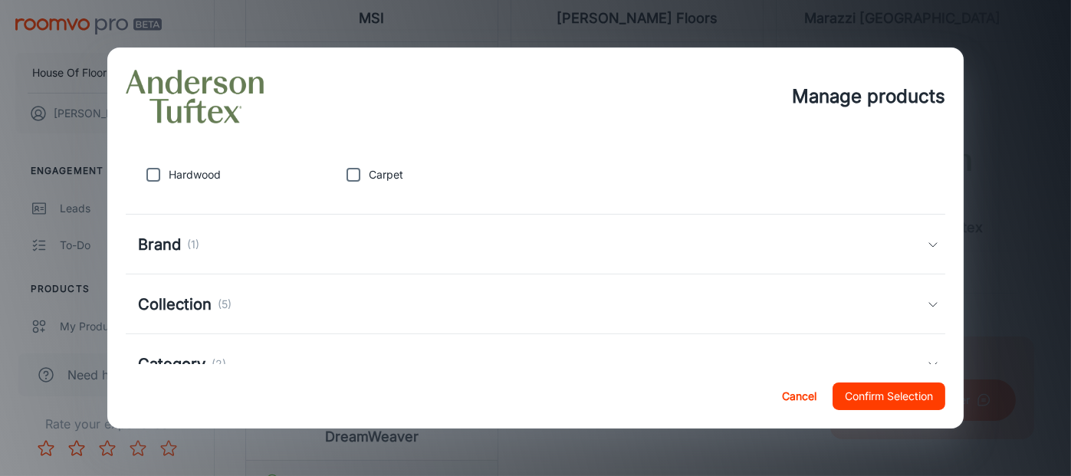
scroll to position [73, 0]
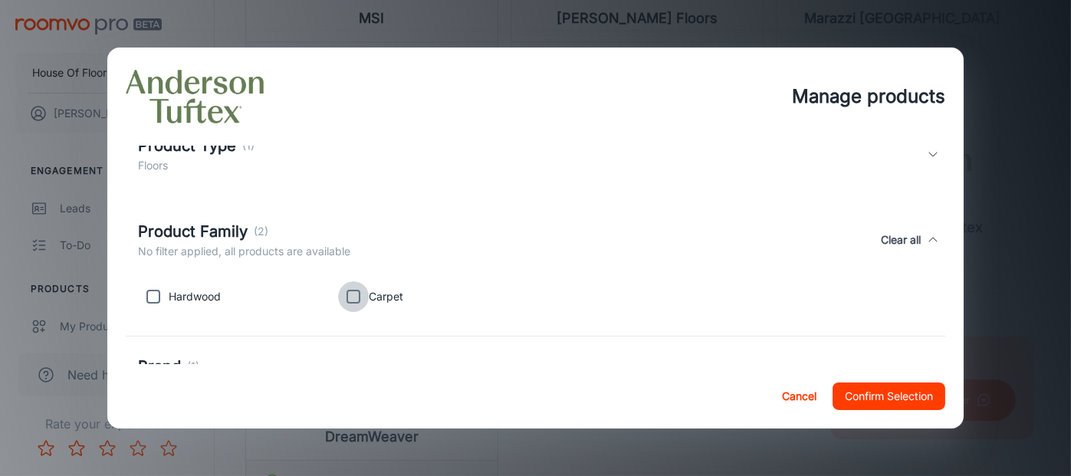
click at [350, 295] on input "checkbox" at bounding box center [353, 296] width 31 height 31
checkbox input "true"
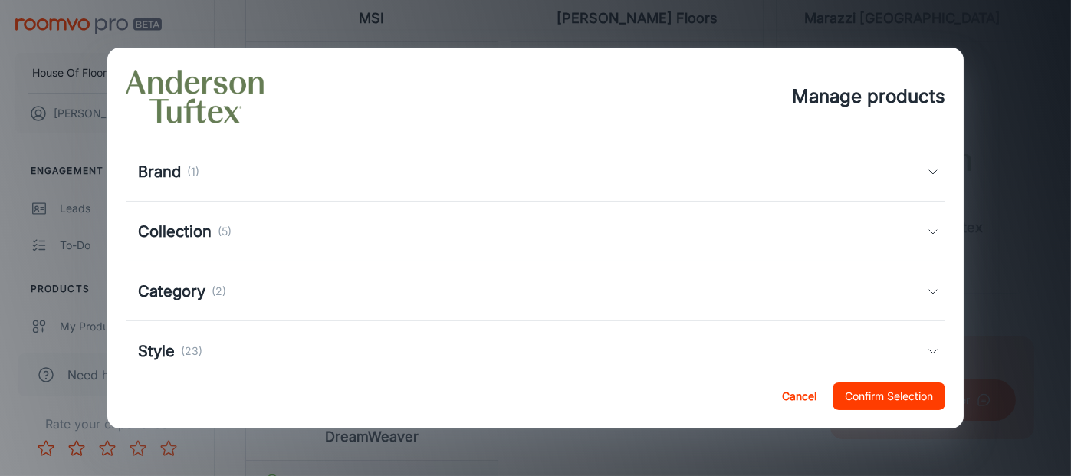
scroll to position [302, 0]
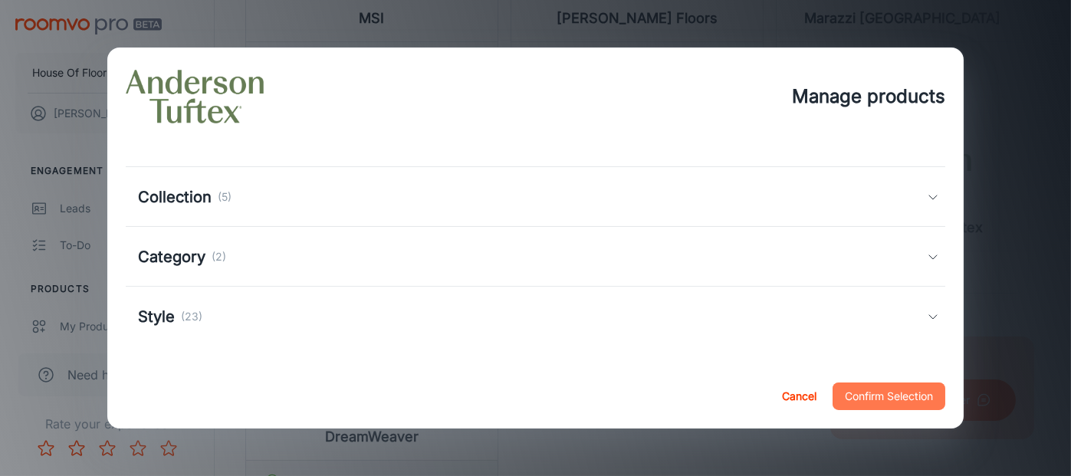
click at [891, 386] on button "Confirm Selection" at bounding box center [888, 396] width 113 height 28
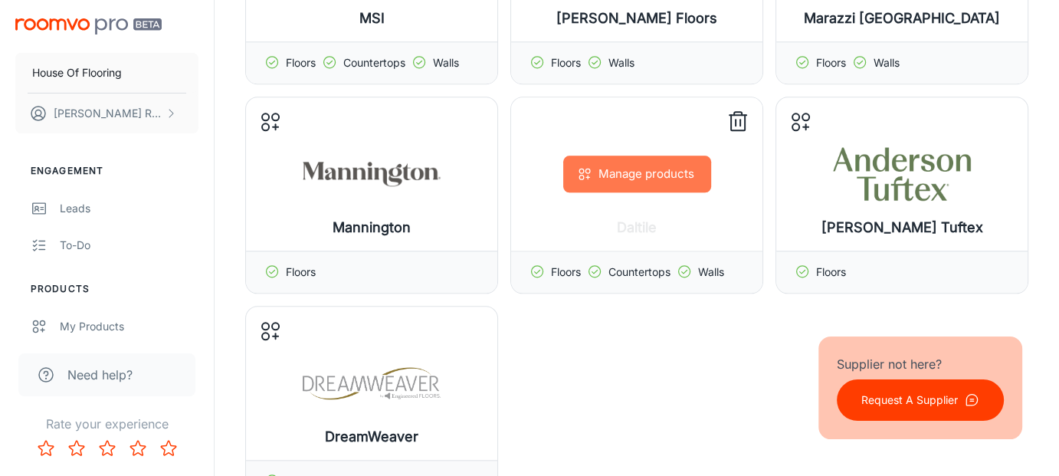
click at [632, 179] on button "Manage products" at bounding box center [637, 174] width 148 height 37
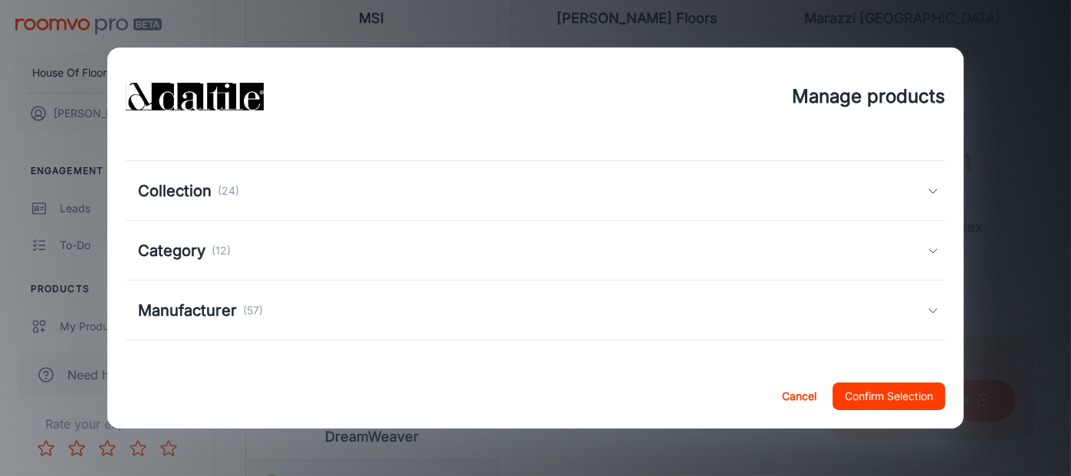
scroll to position [185, 0]
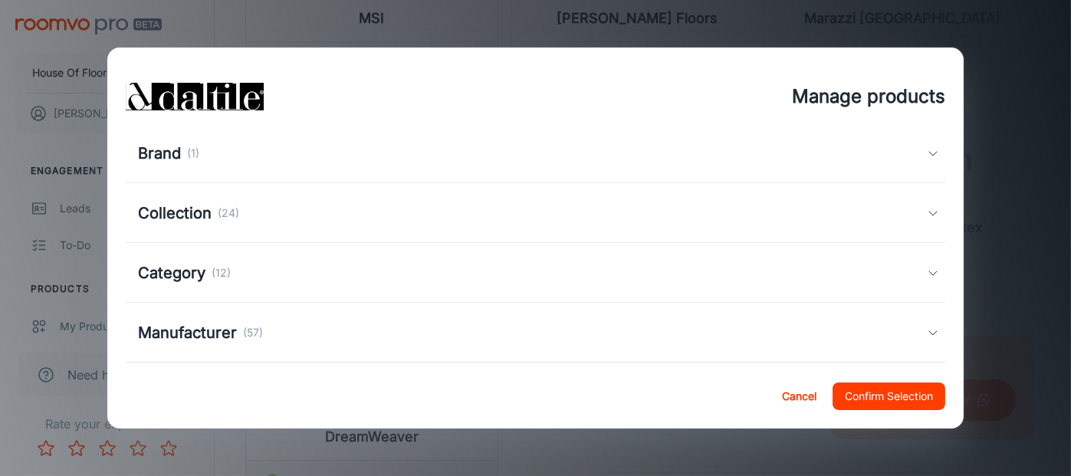
click at [431, 283] on div "Category (12)" at bounding box center [532, 272] width 789 height 23
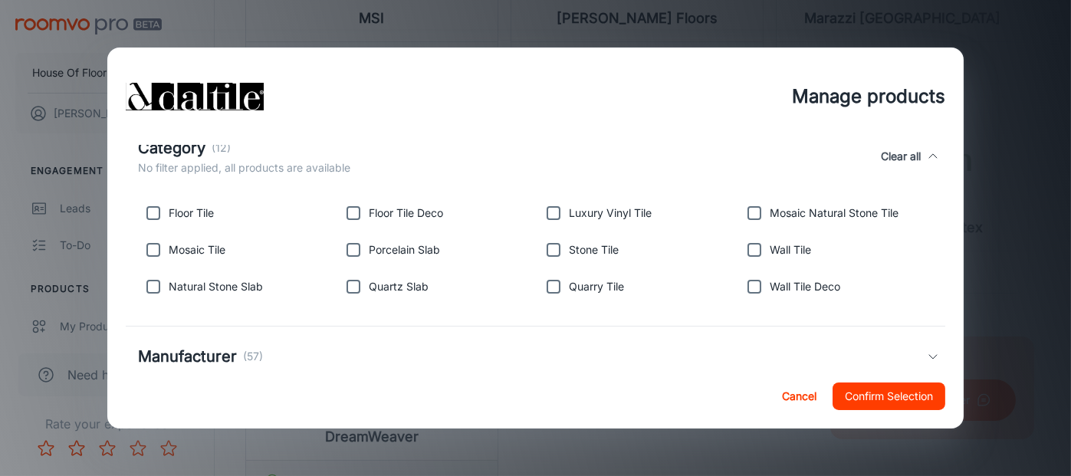
scroll to position [330, 0]
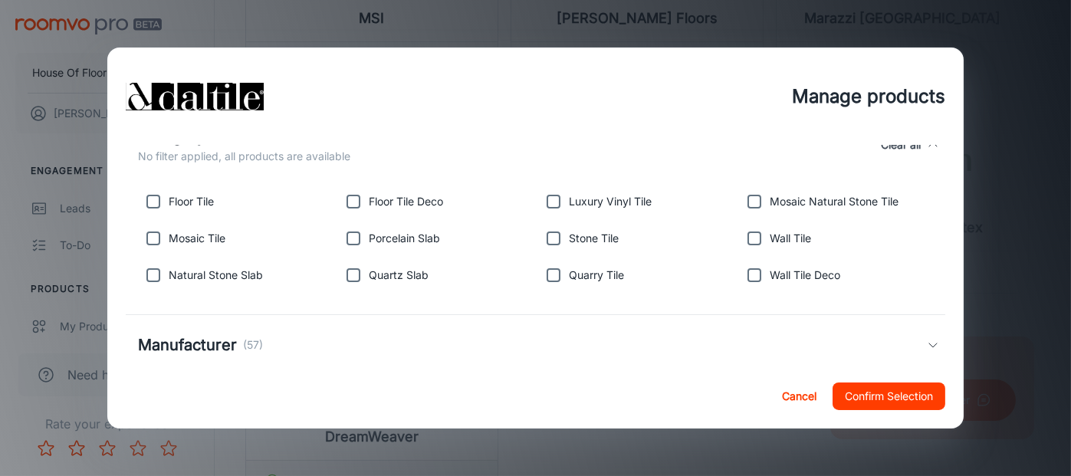
click at [153, 198] on input "checkbox" at bounding box center [153, 201] width 31 height 31
checkbox input "true"
click at [149, 238] on input "checkbox" at bounding box center [153, 238] width 31 height 31
checkbox input "true"
click at [350, 202] on input "checkbox" at bounding box center [353, 201] width 31 height 31
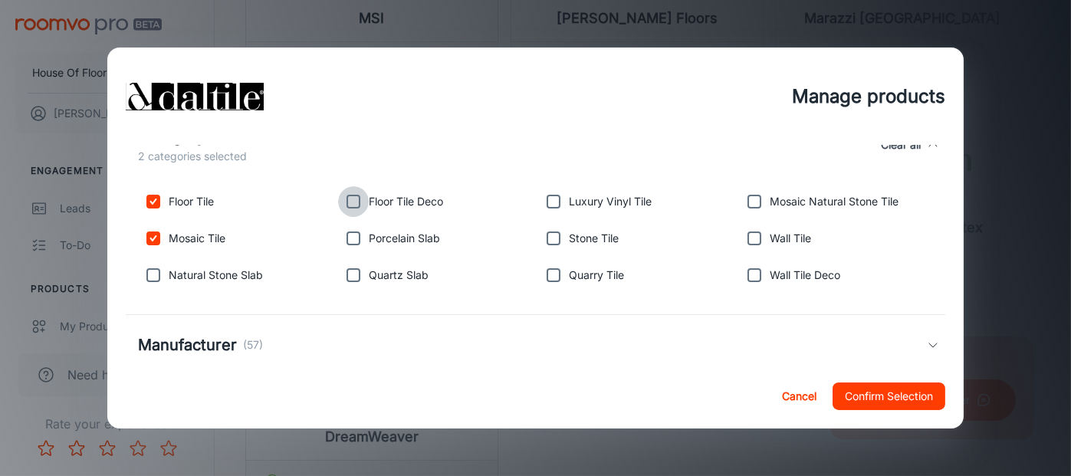
checkbox input "true"
click at [550, 202] on input "checkbox" at bounding box center [553, 201] width 31 height 31
checkbox input "true"
click at [548, 238] on input "checkbox" at bounding box center [553, 238] width 31 height 31
checkbox input "true"
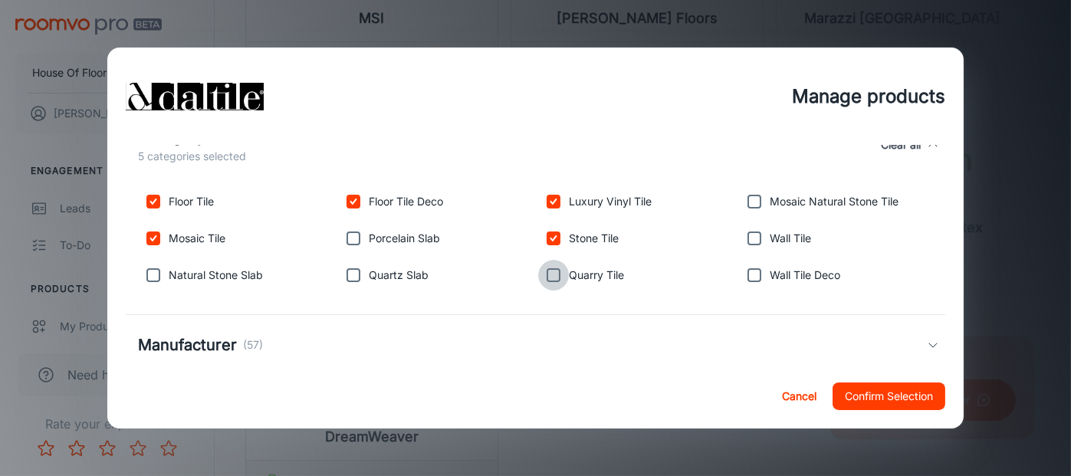
click at [550, 273] on input "checkbox" at bounding box center [553, 275] width 31 height 31
checkbox input "true"
click at [745, 200] on input "checkbox" at bounding box center [754, 201] width 31 height 31
checkbox input "true"
click at [742, 240] on input "checkbox" at bounding box center [754, 238] width 31 height 31
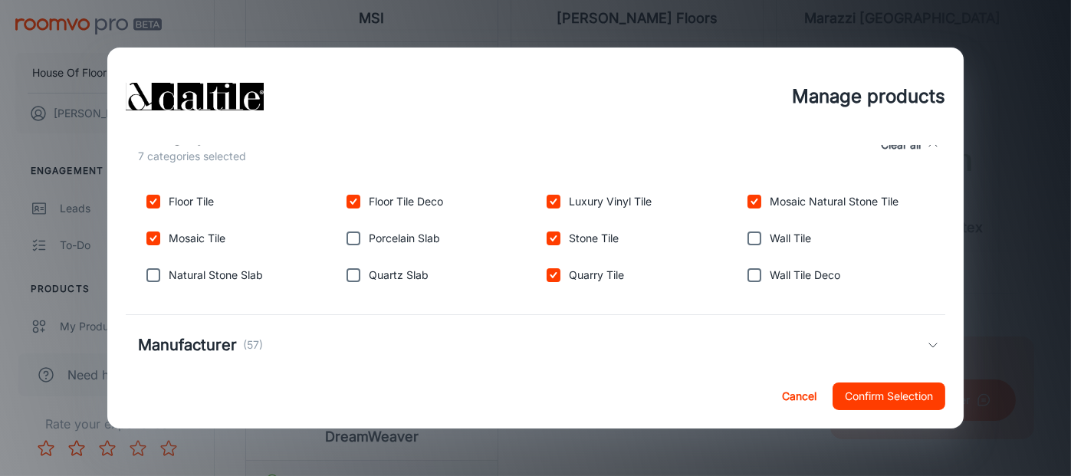
checkbox input "true"
click at [742, 273] on input "checkbox" at bounding box center [754, 275] width 31 height 31
checkbox input "true"
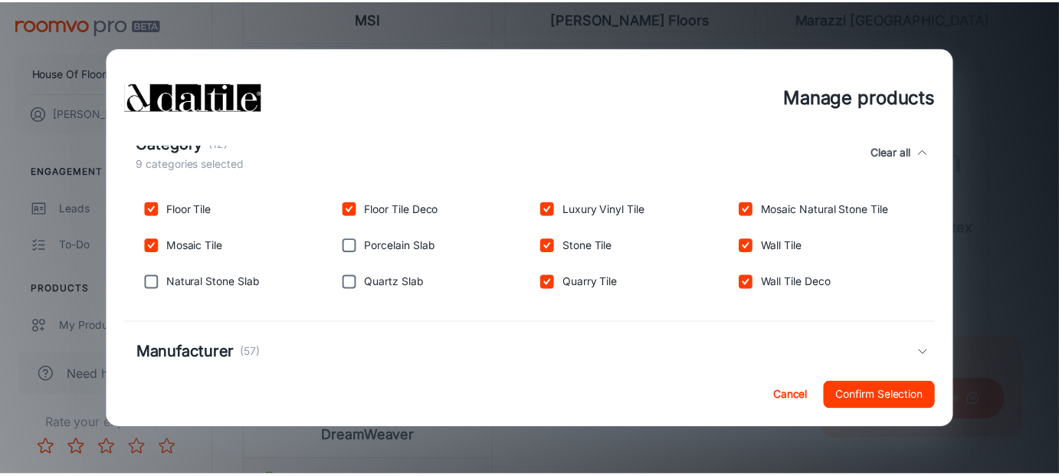
scroll to position [343, 0]
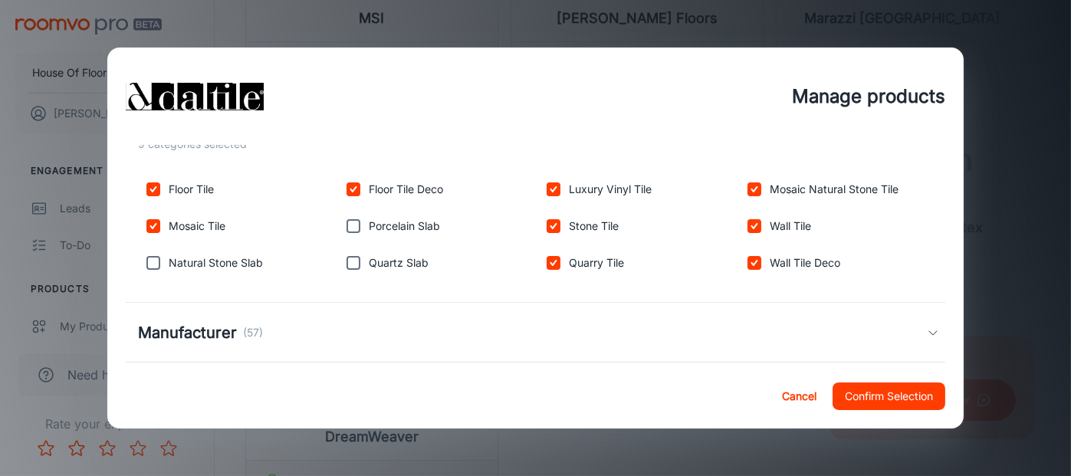
click at [924, 396] on button "Confirm Selection" at bounding box center [888, 396] width 113 height 28
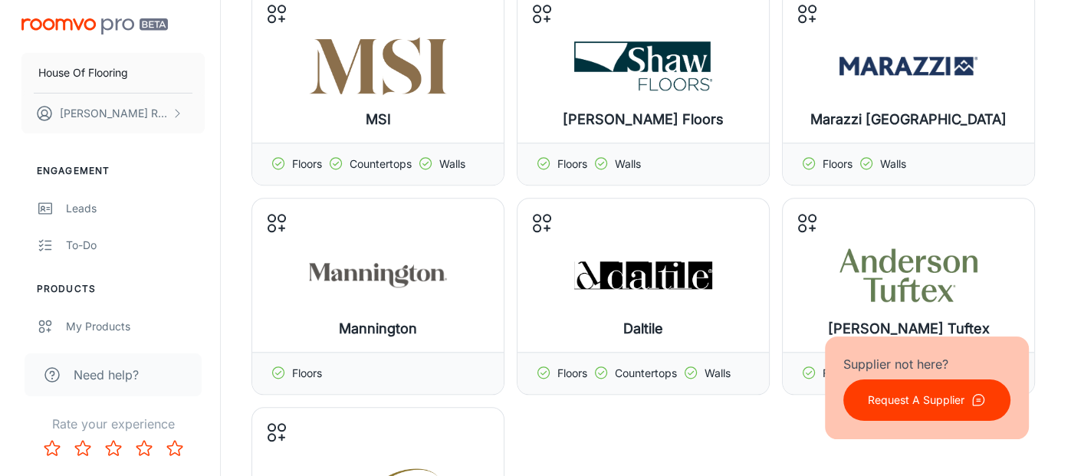
scroll to position [1478, 0]
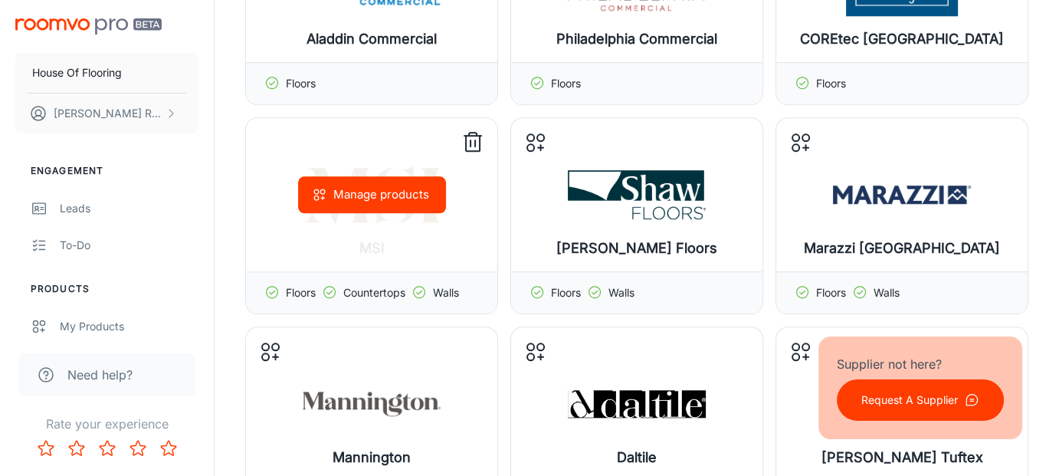
click at [405, 185] on button "Manage products" at bounding box center [372, 194] width 148 height 37
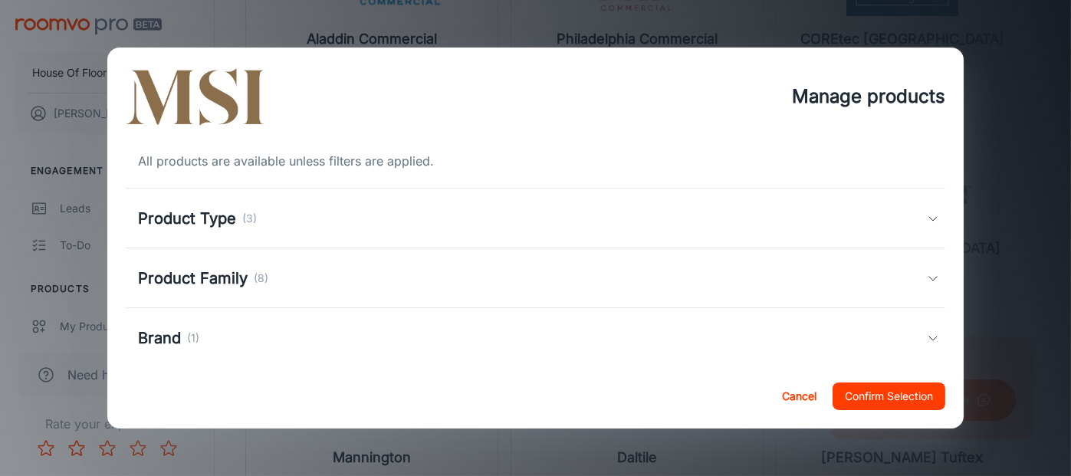
click at [415, 290] on div "Product Family (8)" at bounding box center [536, 278] width 820 height 60
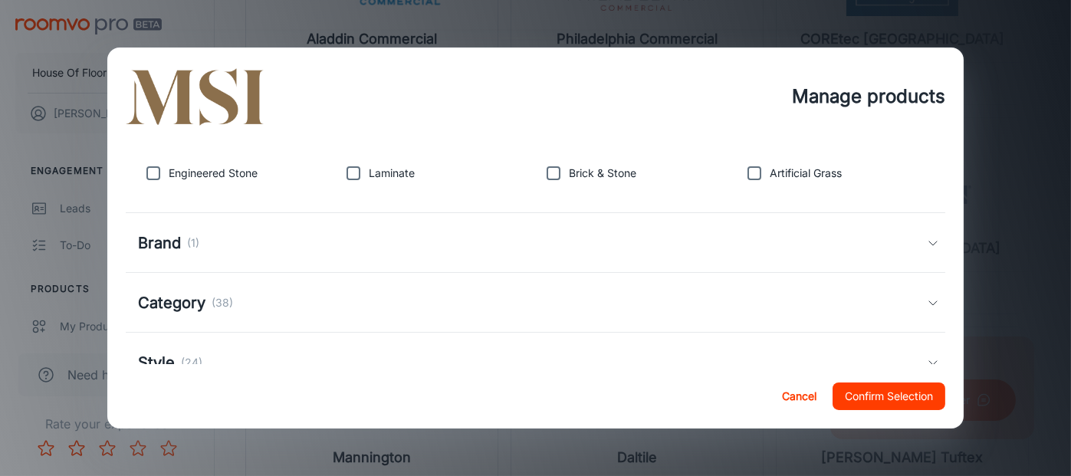
scroll to position [263, 0]
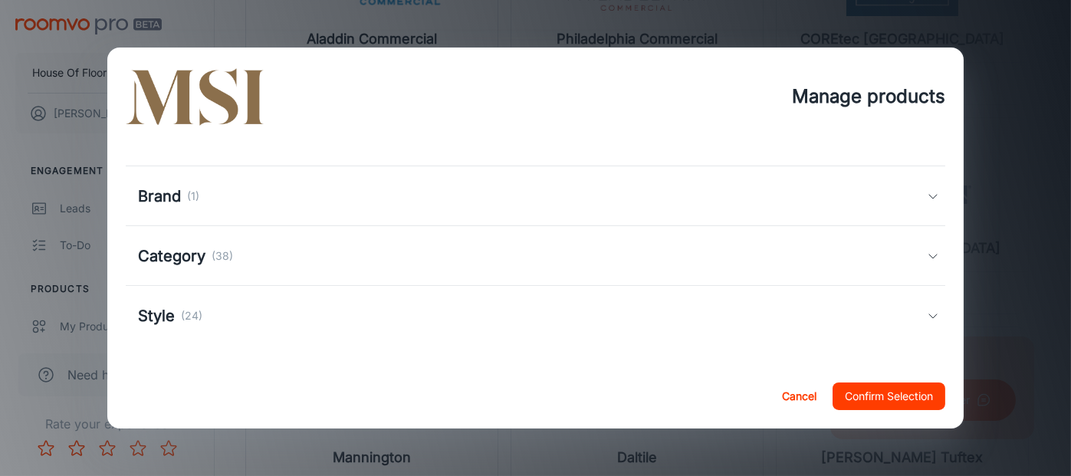
click at [429, 267] on div "Category (38)" at bounding box center [532, 256] width 789 height 23
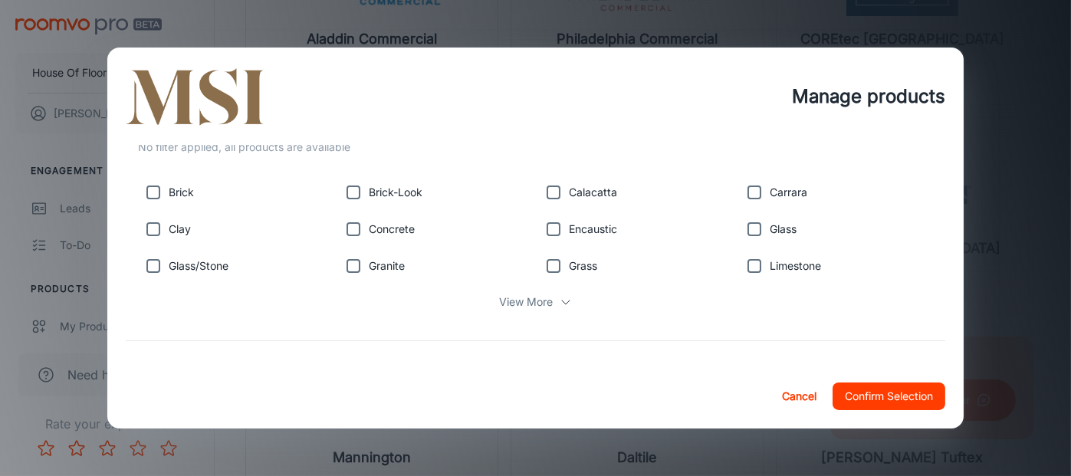
scroll to position [379, 0]
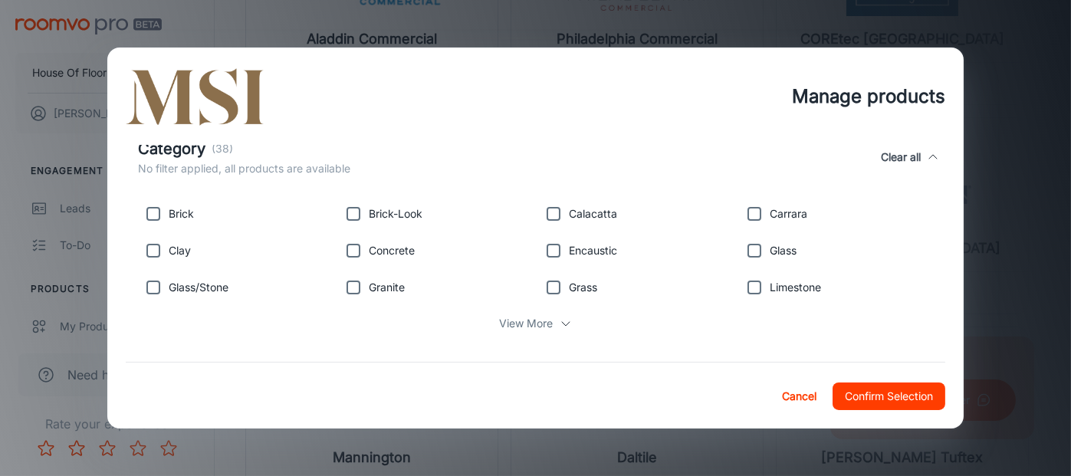
click at [504, 323] on p "View More" at bounding box center [527, 323] width 54 height 17
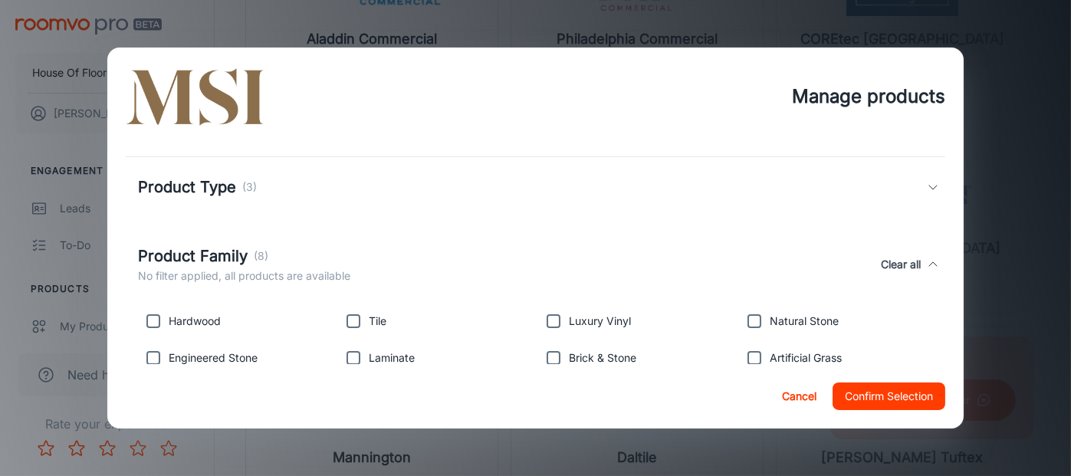
scroll to position [0, 0]
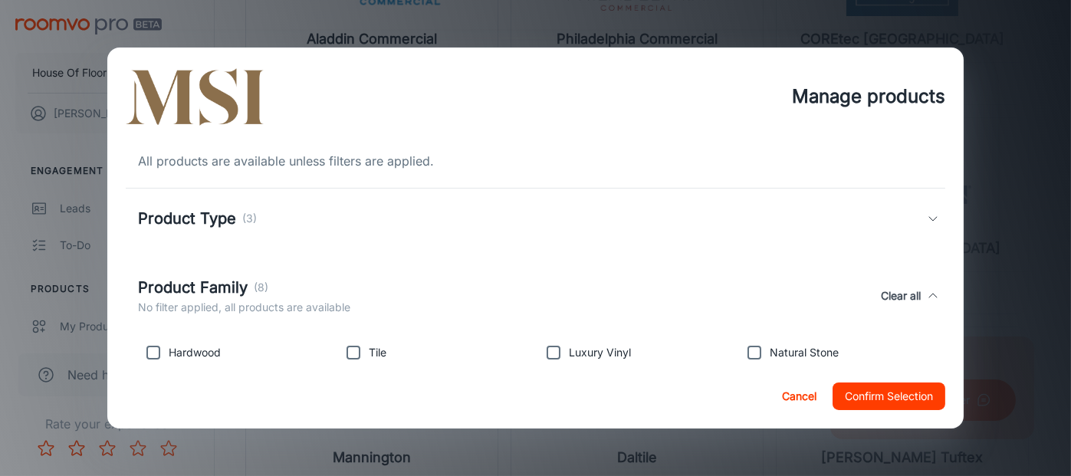
click at [258, 218] on div "Product Type (3)" at bounding box center [532, 218] width 789 height 23
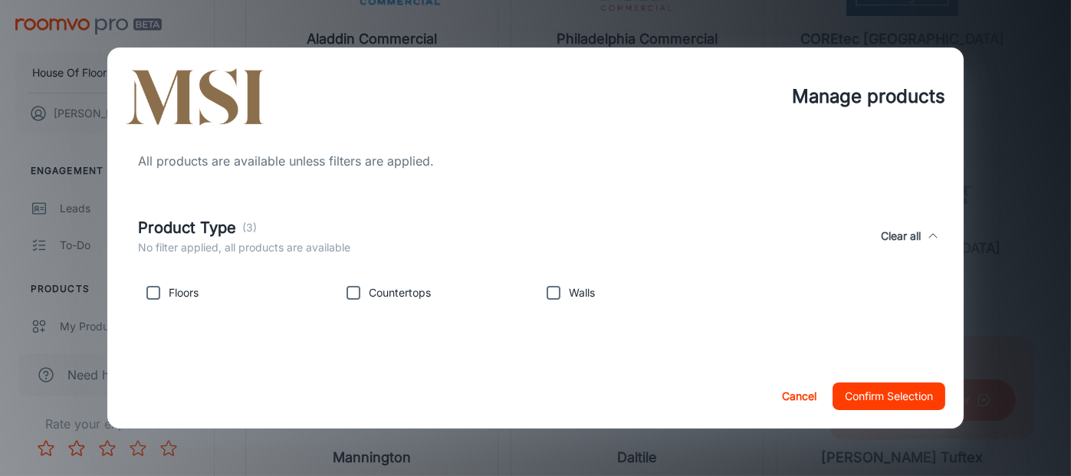
click at [150, 292] on input "checkbox" at bounding box center [153, 292] width 31 height 31
checkbox input "true"
click at [545, 297] on input "checkbox" at bounding box center [553, 292] width 31 height 31
checkbox input "true"
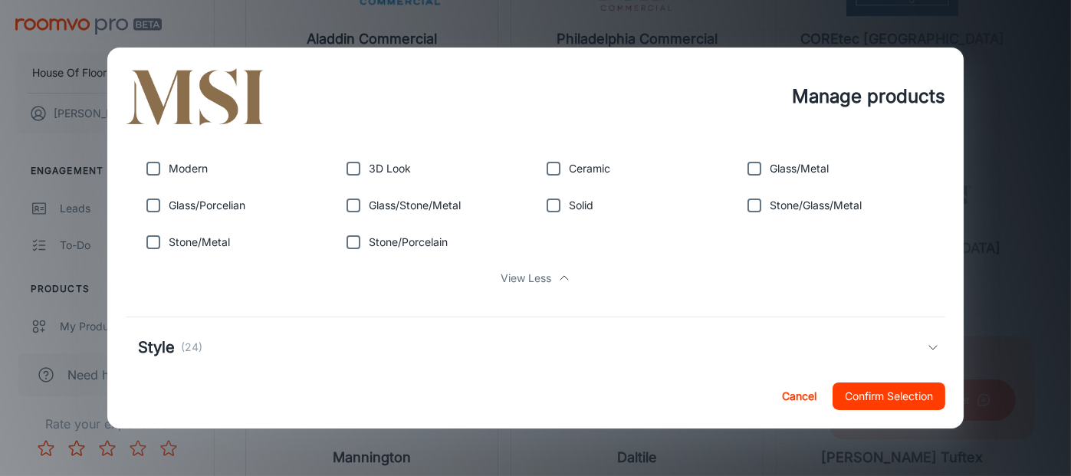
scroll to position [797, 0]
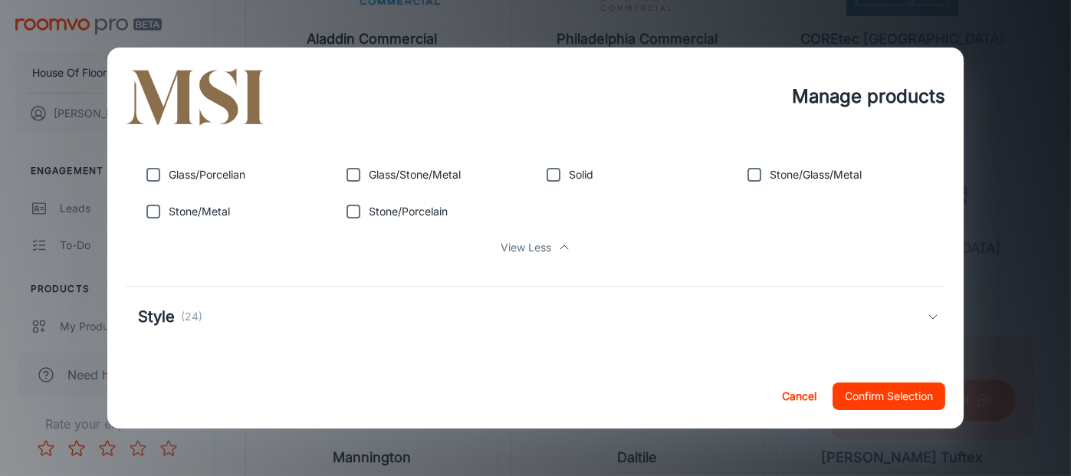
click at [166, 315] on h5 "Style" at bounding box center [156, 316] width 37 height 23
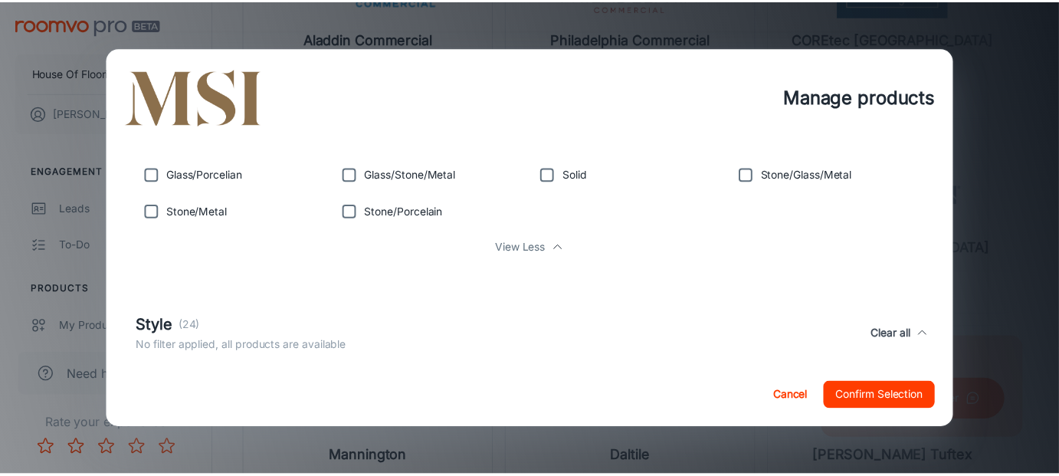
scroll to position [979, 0]
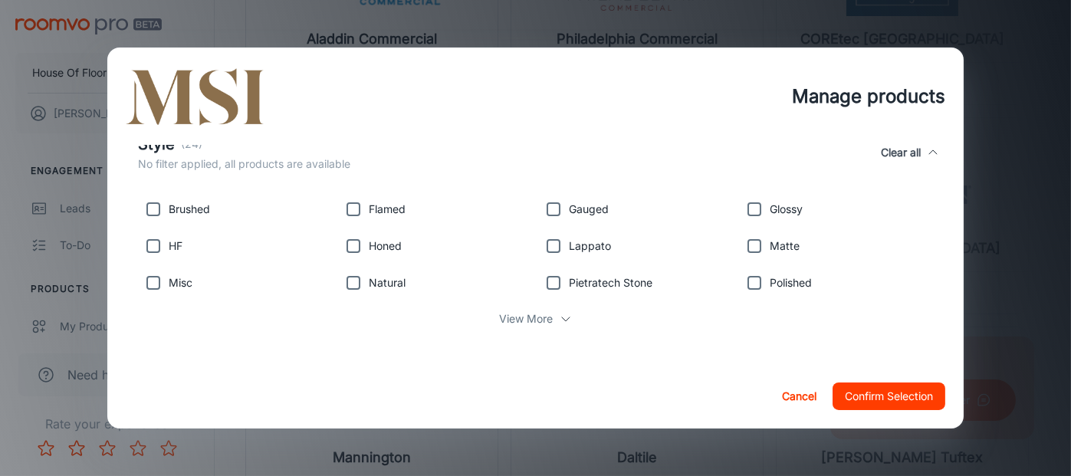
click at [842, 387] on button "Confirm Selection" at bounding box center [888, 396] width 113 height 28
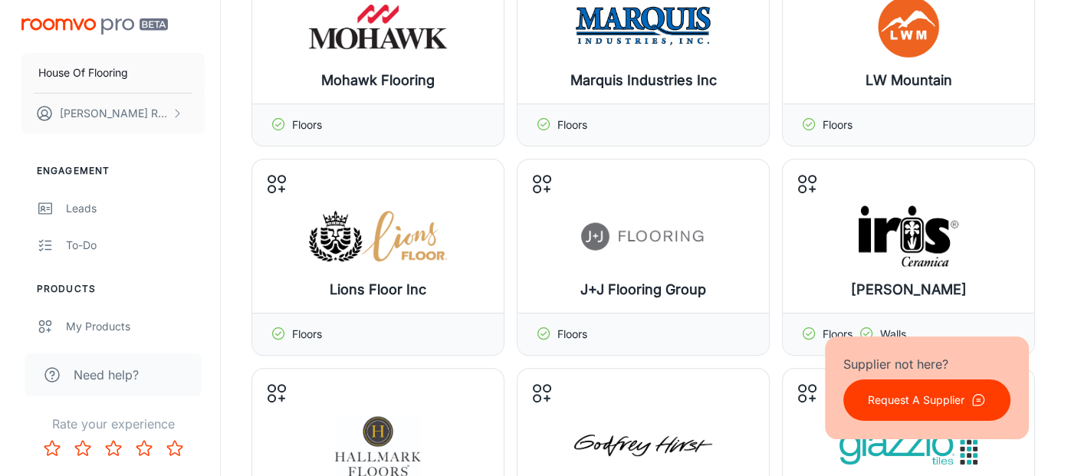
scroll to position [635, 0]
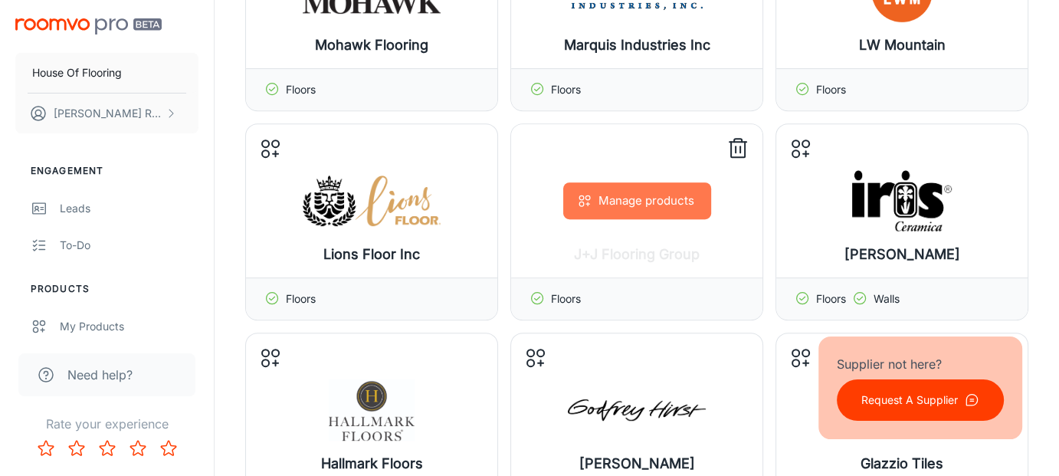
click at [656, 203] on button "Manage products" at bounding box center [637, 200] width 148 height 37
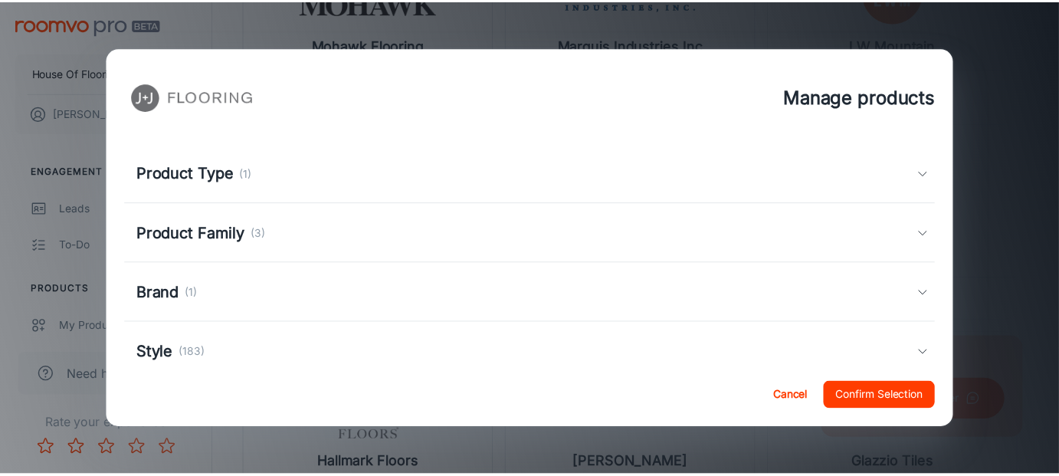
scroll to position [0, 0]
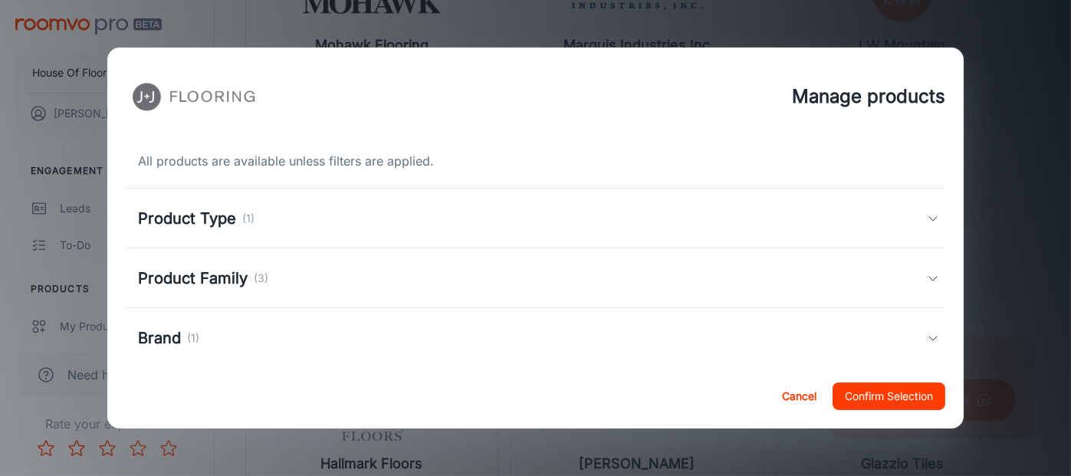
click at [425, 277] on div "Product Family (3)" at bounding box center [532, 278] width 789 height 23
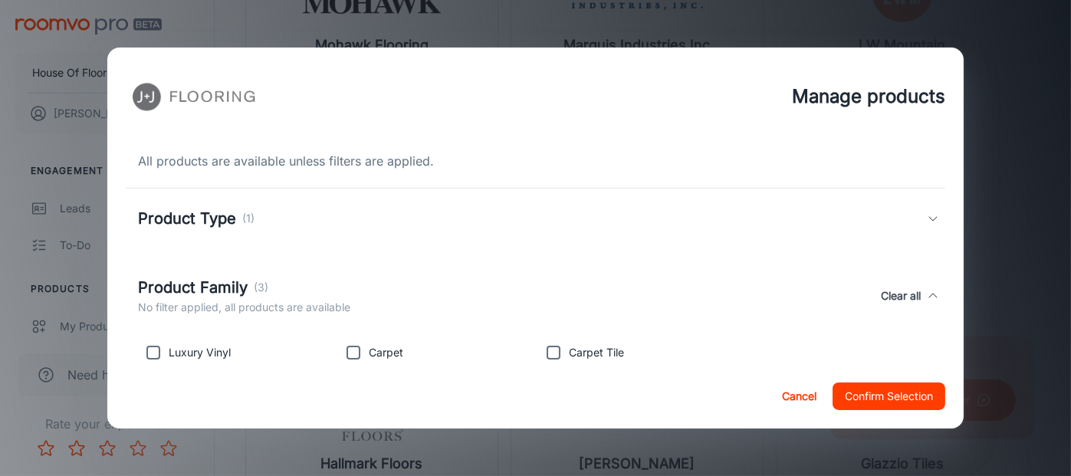
click at [807, 397] on button "Cancel" at bounding box center [798, 396] width 49 height 28
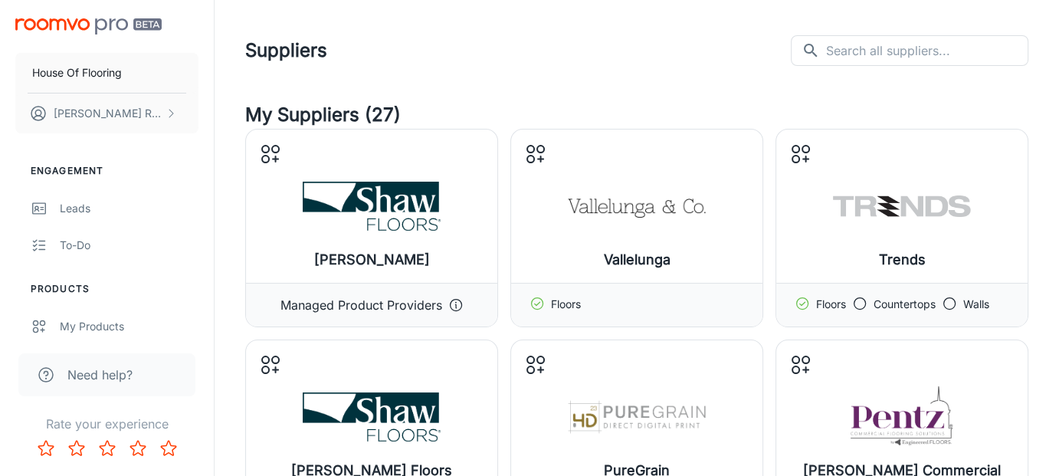
click at [320, 120] on h4 "My Suppliers (27)" at bounding box center [636, 115] width 783 height 28
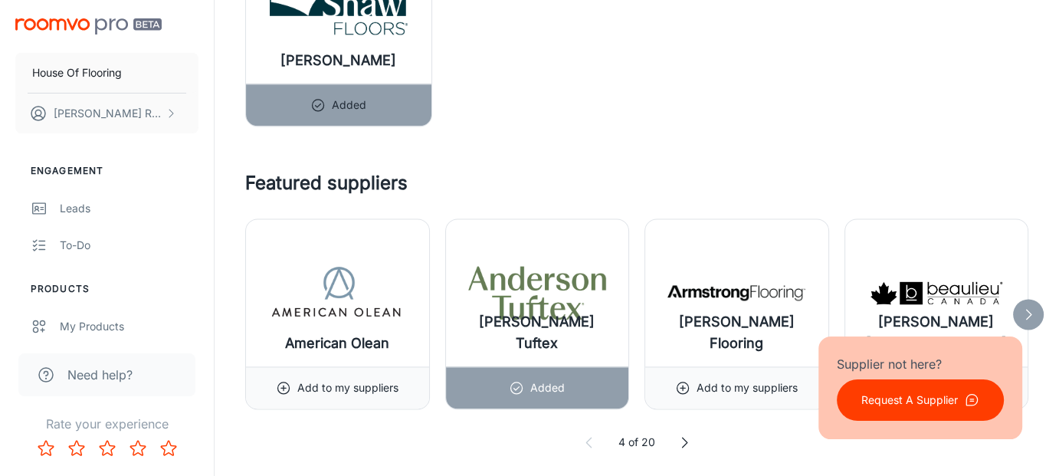
scroll to position [2376, 0]
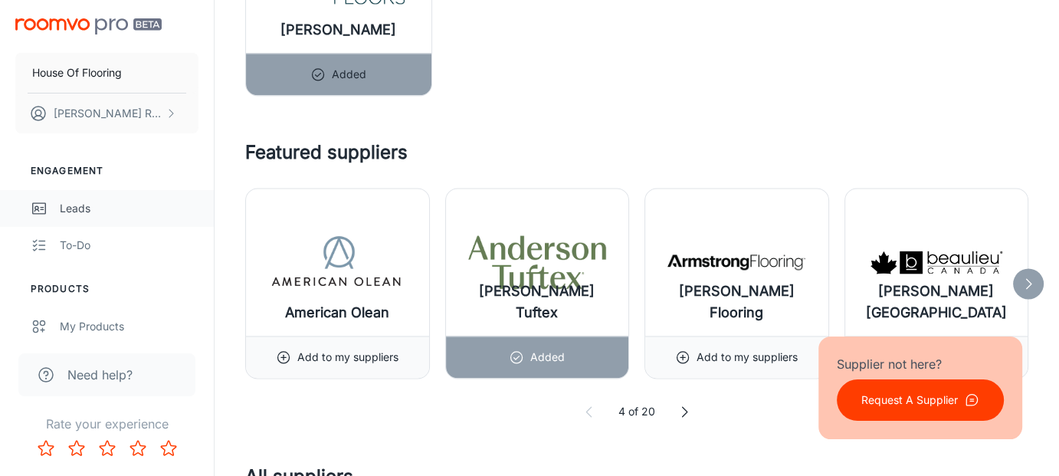
click at [86, 210] on div "Leads" at bounding box center [129, 208] width 139 height 17
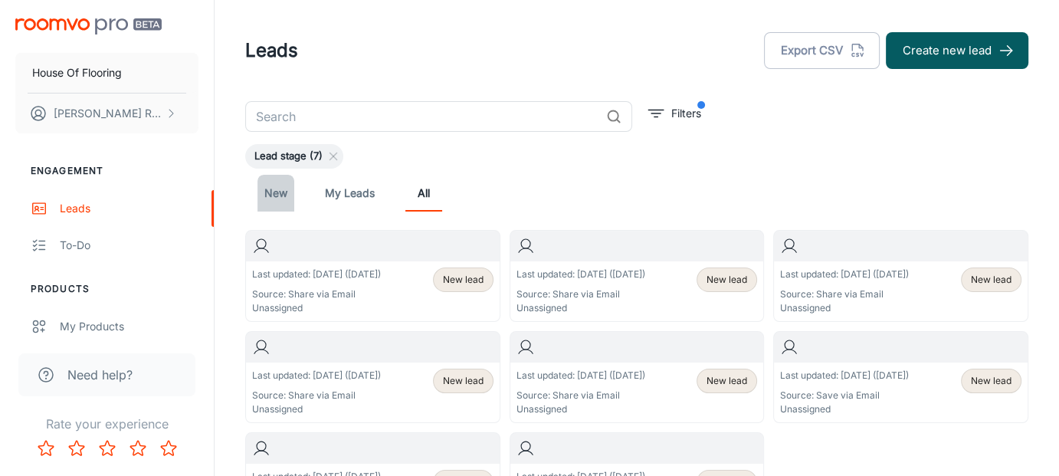
click at [272, 187] on link "New" at bounding box center [276, 193] width 37 height 37
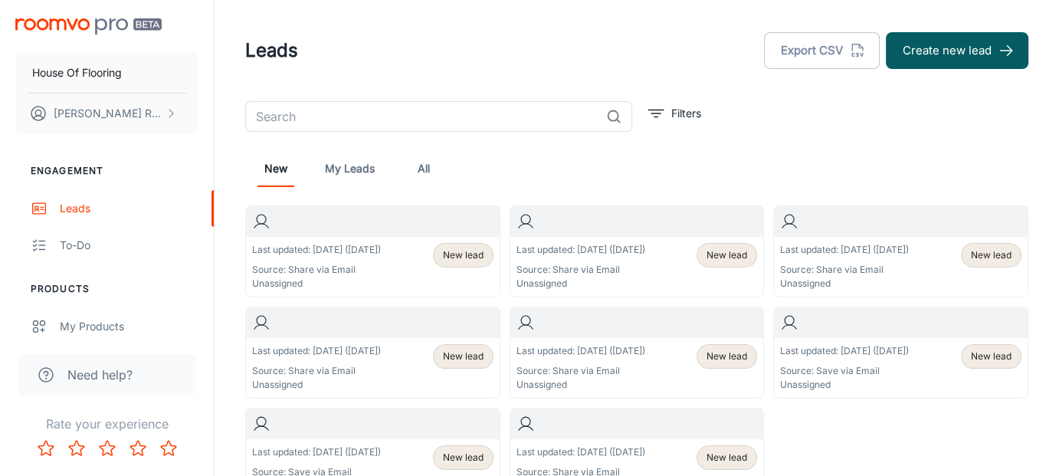
click at [254, 267] on p "Source: Share via Email" at bounding box center [316, 270] width 129 height 14
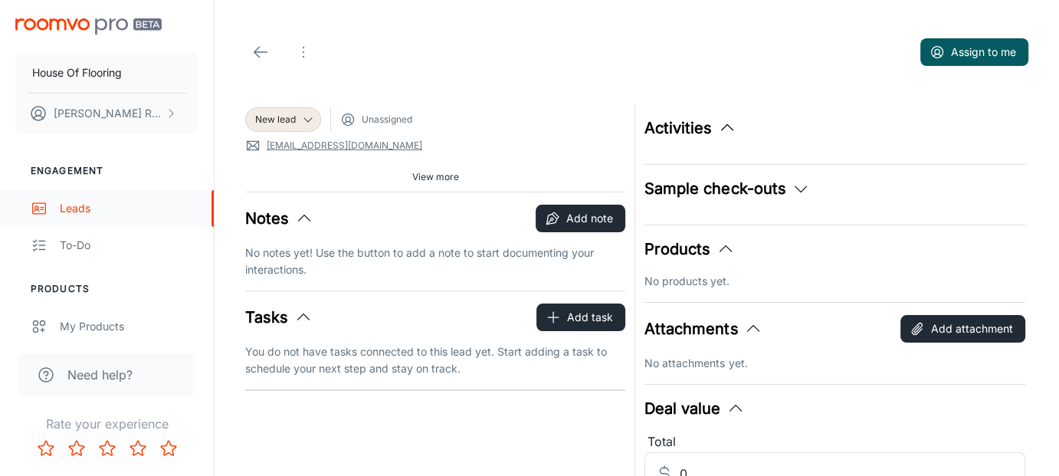
click at [57, 207] on link "Leads" at bounding box center [107, 208] width 214 height 37
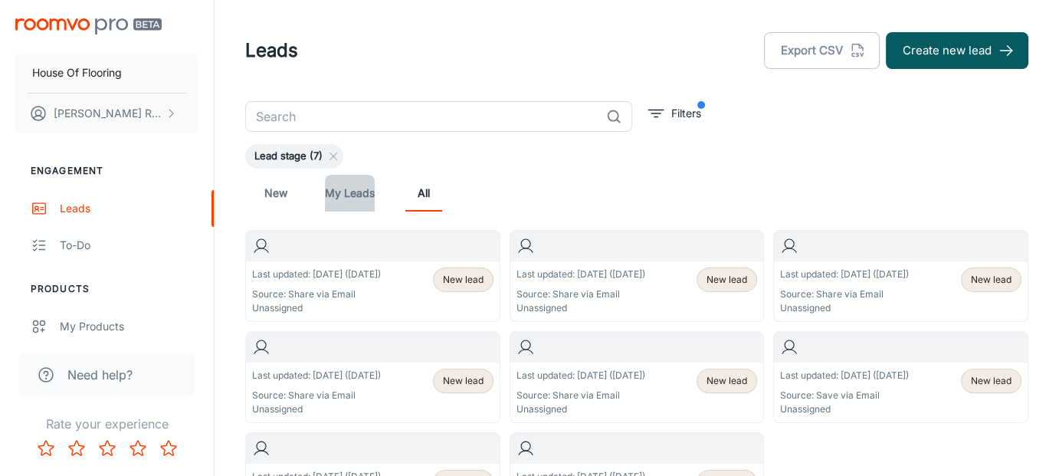
click at [356, 189] on link "My Leads" at bounding box center [350, 193] width 50 height 37
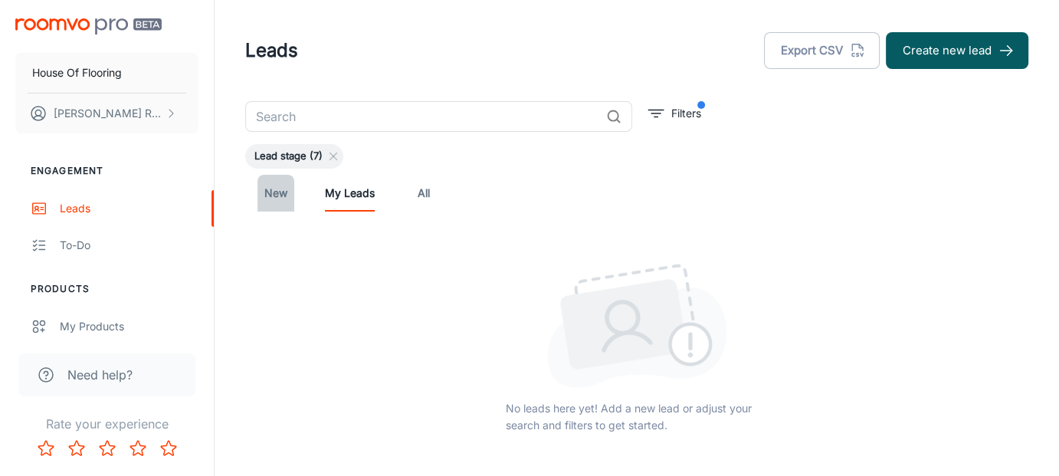
click at [277, 195] on link "New" at bounding box center [276, 193] width 37 height 37
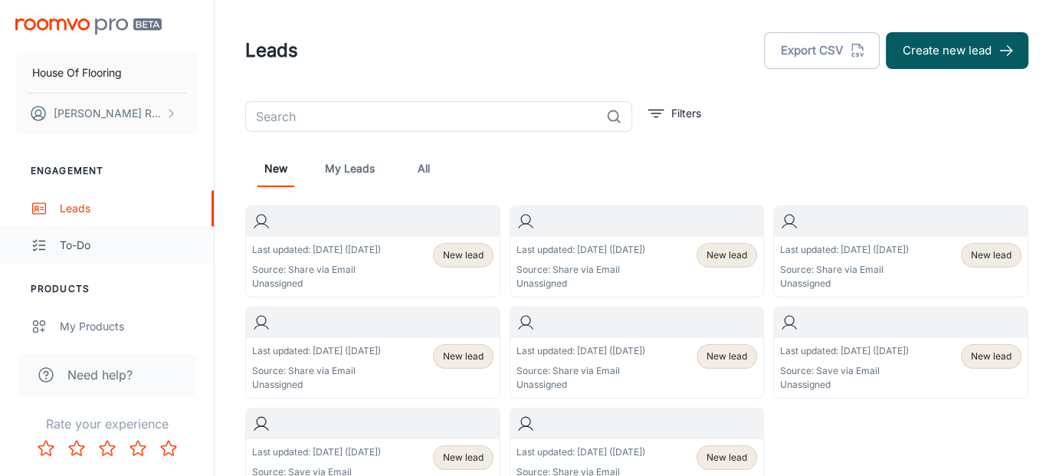
click at [91, 242] on div "To-do" at bounding box center [129, 245] width 139 height 17
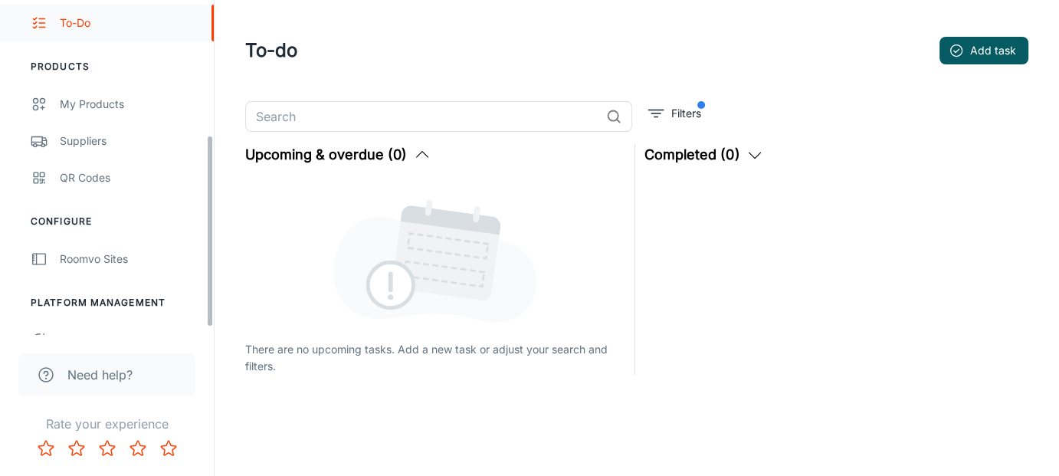
scroll to position [245, 0]
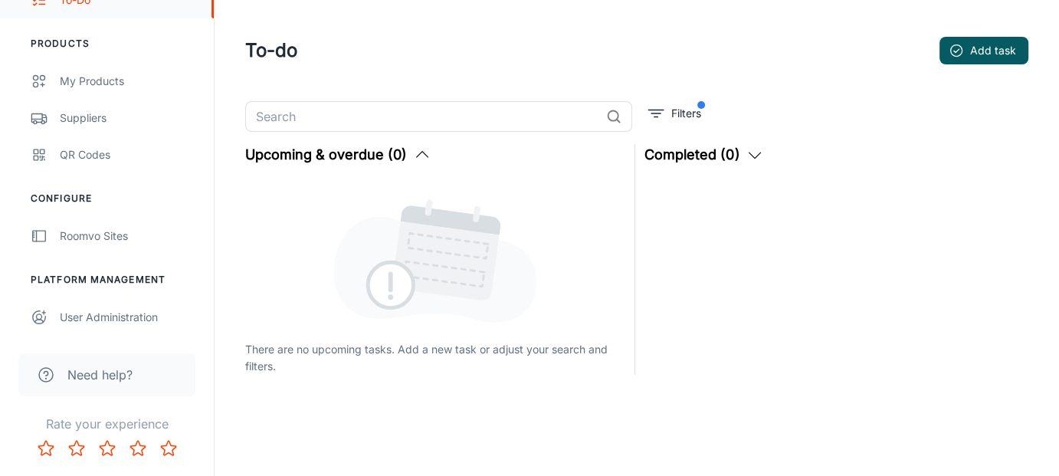
click at [88, 242] on div "Roomvo Sites" at bounding box center [129, 236] width 139 height 17
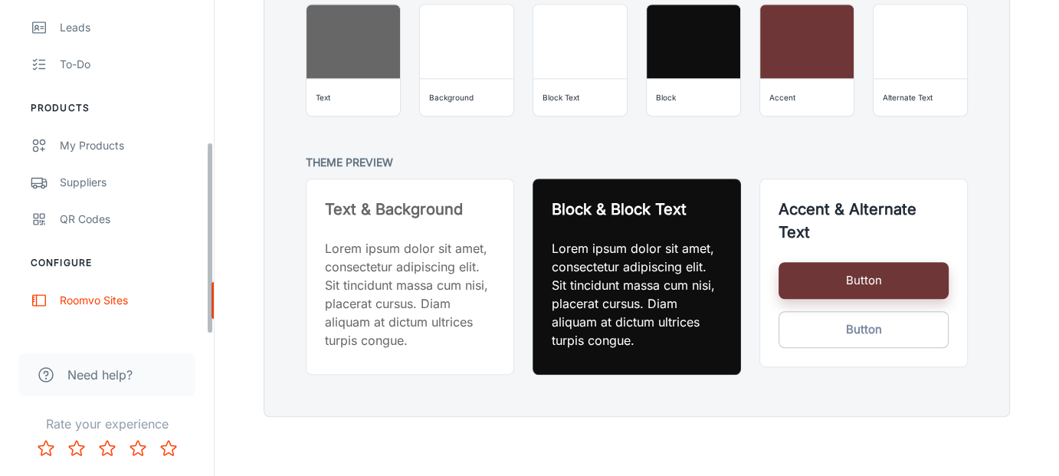
scroll to position [245, 0]
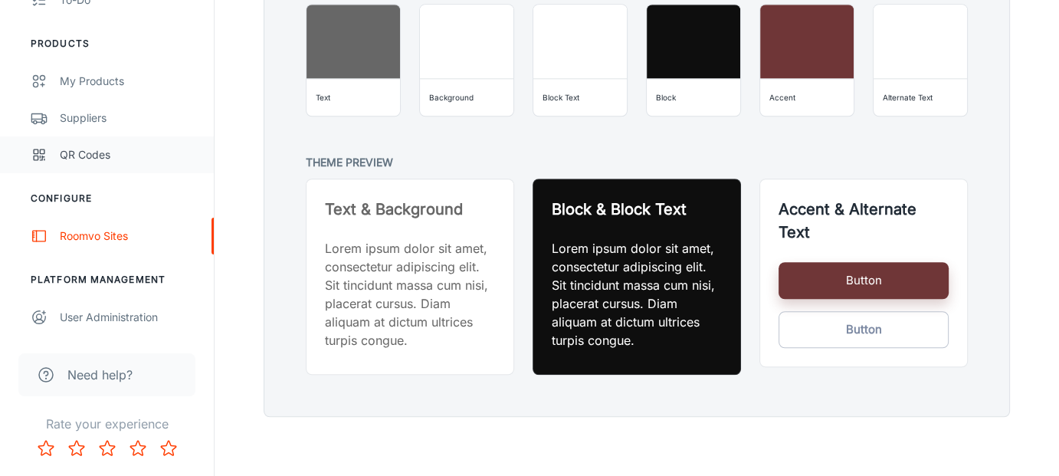
click at [71, 160] on div "QR Codes" at bounding box center [129, 154] width 139 height 17
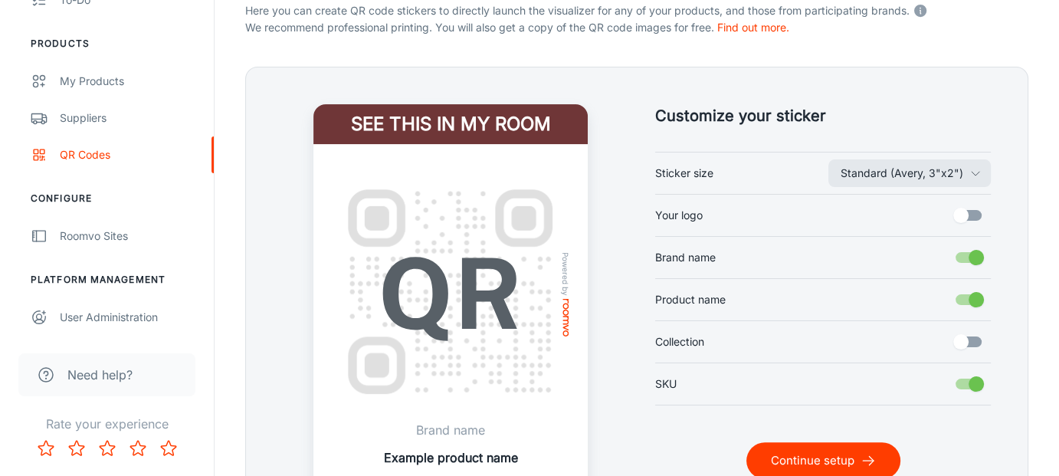
scroll to position [445, 0]
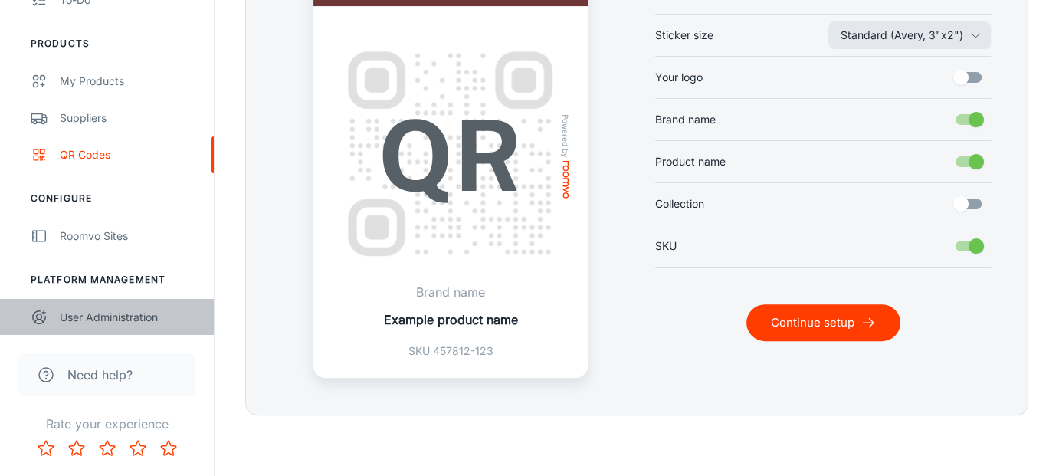
click at [84, 315] on div "User Administration" at bounding box center [129, 317] width 139 height 17
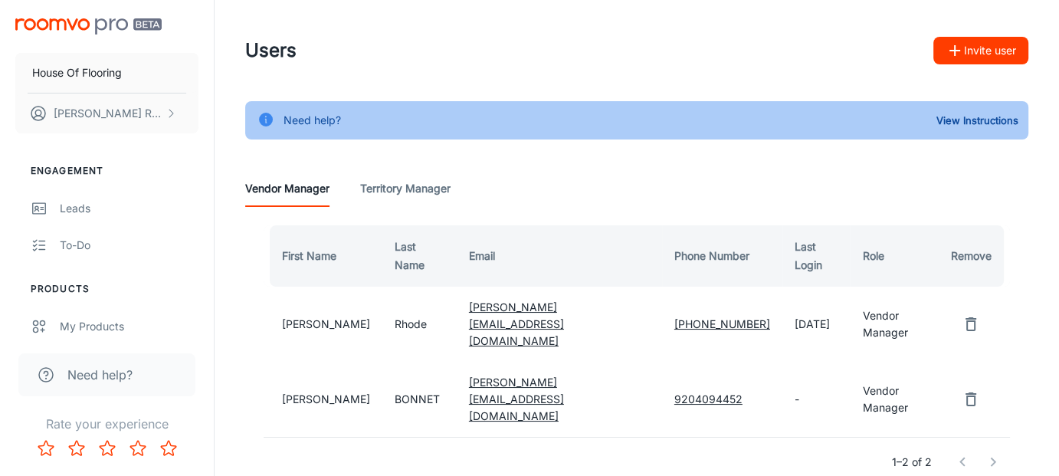
click at [396, 362] on td "BONNET" at bounding box center [419, 399] width 74 height 75
click at [783, 362] on td "-" at bounding box center [817, 399] width 68 height 75
click at [977, 390] on icon "remove user" at bounding box center [971, 399] width 18 height 18
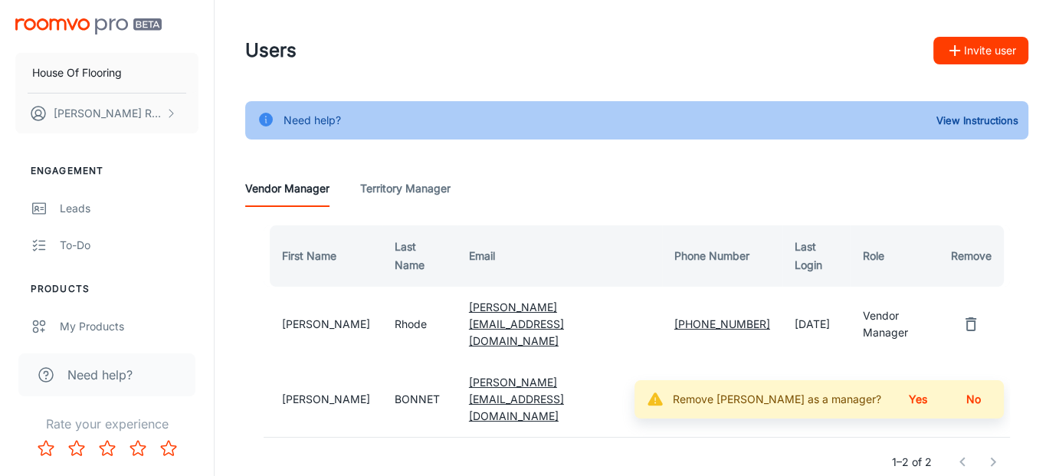
click at [915, 386] on button "Yes" at bounding box center [918, 400] width 49 height 28
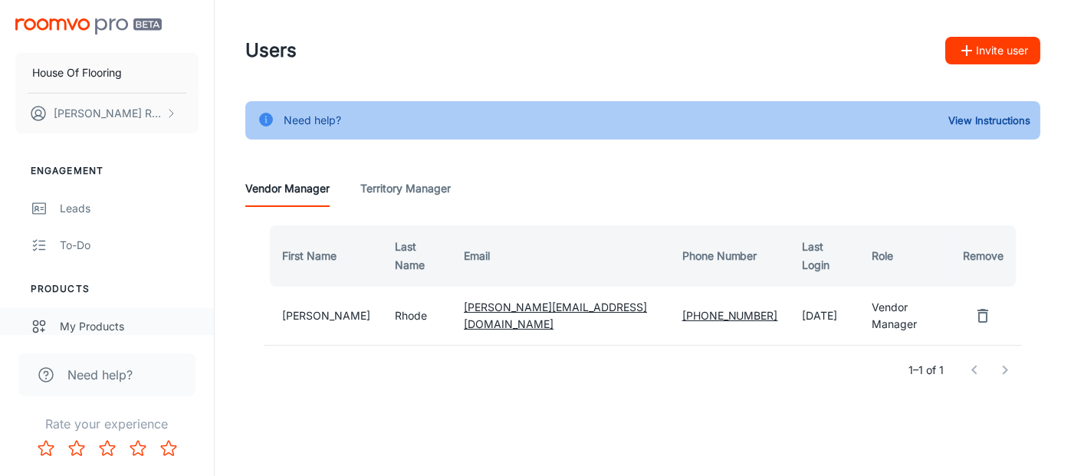
click at [45, 333] on icon "scrollable content" at bounding box center [39, 326] width 17 height 18
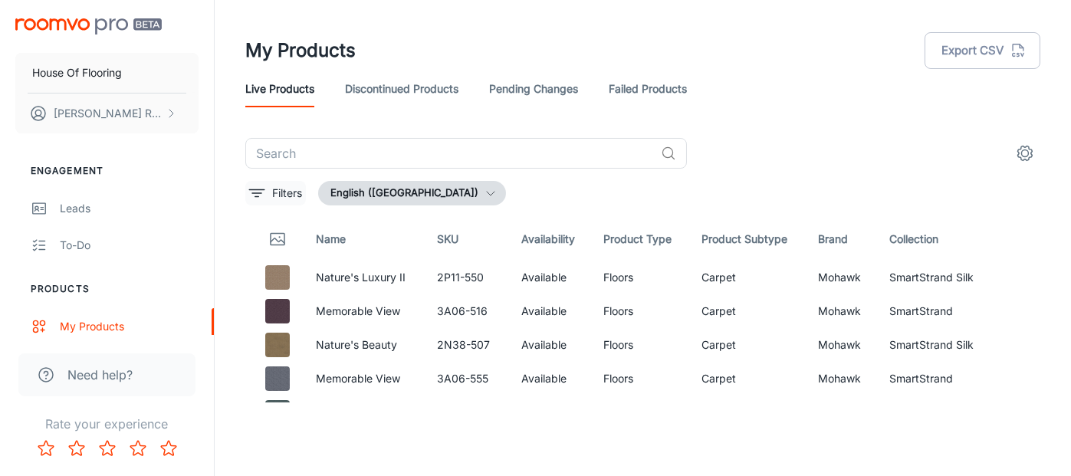
click at [259, 186] on icon "filter" at bounding box center [257, 193] width 18 height 18
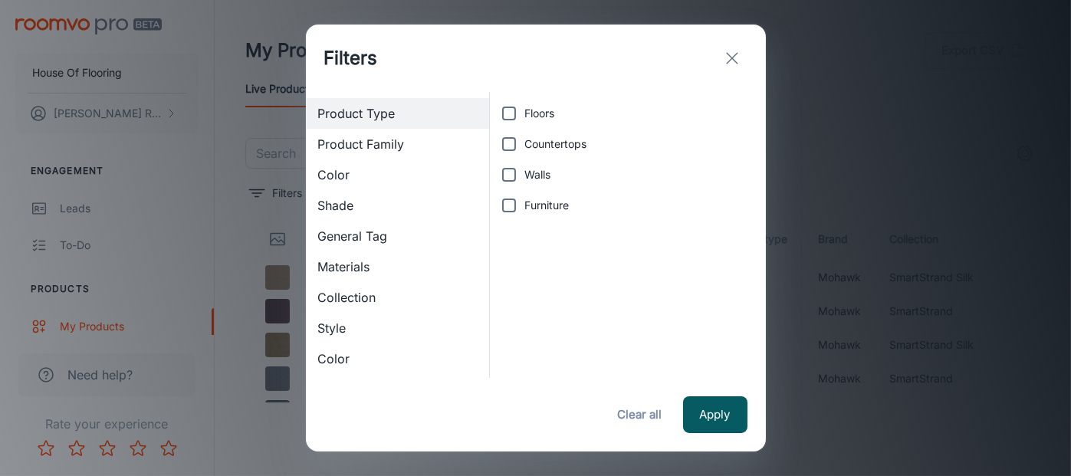
scroll to position [185, 0]
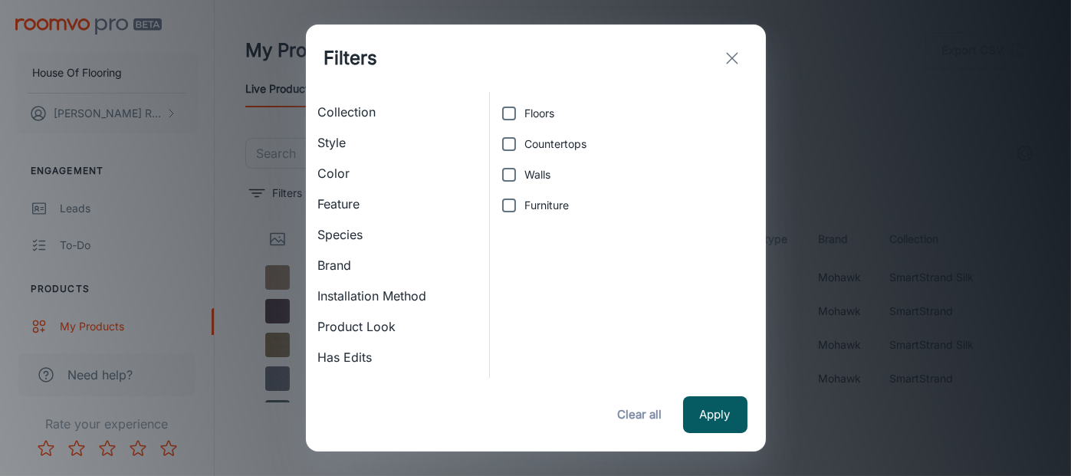
click at [330, 269] on span "Brand" at bounding box center [397, 265] width 159 height 18
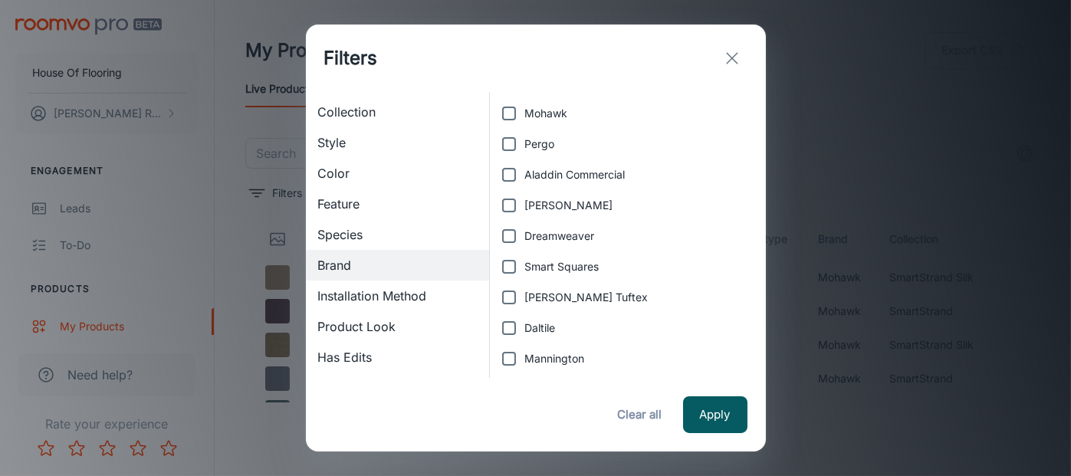
click at [506, 266] on input "Smart Squares" at bounding box center [509, 266] width 31 height 31
checkbox input "true"
click at [710, 416] on button "Apply" at bounding box center [715, 414] width 64 height 37
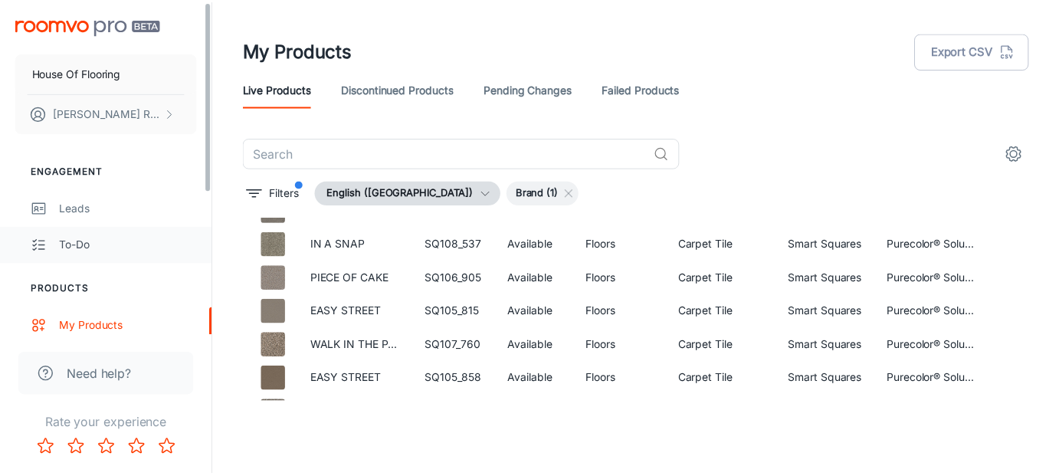
scroll to position [245, 0]
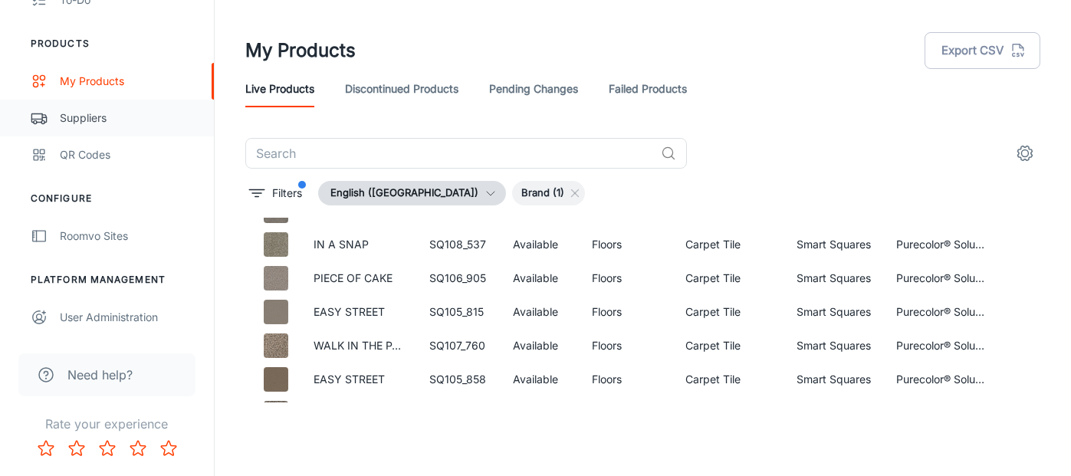
click at [69, 102] on link "Suppliers" at bounding box center [107, 118] width 214 height 37
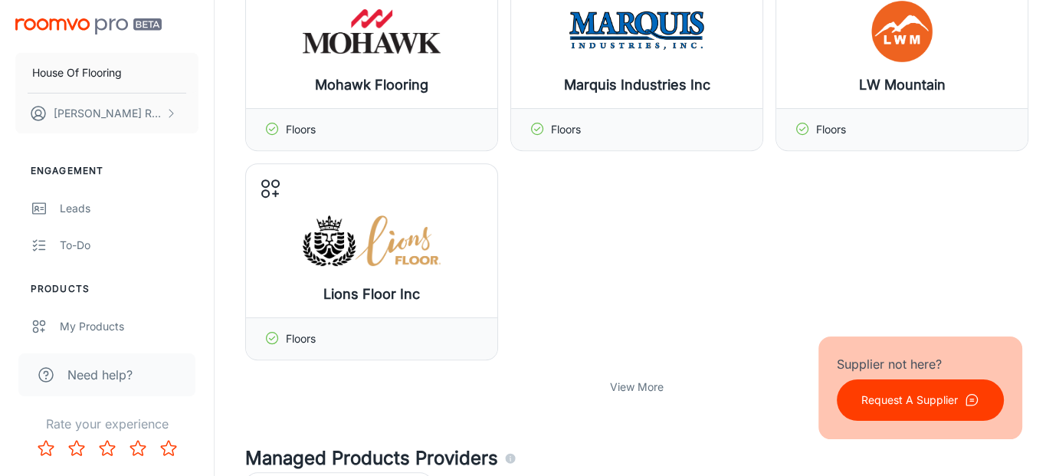
scroll to position [662, 0]
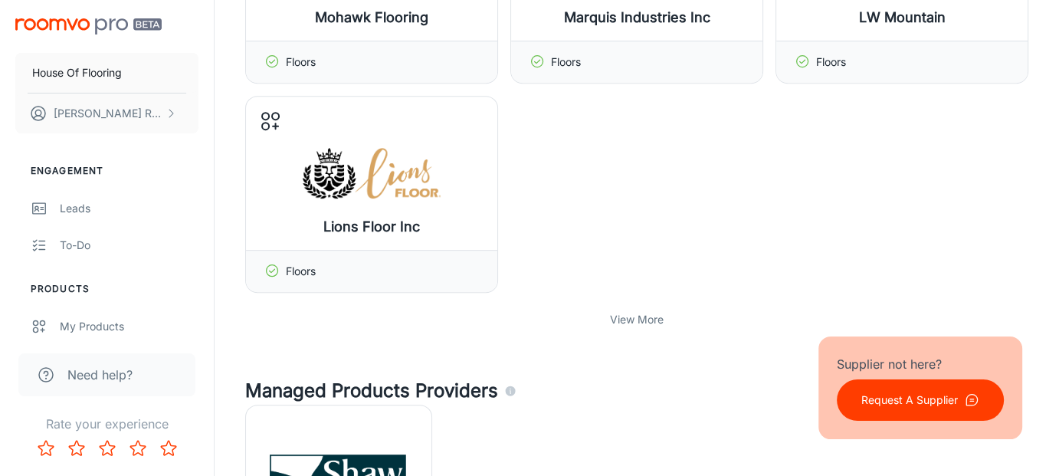
click at [657, 318] on p "View More" at bounding box center [637, 319] width 54 height 17
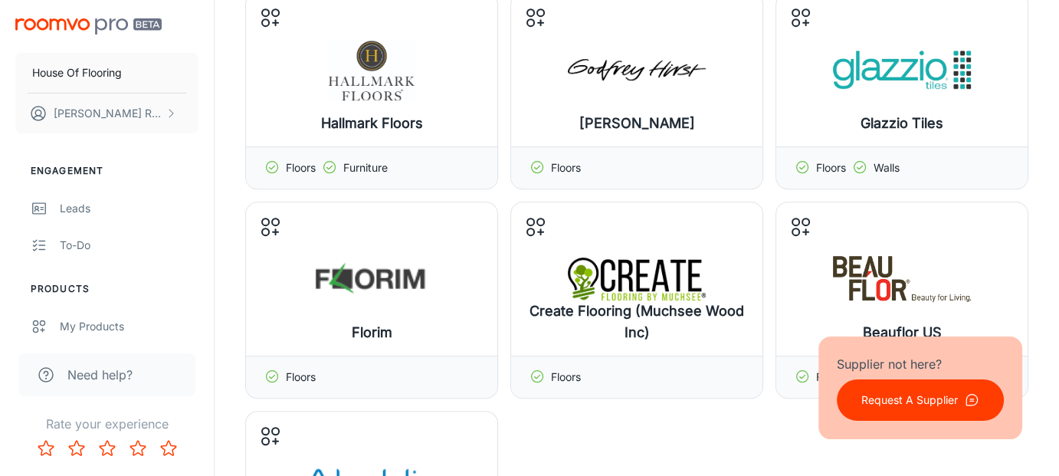
scroll to position [1203, 0]
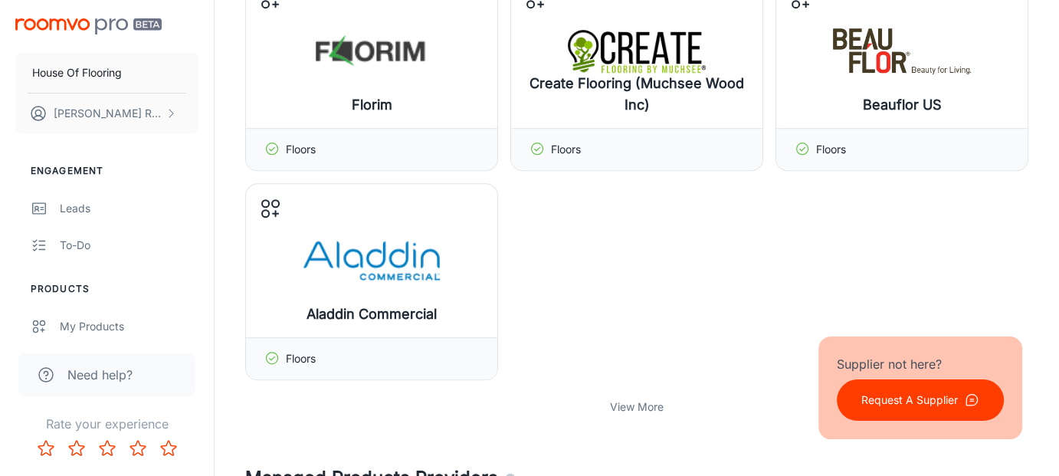
click at [642, 399] on p "View More" at bounding box center [637, 407] width 54 height 17
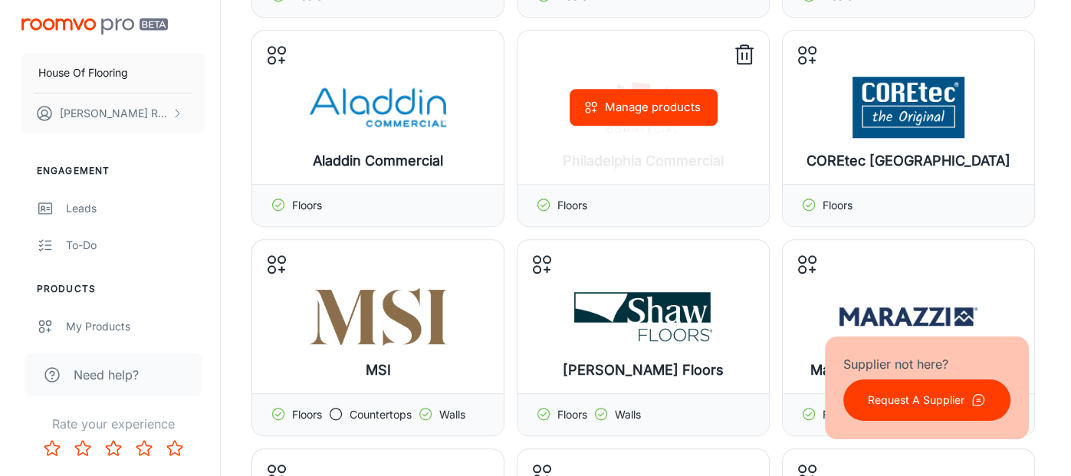
scroll to position [1739, 0]
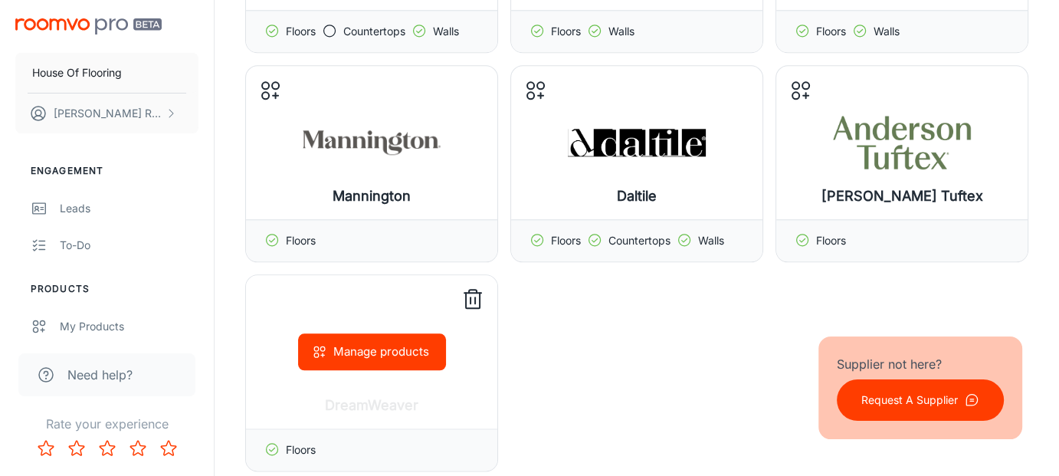
click at [383, 346] on button "Manage products" at bounding box center [372, 351] width 148 height 37
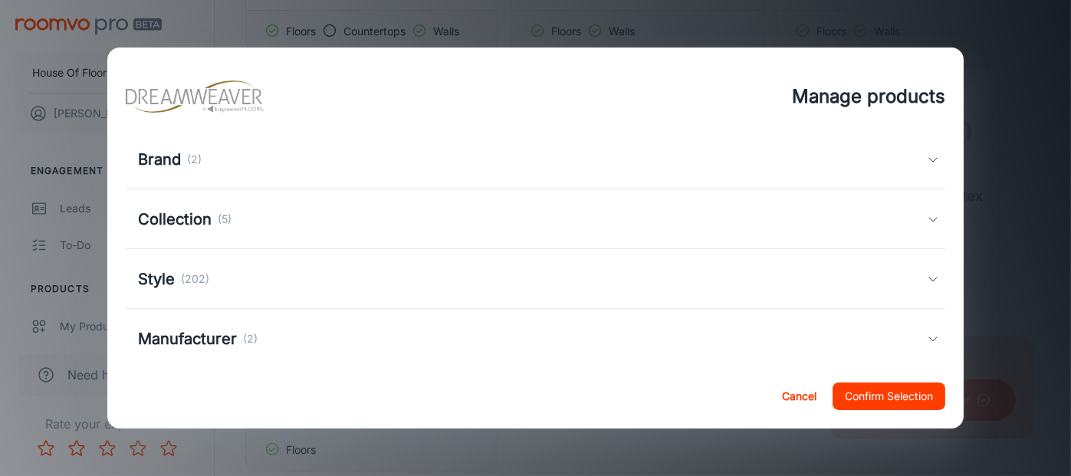
scroll to position [202, 0]
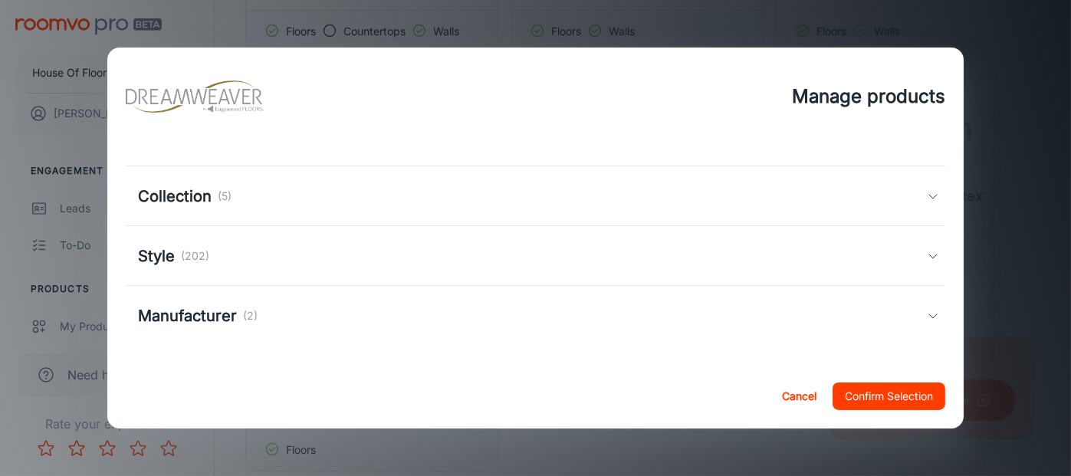
click at [228, 181] on div "Collection (5)" at bounding box center [536, 196] width 820 height 60
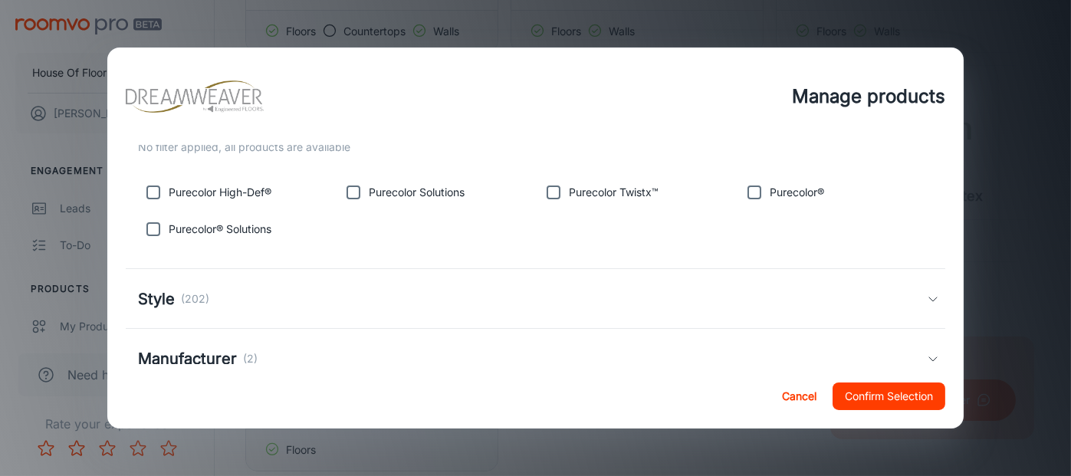
scroll to position [323, 0]
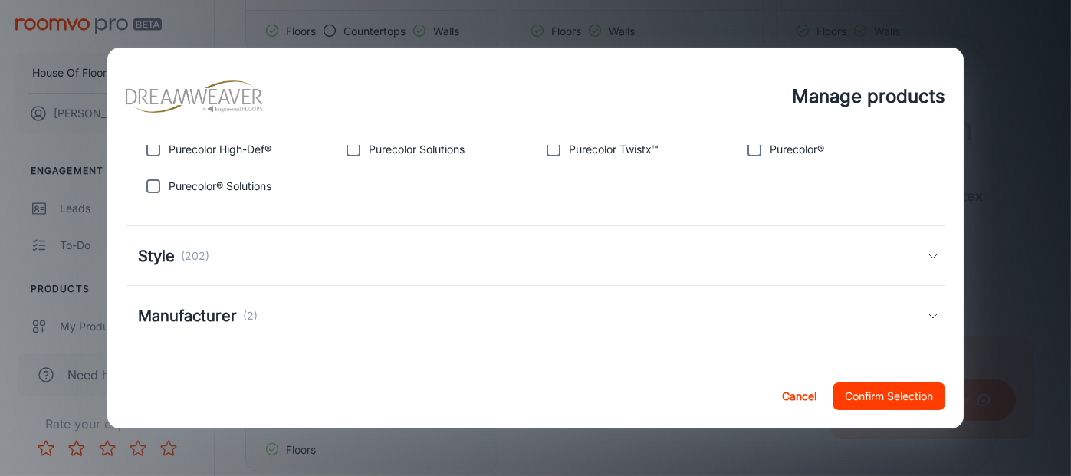
click at [238, 320] on div "Manufacturer (2)" at bounding box center [198, 315] width 120 height 23
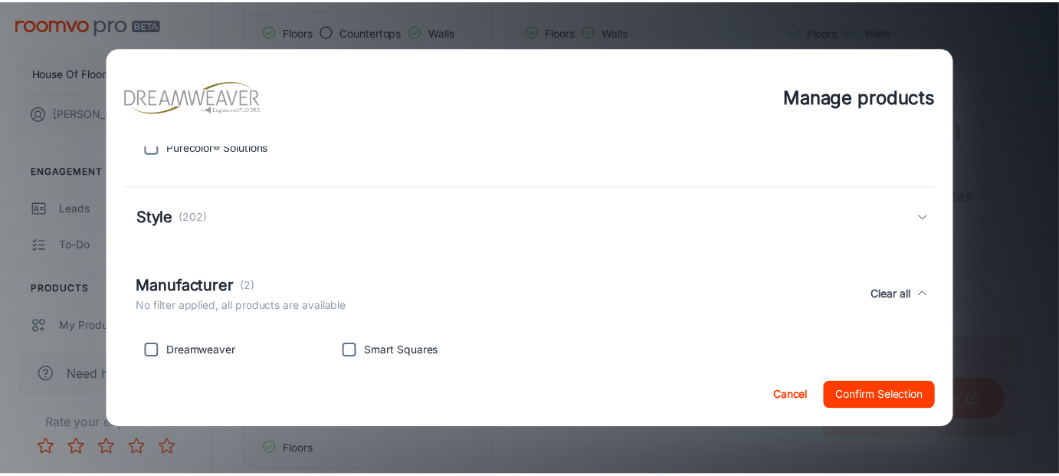
scroll to position [394, 0]
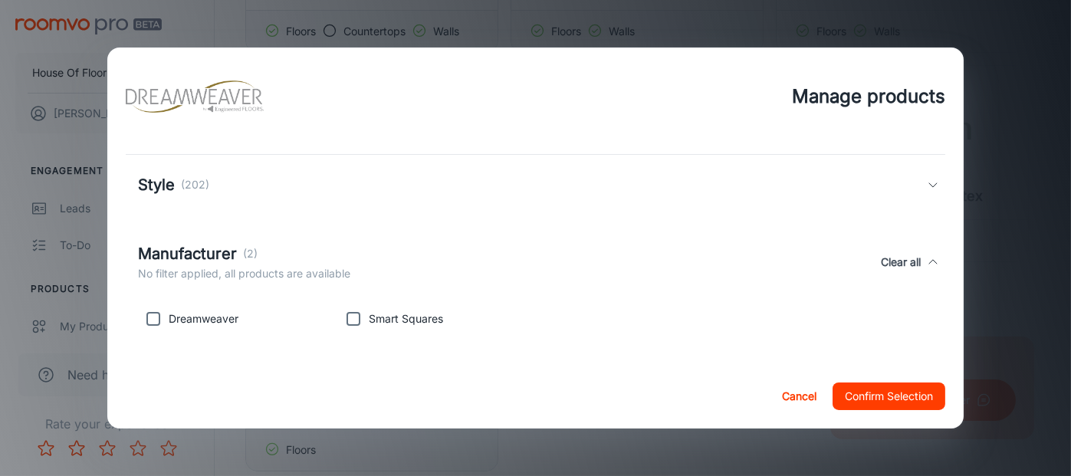
click at [154, 313] on input "checkbox" at bounding box center [153, 319] width 31 height 31
checkbox input "true"
click at [873, 396] on button "Confirm Selection" at bounding box center [888, 396] width 113 height 28
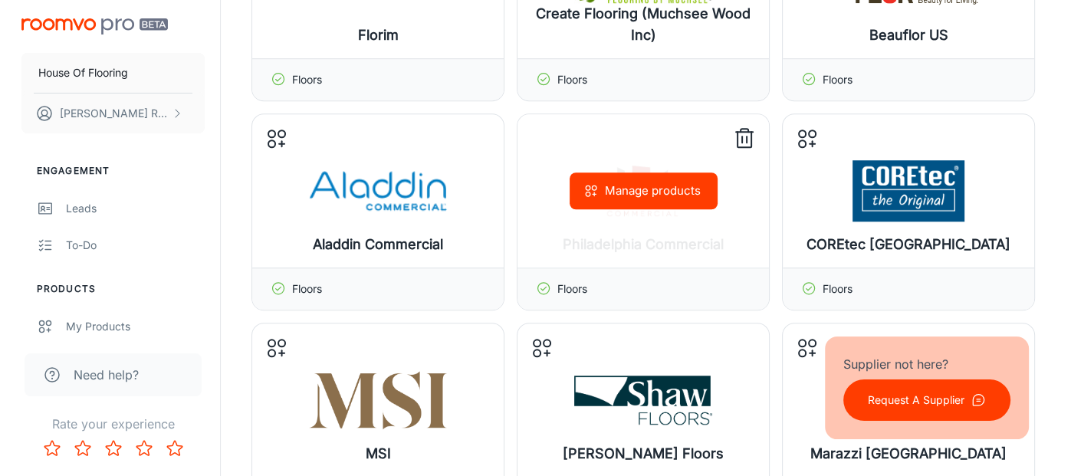
scroll to position [1279, 0]
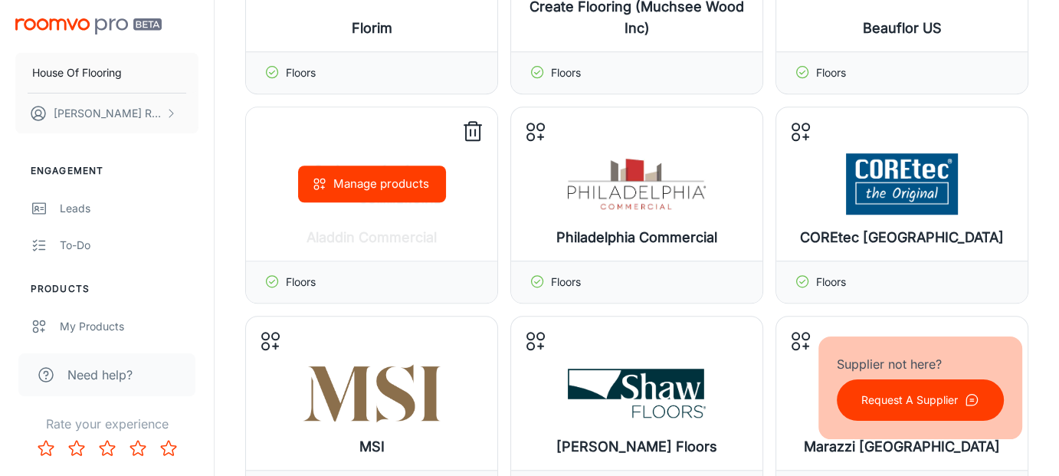
click at [370, 180] on button "Manage products" at bounding box center [372, 184] width 148 height 37
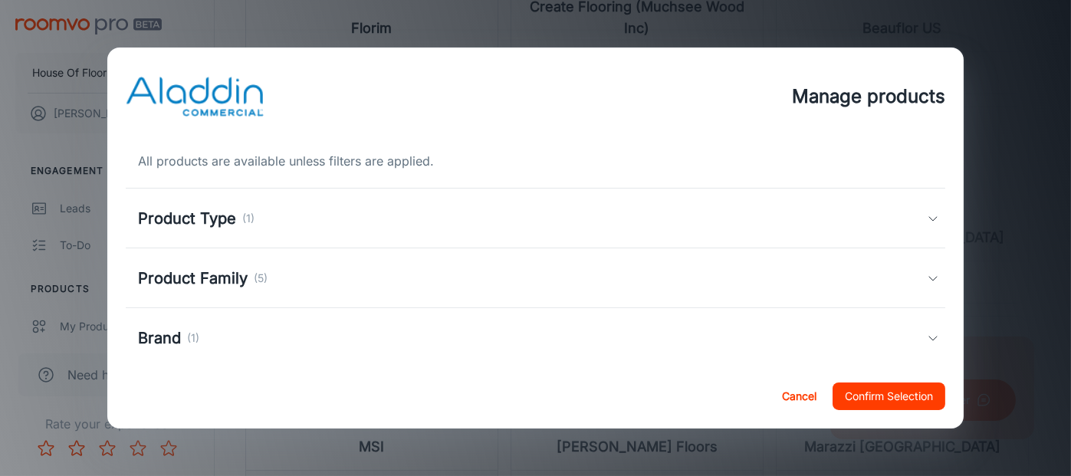
click at [344, 280] on div "Product Family (5)" at bounding box center [532, 278] width 789 height 23
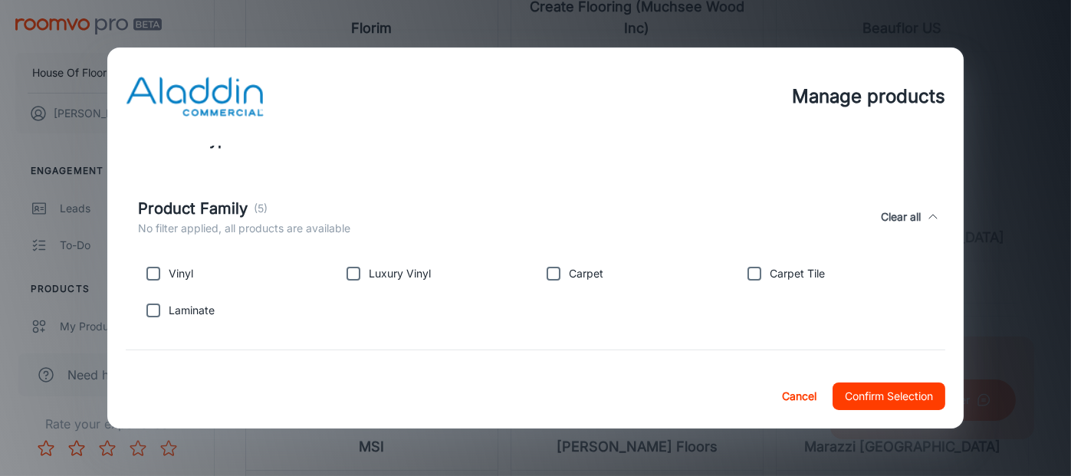
scroll to position [92, 0]
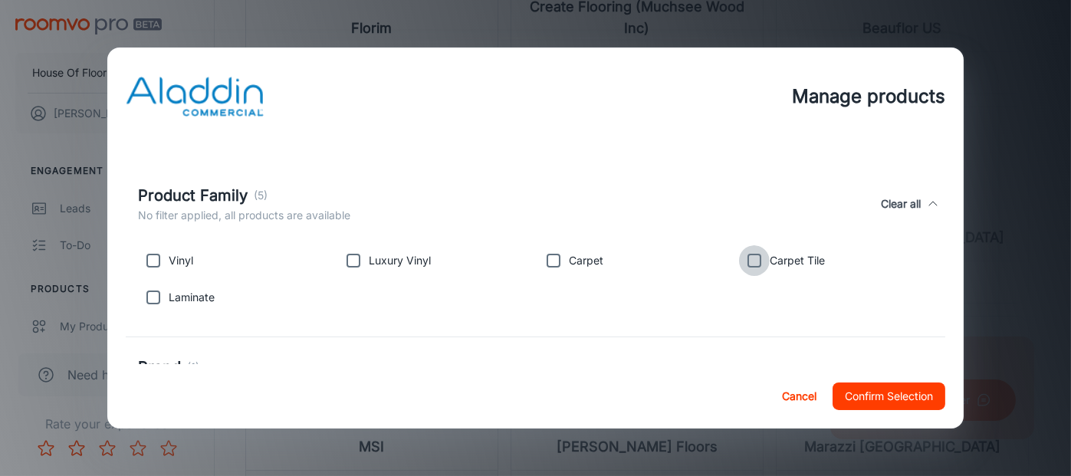
click at [750, 254] on input "checkbox" at bounding box center [754, 260] width 31 height 31
checkbox input "true"
click at [542, 264] on input "checkbox" at bounding box center [553, 260] width 31 height 31
checkbox input "true"
click at [351, 263] on input "checkbox" at bounding box center [353, 260] width 31 height 31
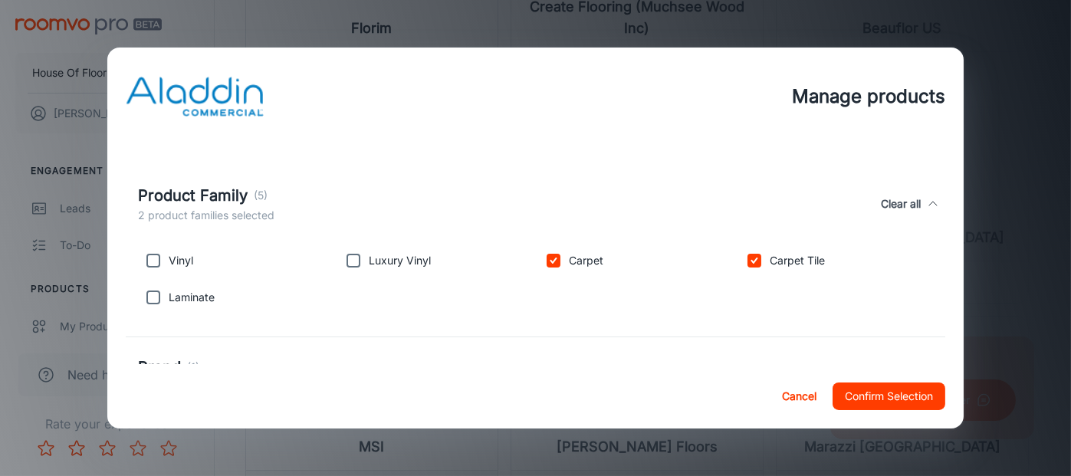
checkbox input "true"
click at [149, 254] on input "checkbox" at bounding box center [153, 260] width 31 height 31
checkbox input "true"
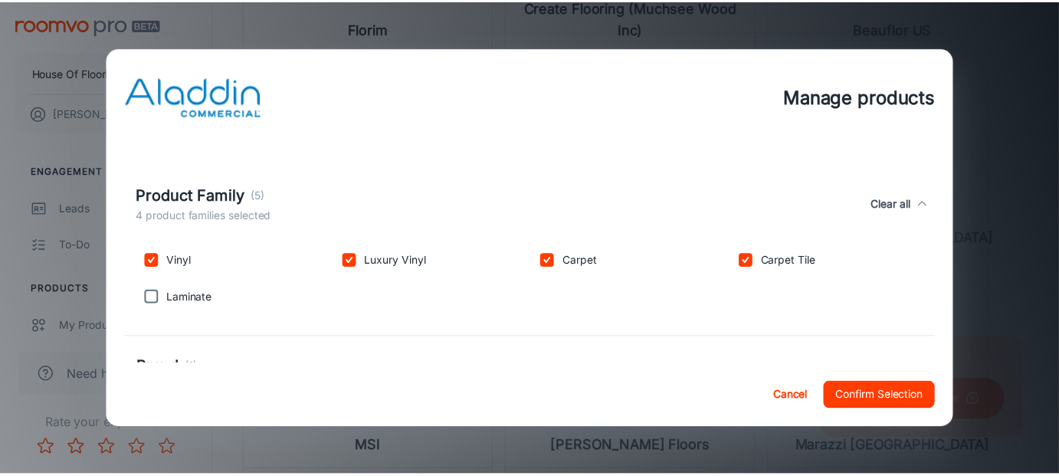
scroll to position [143, 0]
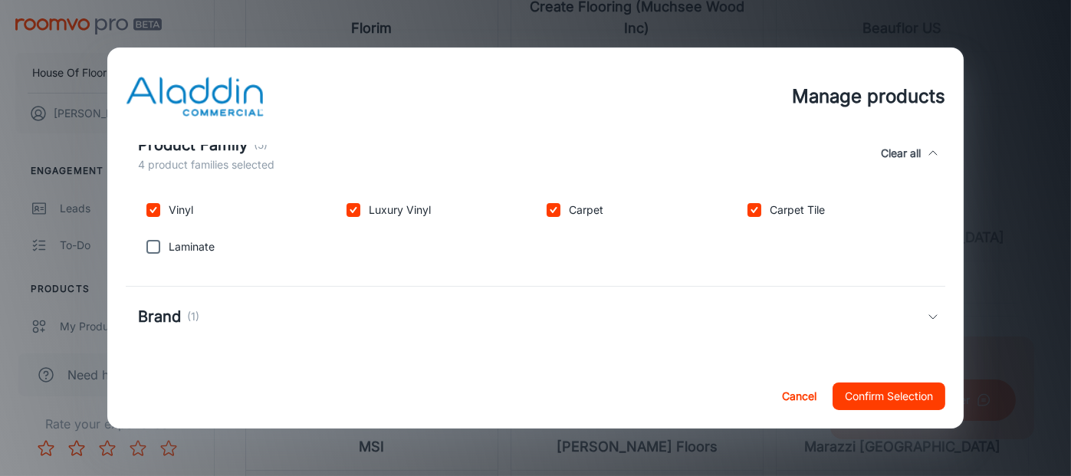
click at [900, 383] on button "Confirm Selection" at bounding box center [888, 396] width 113 height 28
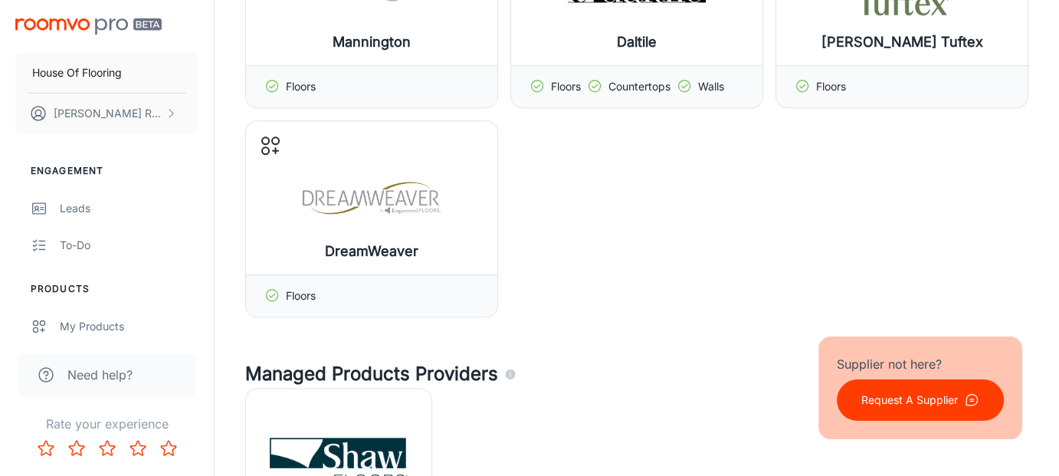
scroll to position [1993, 0]
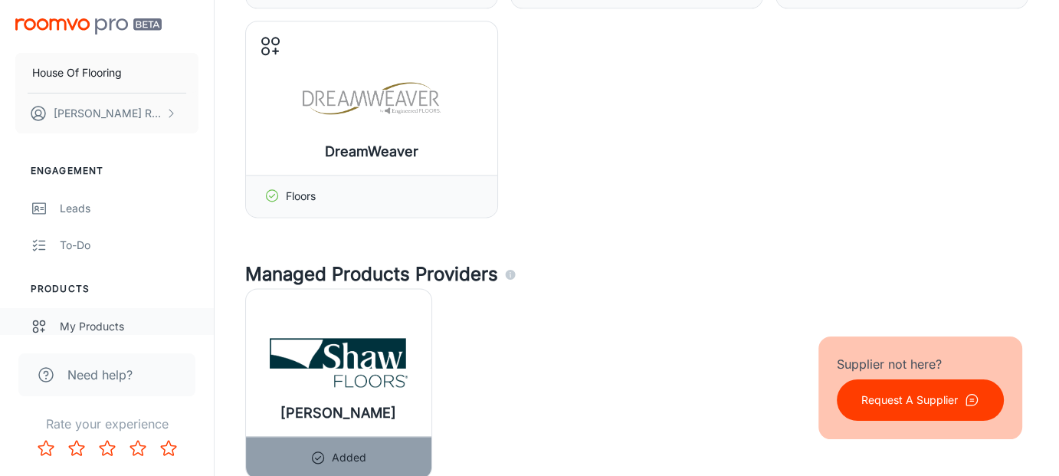
click at [58, 315] on link "My Products" at bounding box center [107, 326] width 214 height 37
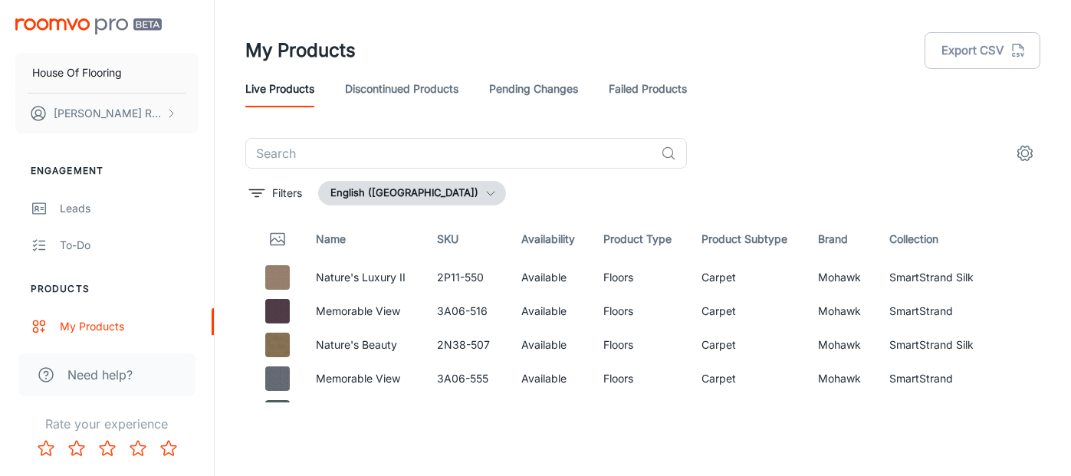
click at [284, 177] on div "​ Filters English ([GEOGRAPHIC_DATA]) Name SKU Availability Product Type Produc…" at bounding box center [642, 270] width 795 height 264
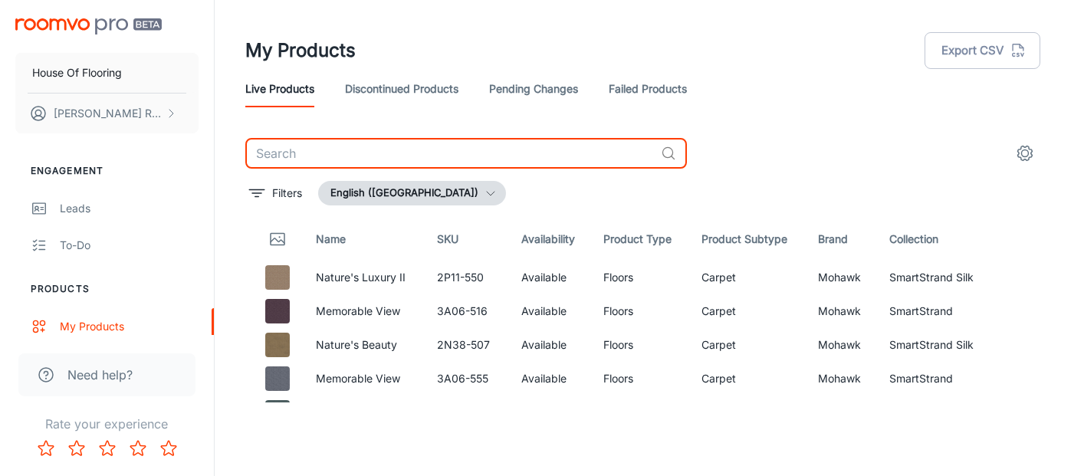
click at [282, 159] on input "text" at bounding box center [449, 153] width 409 height 31
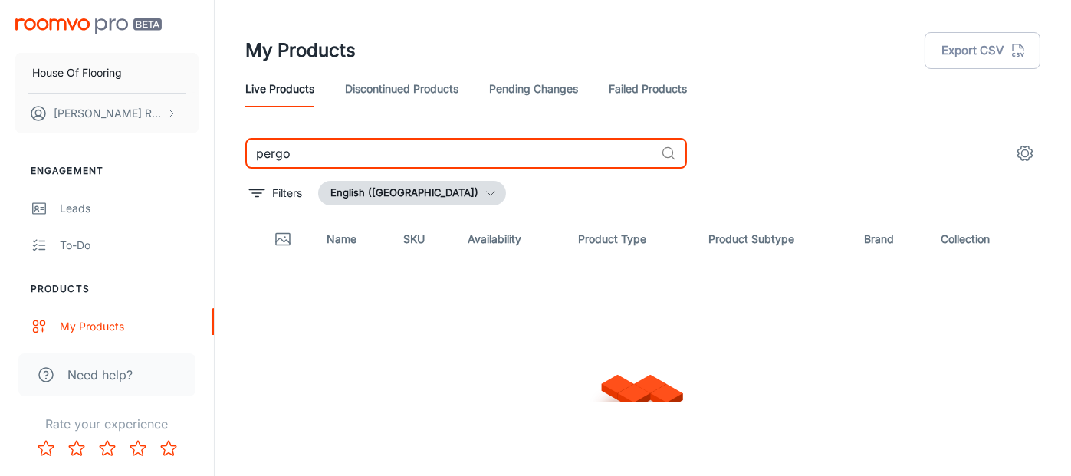
type input "pergo"
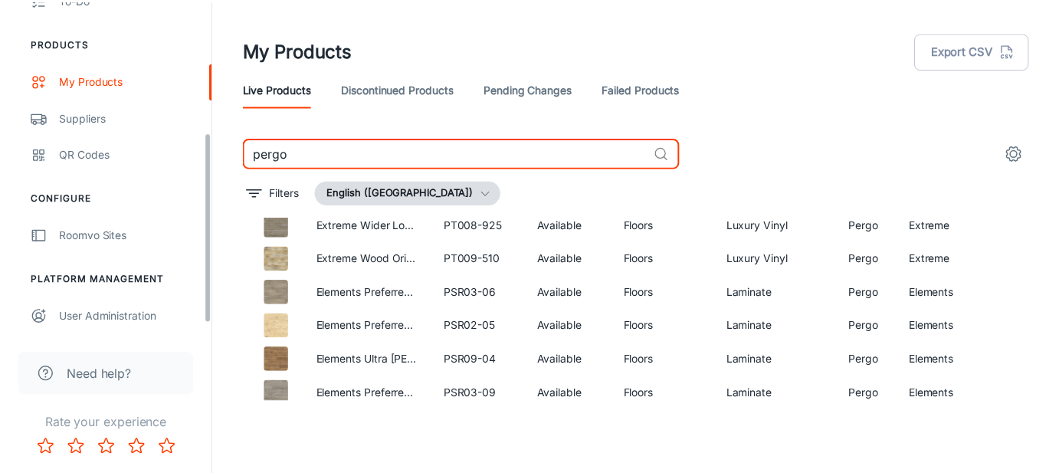
scroll to position [245, 0]
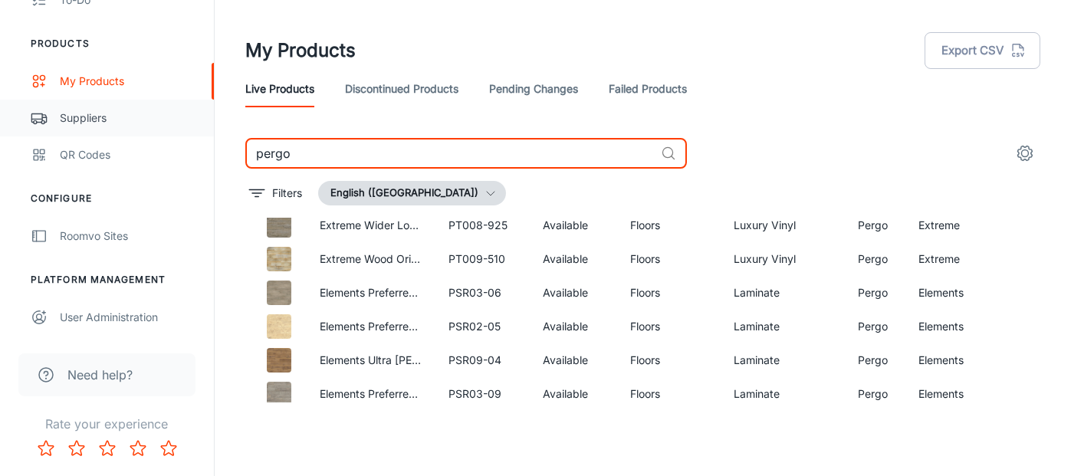
click at [100, 115] on div "Suppliers" at bounding box center [129, 118] width 139 height 17
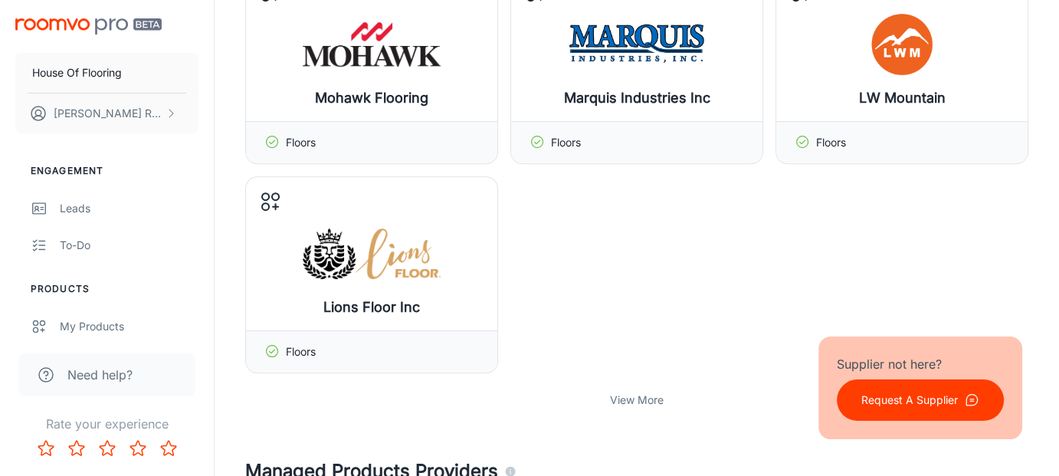
scroll to position [613, 0]
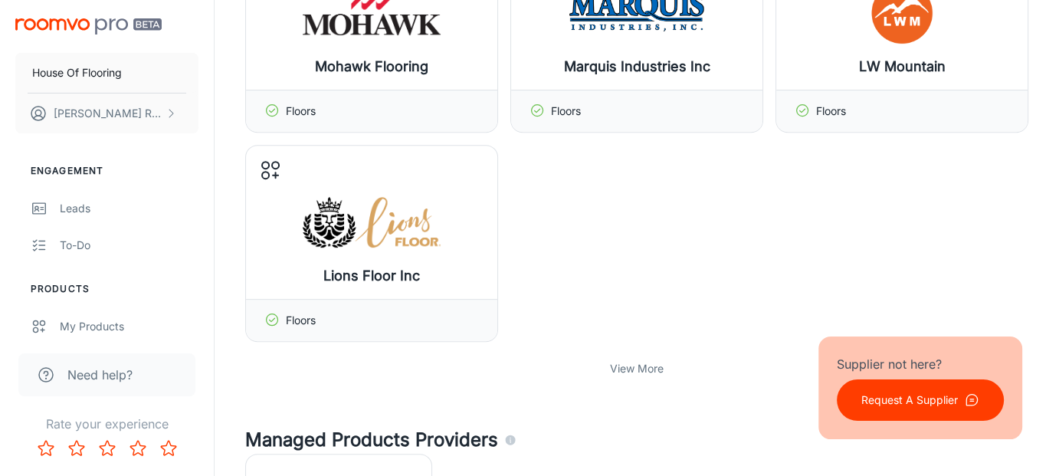
click at [627, 369] on p "View More" at bounding box center [637, 368] width 54 height 17
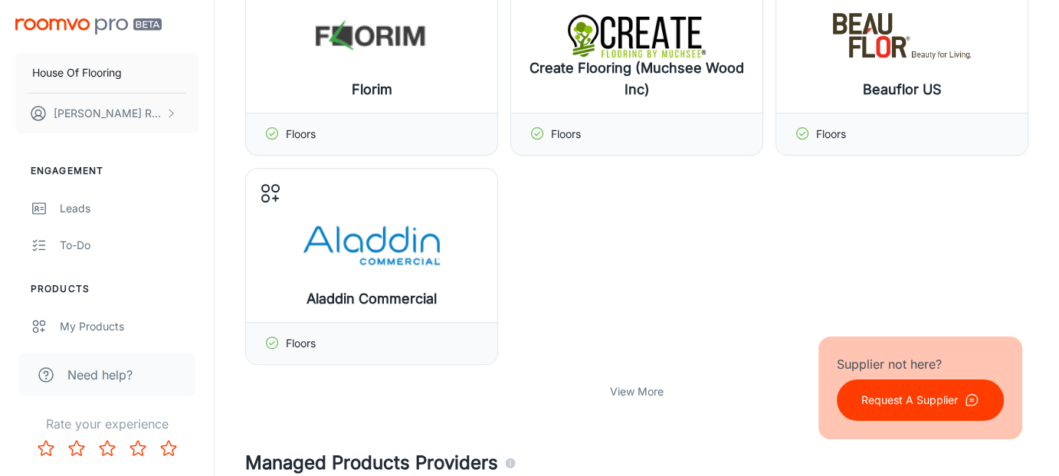
scroll to position [1226, 0]
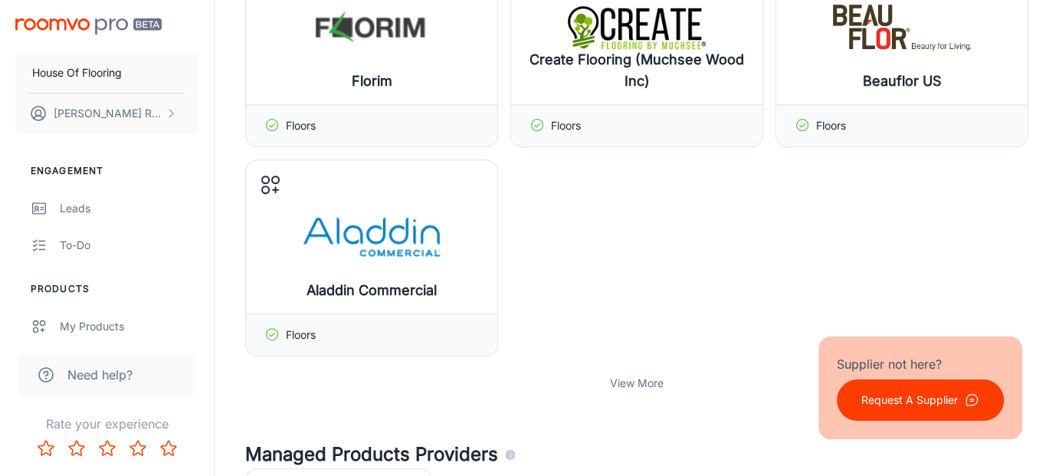
click at [652, 383] on p "View More" at bounding box center [637, 383] width 54 height 17
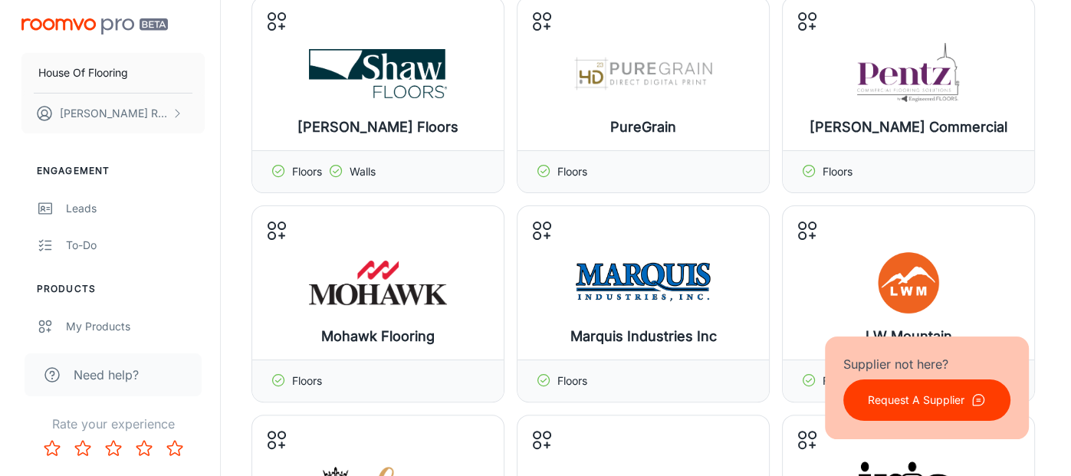
scroll to position [383, 0]
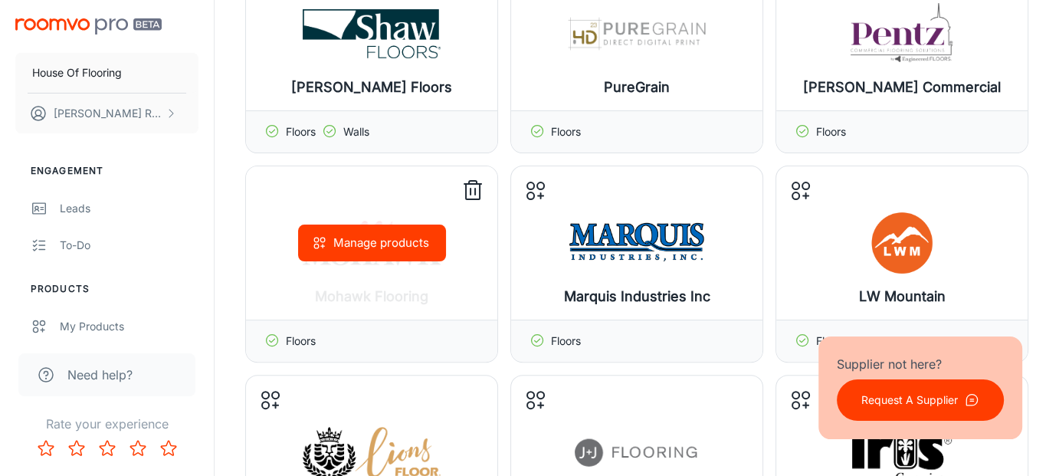
click at [393, 246] on button "Manage products" at bounding box center [372, 243] width 148 height 37
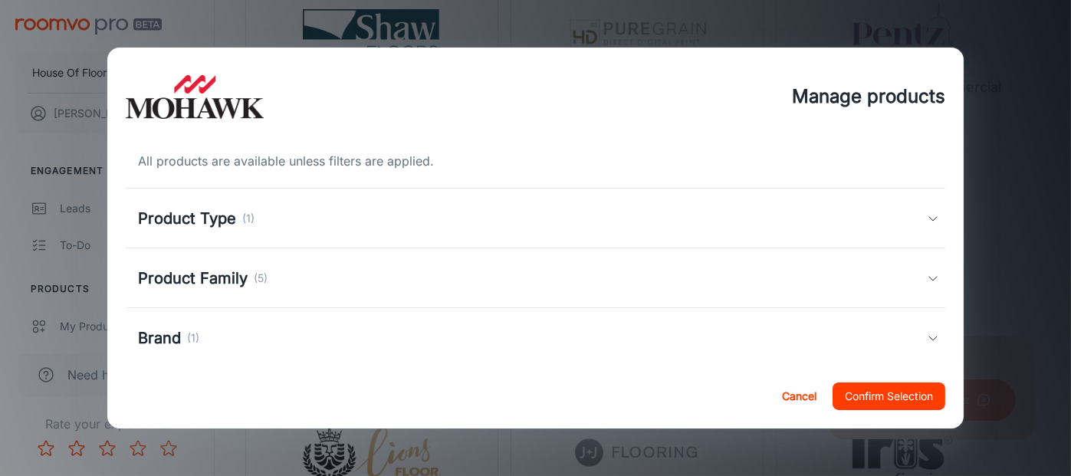
click at [350, 265] on div "Product Family (5)" at bounding box center [536, 278] width 820 height 60
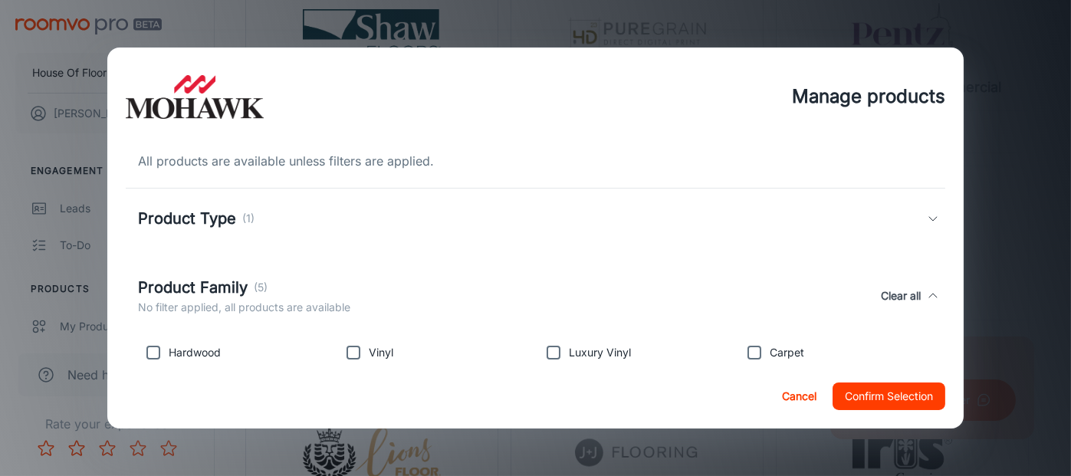
click at [263, 287] on p "(5)" at bounding box center [261, 287] width 14 height 17
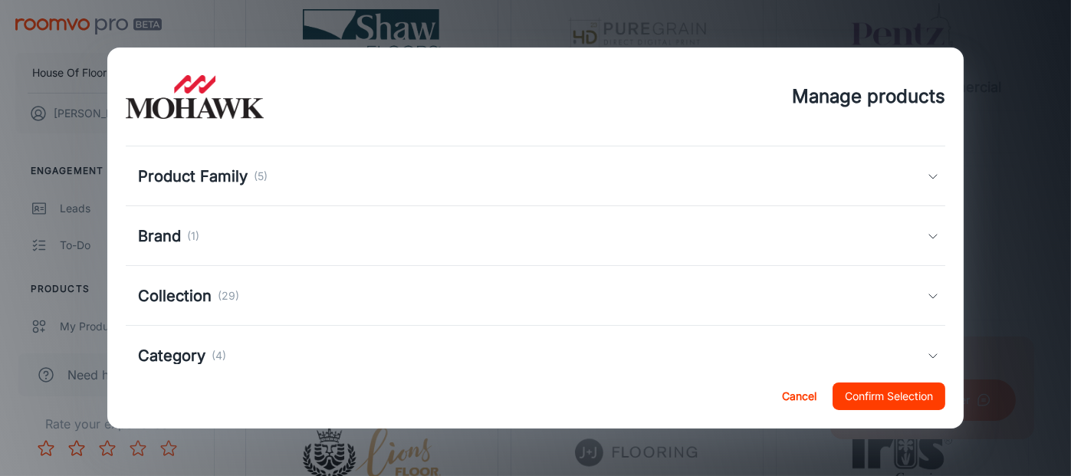
scroll to position [153, 0]
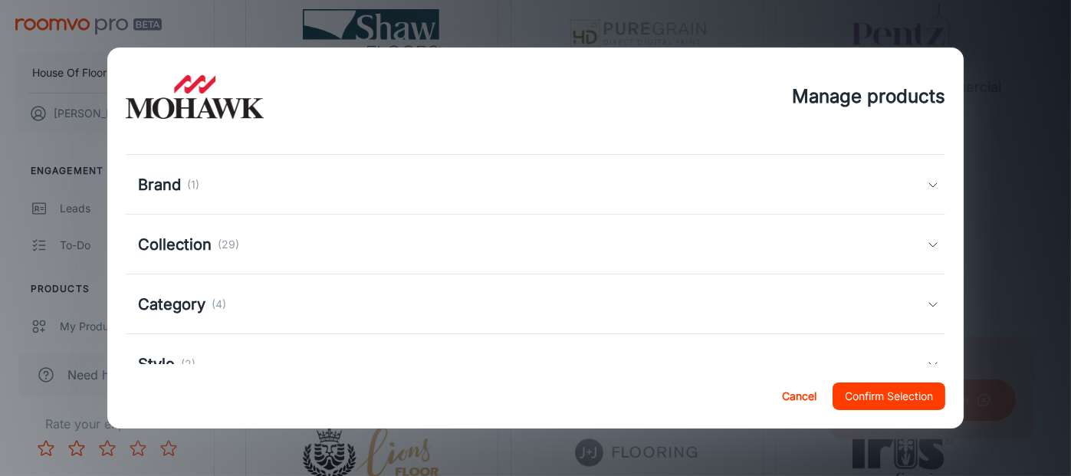
click at [262, 248] on div "Collection (29)" at bounding box center [532, 244] width 789 height 23
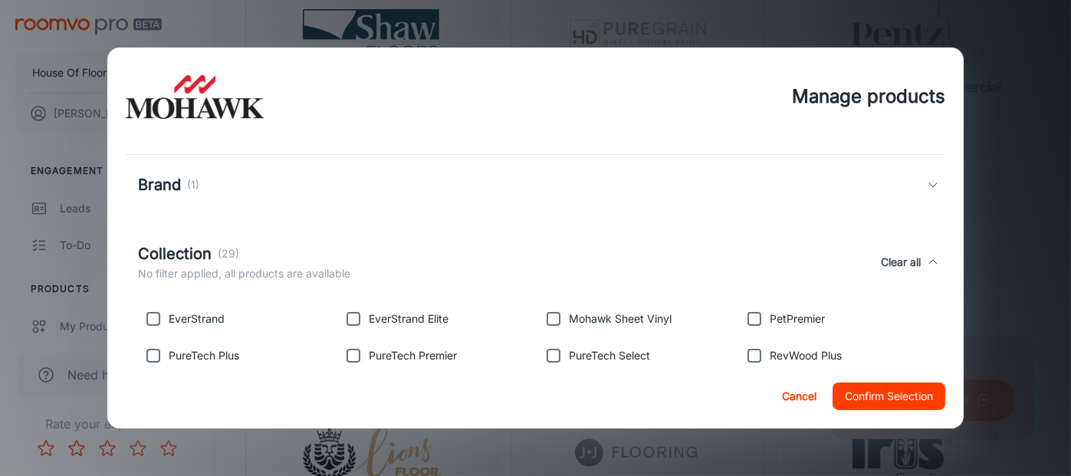
click at [262, 248] on div "Collection (29)" at bounding box center [244, 253] width 212 height 23
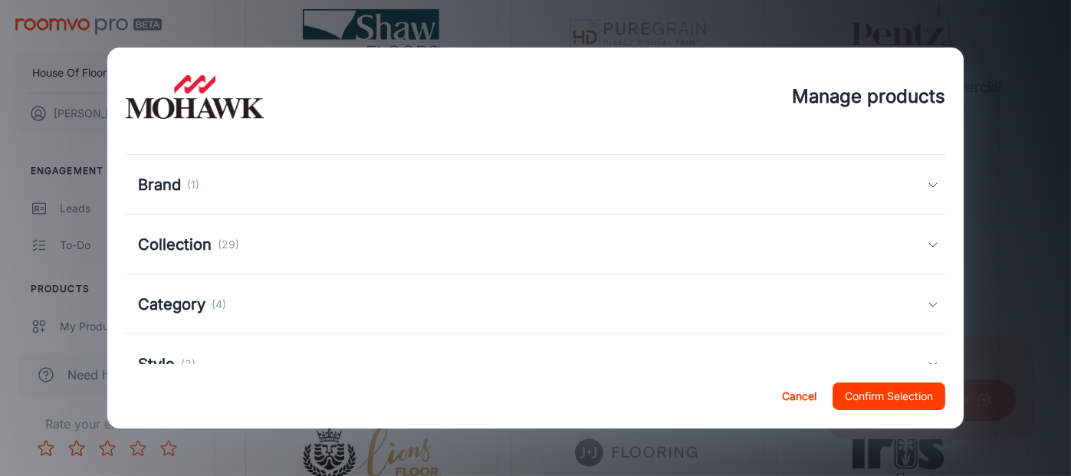
scroll to position [261, 0]
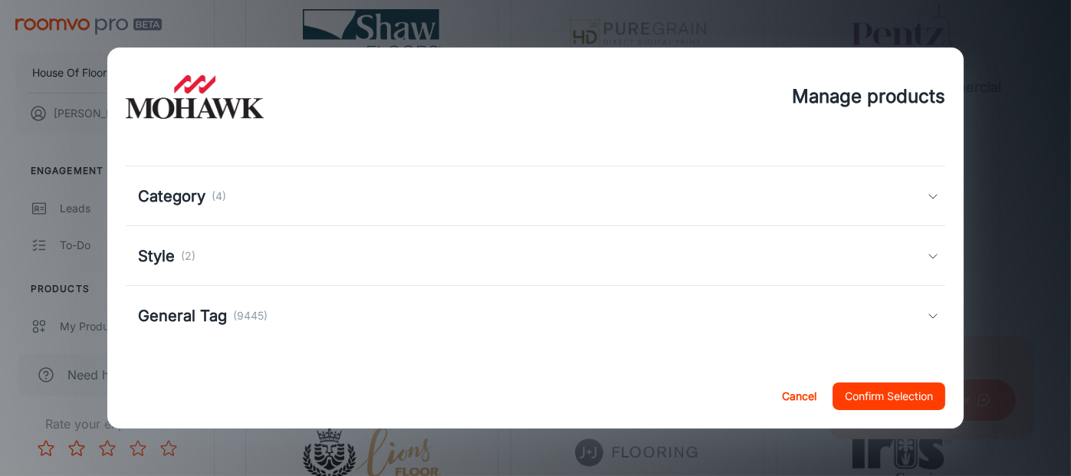
click at [241, 202] on div "Category (4)" at bounding box center [532, 196] width 789 height 23
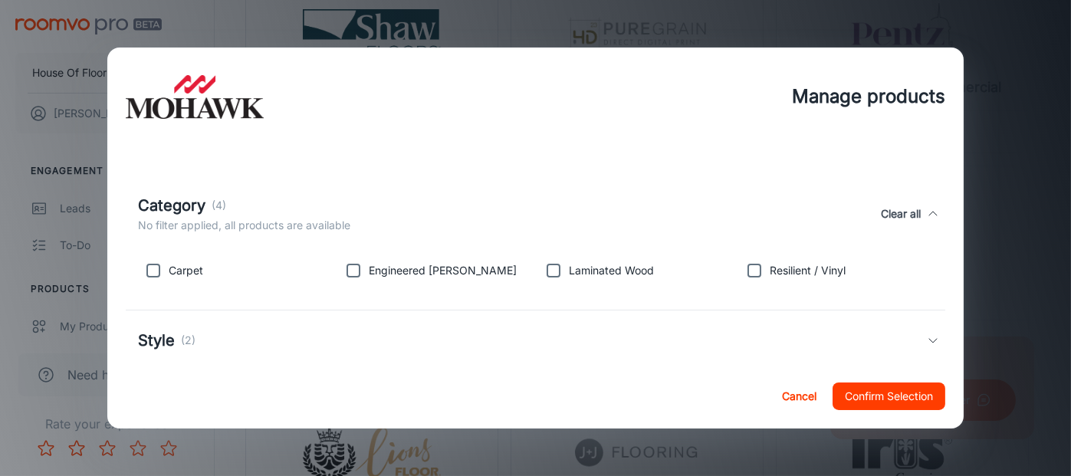
click at [241, 202] on div "Category (4)" at bounding box center [244, 205] width 212 height 23
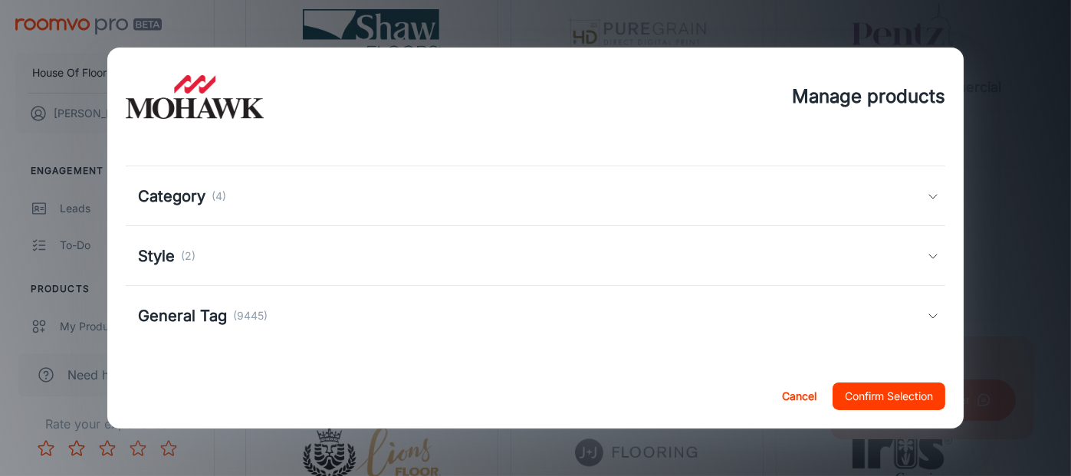
click at [248, 248] on div "Style (2)" at bounding box center [532, 256] width 789 height 23
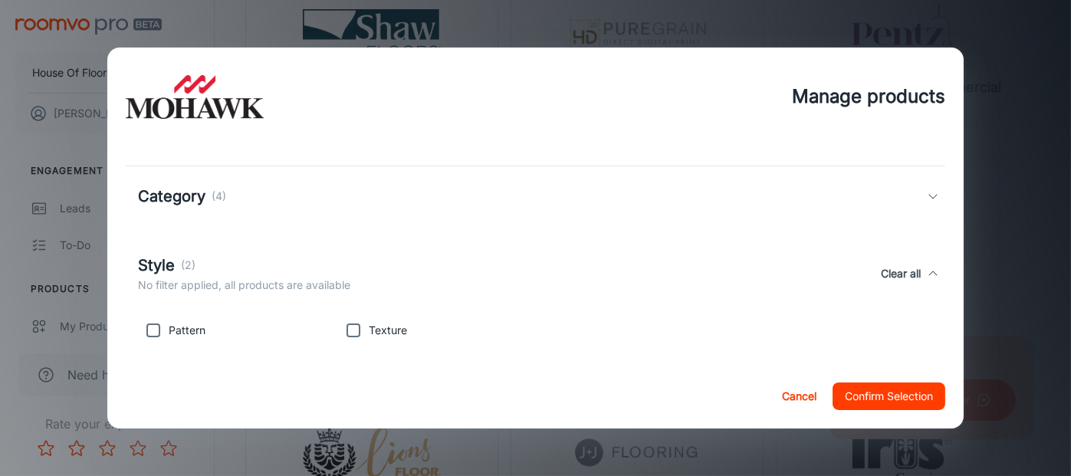
click at [248, 248] on div "Style (2) No filter applied, all products are available Clear all" at bounding box center [536, 273] width 820 height 71
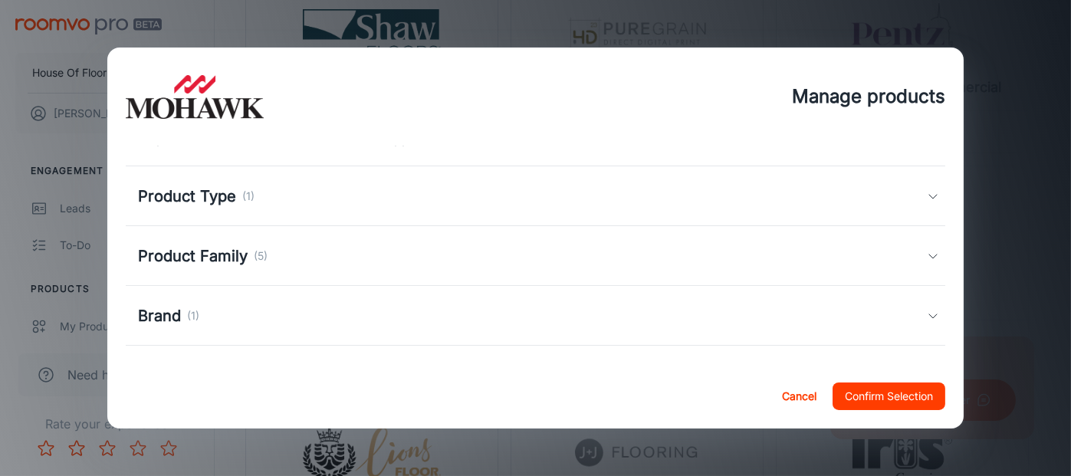
scroll to position [0, 0]
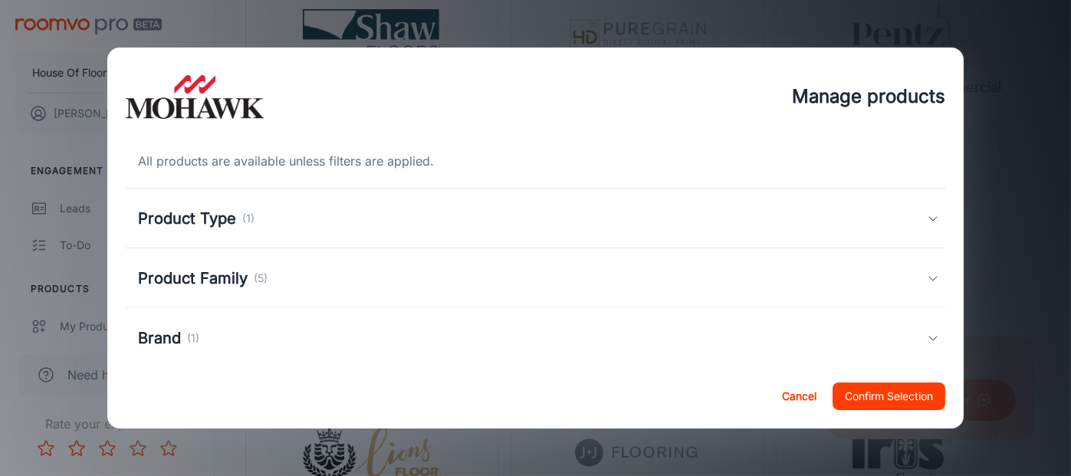
click at [245, 222] on p "(1)" at bounding box center [248, 218] width 12 height 17
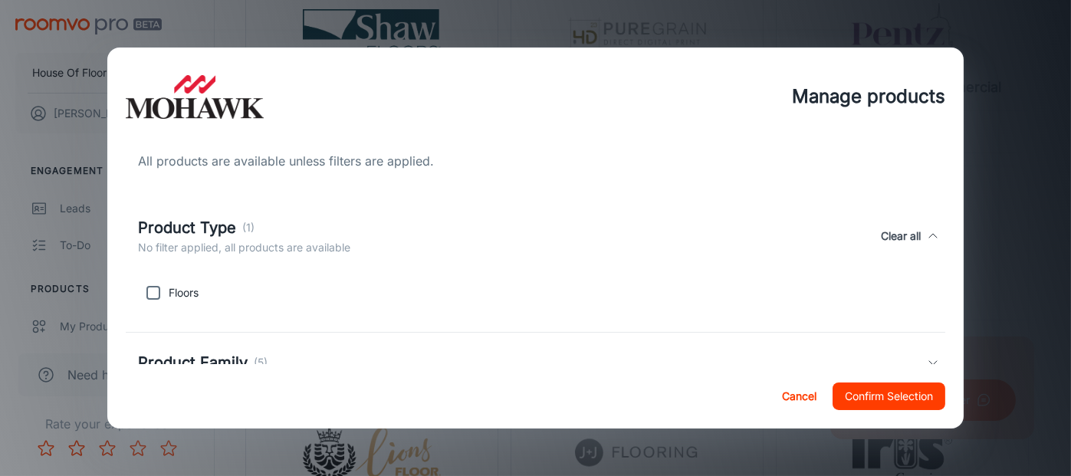
click at [243, 222] on p "(1)" at bounding box center [248, 227] width 12 height 17
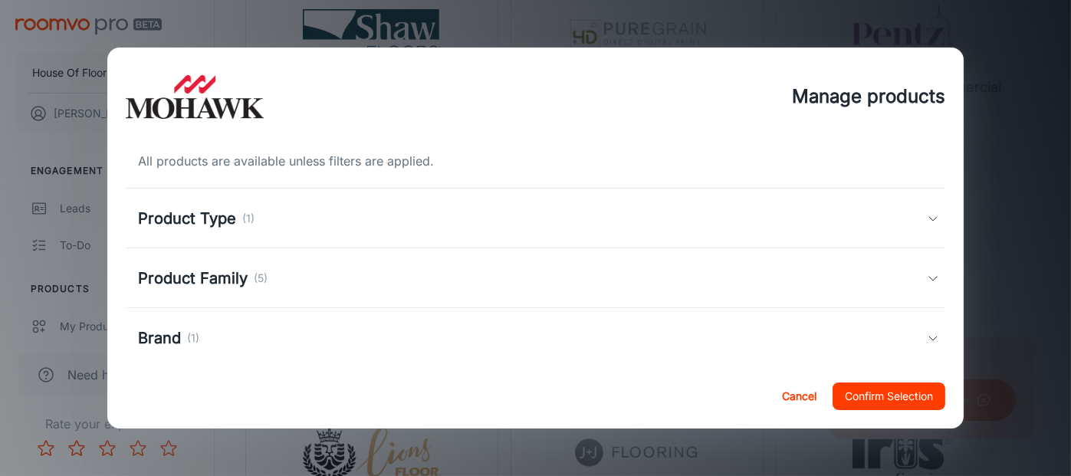
click at [233, 278] on h5 "Product Family" at bounding box center [193, 278] width 110 height 23
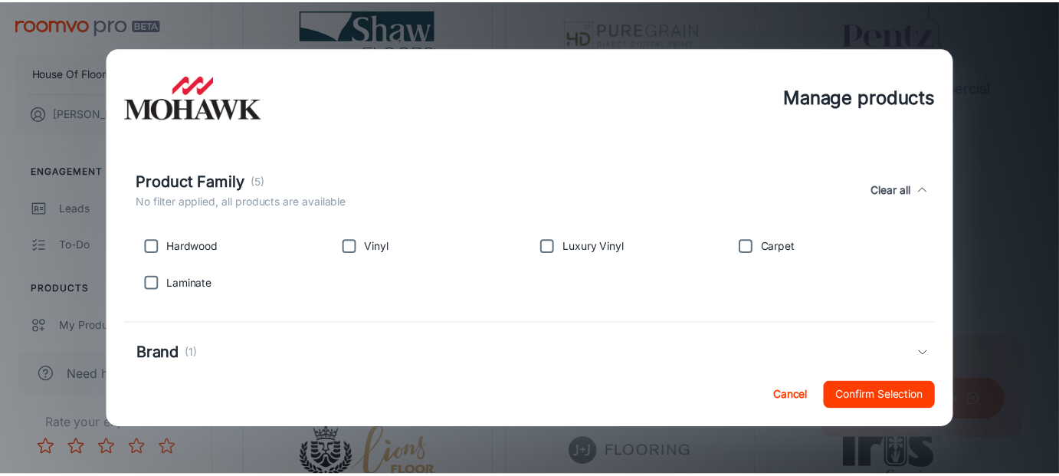
scroll to position [153, 0]
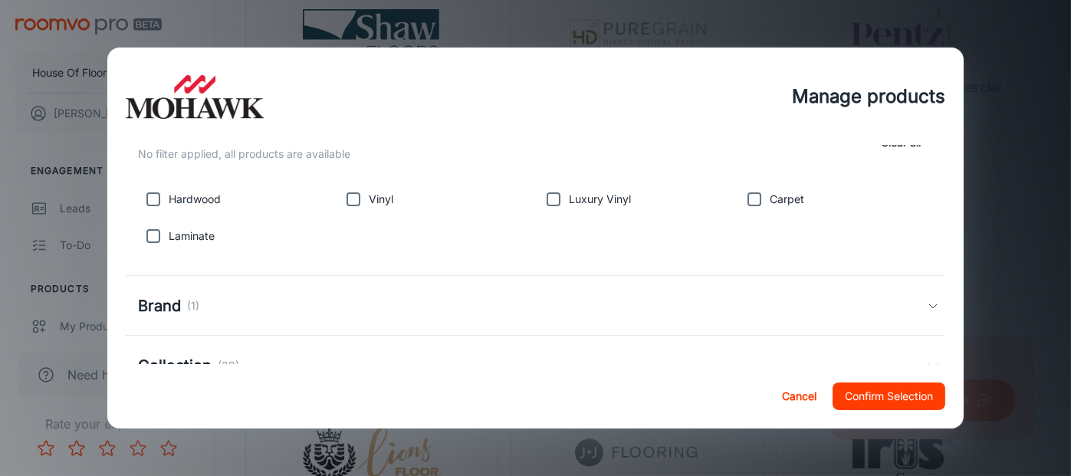
click at [351, 199] on input "checkbox" at bounding box center [353, 199] width 31 height 31
checkbox input "true"
click at [546, 195] on input "checkbox" at bounding box center [553, 199] width 31 height 31
checkbox input "true"
click at [750, 201] on input "checkbox" at bounding box center [754, 199] width 31 height 31
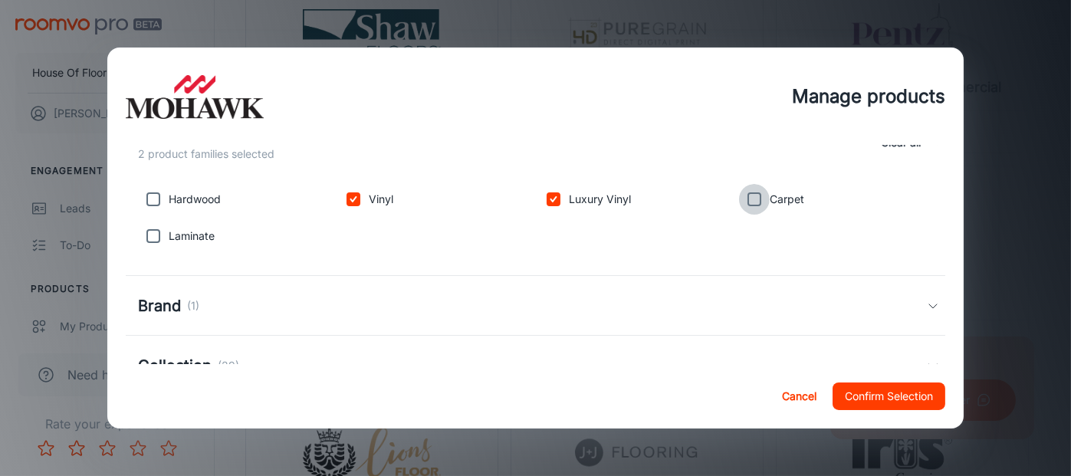
checkbox input "true"
click at [891, 391] on button "Confirm Selection" at bounding box center [888, 396] width 113 height 28
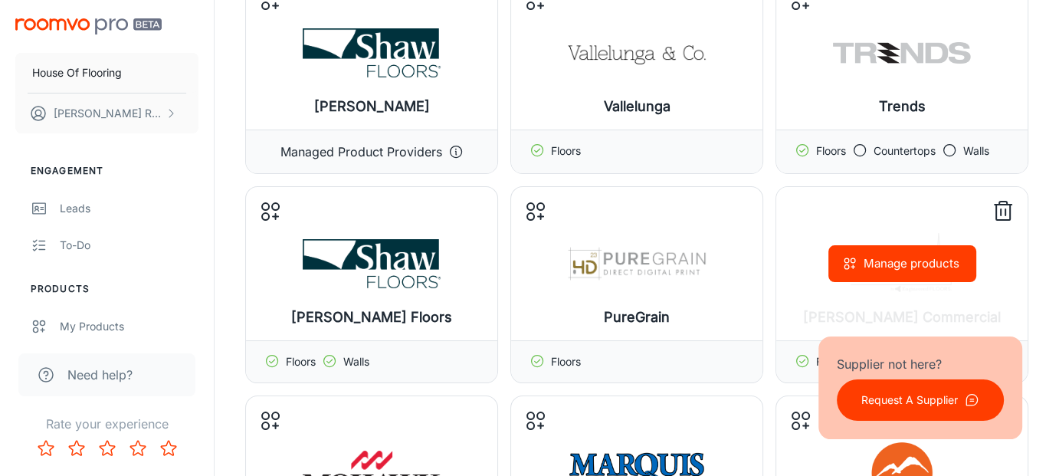
click at [916, 268] on button "Manage products" at bounding box center [903, 263] width 148 height 37
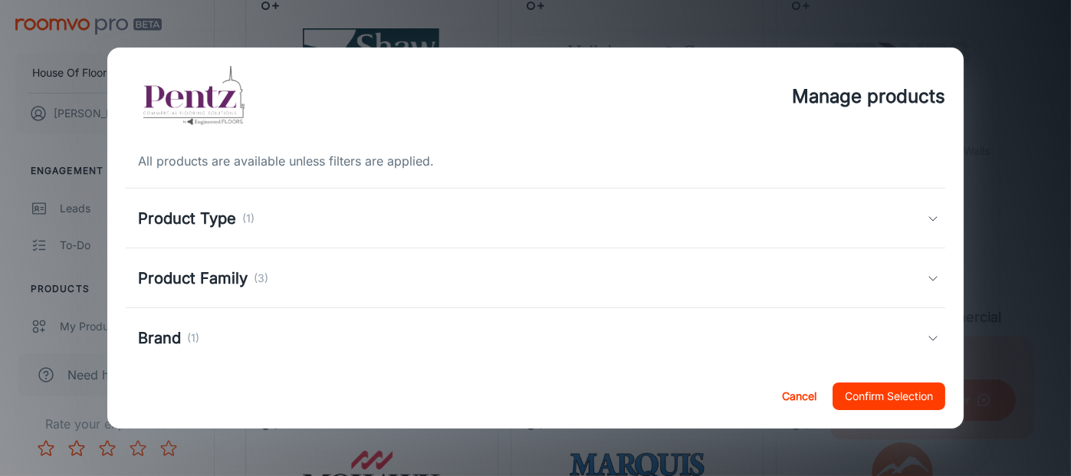
click at [188, 275] on h5 "Product Family" at bounding box center [193, 278] width 110 height 23
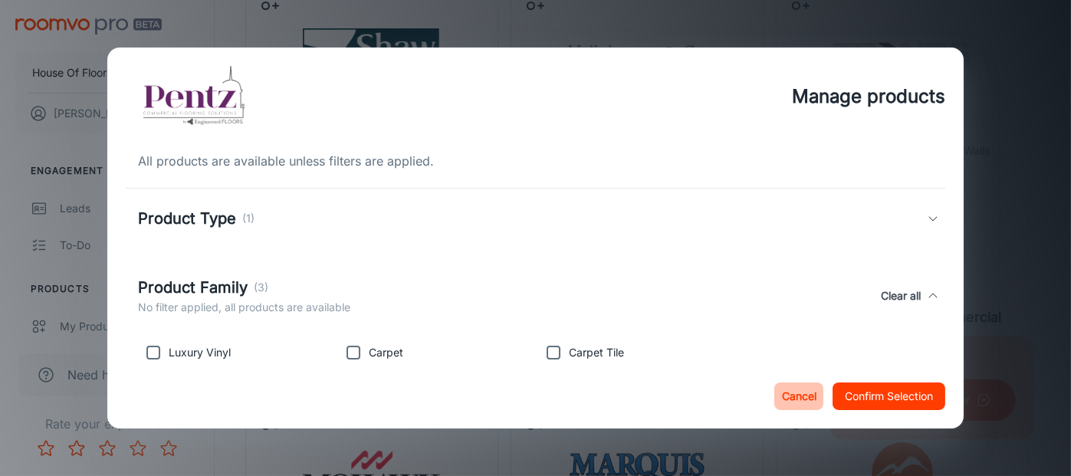
click at [789, 398] on button "Cancel" at bounding box center [798, 396] width 49 height 28
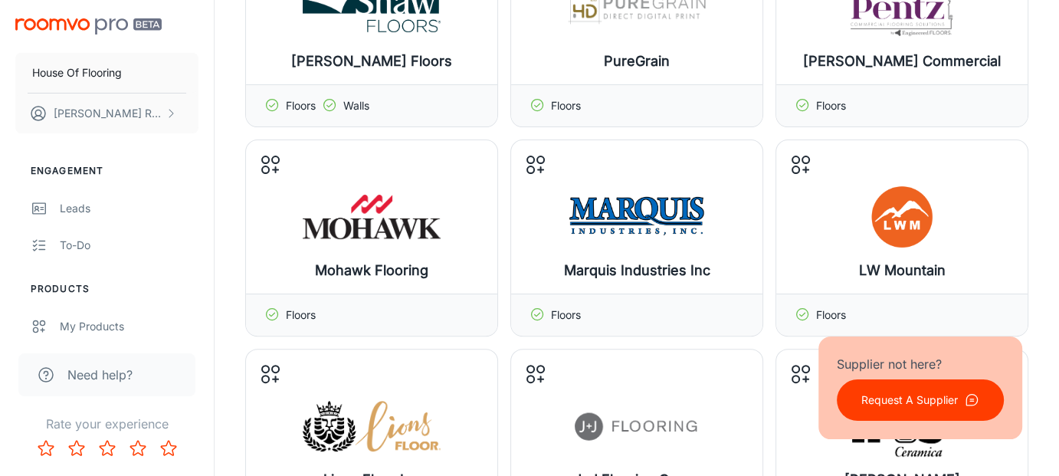
scroll to position [460, 0]
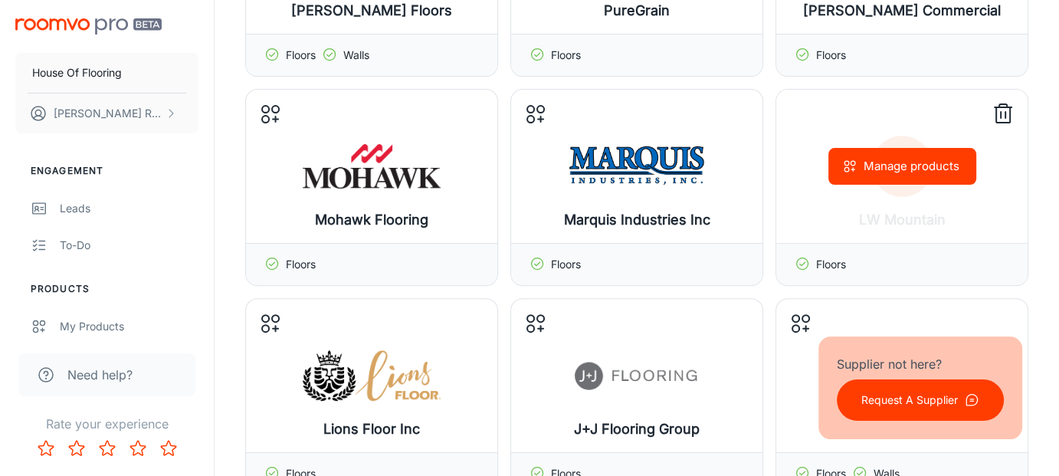
click at [944, 172] on button "Manage products" at bounding box center [903, 166] width 148 height 37
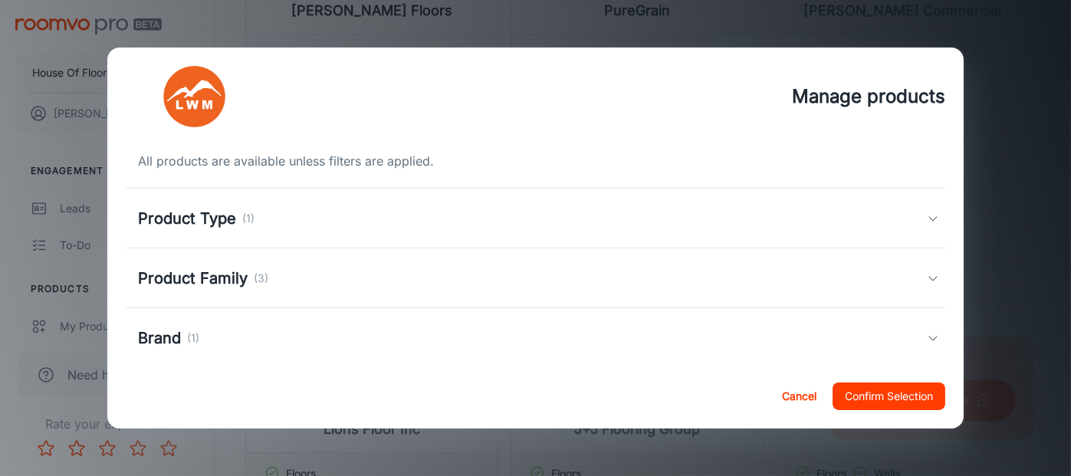
click at [278, 298] on div "Product Family (3)" at bounding box center [536, 278] width 820 height 60
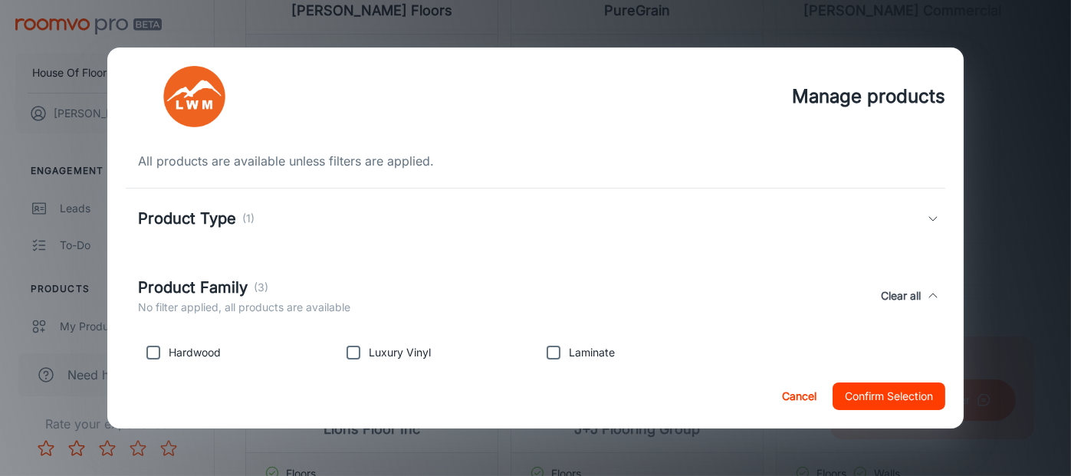
click at [803, 398] on button "Cancel" at bounding box center [798, 396] width 49 height 28
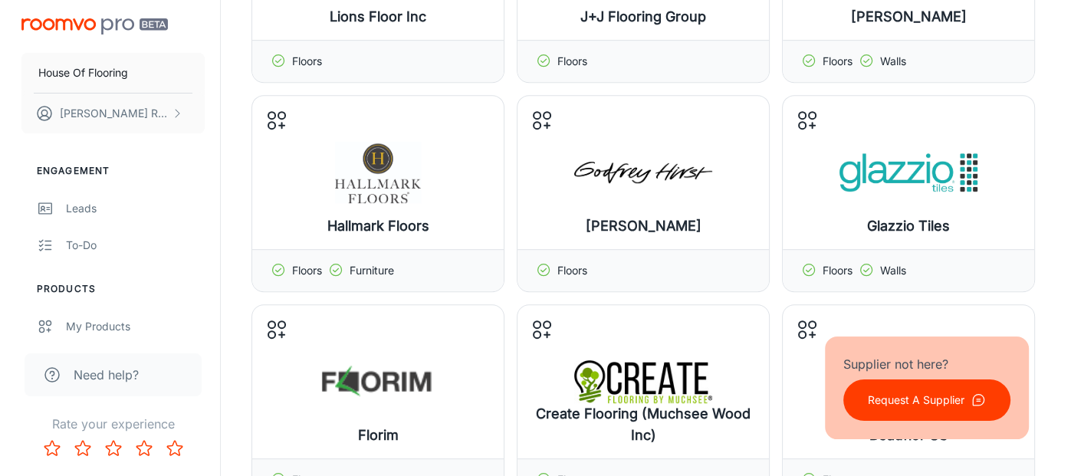
scroll to position [996, 0]
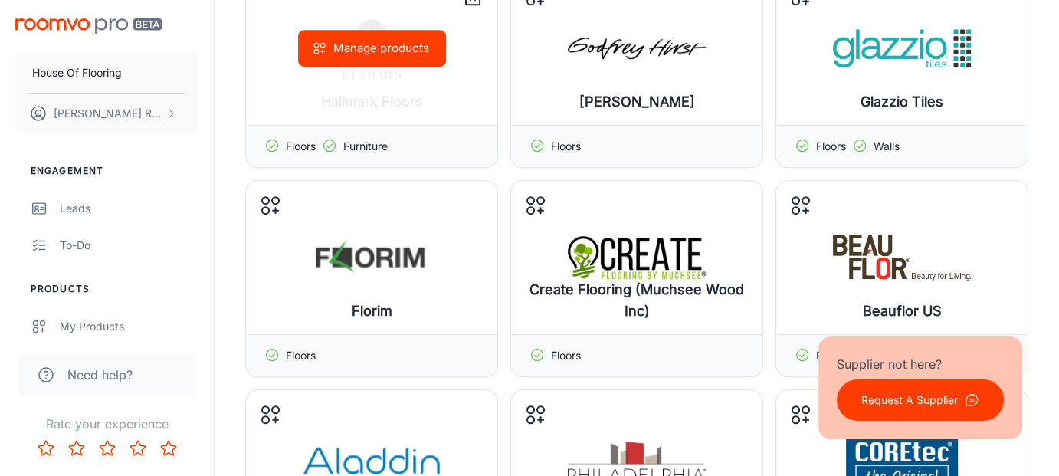
click at [399, 47] on button "Manage products" at bounding box center [372, 48] width 148 height 37
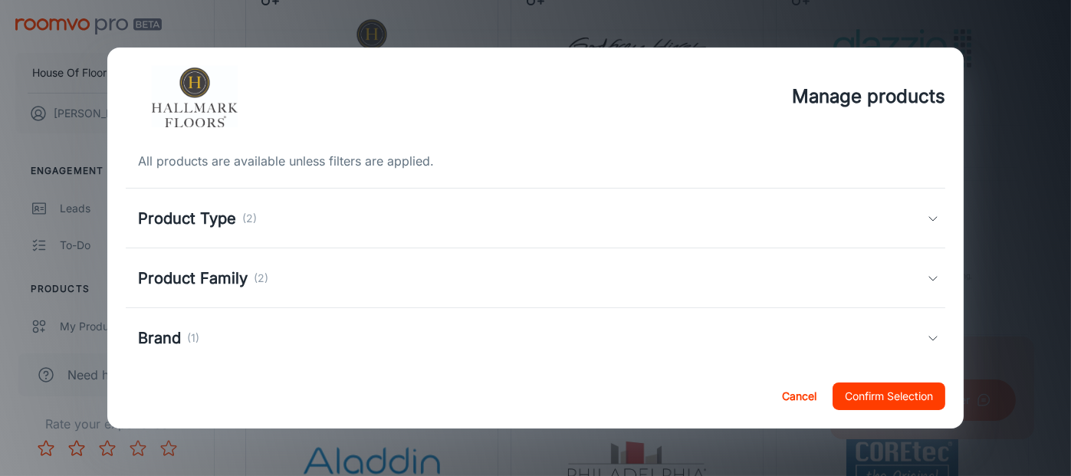
click at [261, 277] on p "(2)" at bounding box center [261, 278] width 15 height 17
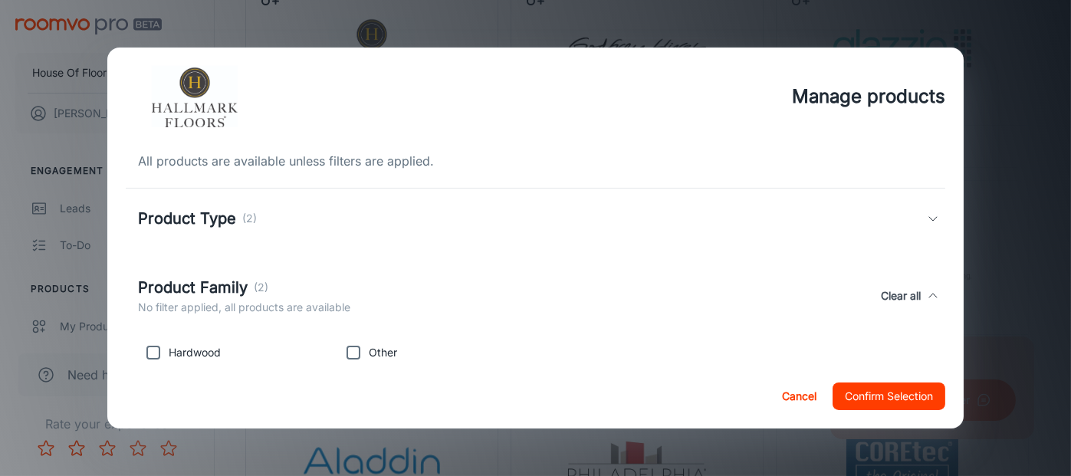
click at [251, 218] on p "(2)" at bounding box center [249, 218] width 15 height 17
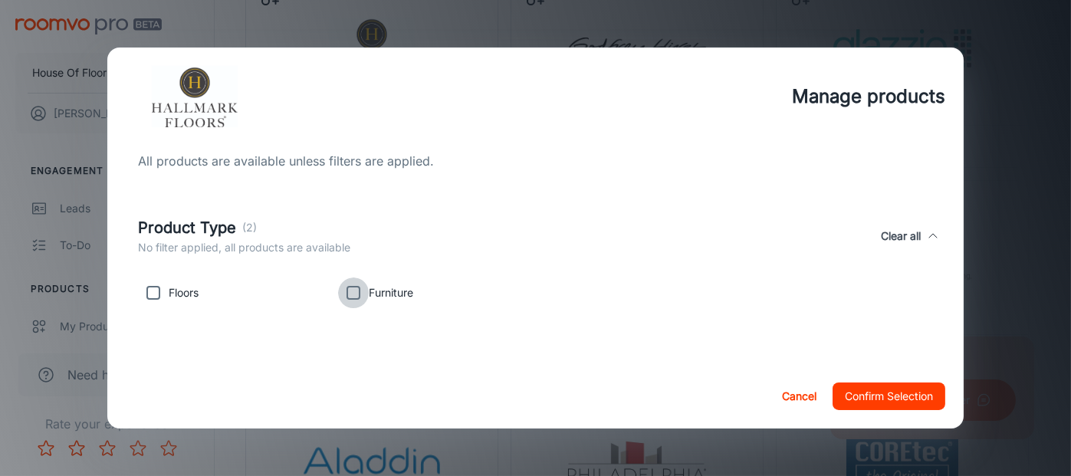
click at [353, 291] on input "checkbox" at bounding box center [353, 292] width 31 height 31
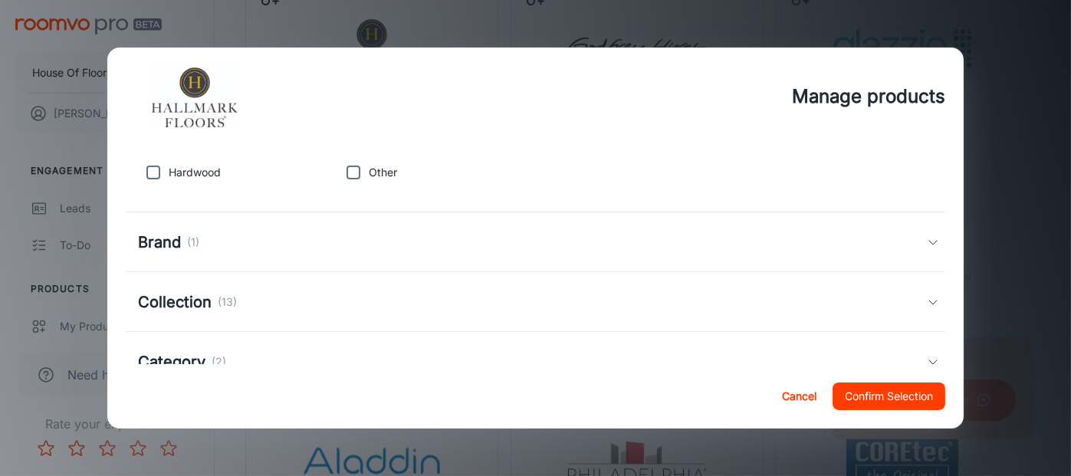
scroll to position [310, 0]
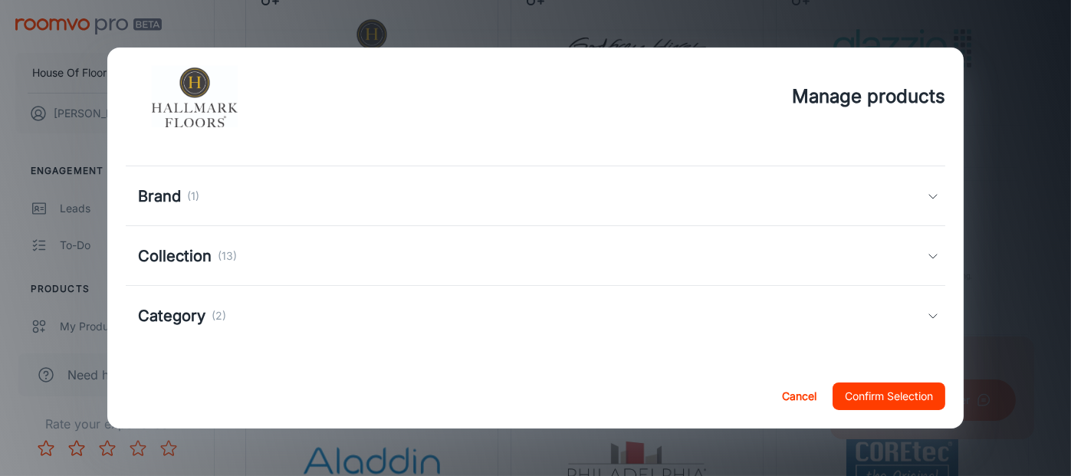
click at [345, 249] on div "Collection (13)" at bounding box center [532, 256] width 789 height 23
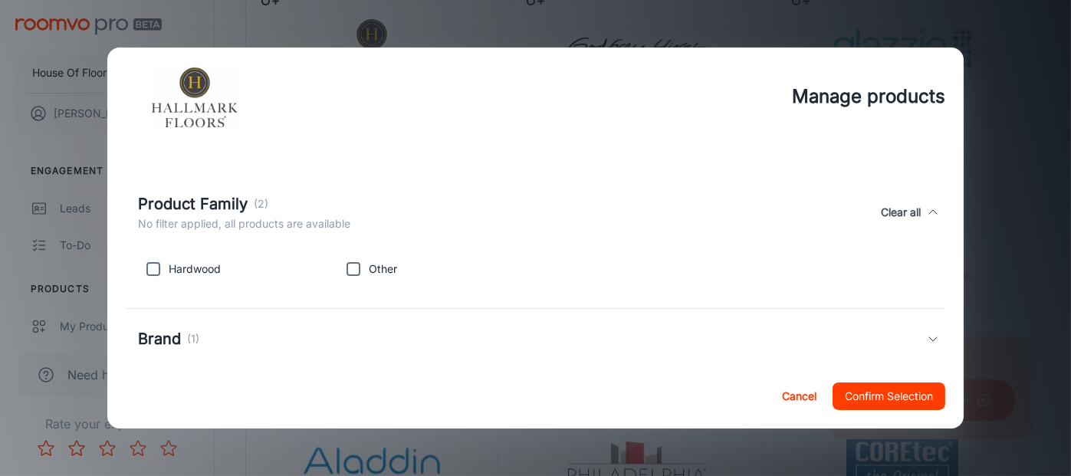
scroll to position [0, 0]
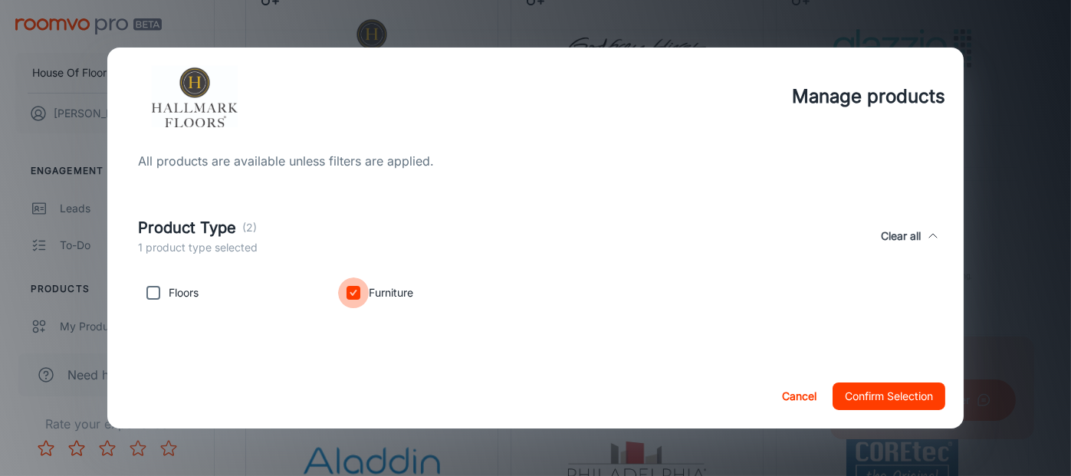
click at [350, 290] on input "checkbox" at bounding box center [353, 292] width 31 height 31
checkbox input "false"
click at [158, 294] on input "checkbox" at bounding box center [153, 292] width 31 height 31
checkbox input "true"
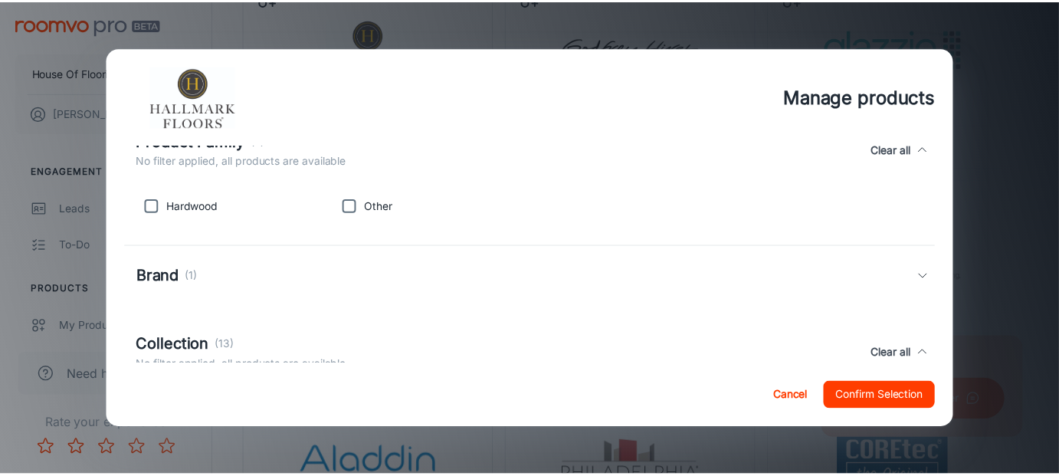
scroll to position [307, 0]
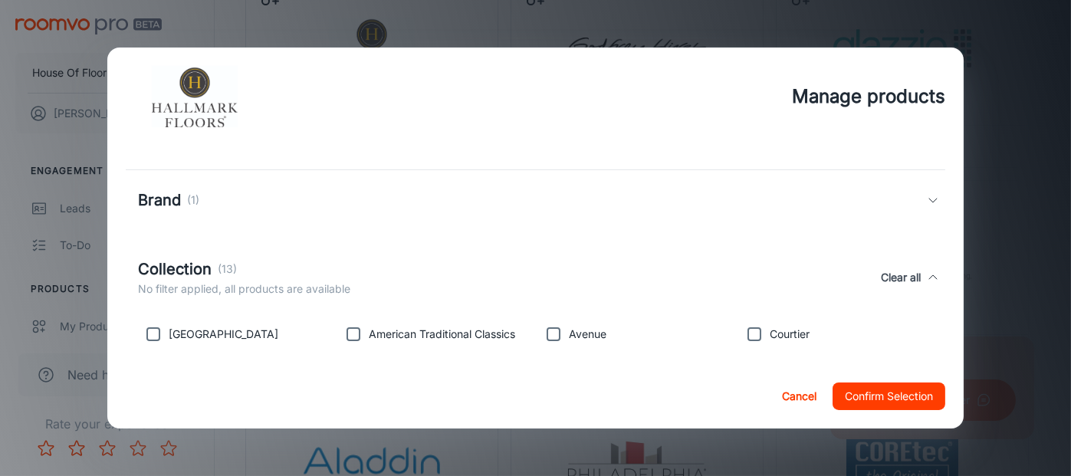
click at [854, 396] on button "Confirm Selection" at bounding box center [888, 396] width 113 height 28
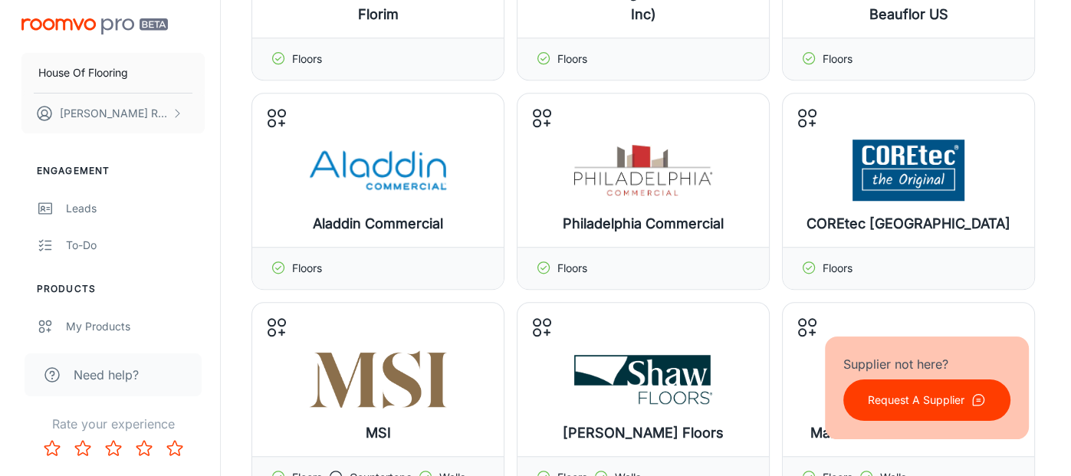
scroll to position [1303, 0]
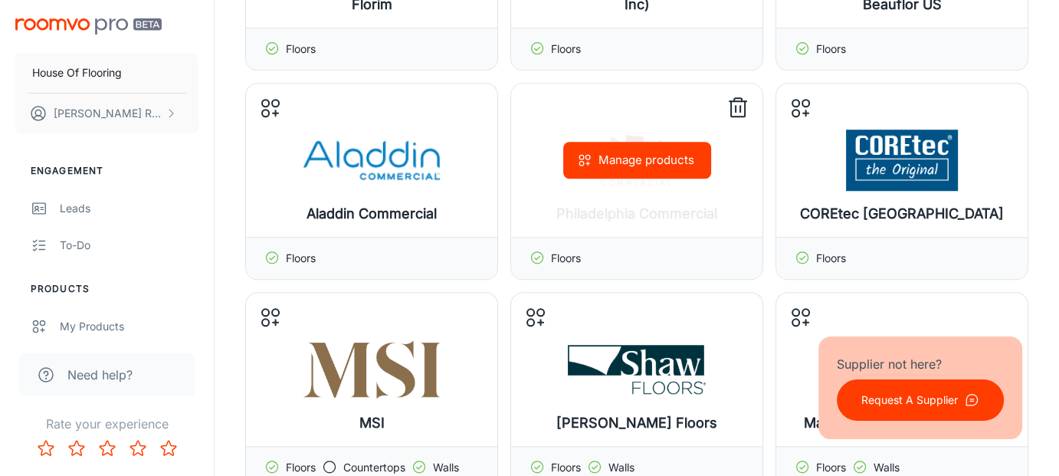
click at [639, 167] on button "Manage products" at bounding box center [637, 160] width 148 height 37
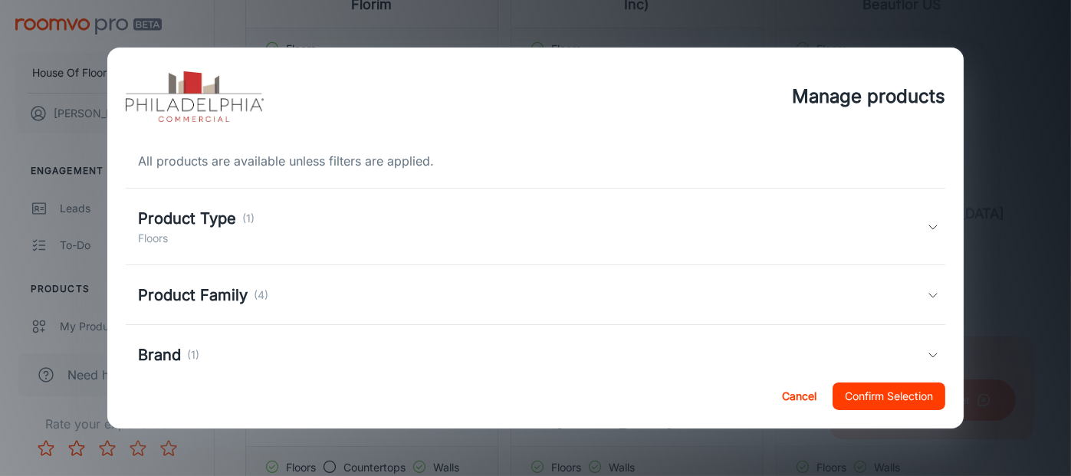
click at [400, 301] on div "Product Family (4)" at bounding box center [532, 295] width 789 height 23
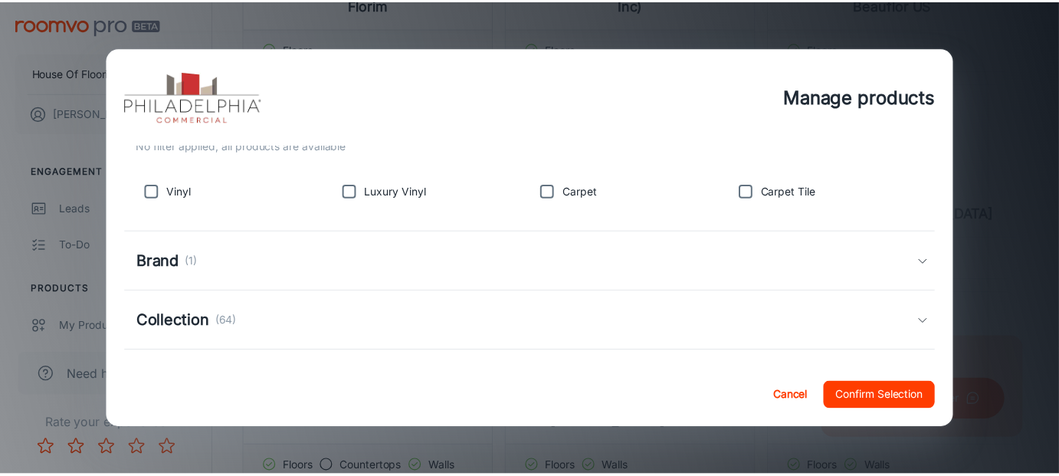
scroll to position [153, 0]
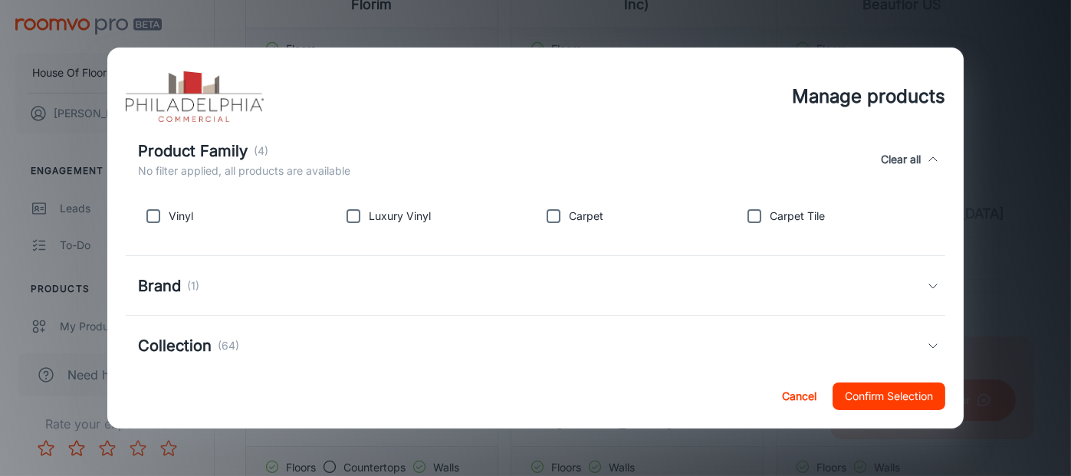
click at [789, 391] on button "Cancel" at bounding box center [798, 396] width 49 height 28
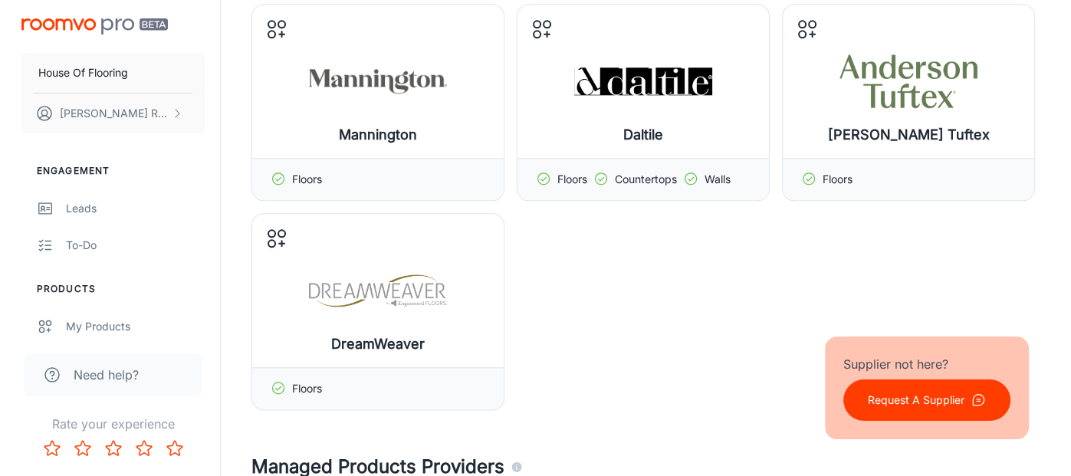
scroll to position [1840, 0]
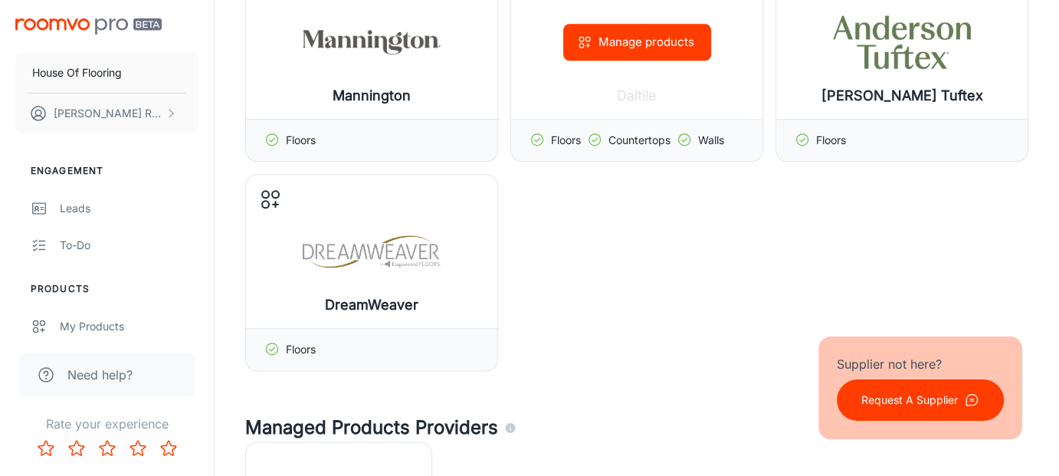
click at [653, 54] on button "Manage products" at bounding box center [637, 42] width 148 height 37
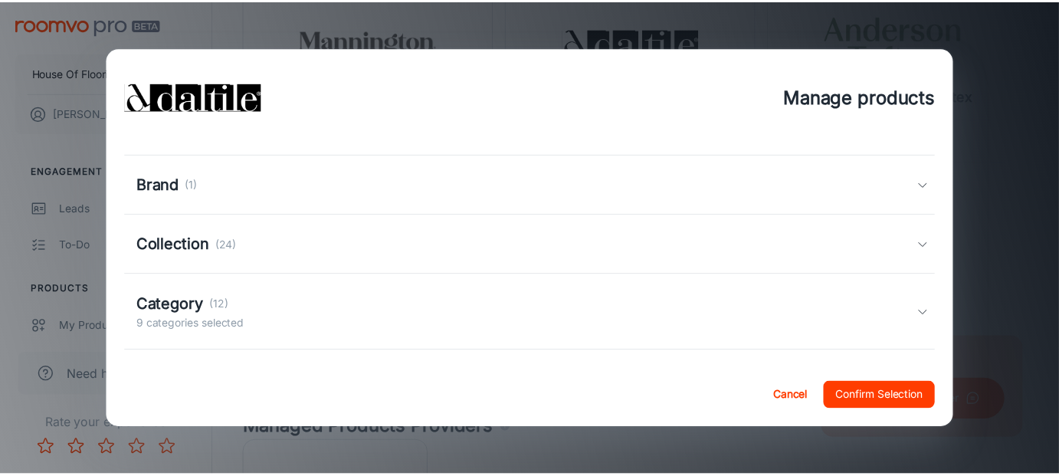
scroll to position [277, 0]
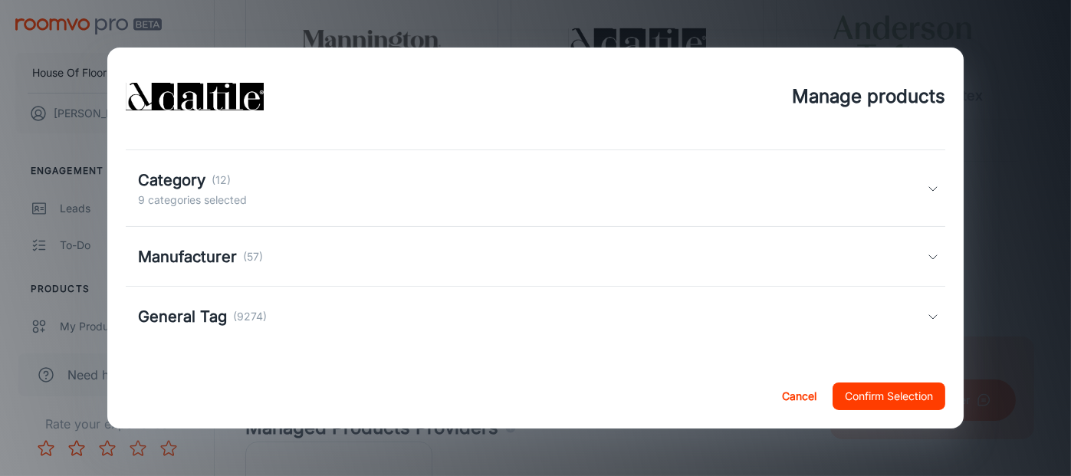
click at [487, 205] on div "Category (12) 9 categories selected" at bounding box center [532, 189] width 789 height 40
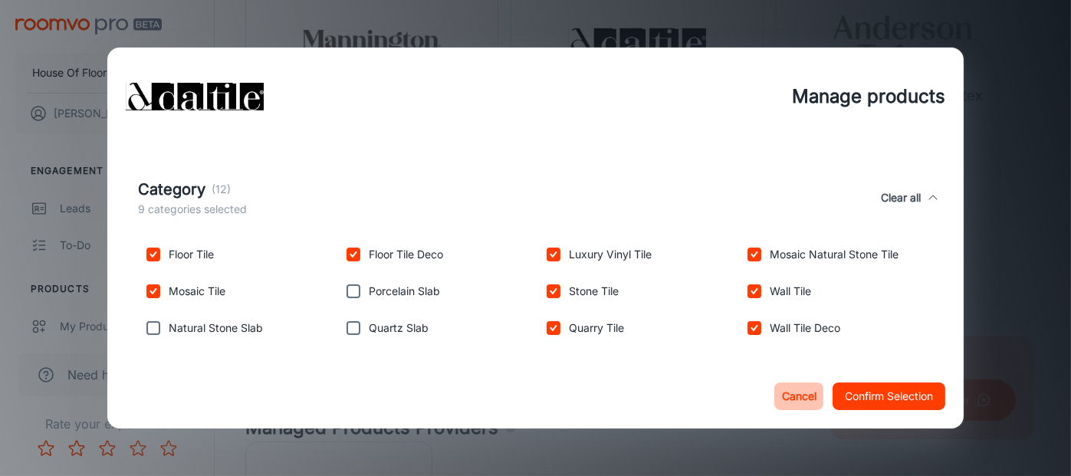
drag, startPoint x: 791, startPoint y: 407, endPoint x: 865, endPoint y: 407, distance: 73.6
click at [791, 407] on button "Cancel" at bounding box center [798, 396] width 49 height 28
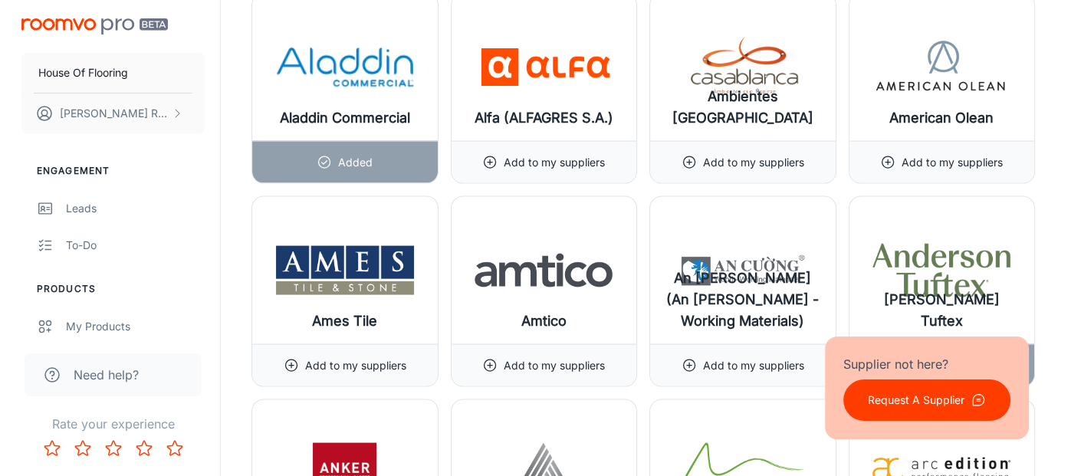
scroll to position [3143, 0]
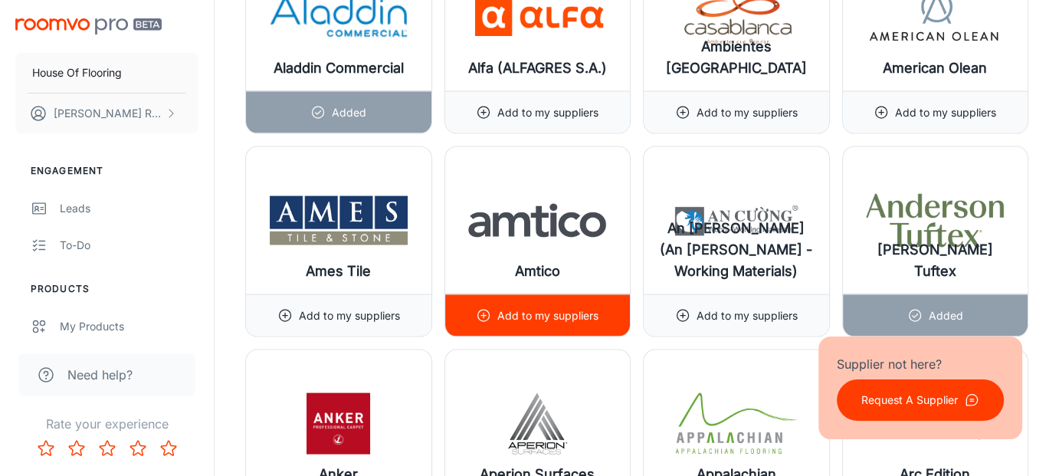
click at [572, 313] on p "Add to my suppliers" at bounding box center [547, 315] width 101 height 17
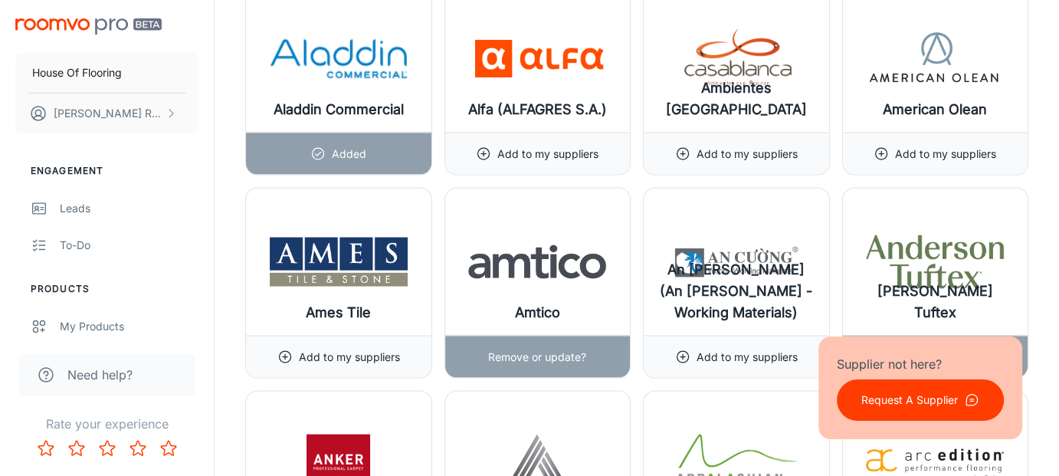
click at [566, 349] on p "Remove or update?" at bounding box center [537, 357] width 98 height 17
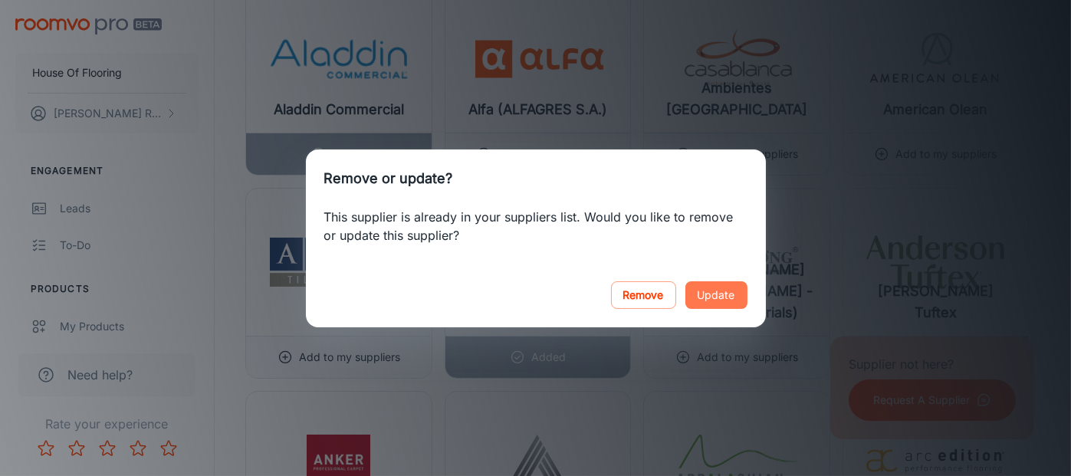
click at [711, 300] on button "Update" at bounding box center [716, 295] width 62 height 28
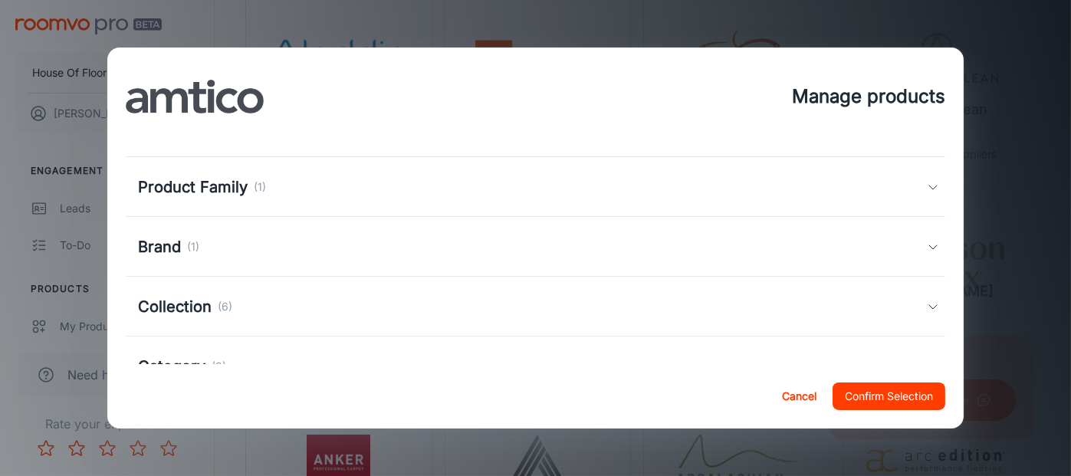
scroll to position [141, 0]
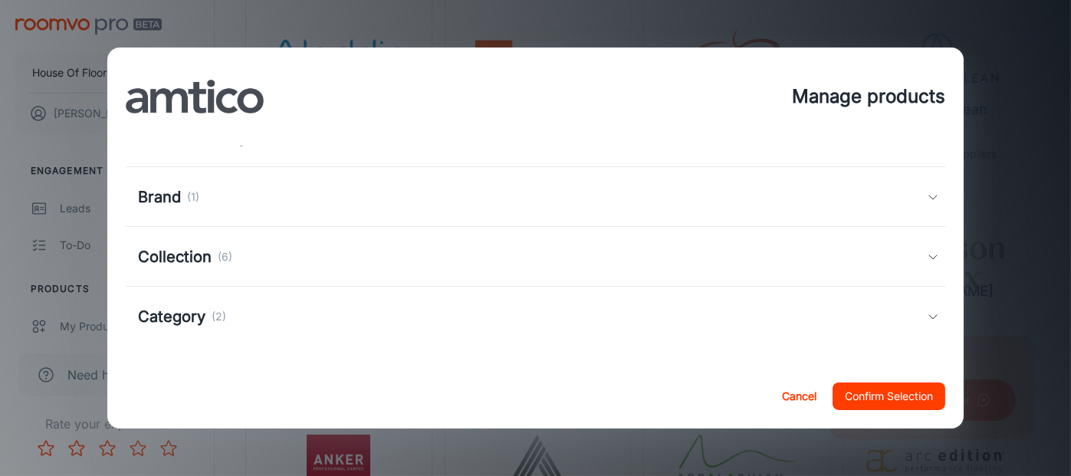
click at [372, 269] on div "Collection (6)" at bounding box center [536, 257] width 820 height 60
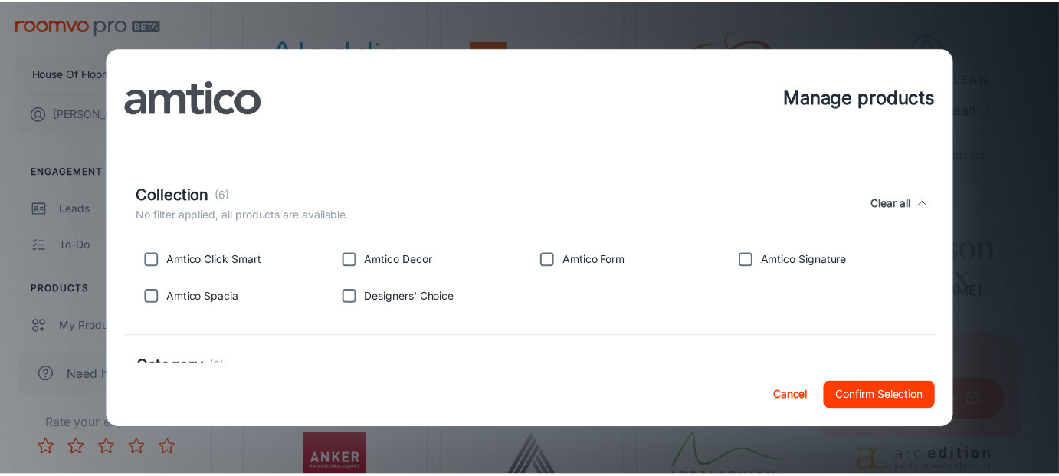
scroll to position [263, 0]
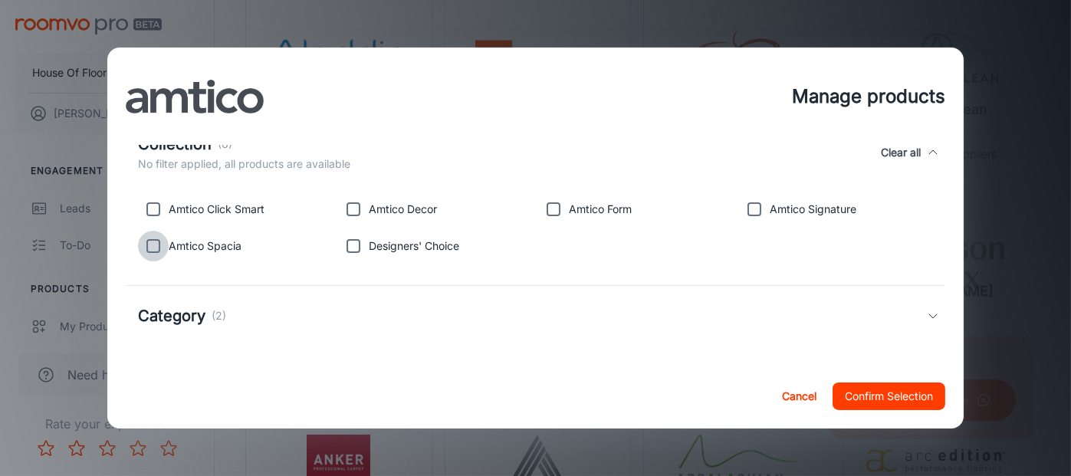
click at [151, 251] on input "checkbox" at bounding box center [153, 246] width 31 height 31
checkbox input "true"
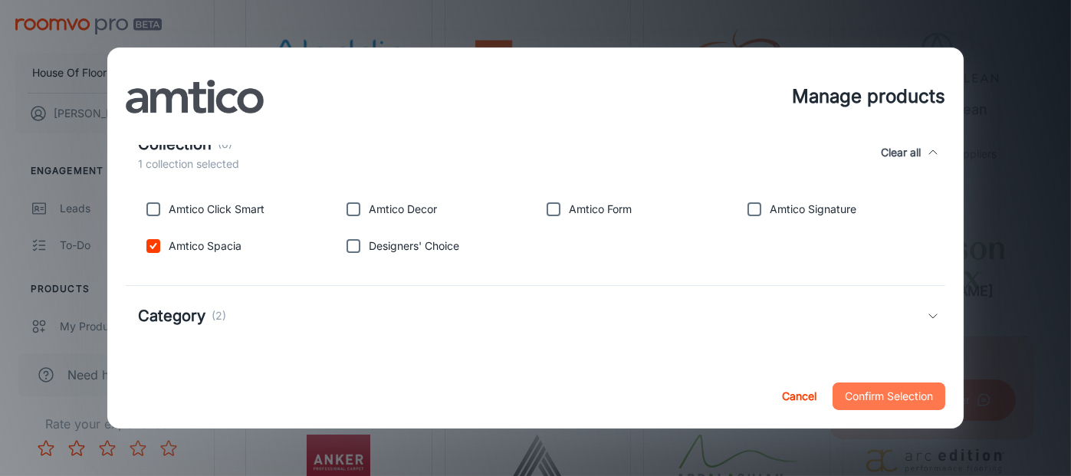
click at [915, 399] on button "Confirm Selection" at bounding box center [888, 396] width 113 height 28
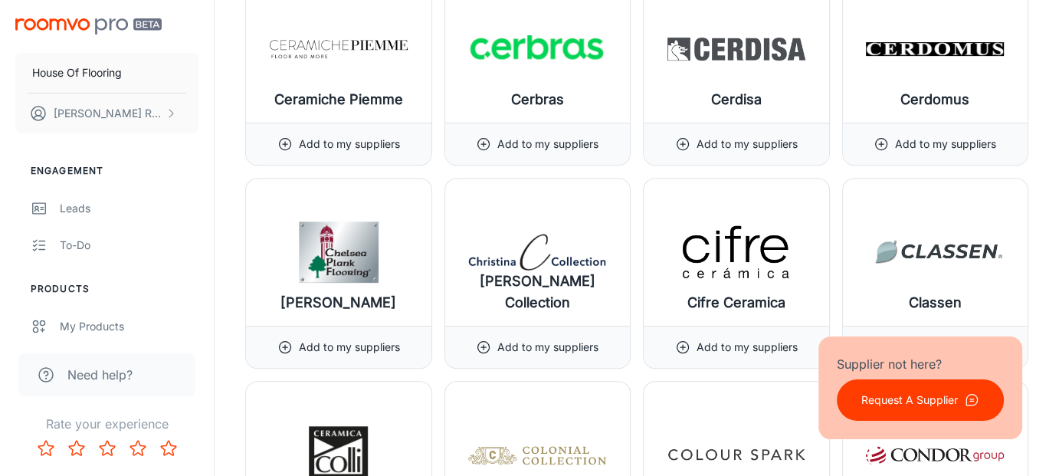
scroll to position [6423, 0]
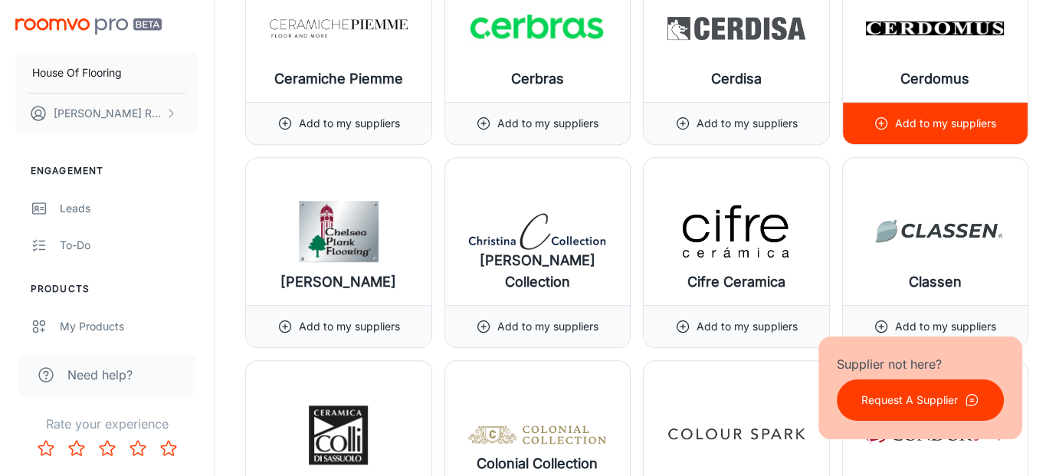
click at [918, 103] on div "Add to my suppliers" at bounding box center [935, 123] width 123 height 41
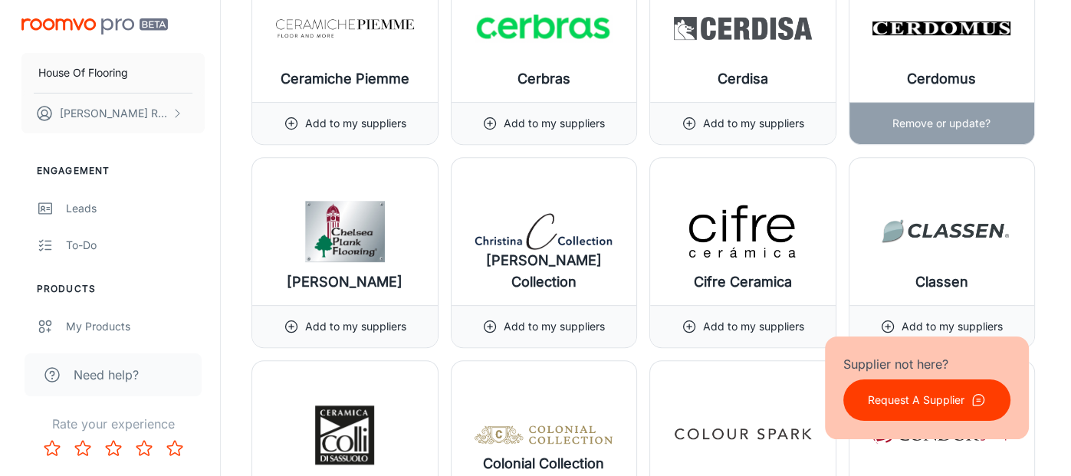
scroll to position [6347, 0]
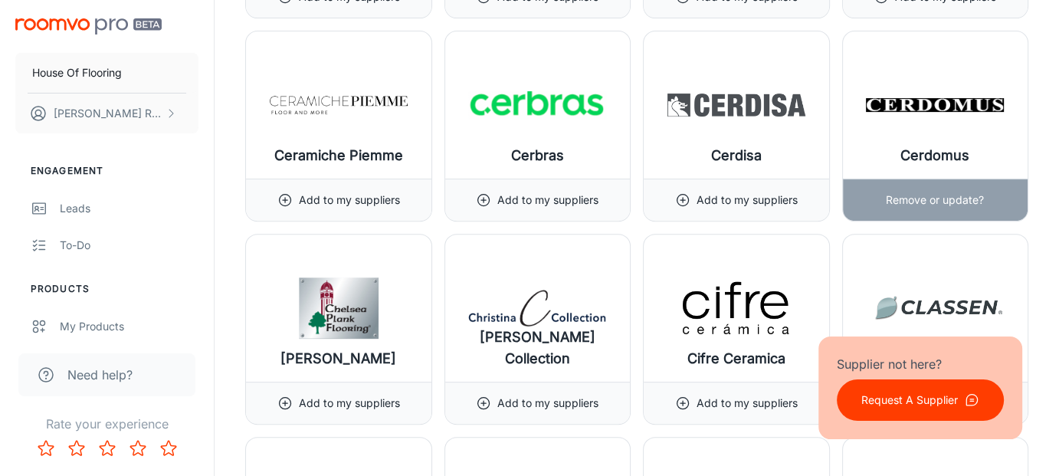
click at [935, 100] on img at bounding box center [935, 104] width 138 height 61
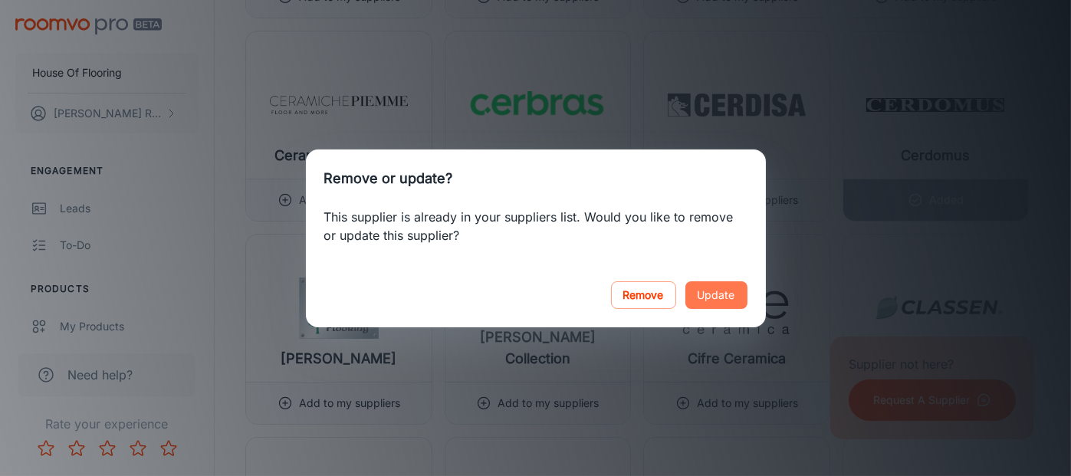
click at [709, 297] on button "Update" at bounding box center [716, 295] width 62 height 28
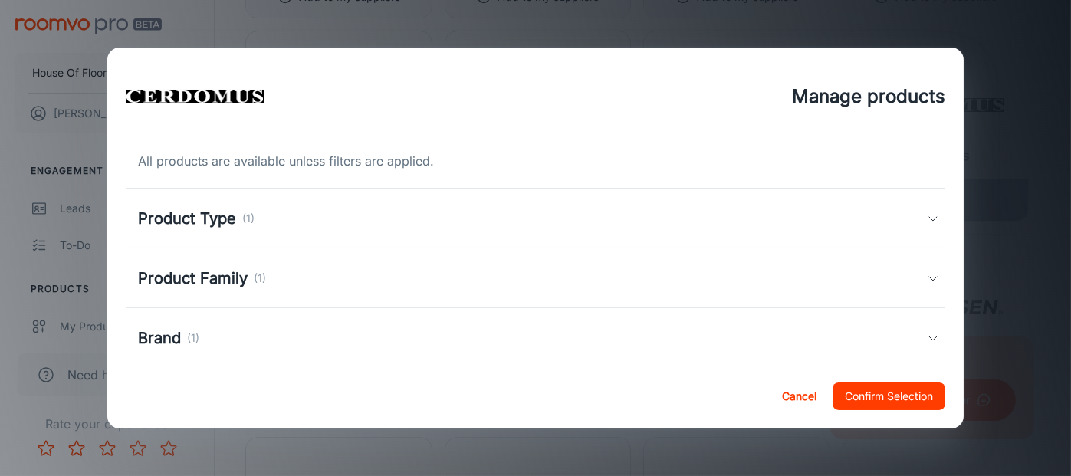
scroll to position [81, 0]
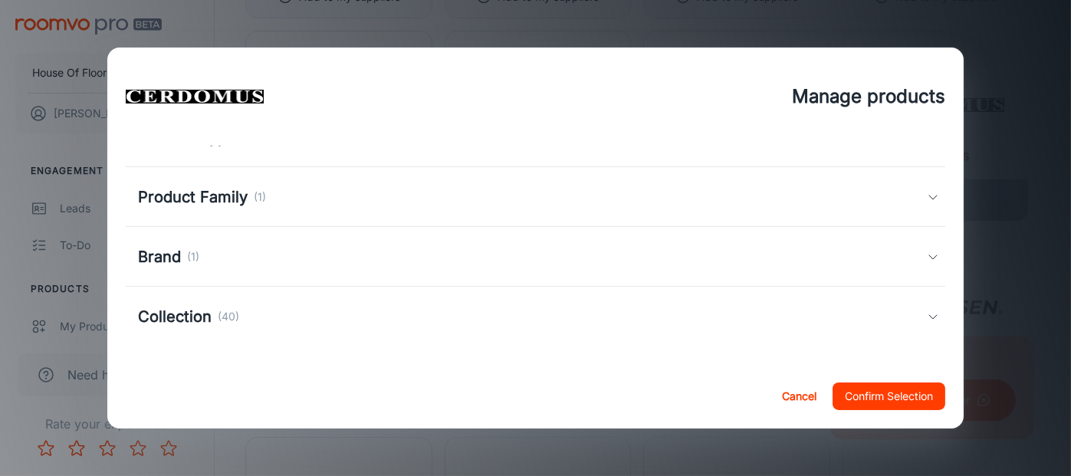
click at [245, 311] on div "Collection (40)" at bounding box center [532, 316] width 789 height 23
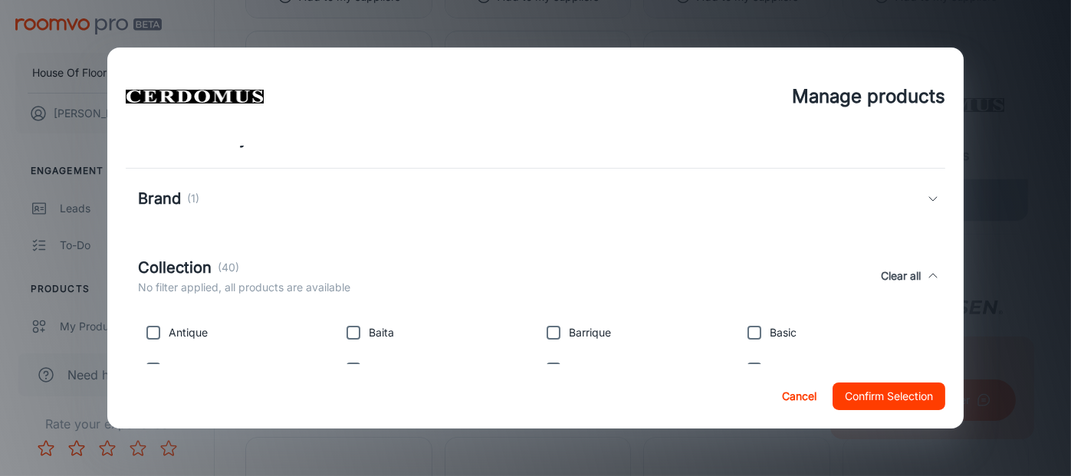
scroll to position [235, 0]
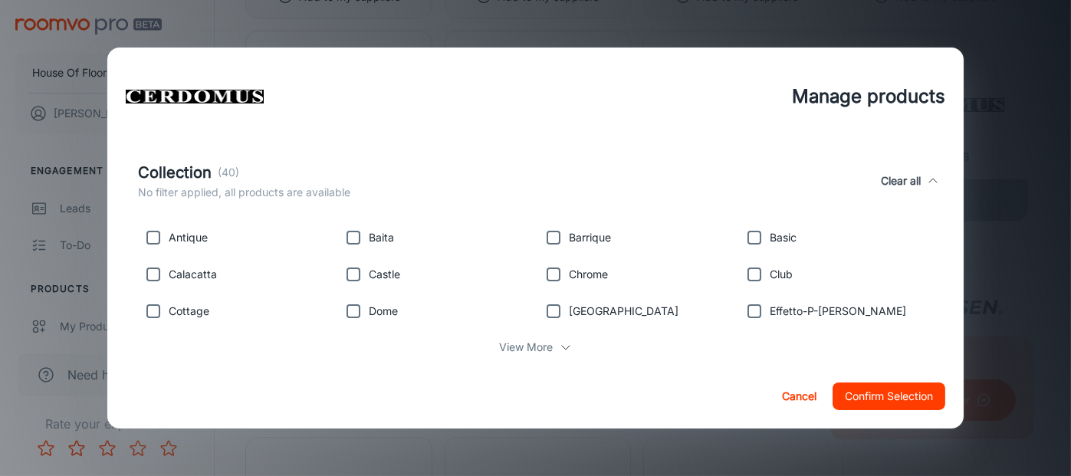
click at [530, 340] on p "View More" at bounding box center [527, 347] width 54 height 17
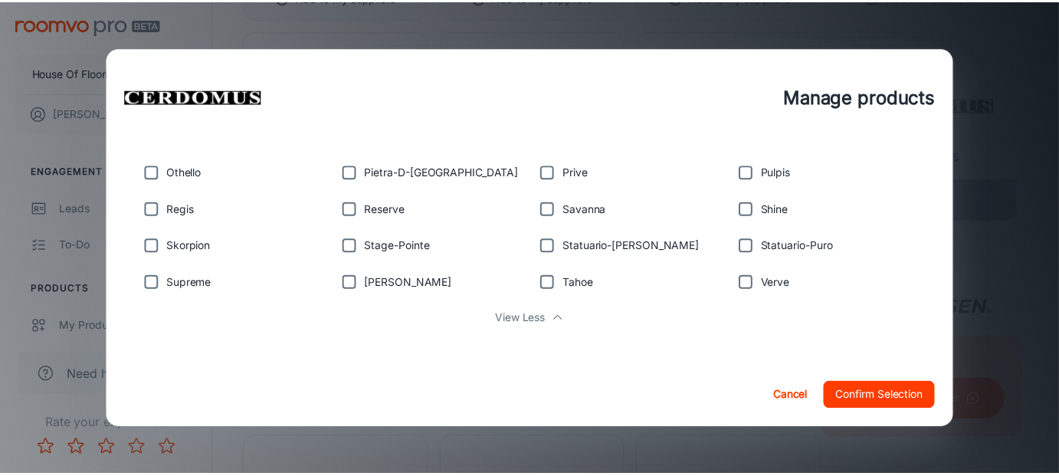
scroll to position [367, 0]
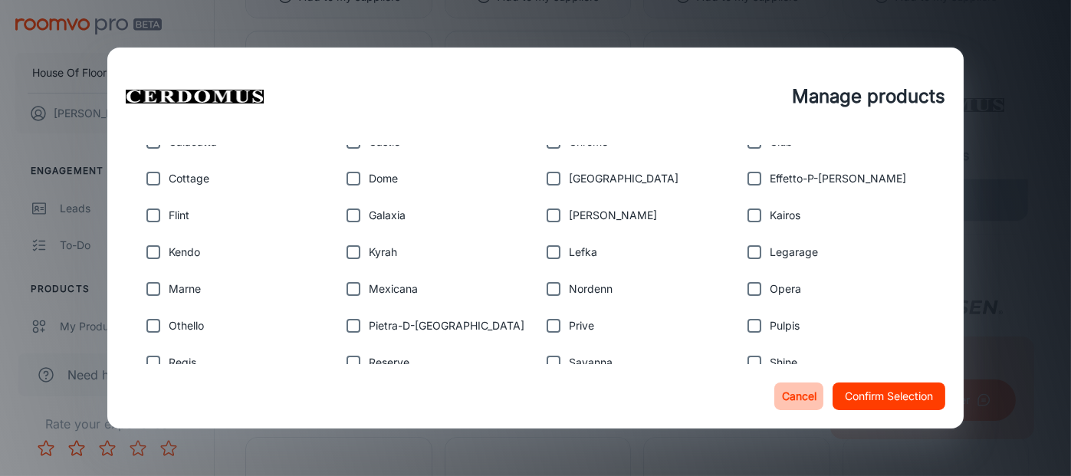
drag, startPoint x: 785, startPoint y: 394, endPoint x: 801, endPoint y: 370, distance: 28.7
click at [786, 393] on button "Cancel" at bounding box center [798, 396] width 49 height 28
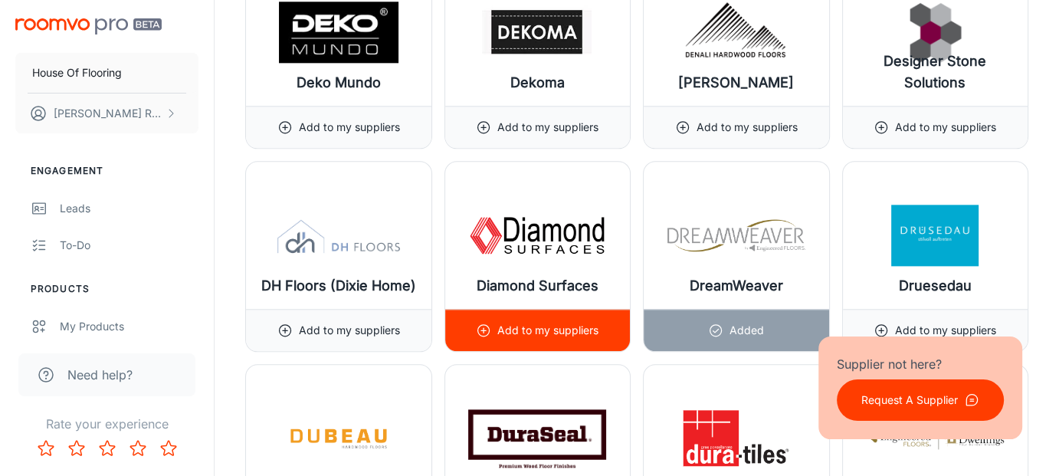
scroll to position [7849, 0]
